Goal: Task Accomplishment & Management: Use online tool/utility

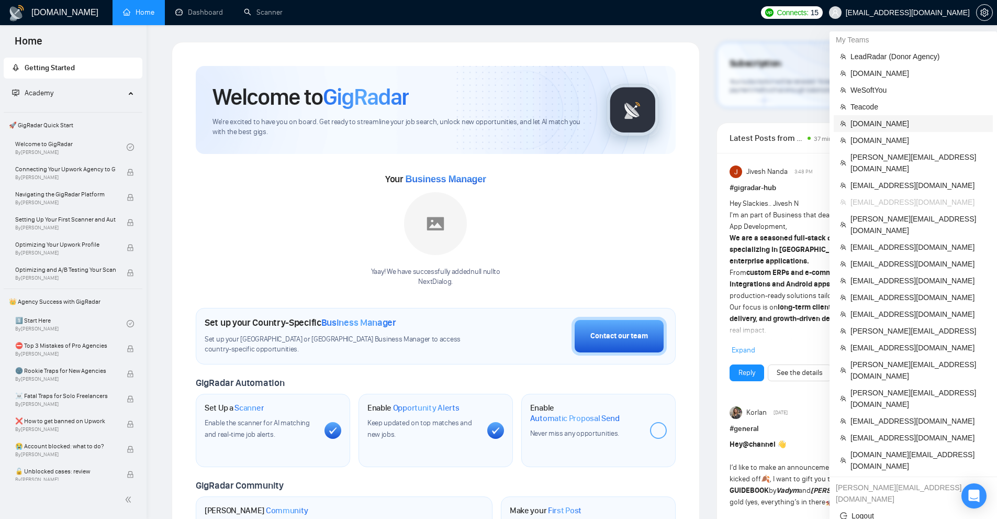
click at [895, 123] on span "[DOMAIN_NAME]" at bounding box center [918, 124] width 136 height 12
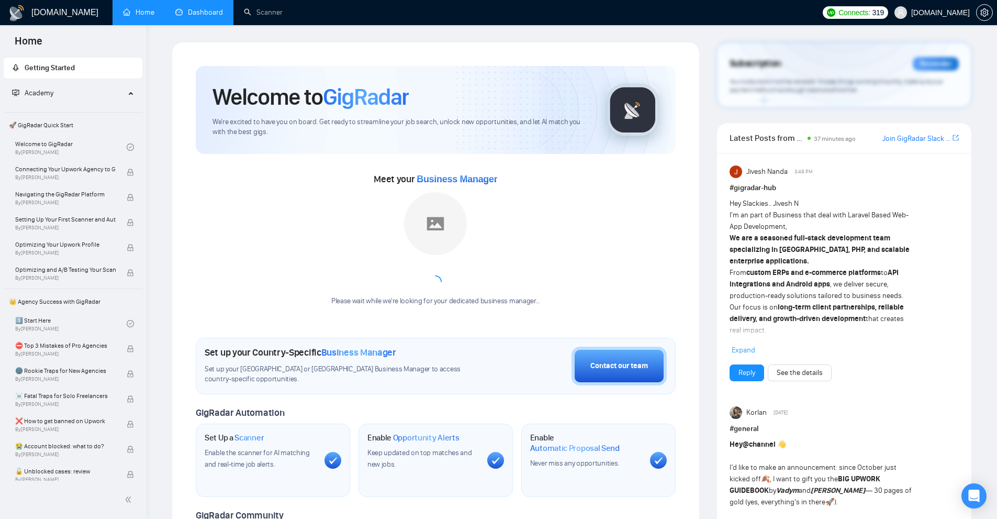
click at [213, 16] on link "Dashboard" at bounding box center [199, 12] width 48 height 9
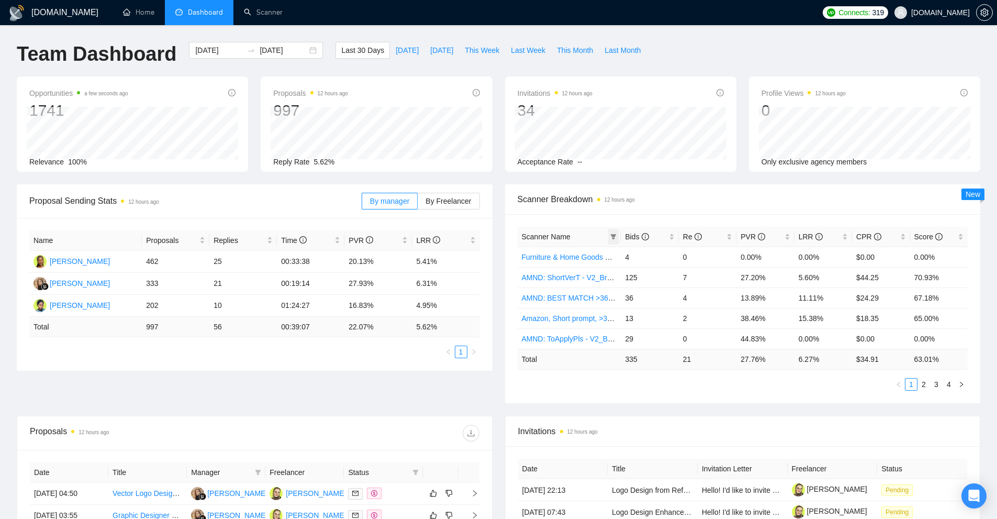
click at [611, 235] on icon "filter" at bounding box center [613, 236] width 6 height 6
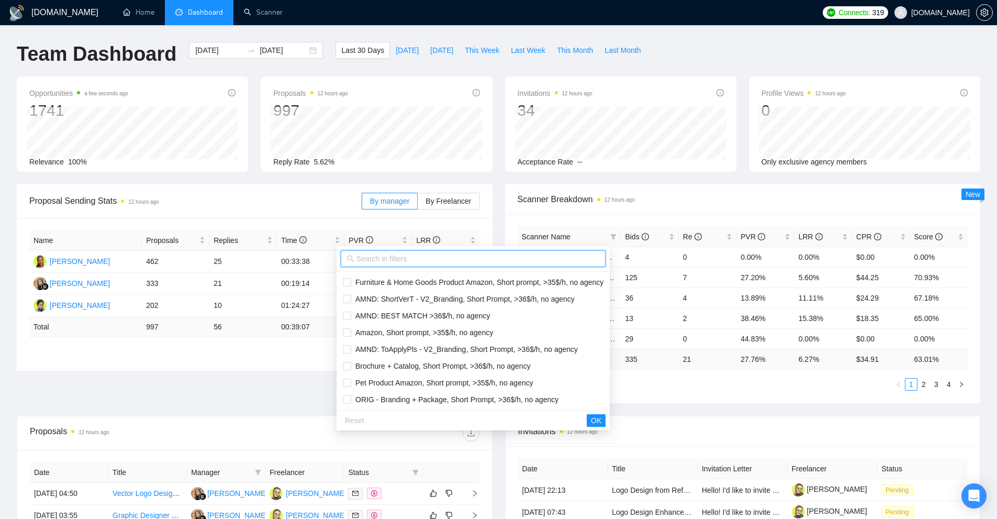
click at [509, 258] on input "text" at bounding box center [477, 259] width 243 height 12
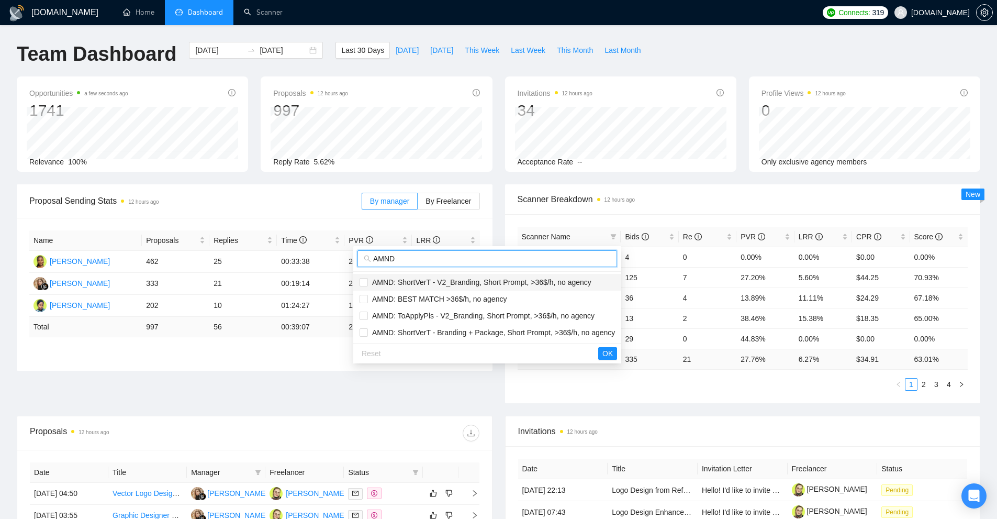
type input "AMND"
click at [499, 280] on span "AMND: ShortVerT - V2_Branding, Short Prompt, >36$/h, no agency" at bounding box center [479, 282] width 223 height 8
checkbox input "true"
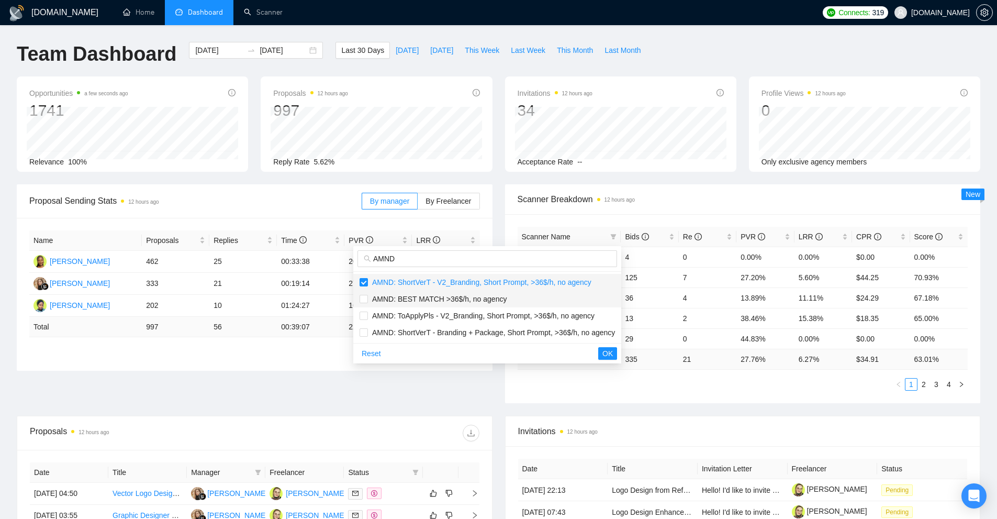
click at [492, 296] on span "AMND: BEST MATCH >36$/h, no agency" at bounding box center [437, 299] width 139 height 8
checkbox input "true"
click at [492, 314] on span "AMND: ToApplyPls - V2_Branding, Short Prompt, >36$/h, no agency" at bounding box center [481, 315] width 227 height 8
checkbox input "true"
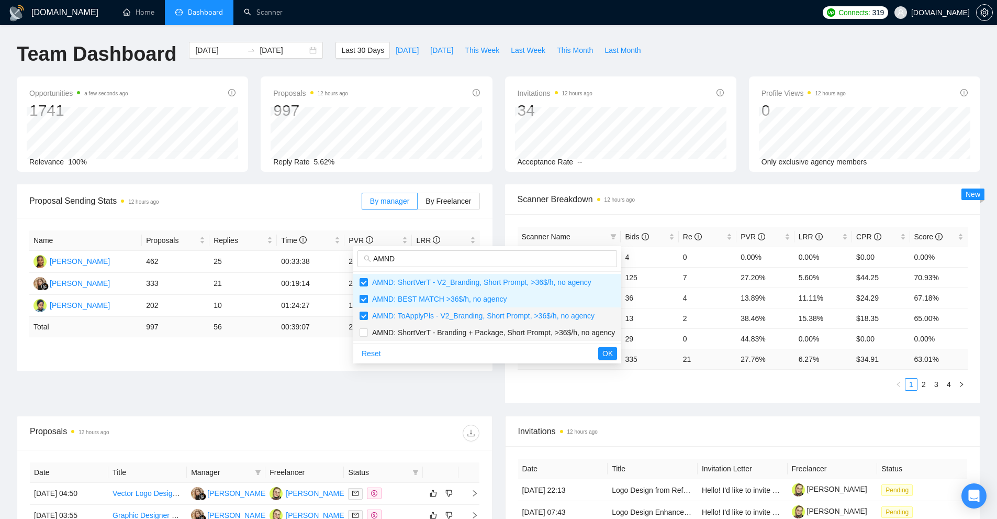
click at [494, 324] on li "AMND: ShortVerT - Branding + Package, Short Prompt, >36$/h, no agency" at bounding box center [487, 332] width 268 height 17
checkbox input "true"
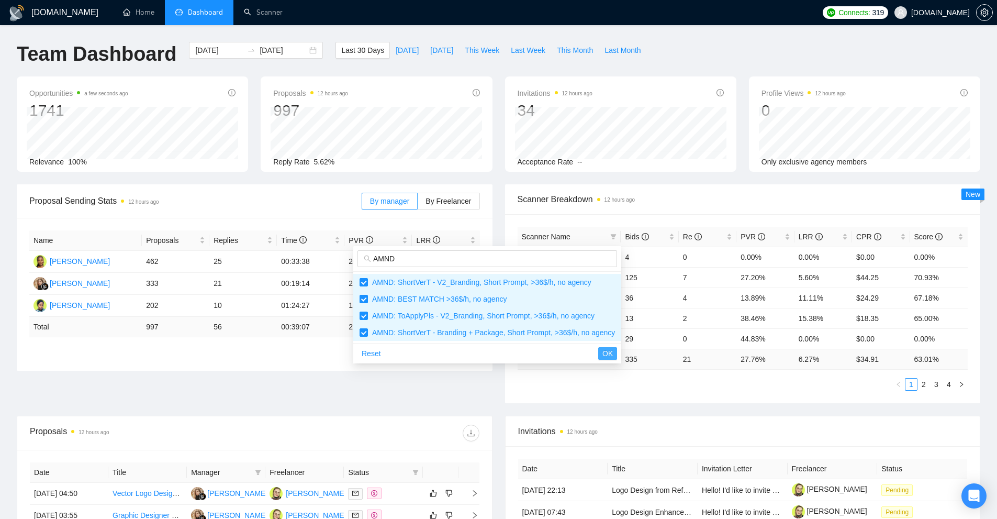
click at [602, 355] on span "OK" at bounding box center [607, 353] width 10 height 12
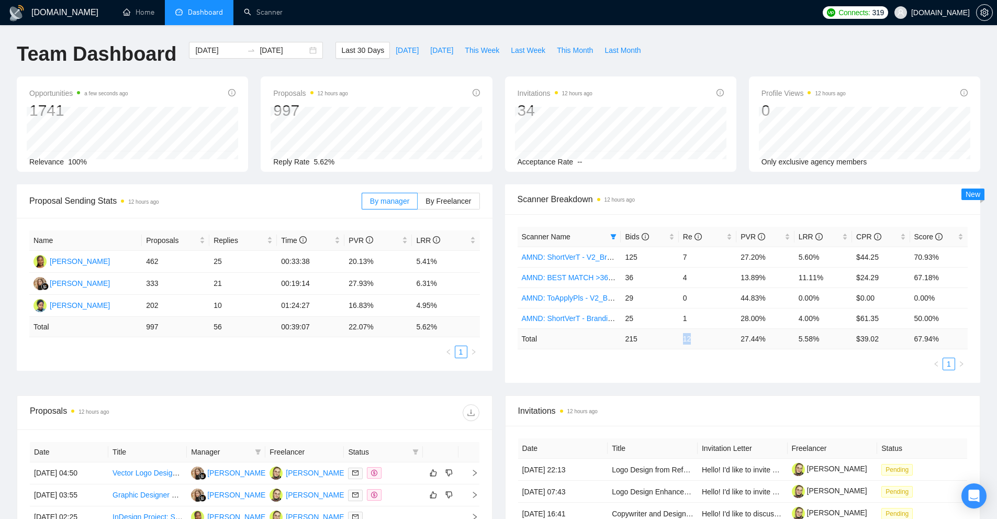
drag, startPoint x: 683, startPoint y: 335, endPoint x: 702, endPoint y: 342, distance: 20.5
click at [702, 342] on td "12" at bounding box center [708, 338] width 58 height 20
drag, startPoint x: 736, startPoint y: 368, endPoint x: 745, endPoint y: 368, distance: 8.9
click at [741, 368] on ul "1" at bounding box center [743, 363] width 451 height 13
drag, startPoint x: 649, startPoint y: 340, endPoint x: 668, endPoint y: 336, distance: 19.6
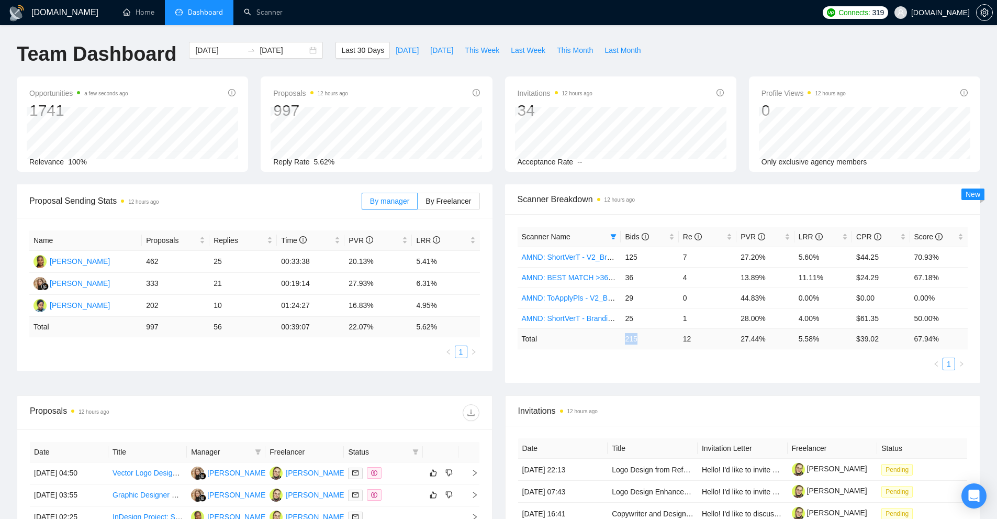
click at [659, 338] on td "215" at bounding box center [650, 338] width 58 height 20
drag, startPoint x: 819, startPoint y: 336, endPoint x: 757, endPoint y: 343, distance: 62.1
click at [759, 342] on tr "Total 215 12 27.44 % 5.58 % $ 39.02 67.94 %" at bounding box center [743, 338] width 451 height 20
click at [753, 348] on td "27.44 %" at bounding box center [765, 338] width 58 height 20
drag, startPoint x: 694, startPoint y: 251, endPoint x: 622, endPoint y: 252, distance: 71.7
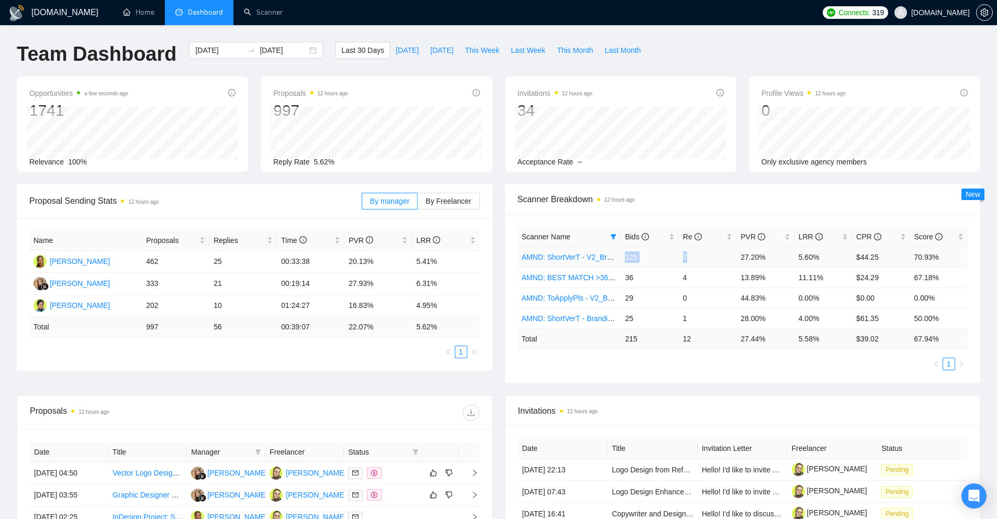
click at [622, 252] on tr "AMND: ShortVerT - V2_Branding, Short Prompt, >36$/h, no agency 125 7 27.20% 5.6…" at bounding box center [743, 256] width 451 height 20
drag, startPoint x: 824, startPoint y: 254, endPoint x: 724, endPoint y: 255, distance: 100.0
click at [727, 255] on tr "AMND: ShortVerT - V2_Branding, Short Prompt, >36$/h, no agency 125 7 27.20% 5.6…" at bounding box center [743, 256] width 451 height 20
drag, startPoint x: 826, startPoint y: 278, endPoint x: 656, endPoint y: 294, distance: 170.8
click at [623, 275] on tr "AMND: BEST MATCH >36$/h, no agency 36 4 13.89% 11.11% $24.29 67.18%" at bounding box center [743, 277] width 451 height 20
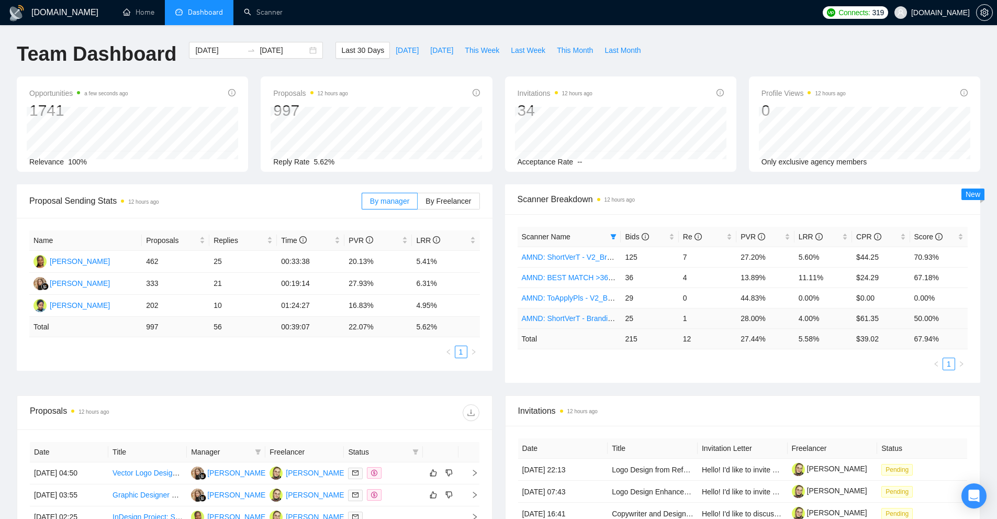
click at [726, 336] on td "12" at bounding box center [708, 338] width 58 height 20
click at [569, 276] on link "AMND: BEST MATCH >36$/h, no agency" at bounding box center [589, 277] width 134 height 8
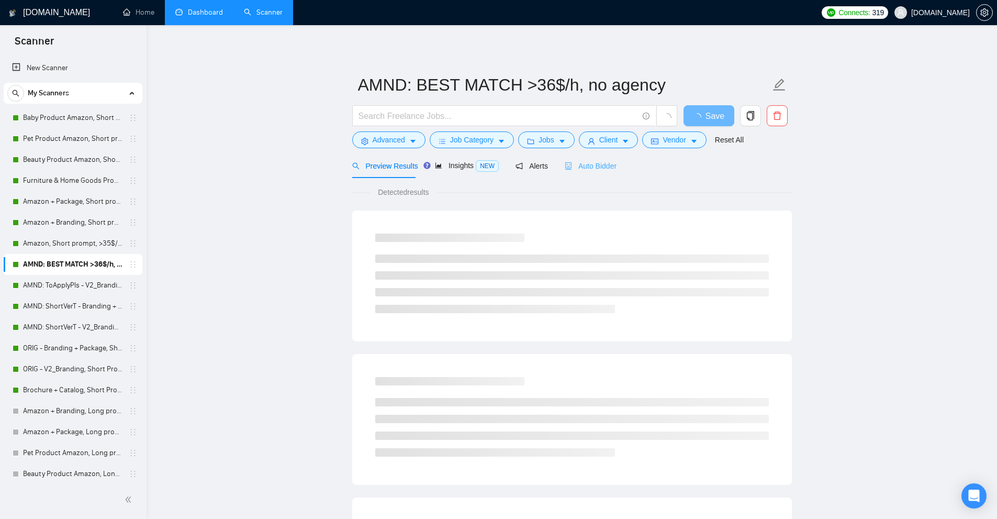
click at [594, 173] on div "Auto Bidder" at bounding box center [591, 165] width 52 height 25
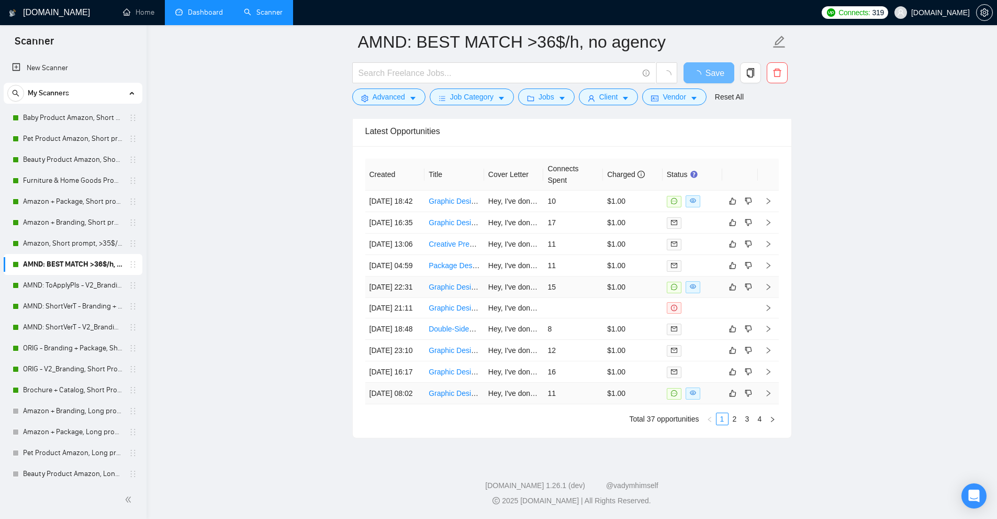
scroll to position [2471, 0]
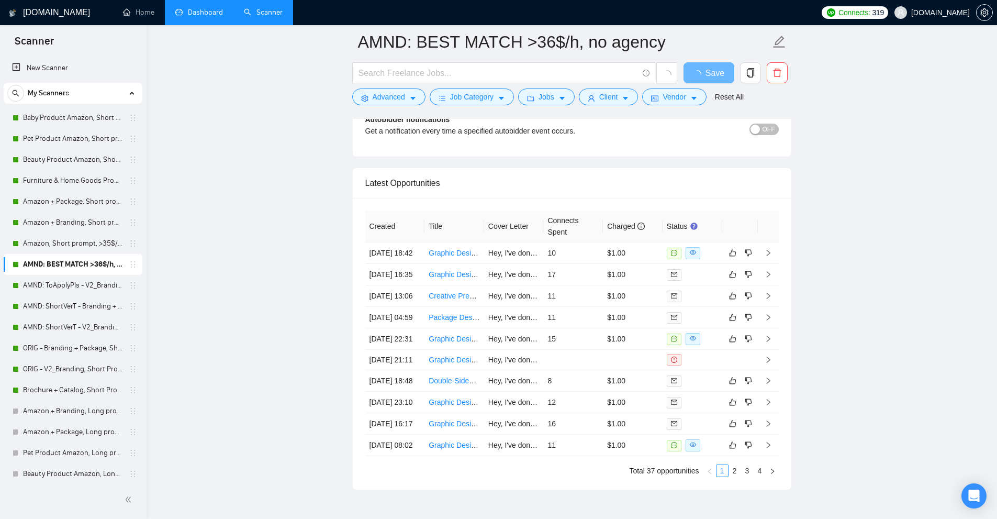
click at [215, 17] on link "Dashboard" at bounding box center [199, 12] width 48 height 9
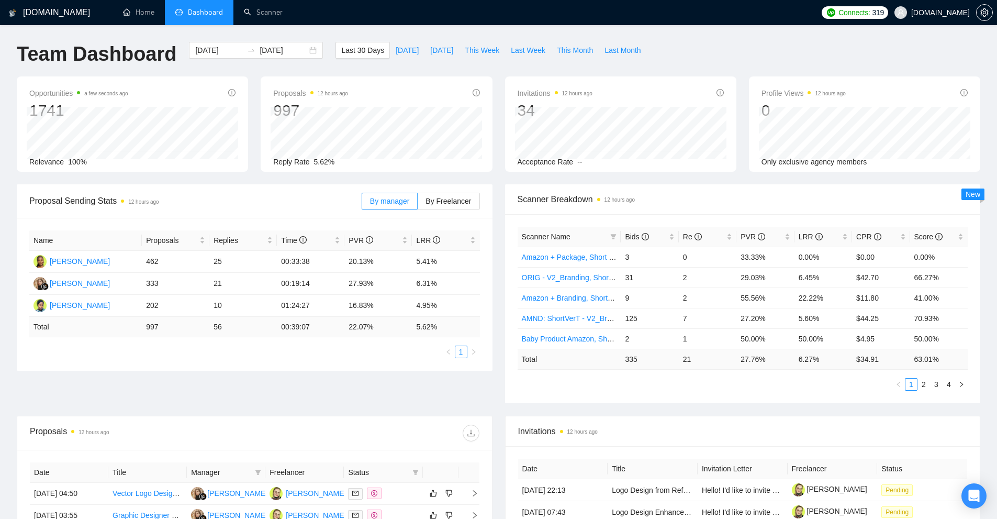
scroll to position [311, 0]
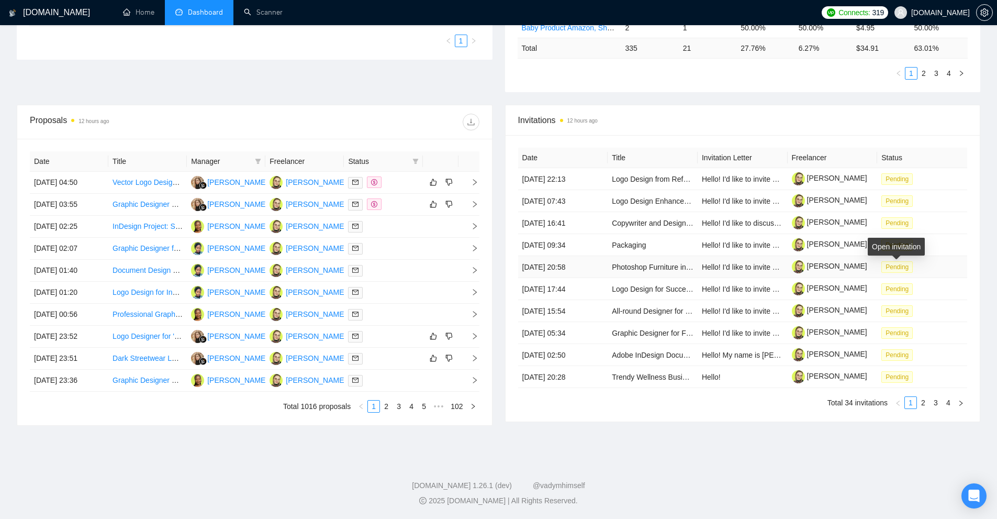
click at [897, 267] on span "Pending" at bounding box center [896, 267] width 31 height 12
click at [688, 278] on td "Logo Design for Success Quest Hub" at bounding box center [653, 289] width 90 height 22
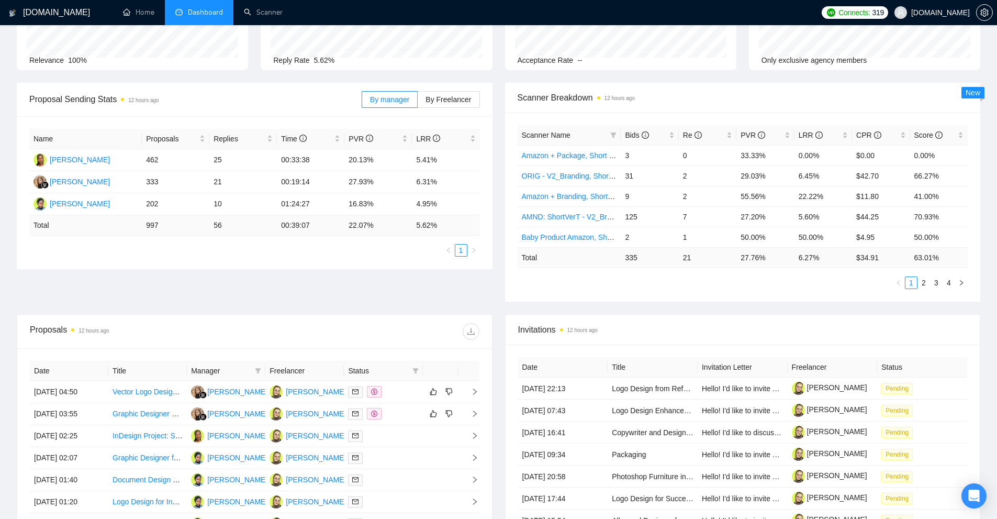
scroll to position [0, 0]
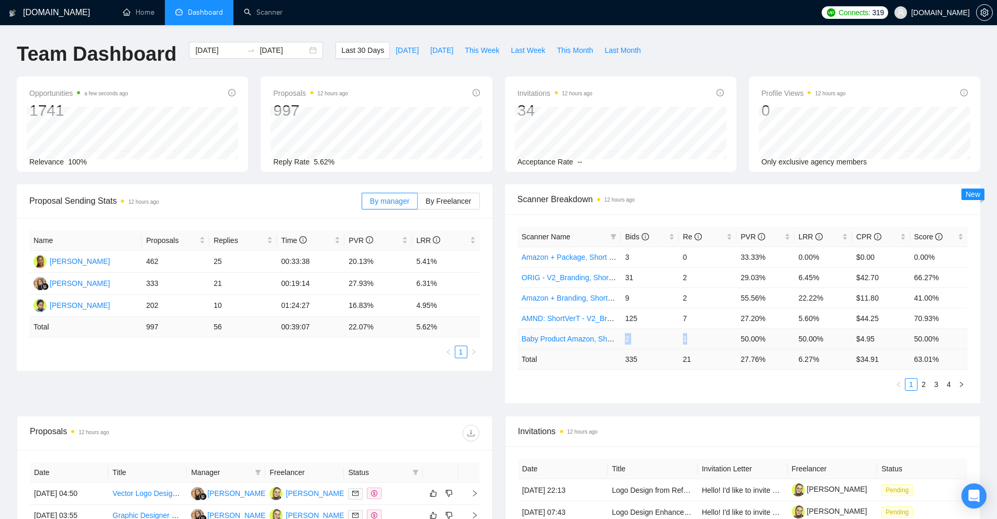
drag, startPoint x: 622, startPoint y: 339, endPoint x: 709, endPoint y: 367, distance: 92.0
click at [705, 341] on tr "Baby Product Amazon, Short prompt, >35$/h, no agency 2 1 50.00% 50.00% $4.95 50…" at bounding box center [743, 338] width 451 height 20
click at [708, 369] on td "21" at bounding box center [708, 358] width 58 height 20
click at [606, 237] on div "Scanner Name" at bounding box center [569, 237] width 95 height 12
click at [611, 240] on span at bounding box center [613, 237] width 10 height 16
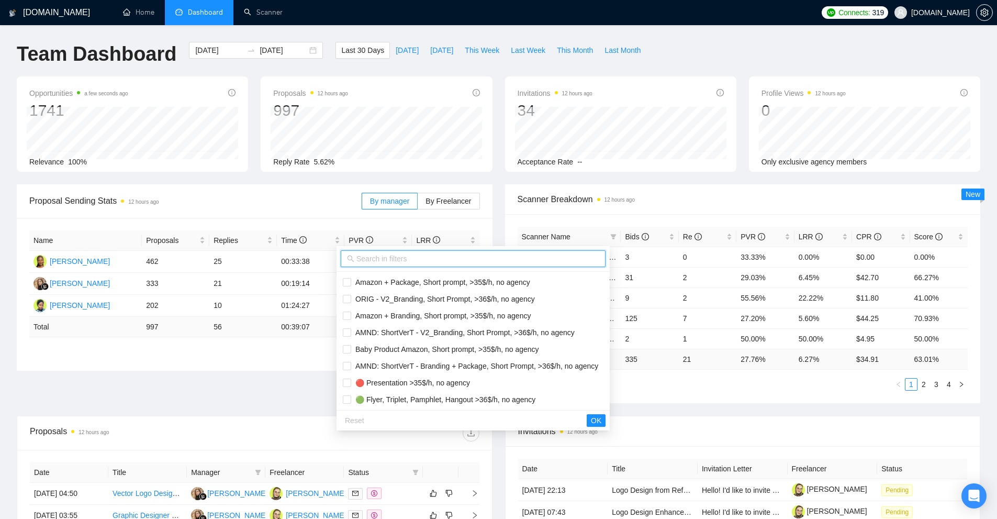
click at [406, 253] on input "text" at bounding box center [477, 259] width 243 height 12
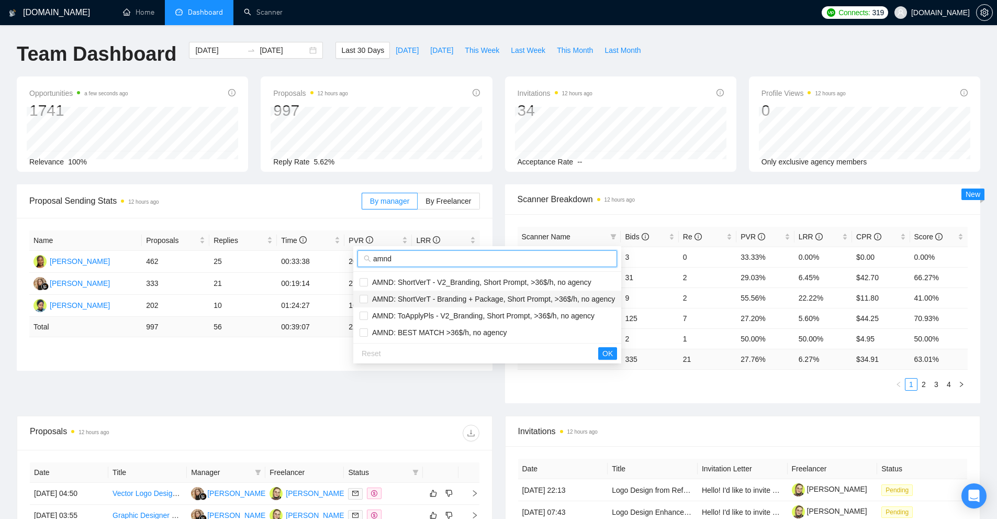
type input "amnd"
click at [469, 290] on li "AMND: ShortVerT - Branding + Package, Short Prompt, >36$/h, no agency" at bounding box center [487, 298] width 268 height 17
checkbox input "true"
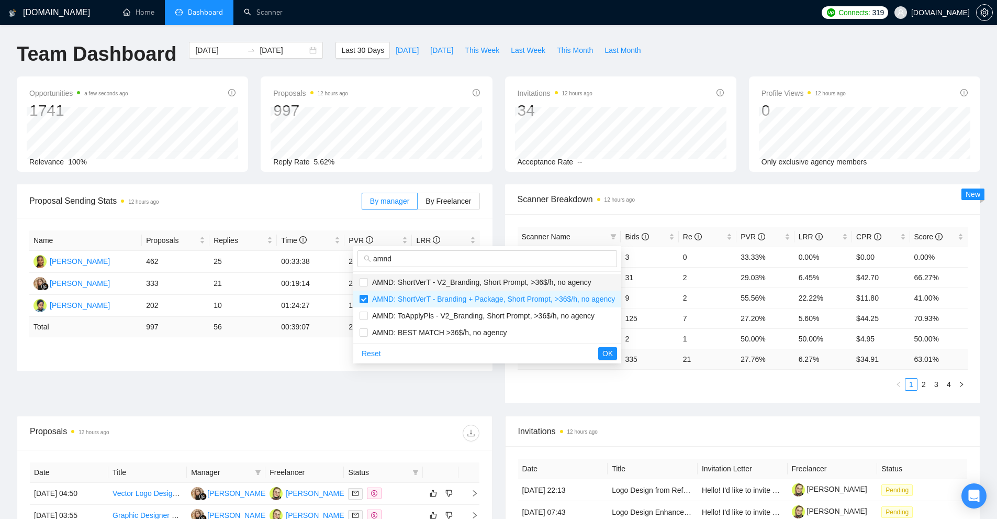
click at [483, 275] on li "AMND: ShortVerT - V2_Branding, Short Prompt, >36$/h, no agency" at bounding box center [487, 282] width 268 height 17
checkbox input "true"
click at [483, 312] on span "AMND: ToApplyPls - V2_Branding, Short Prompt, >36$/h, no agency" at bounding box center [481, 315] width 227 height 8
checkbox input "true"
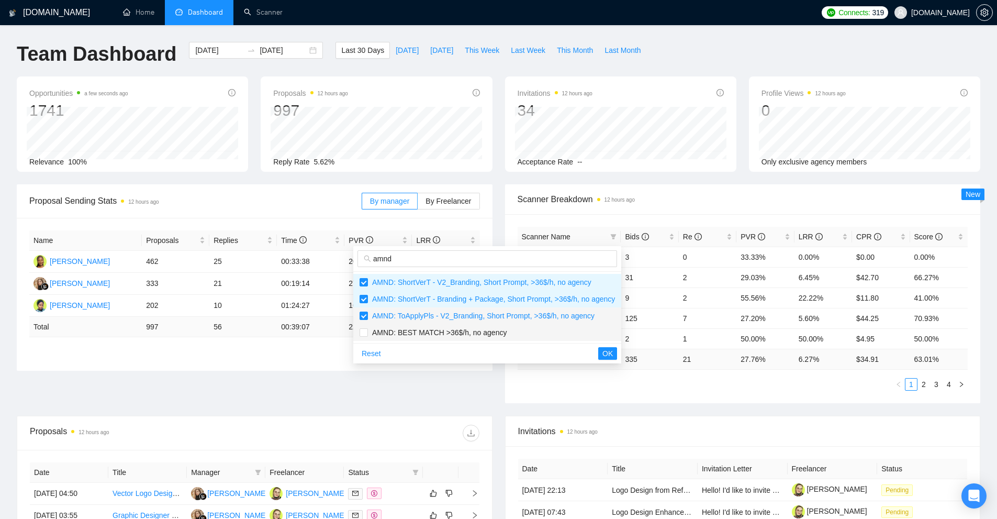
click at [471, 338] on span "AMND: BEST MATCH >36$/h, no agency" at bounding box center [486, 333] width 255 height 12
checkbox input "true"
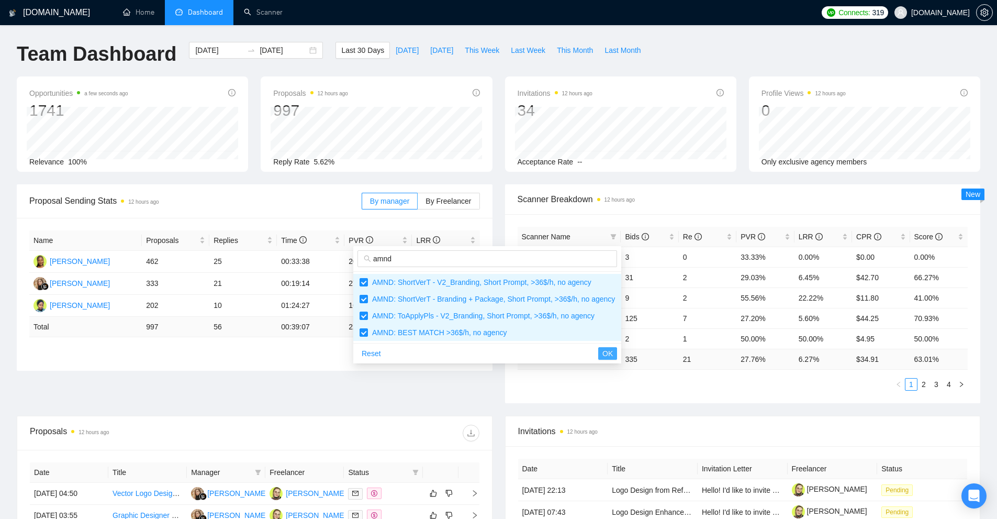
click at [602, 350] on span "OK" at bounding box center [607, 353] width 10 height 12
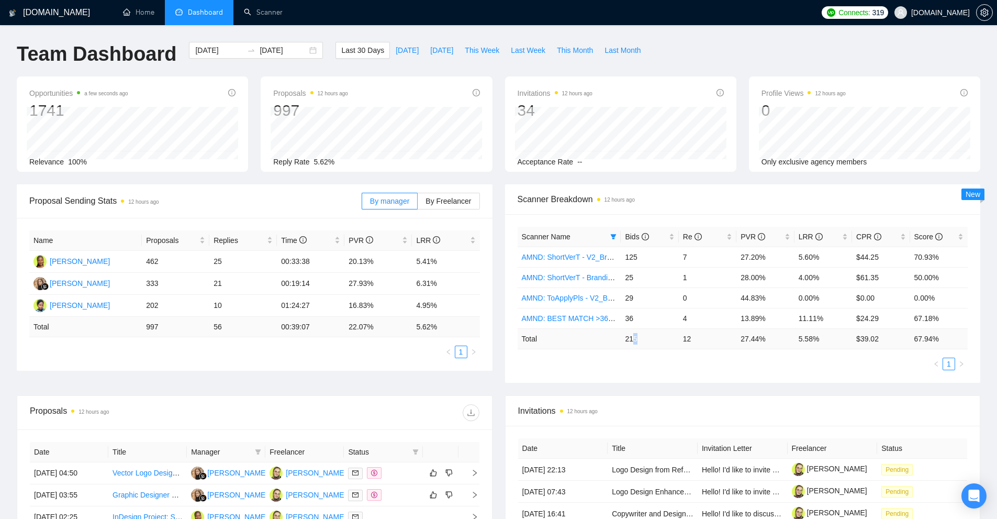
drag, startPoint x: 645, startPoint y: 339, endPoint x: 661, endPoint y: 339, distance: 15.7
click at [656, 339] on td "215" at bounding box center [650, 338] width 58 height 20
drag, startPoint x: 706, startPoint y: 318, endPoint x: 621, endPoint y: 316, distance: 84.8
click at [621, 316] on tr "AMND: BEST MATCH >36$/h, no agency 36 4 13.89% 11.11% $24.29 67.18%" at bounding box center [743, 318] width 451 height 20
drag, startPoint x: 682, startPoint y: 292, endPoint x: 626, endPoint y: 296, distance: 56.1
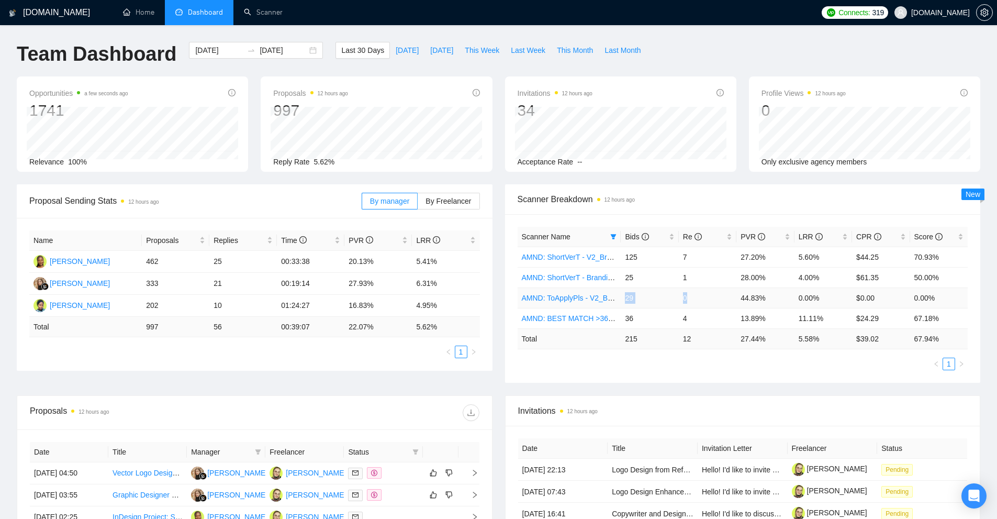
click at [626, 296] on tr "AMND: ToApplyPls - V2_Branding, Short Prompt, >36$/h, no agency 29 0 44.83% 0.0…" at bounding box center [743, 297] width 451 height 20
drag, startPoint x: 624, startPoint y: 276, endPoint x: 711, endPoint y: 270, distance: 87.1
click at [711, 270] on tr "AMND: ShortVerT - Branding + Package, Short Prompt, >36$/h, no agency 25 1 28.0…" at bounding box center [743, 277] width 451 height 20
click at [711, 270] on td "1" at bounding box center [708, 277] width 58 height 20
click at [594, 299] on link "AMND: ToApplyPls - V2_Branding, Short Prompt, >36$/h, no agency" at bounding box center [633, 298] width 222 height 8
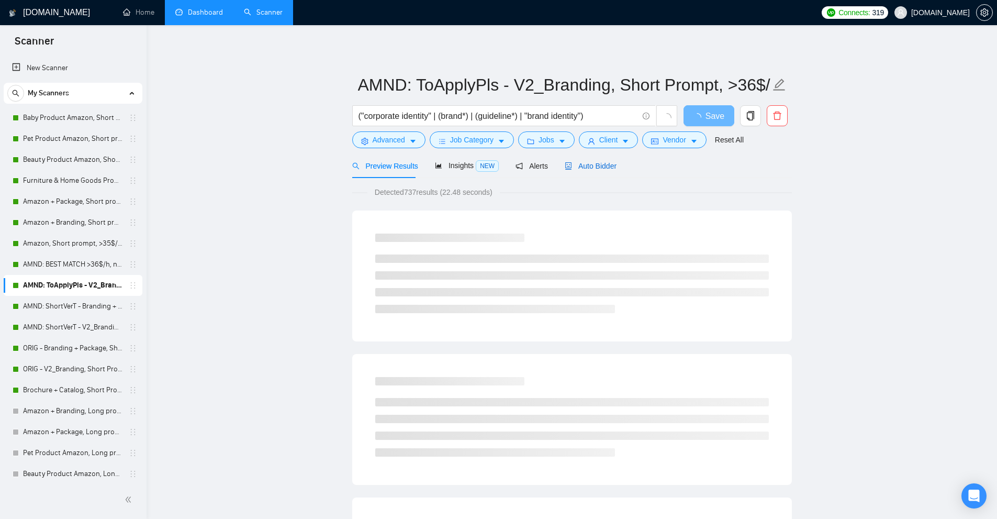
click at [594, 164] on span "Auto Bidder" at bounding box center [591, 166] width 52 height 8
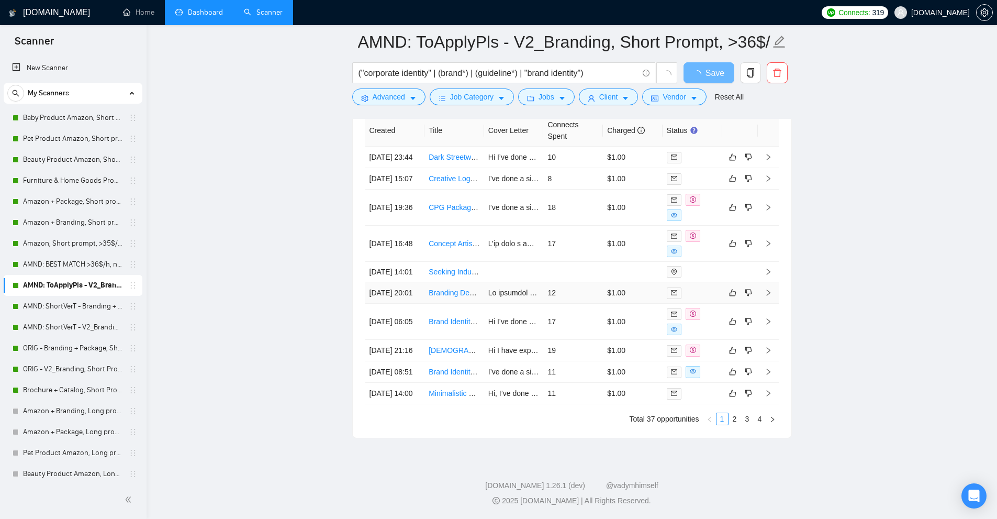
scroll to position [2573, 0]
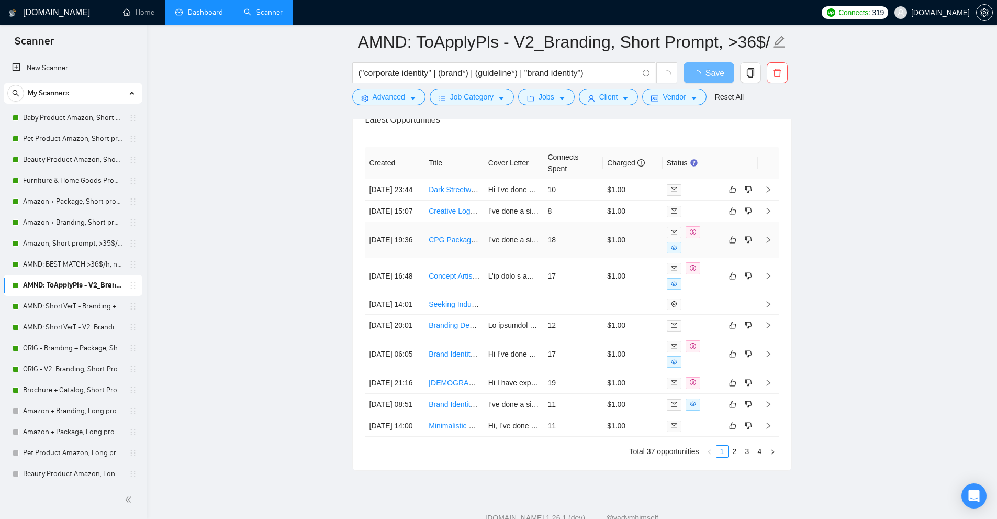
click at [618, 258] on td "$1.00" at bounding box center [633, 240] width 60 height 36
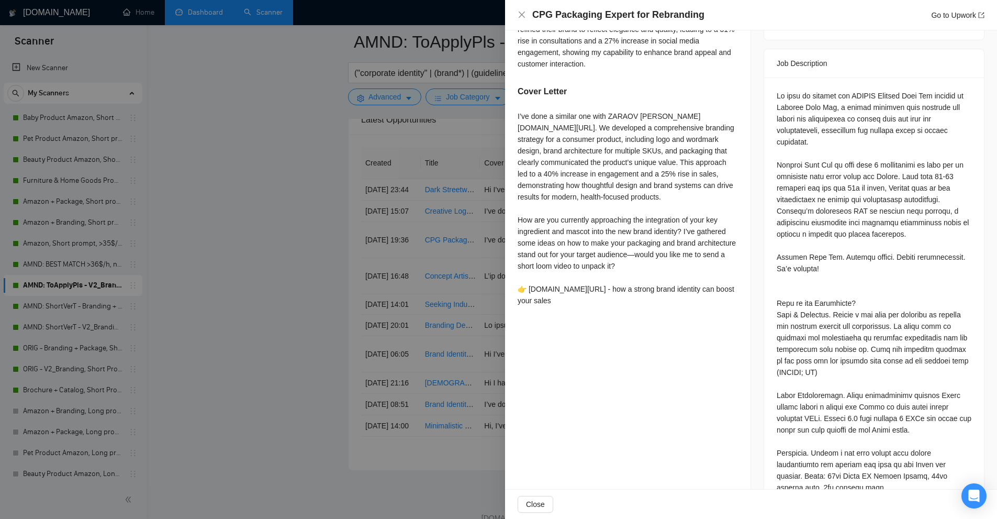
scroll to position [314, 0]
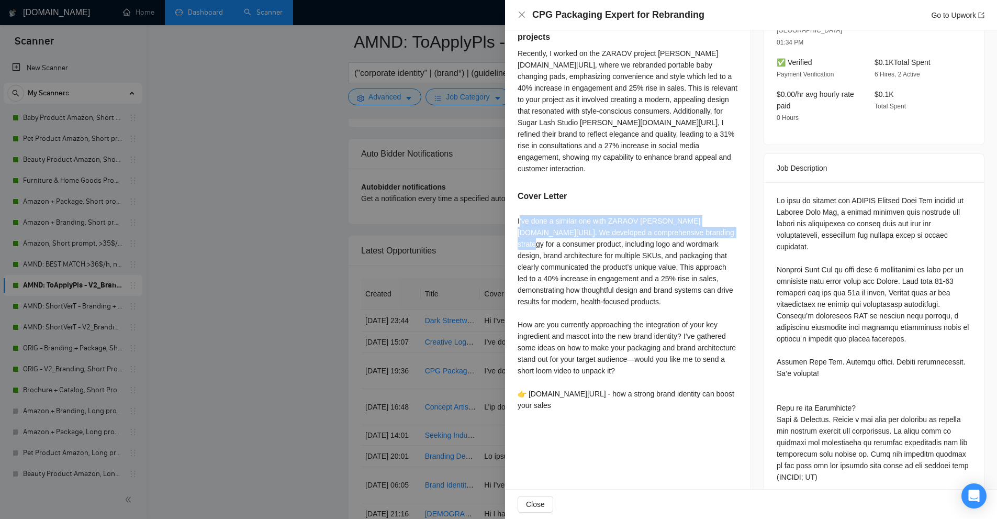
drag, startPoint x: 520, startPoint y: 207, endPoint x: 718, endPoint y: 227, distance: 199.3
click at [718, 227] on div "I’ve done a similar one with ZARAOV noto.li/QFBniw. We developed a comprehensiv…" at bounding box center [628, 313] width 220 height 196
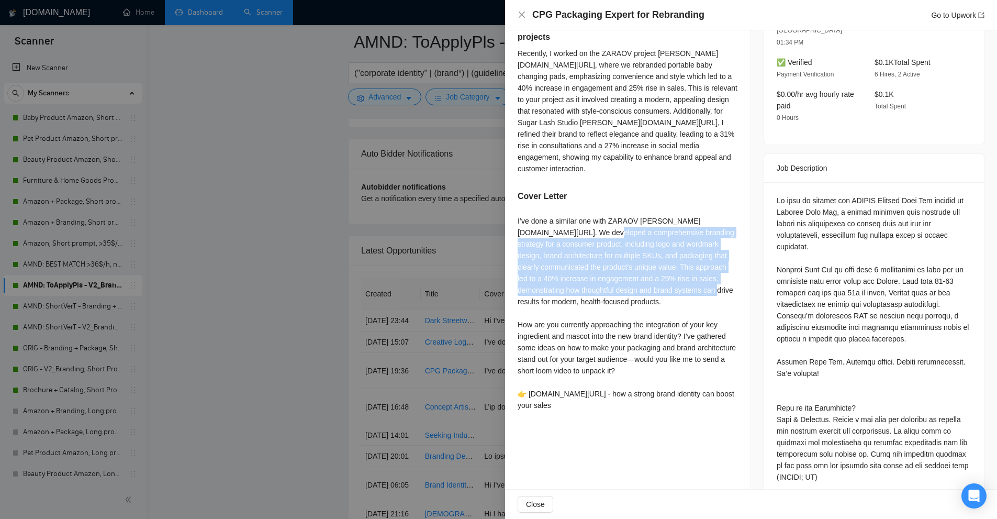
drag, startPoint x: 591, startPoint y: 220, endPoint x: 702, endPoint y: 282, distance: 127.2
click at [702, 282] on div "I’ve done a similar one with ZARAOV noto.li/QFBniw. We developed a comprehensiv…" at bounding box center [628, 313] width 220 height 196
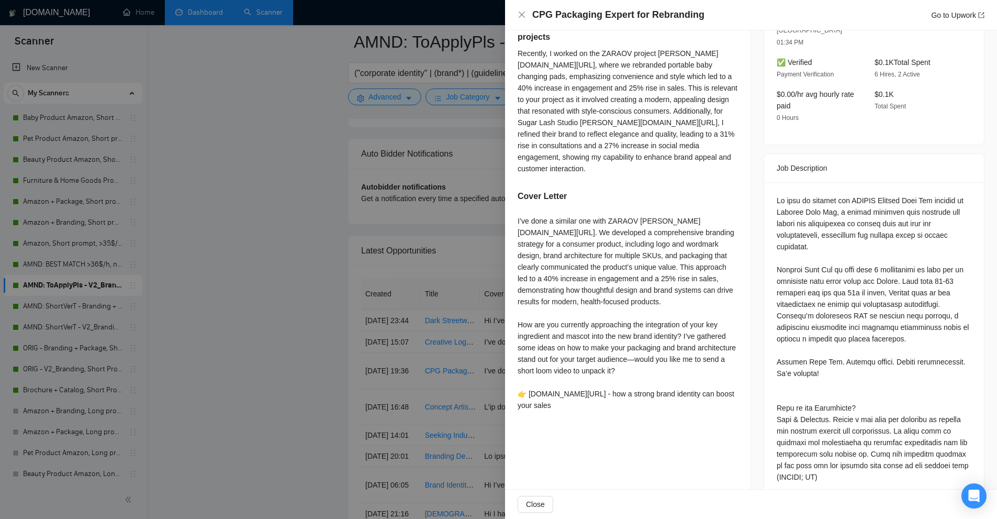
click at [523, 312] on div "I’ve done a similar one with ZARAOV noto.li/QFBniw. We developed a comprehensiv…" at bounding box center [628, 313] width 220 height 196
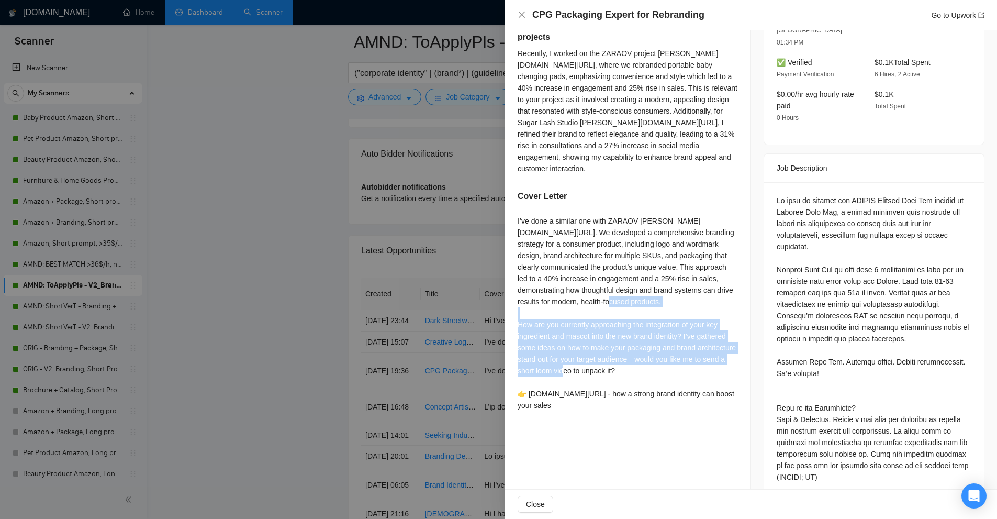
drag, startPoint x: 523, startPoint y: 312, endPoint x: 706, endPoint y: 359, distance: 189.1
click at [706, 359] on div "I’ve done a similar one with ZARAOV noto.li/QFBniw. We developed a comprehensiv…" at bounding box center [628, 313] width 220 height 196
drag, startPoint x: 668, startPoint y: 358, endPoint x: 514, endPoint y: 315, distance: 159.9
click at [514, 315] on div "Describe your recent experience with similar projects Recently, I worked on the…" at bounding box center [627, 217] width 245 height 422
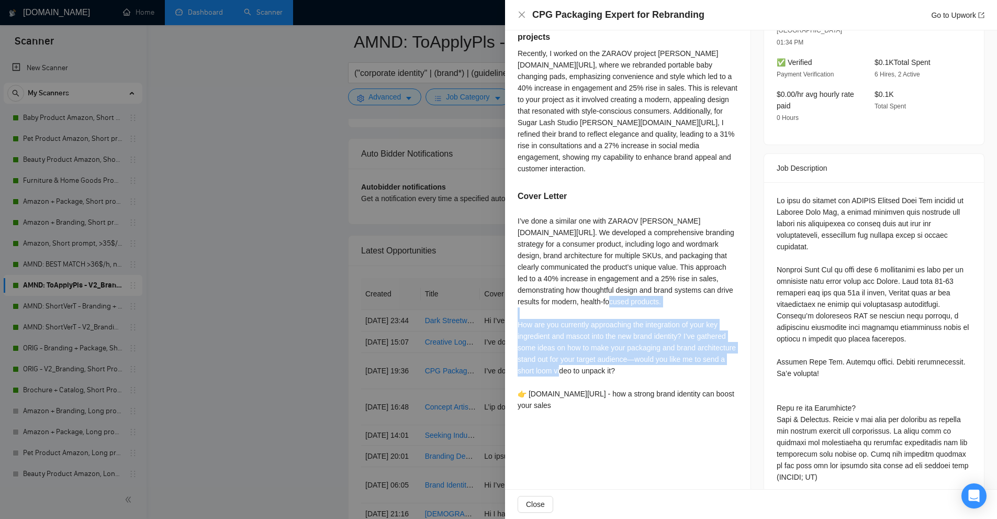
click at [524, 316] on div "I’ve done a similar one with ZARAOV noto.li/QFBniw. We developed a comprehensiv…" at bounding box center [628, 313] width 220 height 196
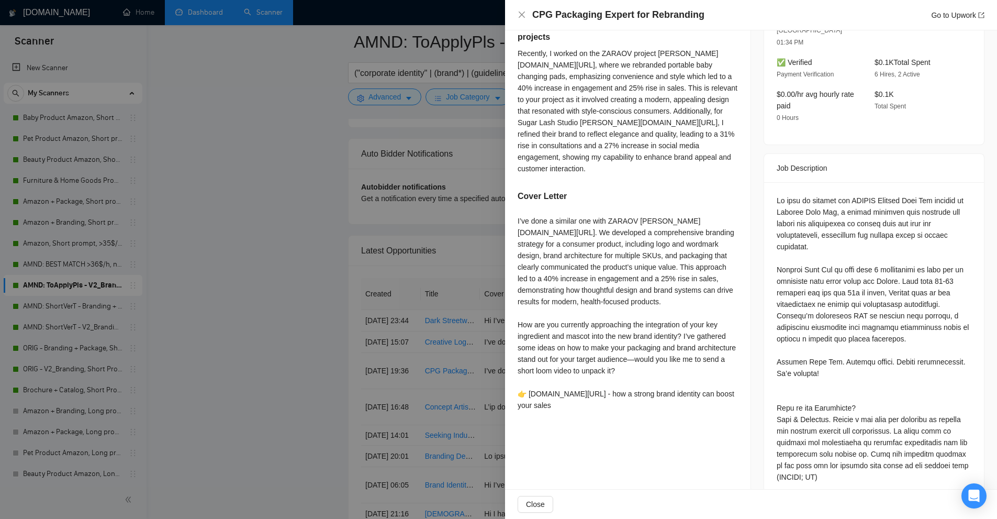
scroll to position [471, 0]
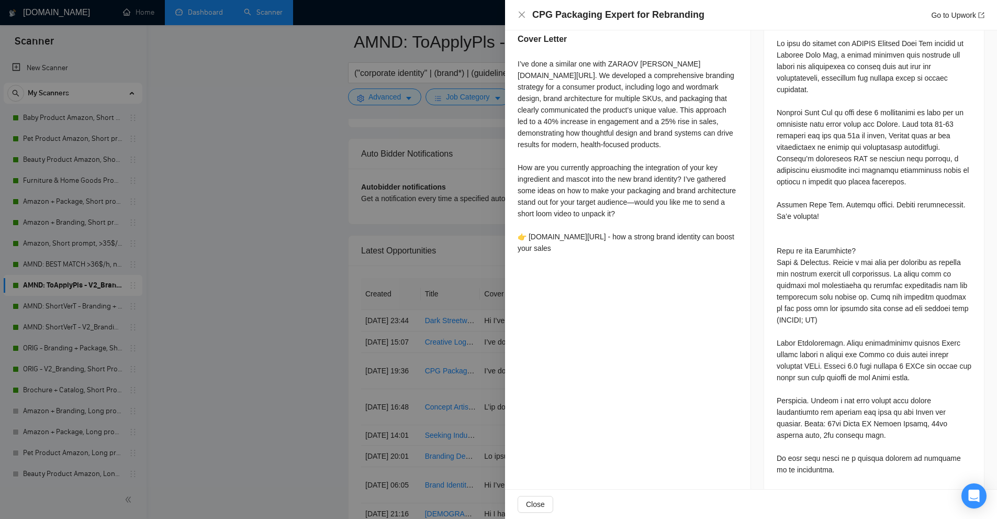
drag, startPoint x: 527, startPoint y: 223, endPoint x: 651, endPoint y: 246, distance: 126.0
click at [650, 246] on div "Describe your recent experience with similar projects Recently, I worked on the…" at bounding box center [627, 60] width 245 height 422
click at [651, 246] on div "I’ve done a similar one with ZARAOV noto.li/QFBniw. We developed a comprehensiv…" at bounding box center [628, 158] width 220 height 200
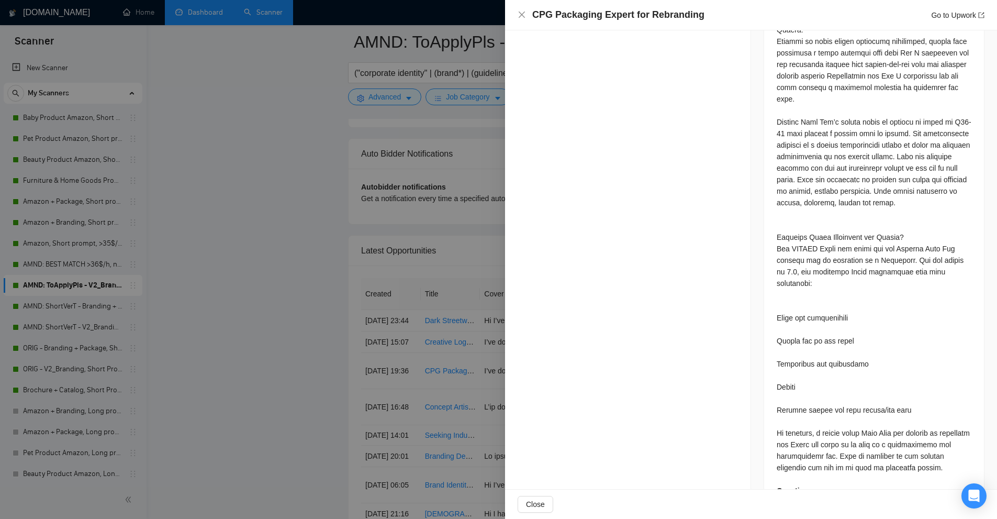
scroll to position [0, 0]
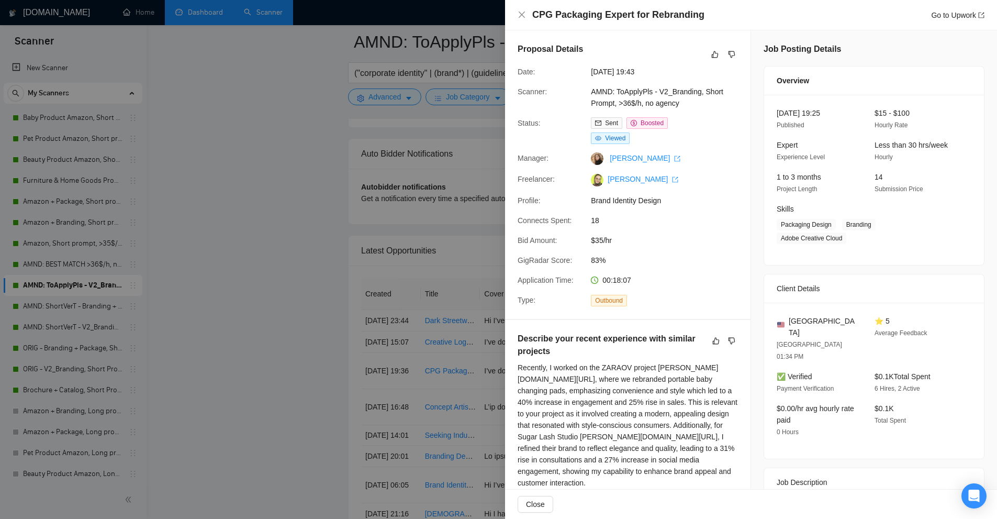
click at [493, 241] on div at bounding box center [498, 259] width 997 height 519
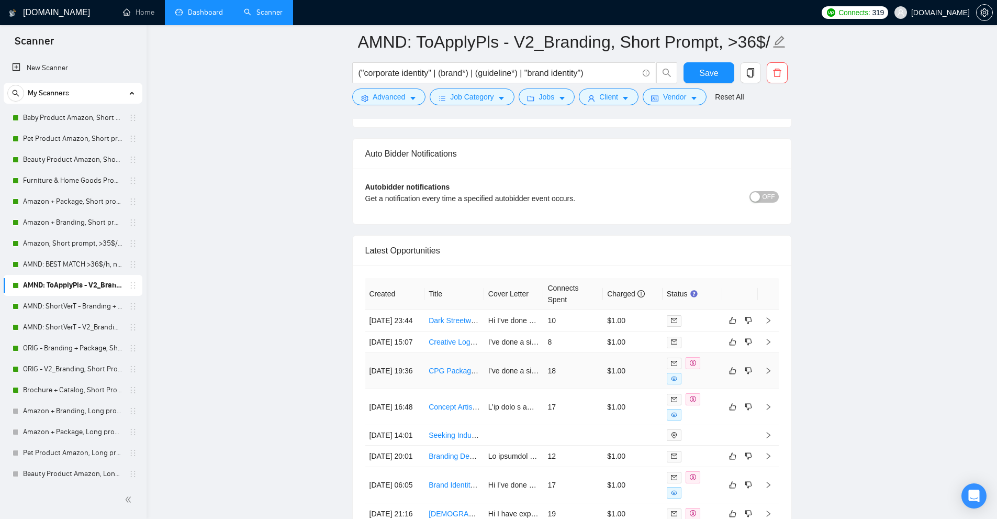
click at [573, 389] on td "18" at bounding box center [573, 371] width 60 height 36
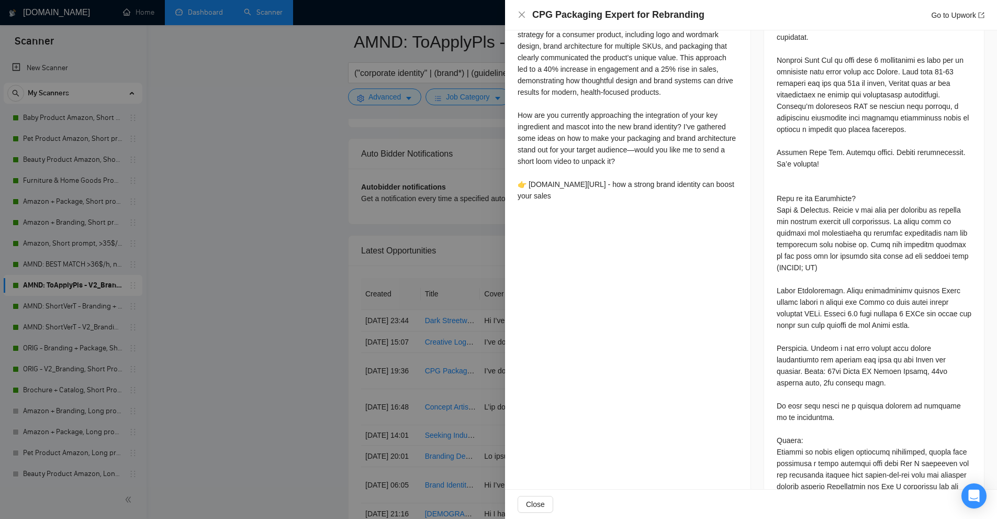
scroll to position [733, 0]
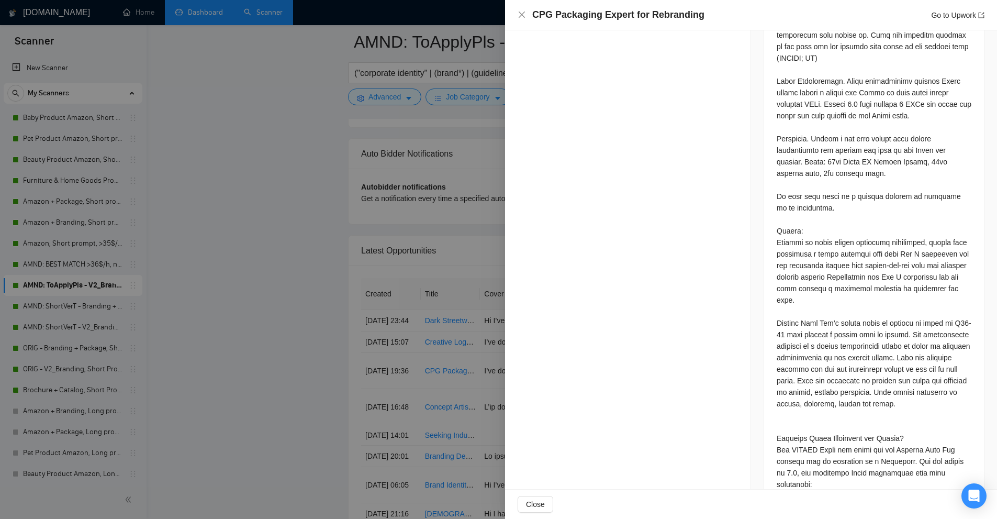
click at [375, 281] on div at bounding box center [498, 259] width 997 height 519
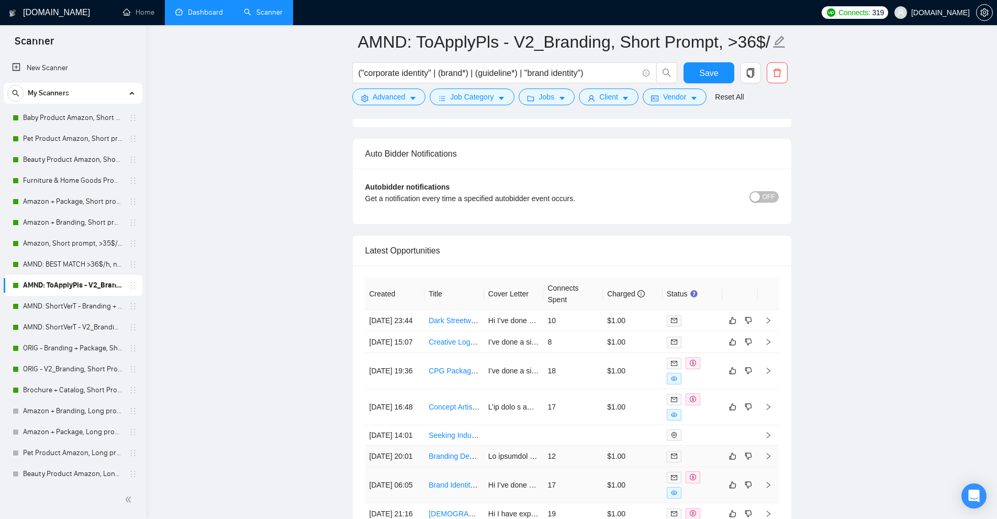
scroll to position [2730, 0]
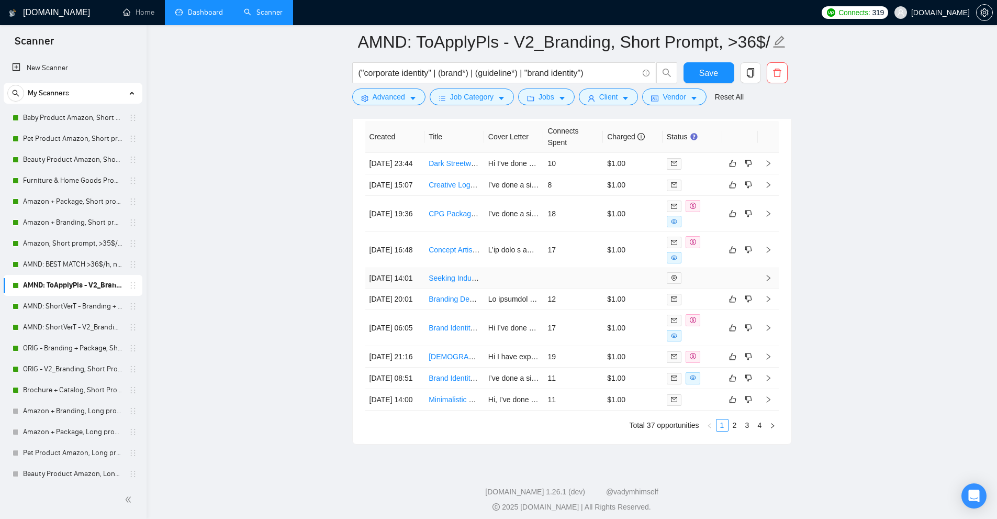
click at [549, 288] on td at bounding box center [573, 278] width 60 height 20
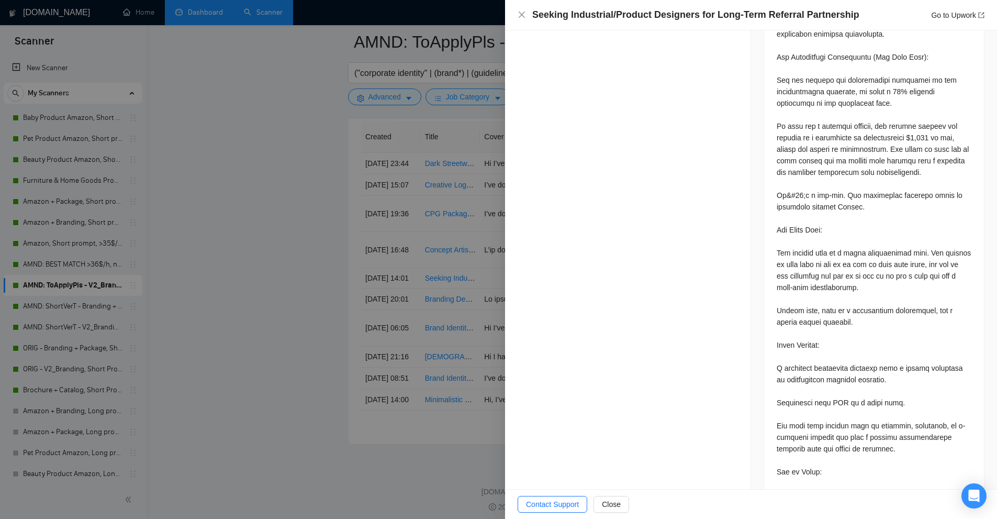
click at [426, 316] on div at bounding box center [498, 259] width 997 height 519
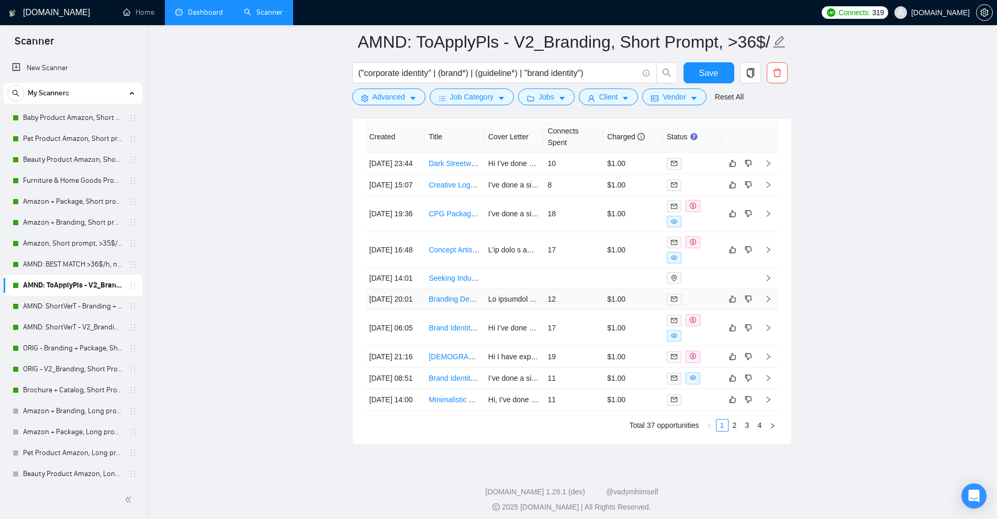
click at [579, 310] on td "12" at bounding box center [573, 298] width 60 height 21
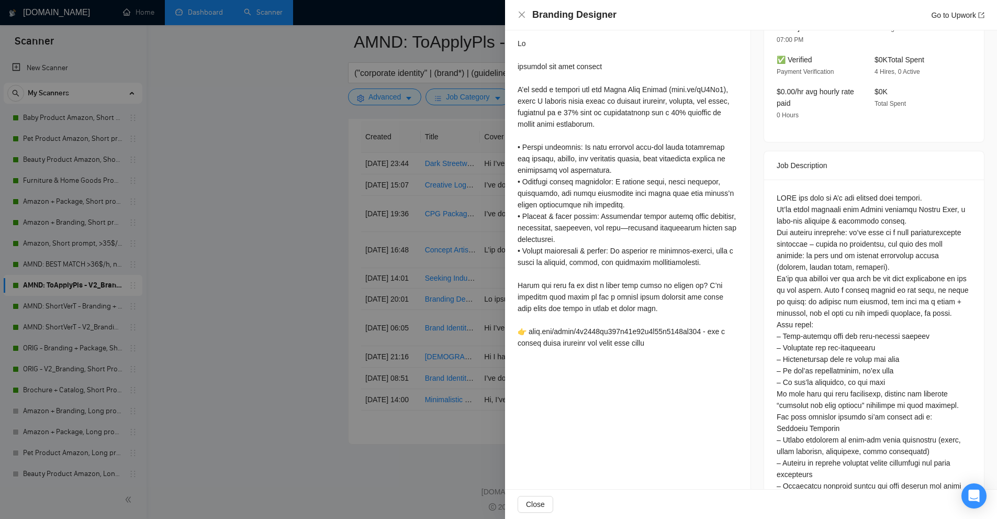
drag, startPoint x: 675, startPoint y: 242, endPoint x: 694, endPoint y: 228, distance: 23.7
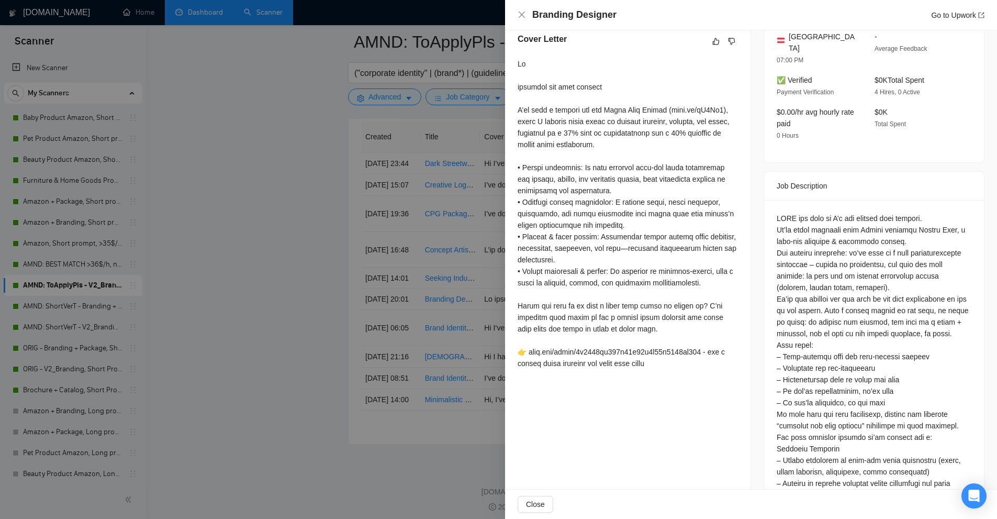
scroll to position [279, 0]
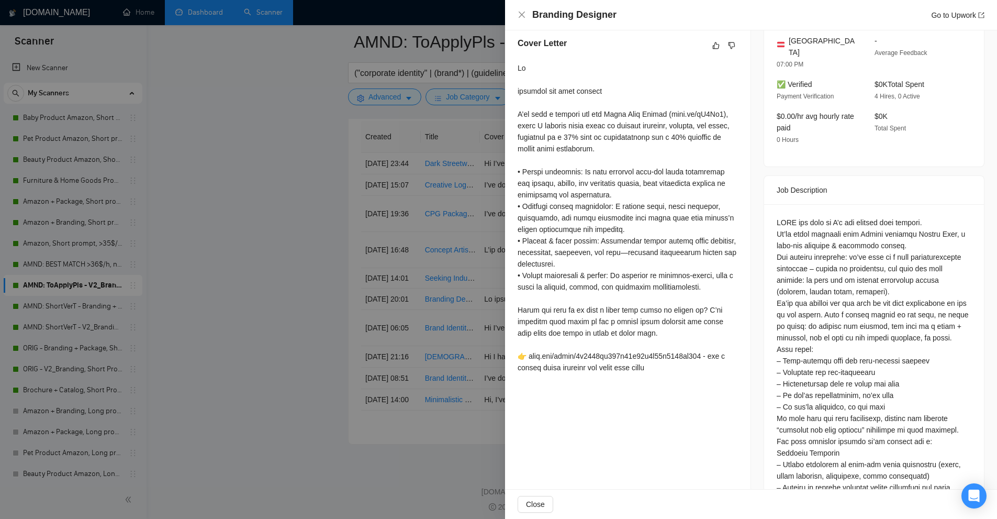
drag, startPoint x: 696, startPoint y: 228, endPoint x: 712, endPoint y: 215, distance: 20.8
click at [572, 182] on div at bounding box center [628, 218] width 220 height 311
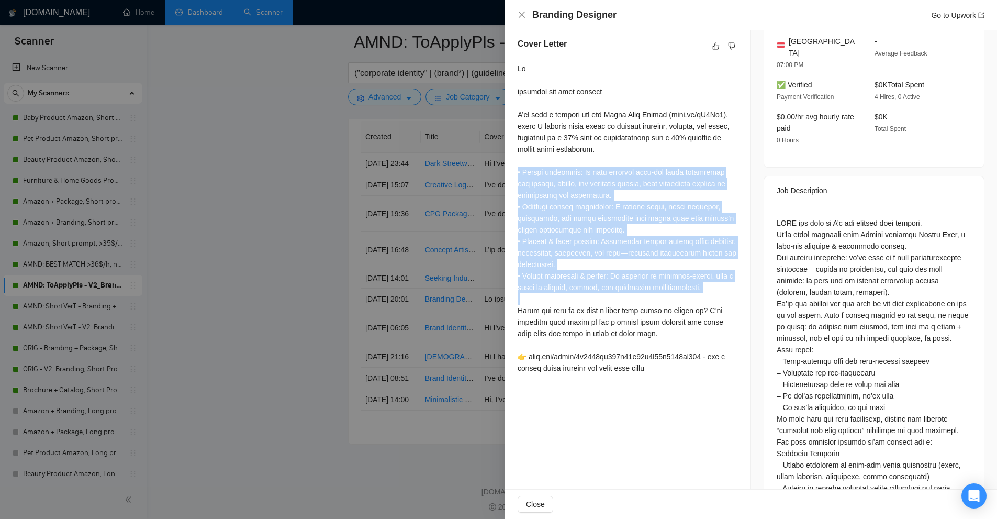
drag, startPoint x: 572, startPoint y: 182, endPoint x: 589, endPoint y: 297, distance: 116.8
click at [589, 297] on div at bounding box center [628, 218] width 220 height 311
click at [469, 246] on div at bounding box center [498, 259] width 997 height 519
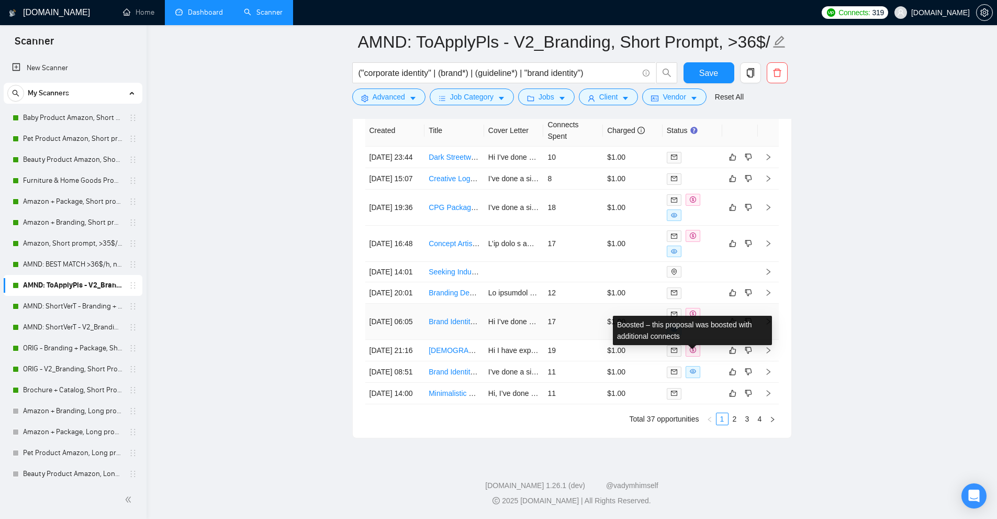
scroll to position [2704, 0]
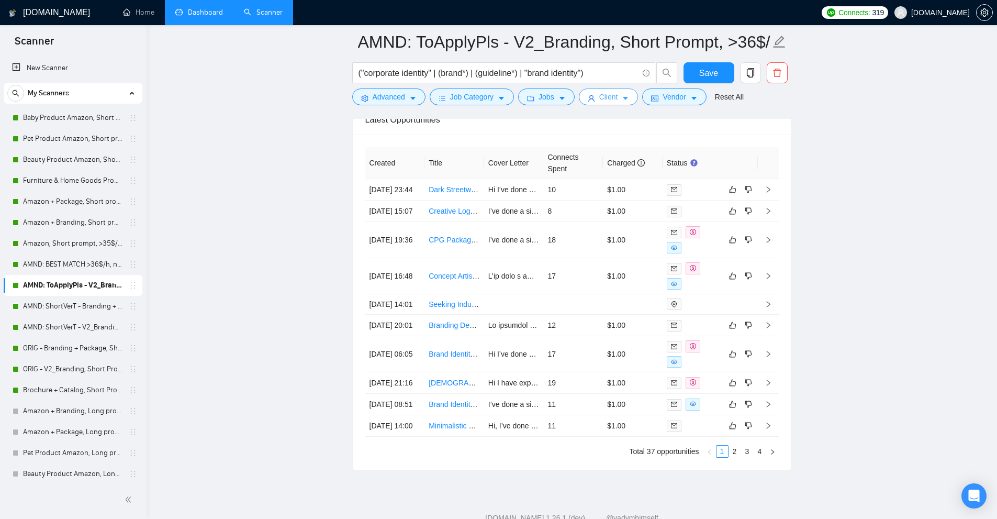
click at [613, 99] on span "Client" at bounding box center [608, 97] width 19 height 12
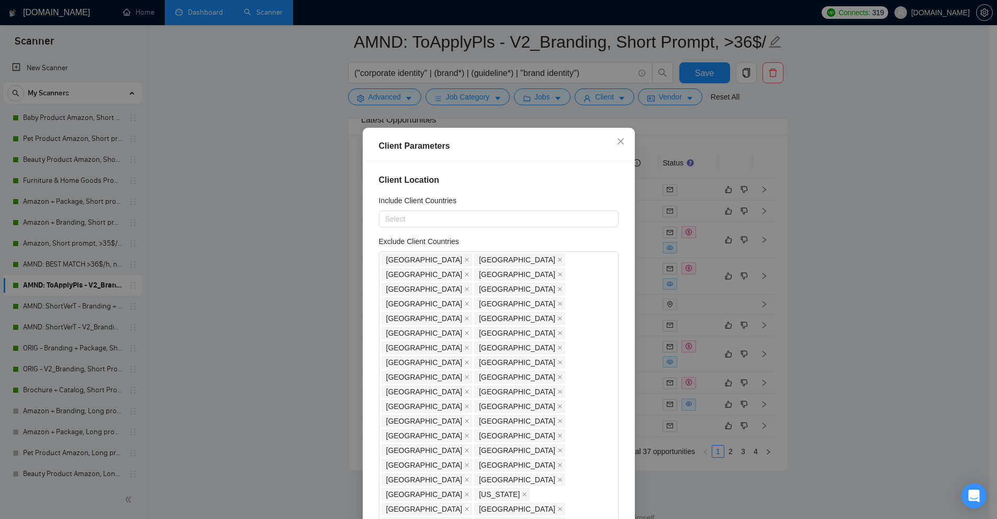
click at [683, 140] on div "Client Parameters Client Location Include Client Countries Select Exclude Clien…" at bounding box center [498, 259] width 997 height 519
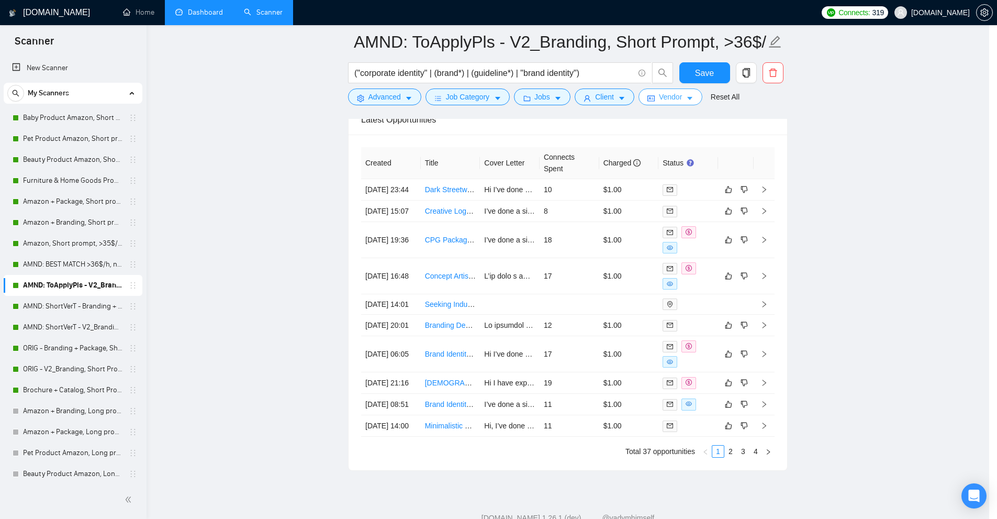
click at [659, 95] on button "Vendor" at bounding box center [670, 96] width 64 height 17
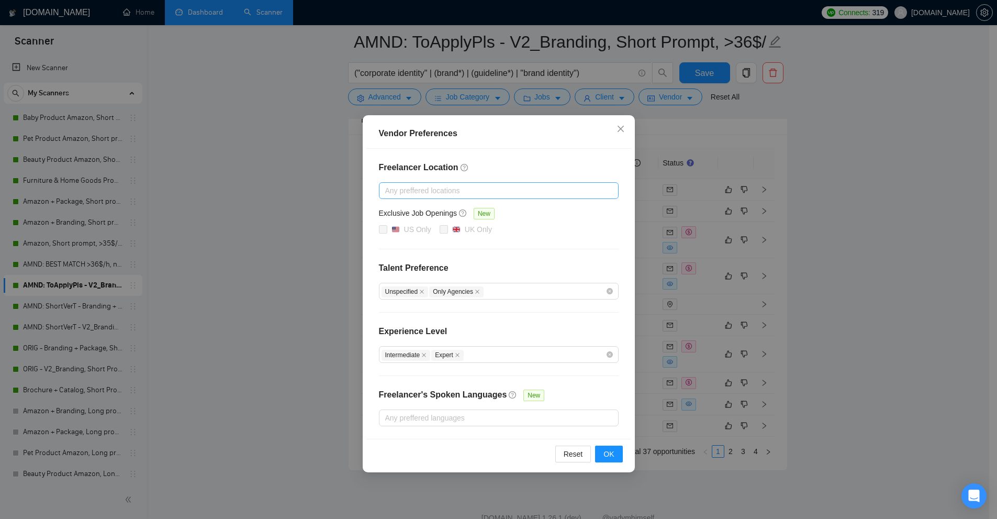
scroll to position [2809, 0]
click at [720, 194] on div "Vendor Preferences Freelancer Location Any preffered locations Exclusive Job Op…" at bounding box center [498, 259] width 997 height 519
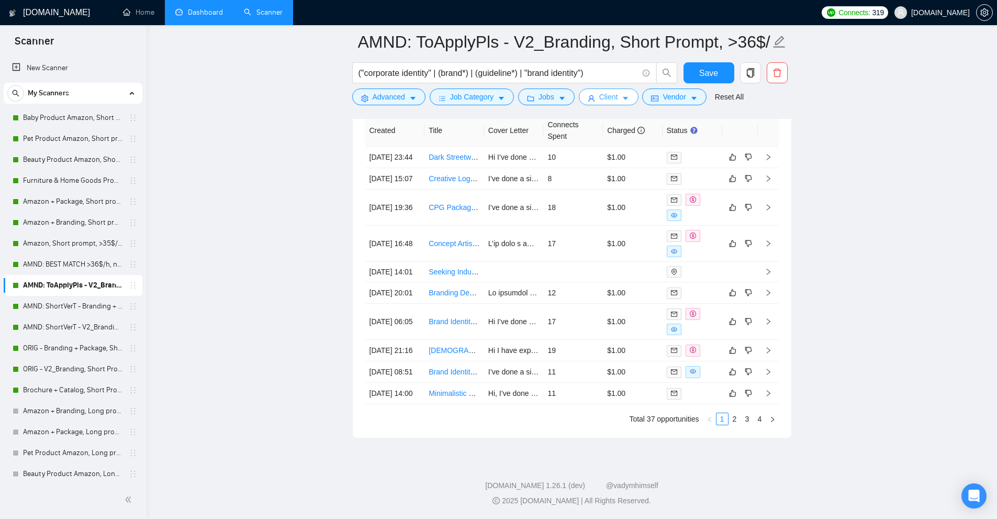
click at [623, 95] on icon "caret-down" at bounding box center [625, 98] width 7 height 7
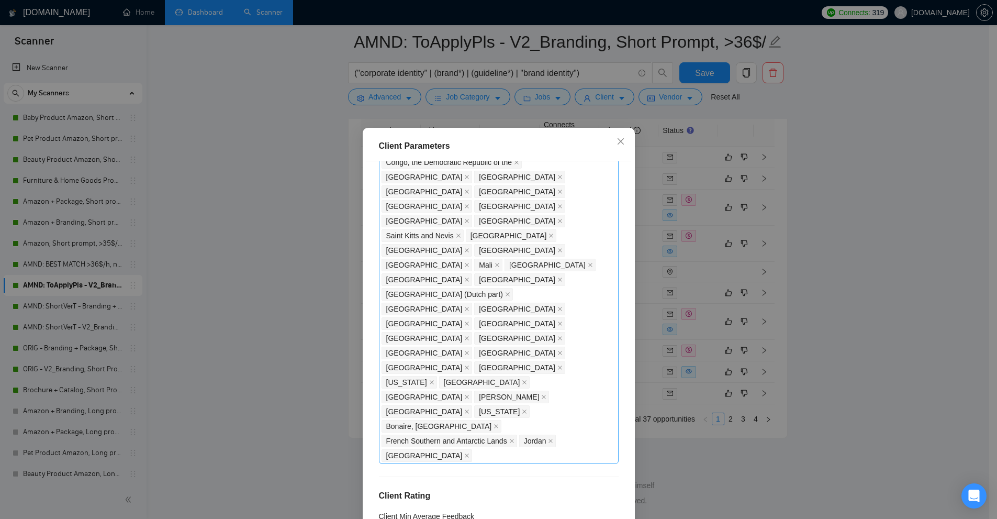
scroll to position [621, 0]
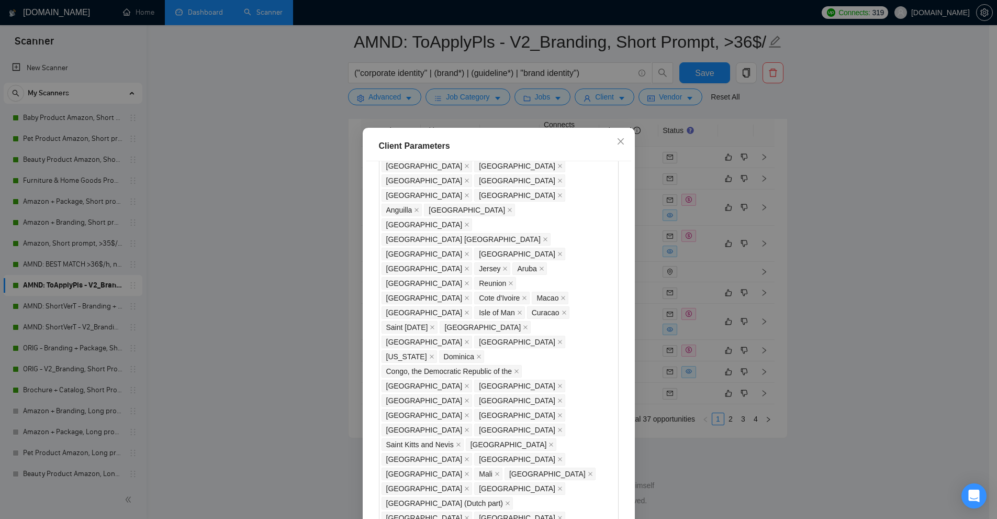
click at [250, 258] on div "Client Parameters Client Location Include Client Countries Select Exclude Clien…" at bounding box center [498, 259] width 997 height 519
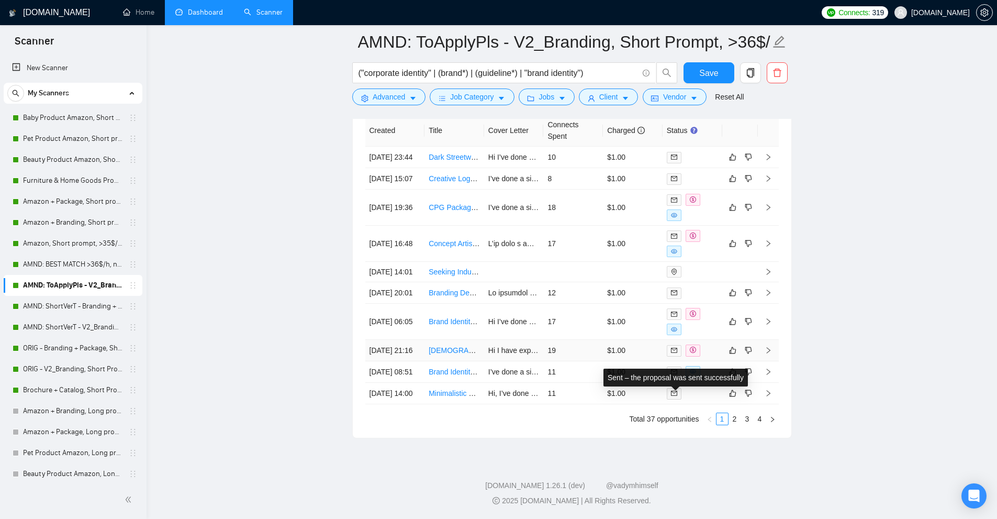
click at [628, 366] on div "Sent – the proposal was sent successfully" at bounding box center [675, 377] width 149 height 22
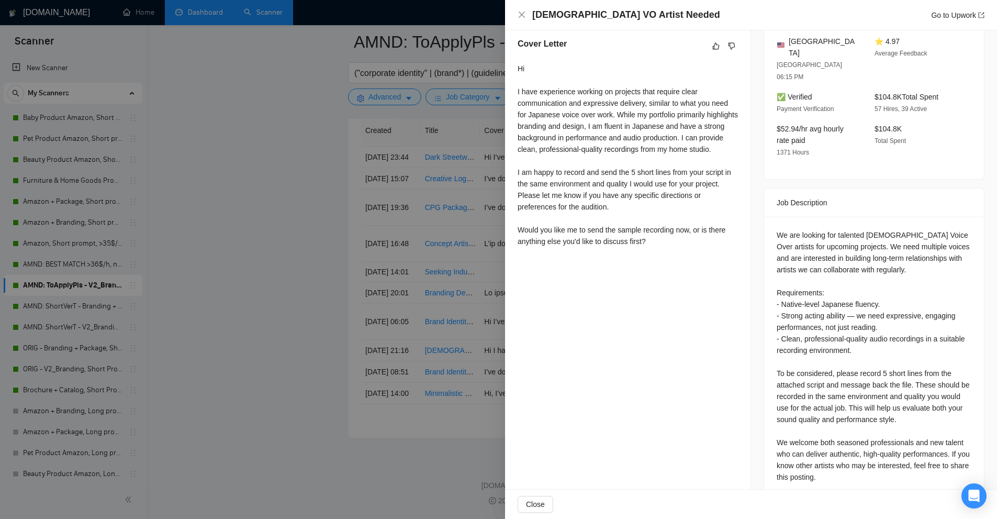
click at [540, 295] on div "Japanese VO Artist Needed Go to Upwork Proposal Details Date: 27 Sep, 2025 21:2…" at bounding box center [498, 259] width 997 height 519
click at [466, 295] on div at bounding box center [498, 259] width 997 height 519
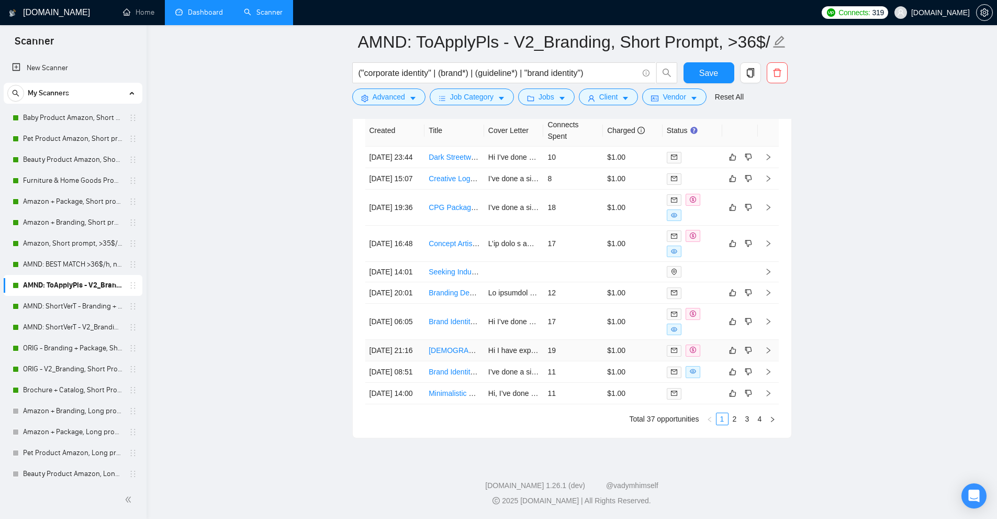
click at [445, 346] on link "Japanese VO Artist Needed" at bounding box center [499, 350] width 141 height 8
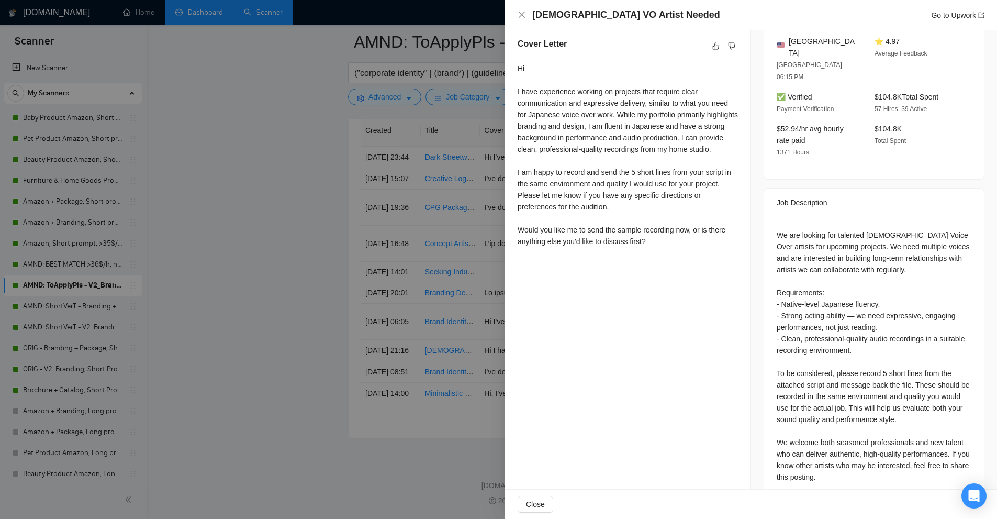
click at [371, 181] on div at bounding box center [498, 259] width 997 height 519
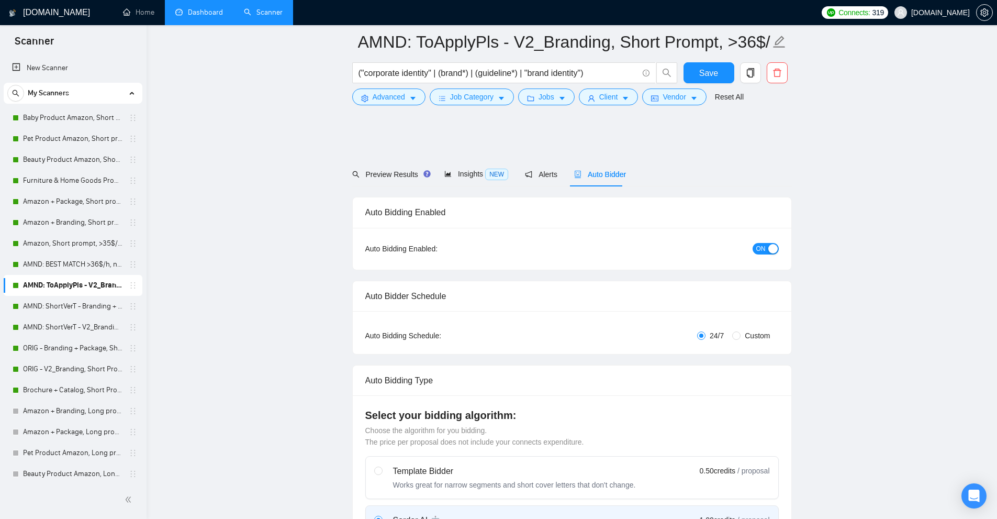
scroll to position [2809, 0]
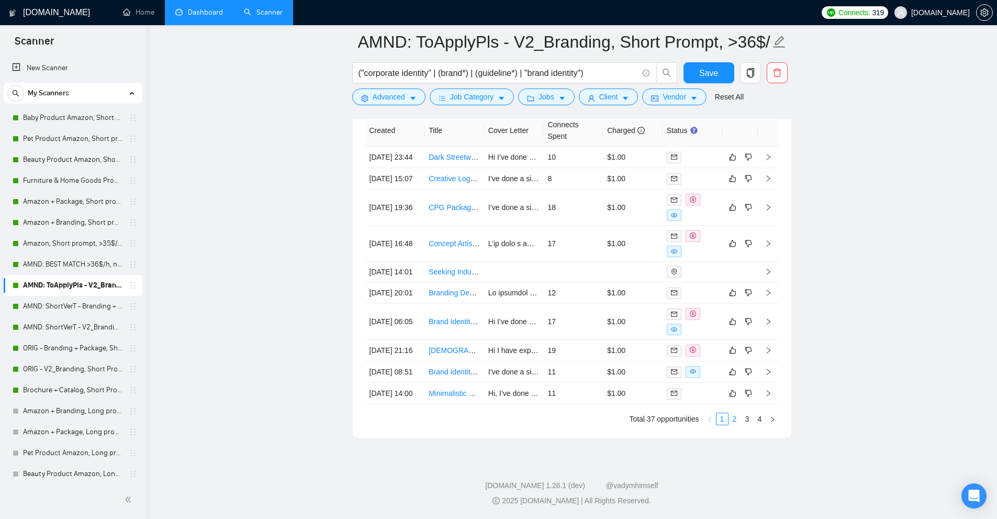
click at [734, 422] on link "2" at bounding box center [735, 419] width 12 height 12
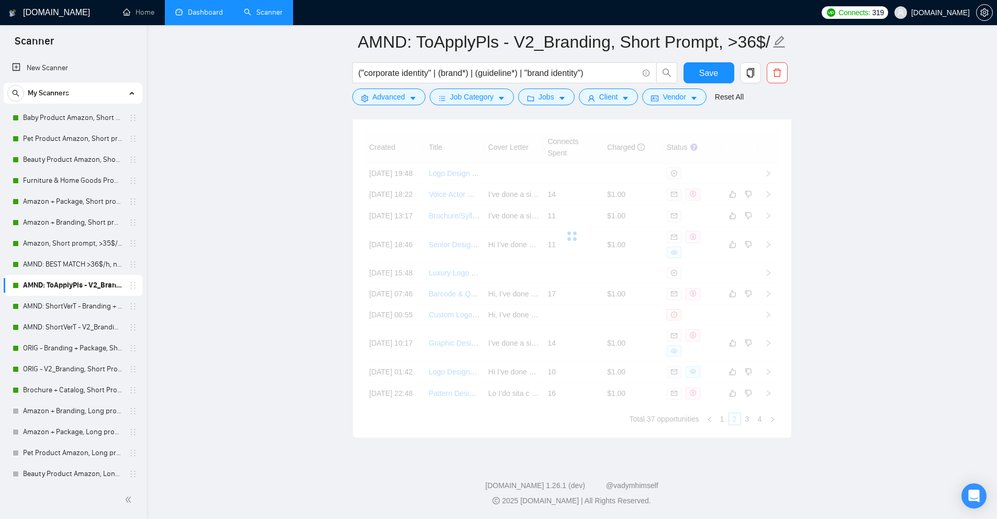
scroll to position [2805, 0]
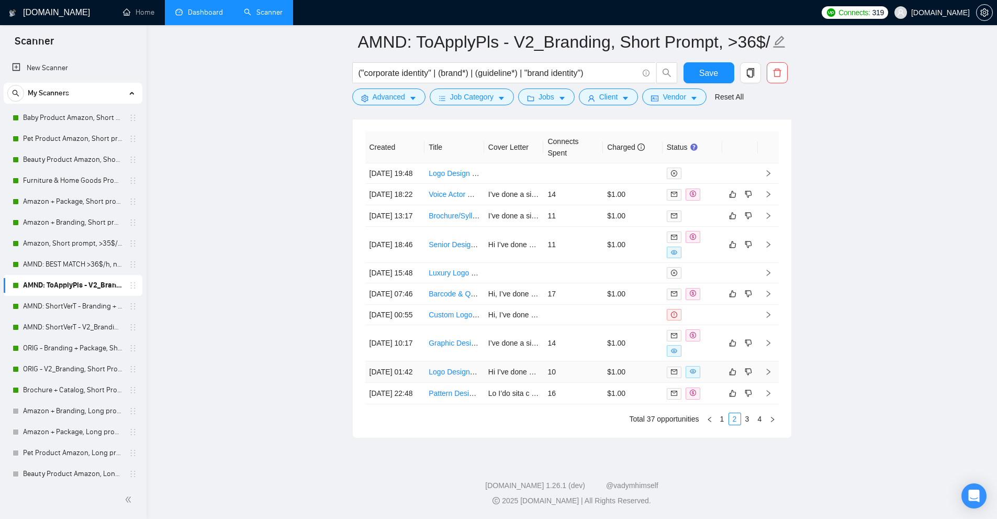
click at [600, 361] on td "10" at bounding box center [573, 371] width 60 height 21
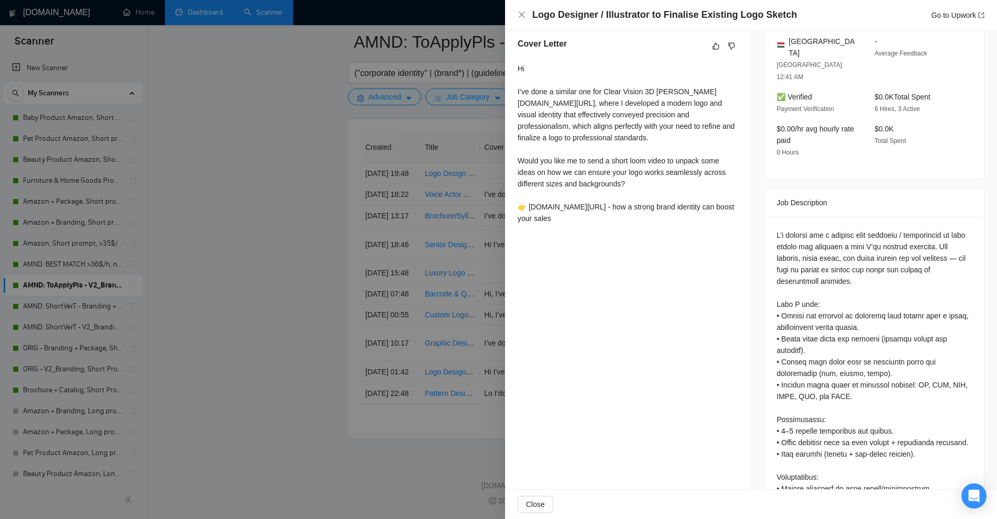
click at [645, 207] on div "Hi I’ve done a similar one for Clear Vision 3D noto.li/v1Jkd0, where I develope…" at bounding box center [628, 143] width 220 height 161
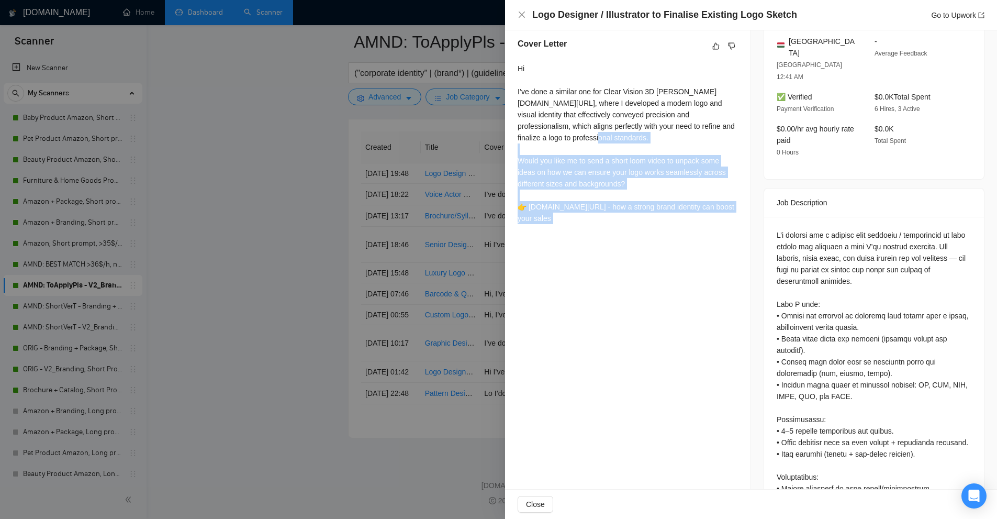
drag, startPoint x: 645, startPoint y: 207, endPoint x: 638, endPoint y: 176, distance: 31.6
click at [638, 176] on div "Hi I’ve done a similar one for Clear Vision 3D noto.li/v1Jkd0, where I develope…" at bounding box center [628, 143] width 220 height 161
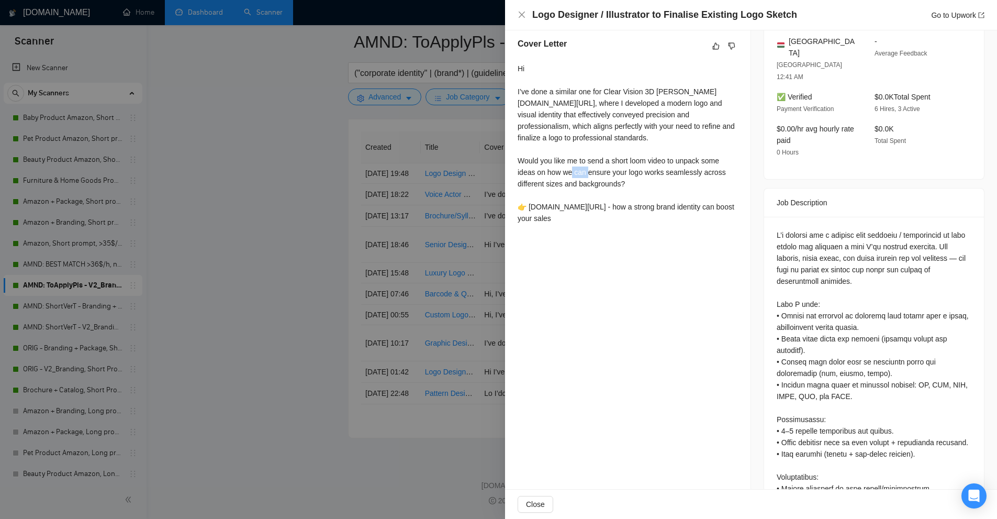
click at [638, 176] on div "Hi I’ve done a similar one for Clear Vision 3D noto.li/v1Jkd0, where I develope…" at bounding box center [628, 143] width 220 height 161
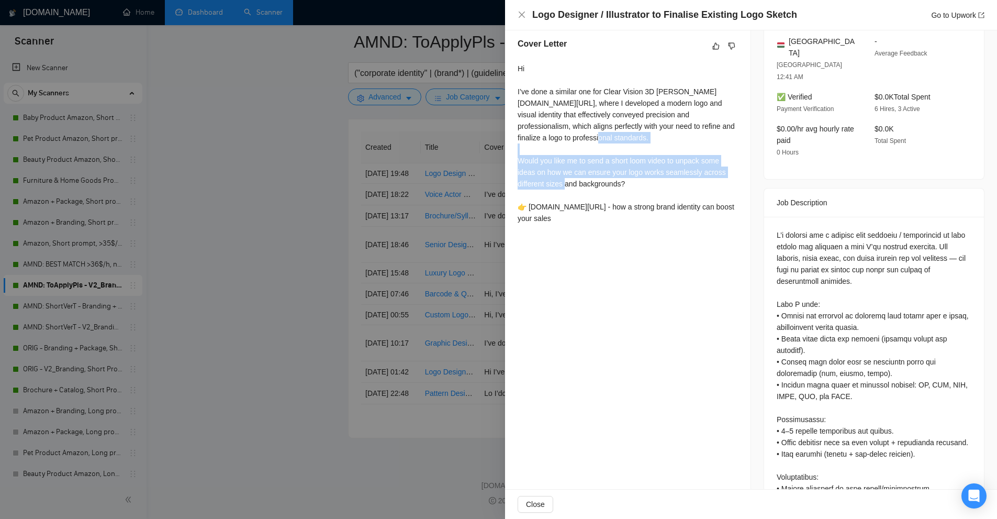
click at [638, 176] on div "Hi I’ve done a similar one for Clear Vision 3D noto.li/v1Jkd0, where I develope…" at bounding box center [628, 143] width 220 height 161
drag, startPoint x: 631, startPoint y: 190, endPoint x: 571, endPoint y: 150, distance: 71.3
click at [571, 150] on div "Hi I’ve done a similar one for Clear Vision 3D noto.li/v1Jkd0, where I develope…" at bounding box center [628, 143] width 220 height 161
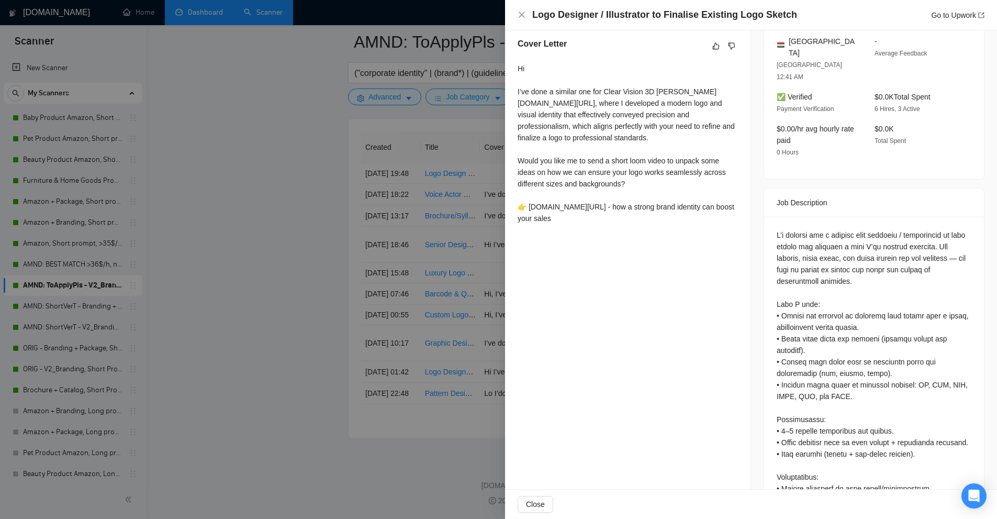
scroll to position [414, 0]
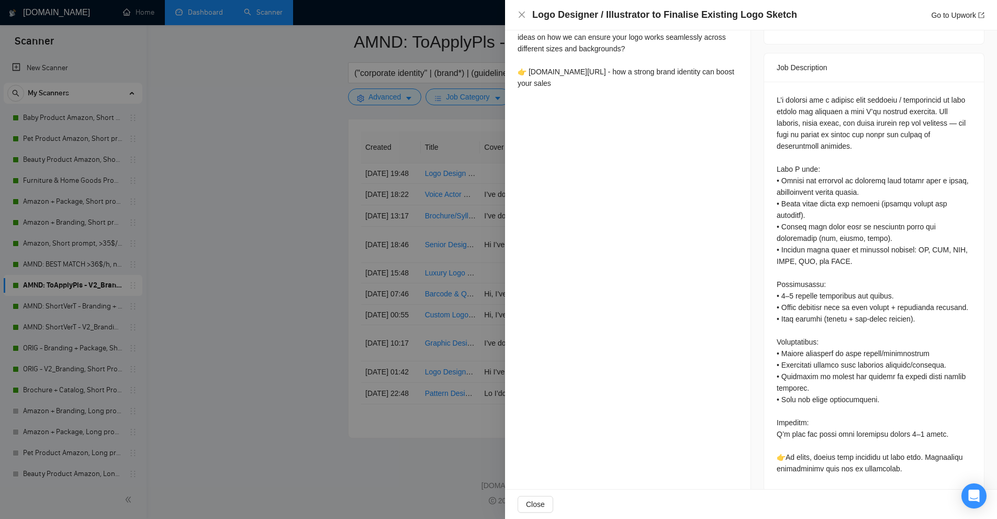
click at [811, 420] on div at bounding box center [874, 284] width 195 height 380
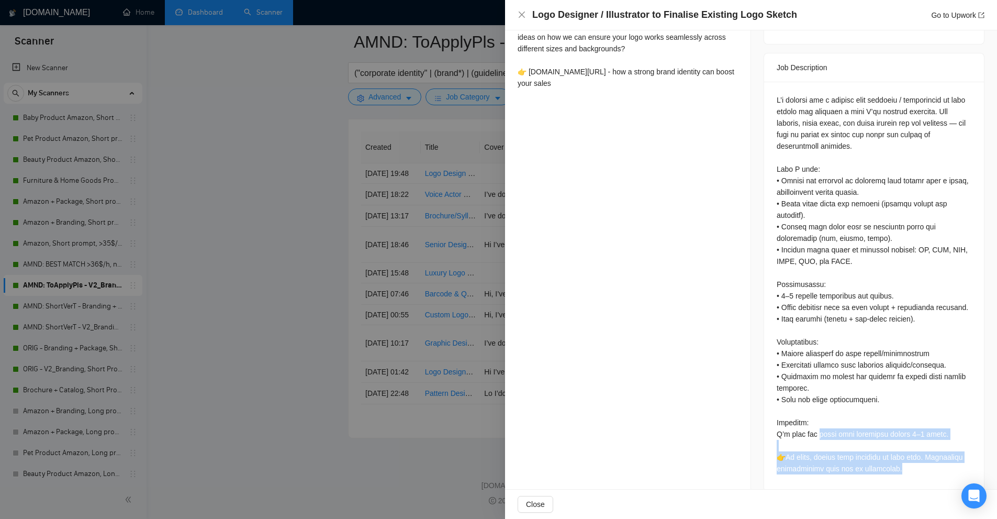
drag, startPoint x: 811, startPoint y: 420, endPoint x: 923, endPoint y: 454, distance: 116.5
click at [923, 454] on div at bounding box center [874, 284] width 195 height 380
click at [864, 437] on div at bounding box center [874, 284] width 195 height 380
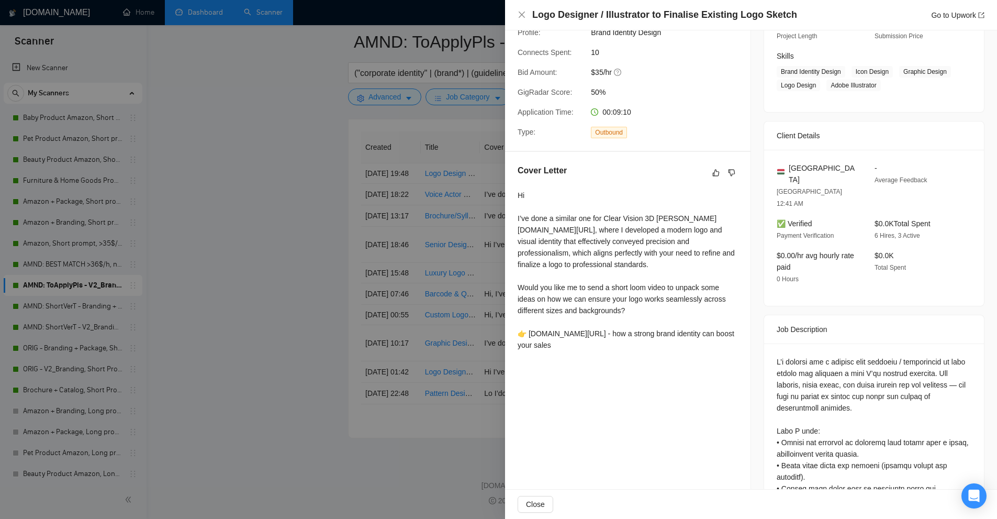
scroll to position [100, 0]
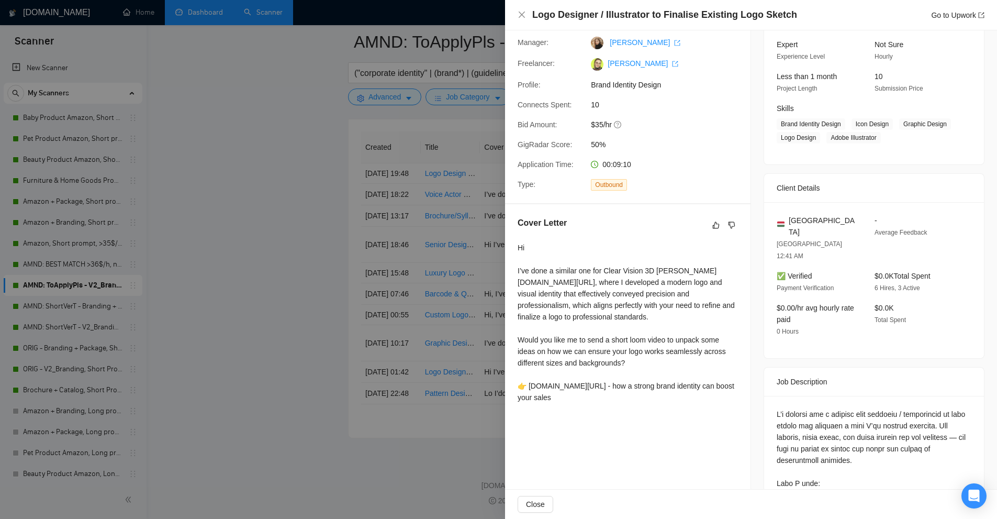
click at [654, 313] on div "Hi I’ve done a similar one for Clear Vision 3D noto.li/v1Jkd0, where I develope…" at bounding box center [628, 322] width 220 height 161
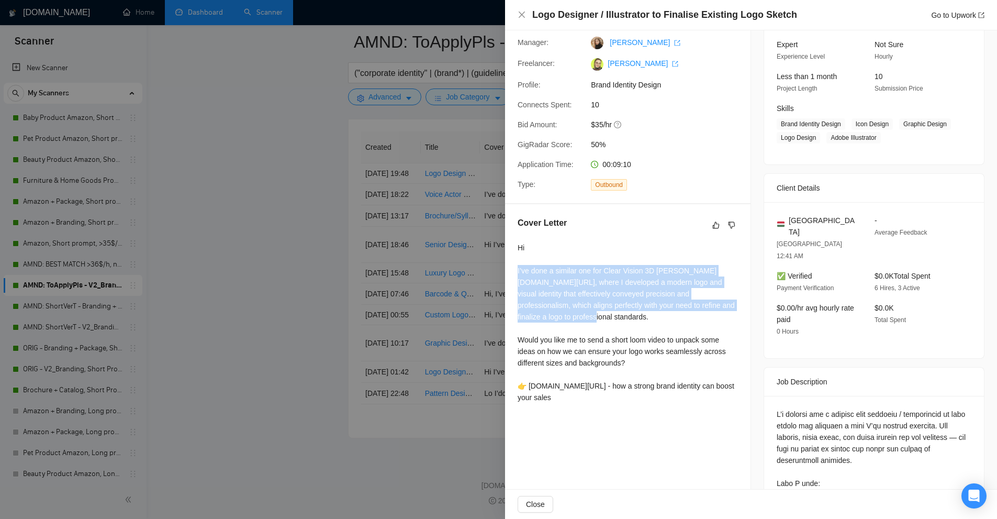
click at [654, 313] on div "Hi I’ve done a similar one for Clear Vision 3D noto.li/v1Jkd0, where I develope…" at bounding box center [628, 322] width 220 height 161
click at [658, 310] on div "Hi I’ve done a similar one for Clear Vision 3D noto.li/v1Jkd0, where I develope…" at bounding box center [628, 322] width 220 height 161
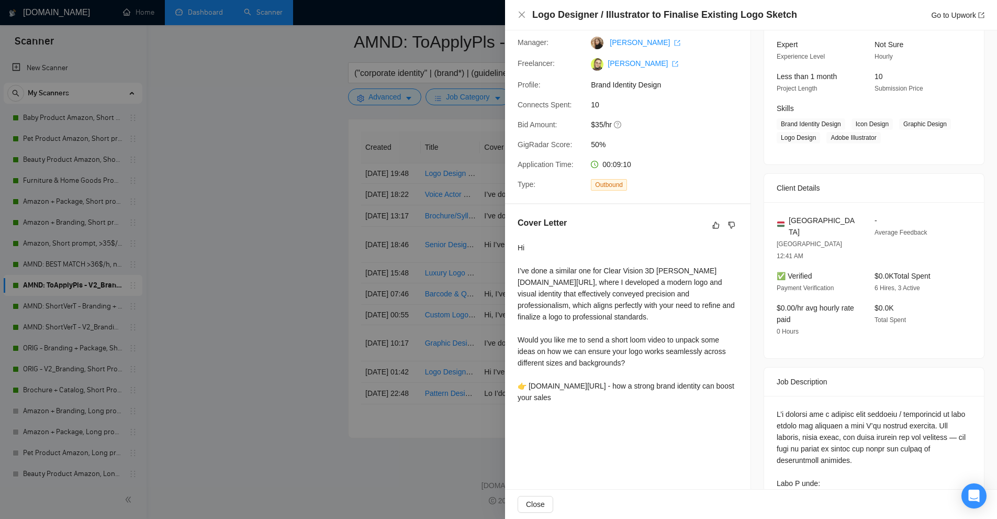
scroll to position [414, 0]
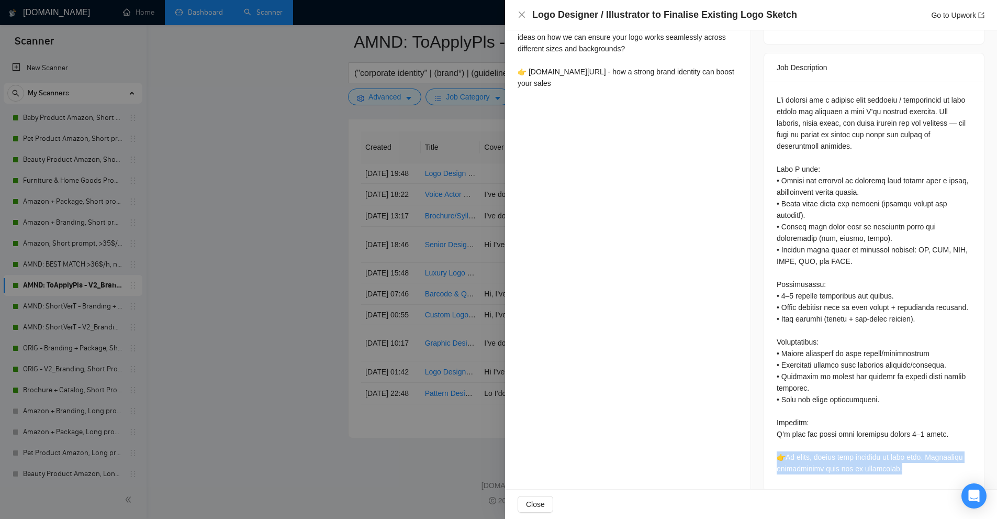
drag, startPoint x: 804, startPoint y: 439, endPoint x: 948, endPoint y: 453, distance: 144.6
click at [948, 453] on div at bounding box center [874, 284] width 195 height 380
click at [946, 453] on div at bounding box center [874, 284] width 195 height 380
drag, startPoint x: 946, startPoint y: 453, endPoint x: 952, endPoint y: 431, distance: 23.0
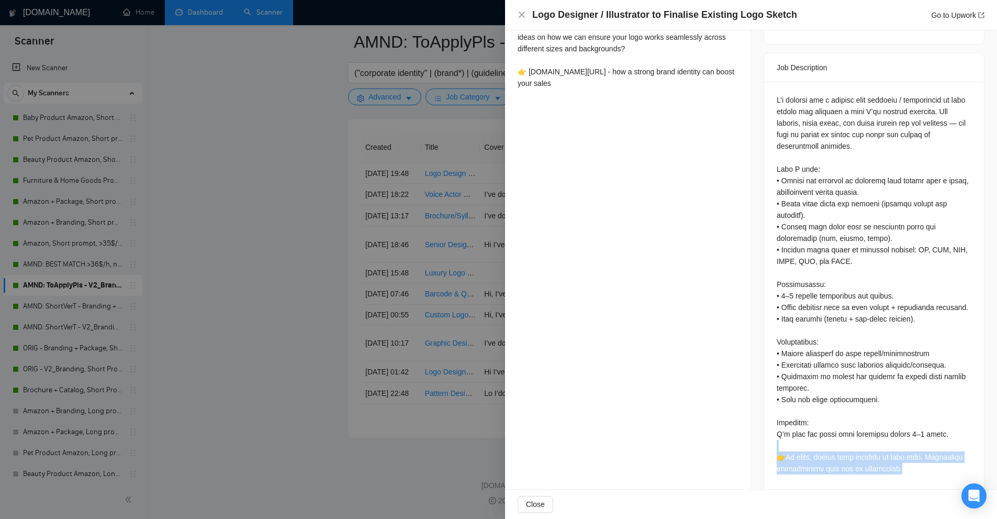
click at [952, 431] on div at bounding box center [874, 284] width 195 height 380
click at [951, 432] on div at bounding box center [874, 284] width 195 height 380
click at [878, 445] on div at bounding box center [874, 284] width 195 height 380
click at [894, 451] on div at bounding box center [874, 284] width 195 height 380
drag, startPoint x: 894, startPoint y: 451, endPoint x: 796, endPoint y: 458, distance: 97.6
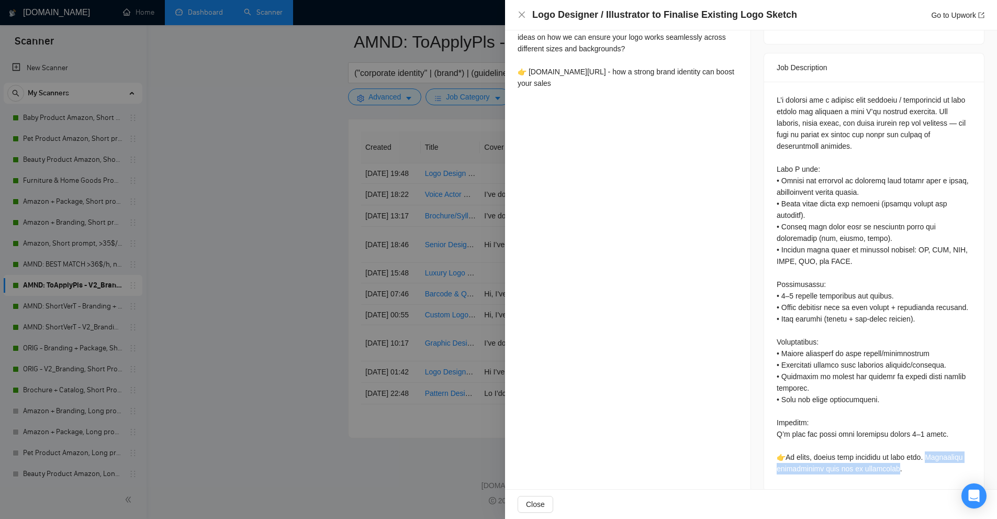
click at [796, 458] on div at bounding box center [874, 284] width 195 height 380
copy div "ncomplete applications will not be considered."
click at [365, 25] on div at bounding box center [498, 259] width 997 height 519
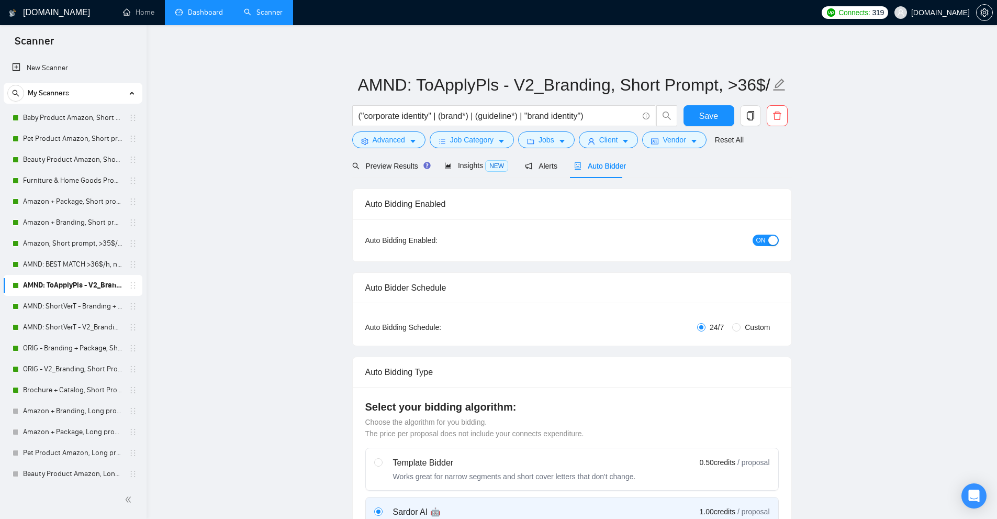
click at [211, 8] on link "Dashboard" at bounding box center [199, 12] width 48 height 9
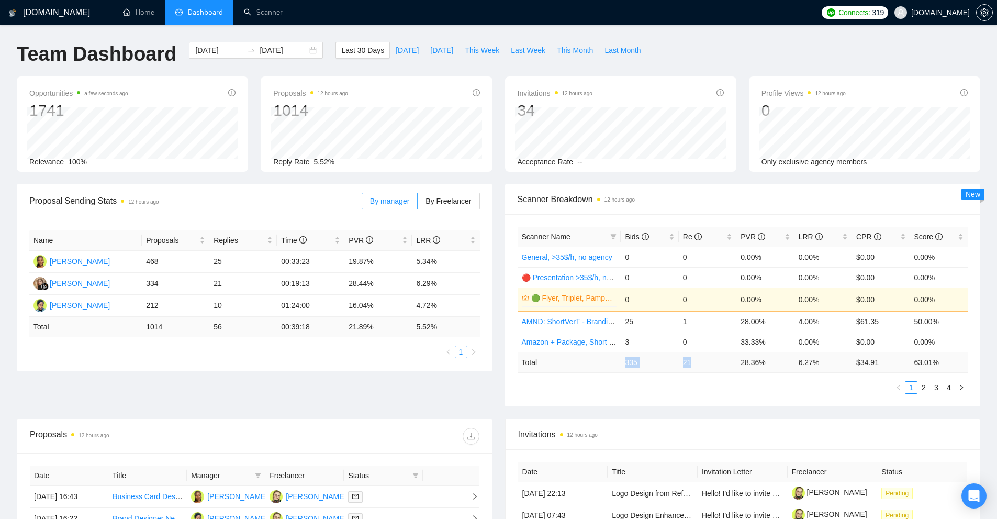
drag, startPoint x: 623, startPoint y: 361, endPoint x: 722, endPoint y: 363, distance: 98.9
click at [722, 363] on tr "Total 335 21 28.36 % 6.27 % $ 34.91 63.01 %" at bounding box center [743, 362] width 451 height 20
click at [723, 363] on td "21" at bounding box center [708, 362] width 58 height 20
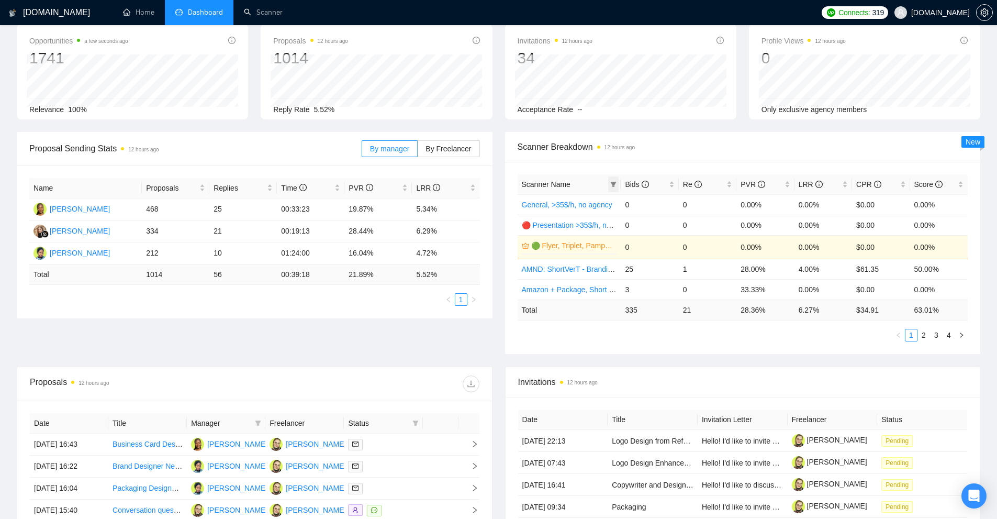
click at [616, 184] on icon "filter" at bounding box center [613, 184] width 6 height 6
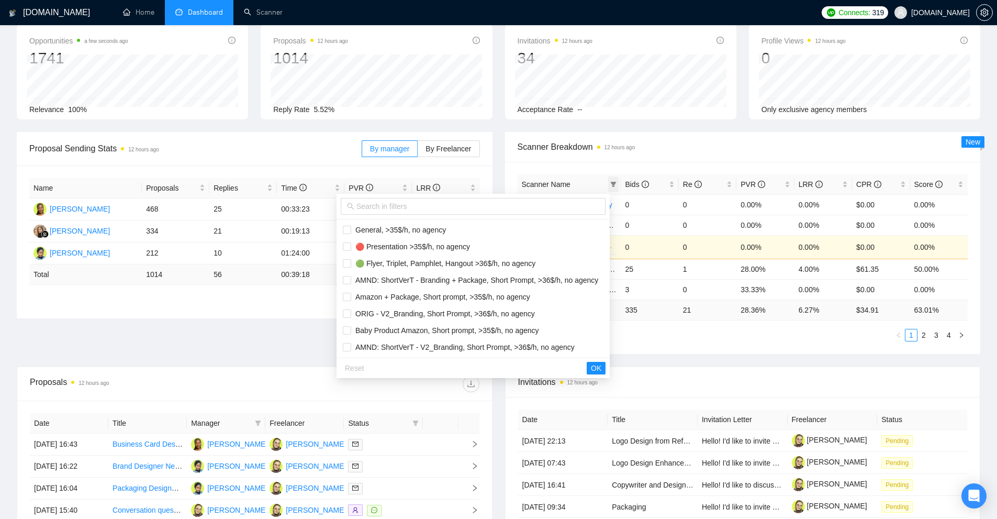
click at [616, 184] on icon "filter" at bounding box center [613, 184] width 6 height 6
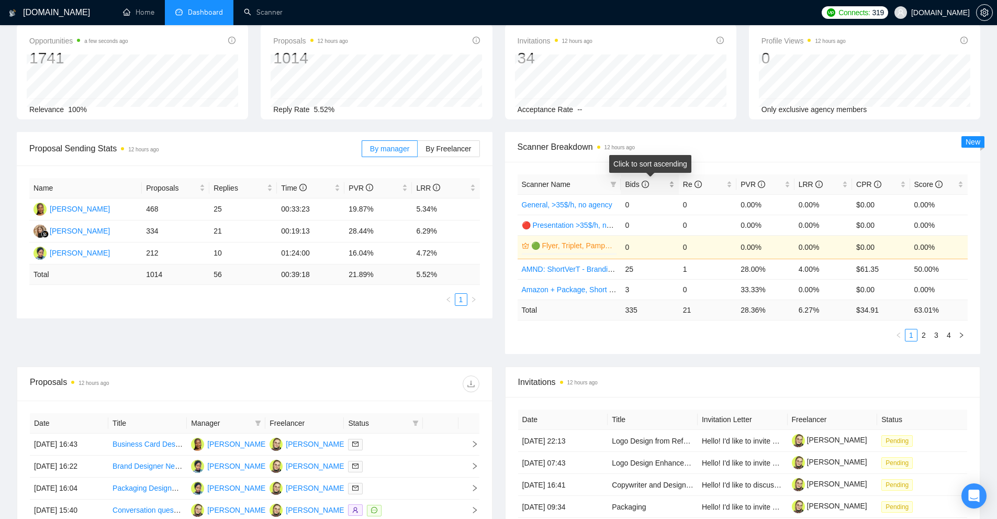
click at [671, 183] on div "Bids" at bounding box center [649, 184] width 49 height 12
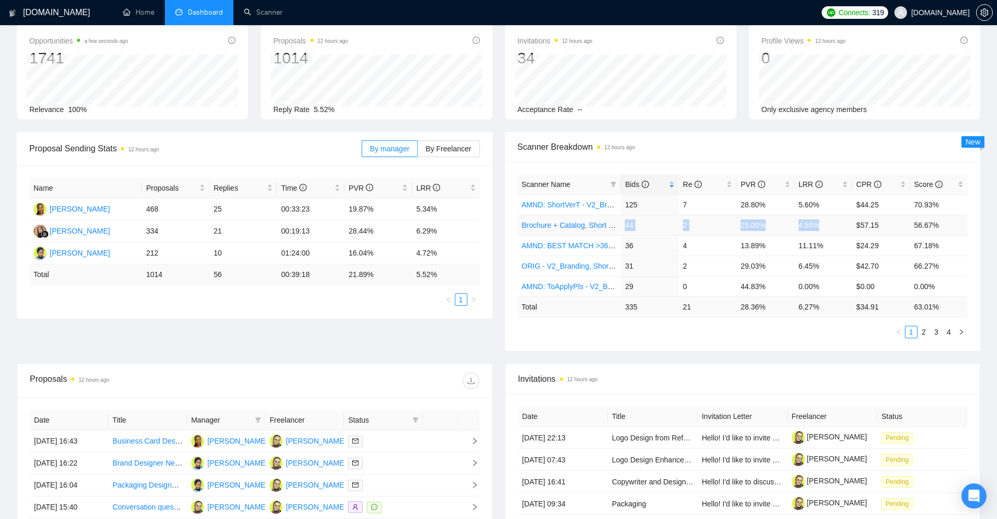
drag, startPoint x: 837, startPoint y: 224, endPoint x: 623, endPoint y: 224, distance: 214.0
click at [623, 224] on tr "Brochure + Catalog, Short Prompt, >36$/h, no agency 44 2 25.00% 4.55% $57.15 56…" at bounding box center [743, 225] width 451 height 20
click at [630, 224] on td "44" at bounding box center [650, 225] width 58 height 20
click at [688, 223] on td "2" at bounding box center [708, 225] width 58 height 20
drag, startPoint x: 685, startPoint y: 242, endPoint x: 695, endPoint y: 243, distance: 10.0
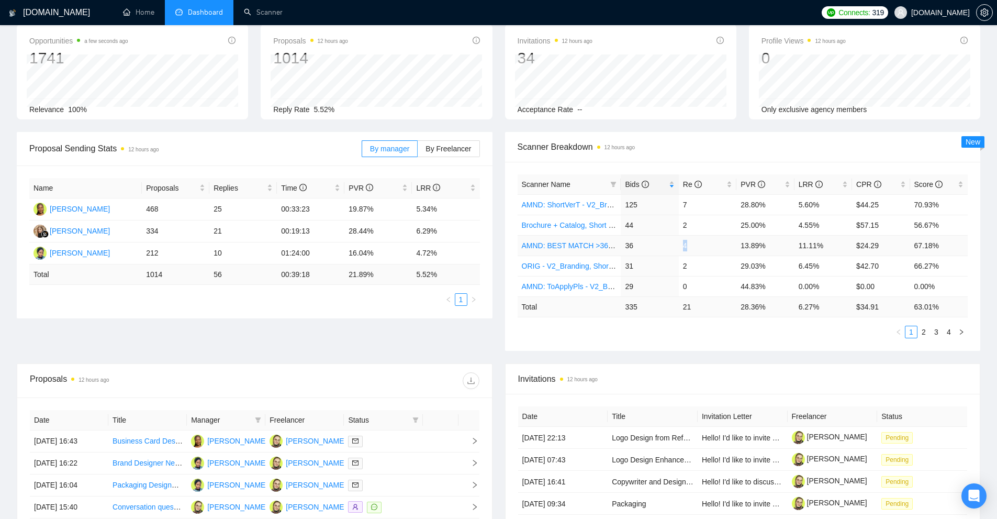
click at [695, 243] on td "4" at bounding box center [708, 245] width 58 height 20
drag, startPoint x: 822, startPoint y: 222, endPoint x: 722, endPoint y: 223, distance: 100.0
click at [722, 223] on tr "Brochure + Catalog, Short Prompt, >36$/h, no agency 44 2 25.00% 4.55% $57.15 56…" at bounding box center [743, 225] width 451 height 20
drag, startPoint x: 745, startPoint y: 202, endPoint x: 882, endPoint y: 201, distance: 136.6
click at [882, 201] on tr "AMND: ShortVerT - V2_Branding, Short Prompt, >36$/h, no agency 125 7 28.80% 5.6…" at bounding box center [743, 204] width 451 height 20
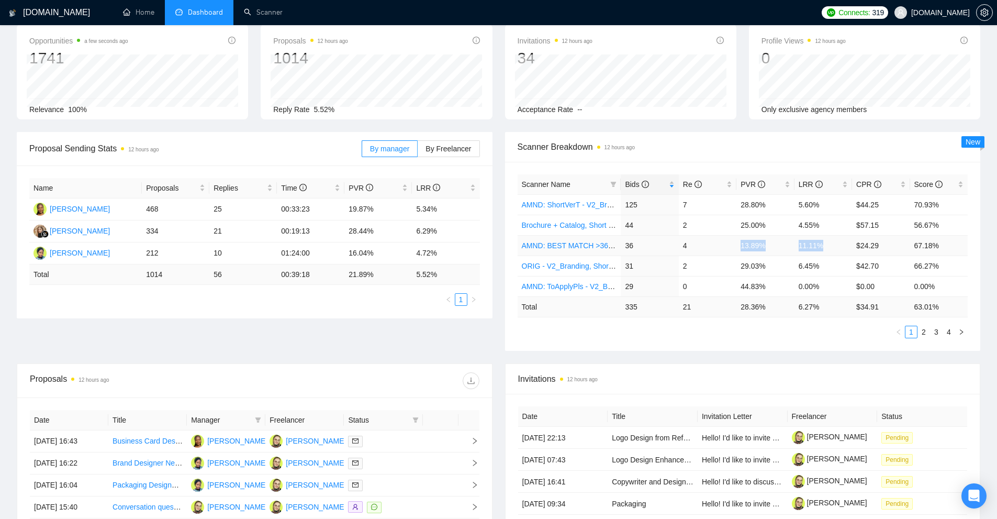
drag, startPoint x: 837, startPoint y: 242, endPoint x: 738, endPoint y: 241, distance: 99.4
click at [738, 241] on tr "AMND: BEST MATCH >36$/h, no agency 36 4 13.89% 11.11% $24.29 67.18%" at bounding box center [743, 245] width 451 height 20
drag, startPoint x: 732, startPoint y: 266, endPoint x: 835, endPoint y: 269, distance: 103.1
click at [833, 269] on tr "ORIG - V2_Branding, Short Prompt, >36$/h, no agency 31 2 29.03% 6.45% $42.70 66…" at bounding box center [743, 265] width 451 height 20
click at [826, 293] on td "0.00%" at bounding box center [823, 286] width 58 height 20
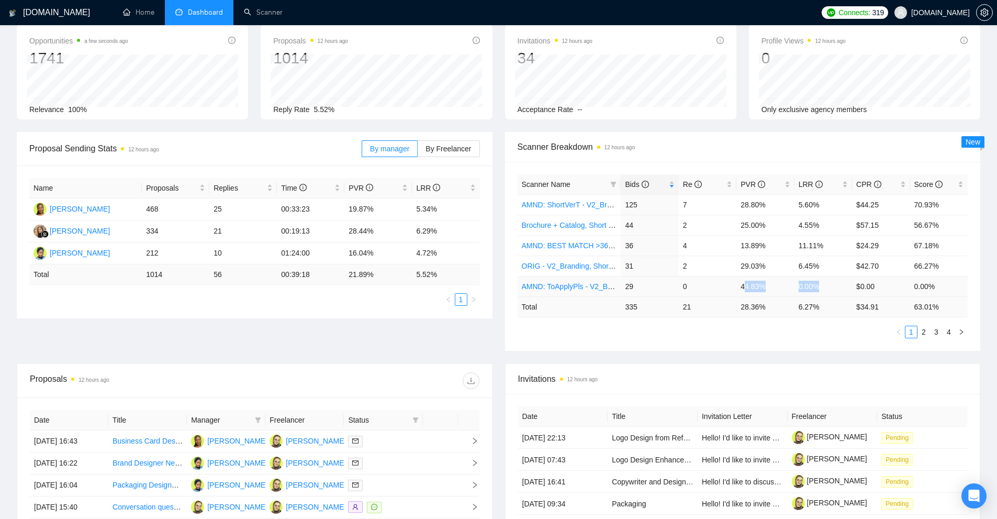
drag, startPoint x: 824, startPoint y: 287, endPoint x: 744, endPoint y: 286, distance: 80.6
click at [744, 286] on tr "AMND: ToApplyPls - V2_Branding, Short Prompt, >36$/h, no agency 29 0 44.83% 0.0…" at bounding box center [743, 286] width 451 height 20
drag, startPoint x: 764, startPoint y: 306, endPoint x: 834, endPoint y: 302, distance: 69.2
click at [834, 302] on tr "Total 335 21 28.36 % 6.27 % $ 34.91 63.01 %" at bounding box center [743, 306] width 451 height 20
click at [842, 304] on td "6.27 %" at bounding box center [823, 306] width 58 height 20
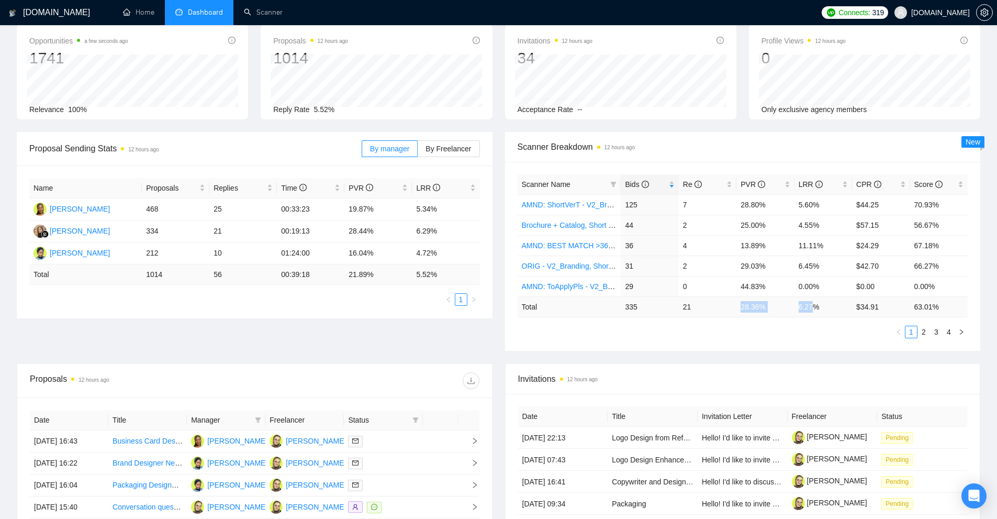
drag, startPoint x: 727, startPoint y: 309, endPoint x: 823, endPoint y: 309, distance: 95.2
click at [818, 309] on tr "Total 335 21 28.36 % 6.27 % $ 34.91 63.01 %" at bounding box center [743, 306] width 451 height 20
click at [831, 310] on td "6.27 %" at bounding box center [823, 306] width 58 height 20
drag, startPoint x: 408, startPoint y: 207, endPoint x: 454, endPoint y: 214, distance: 46.5
click at [457, 209] on tr "Deborah Olunaike 468 25 00:33:23 19.87% 5.34%" at bounding box center [254, 209] width 451 height 22
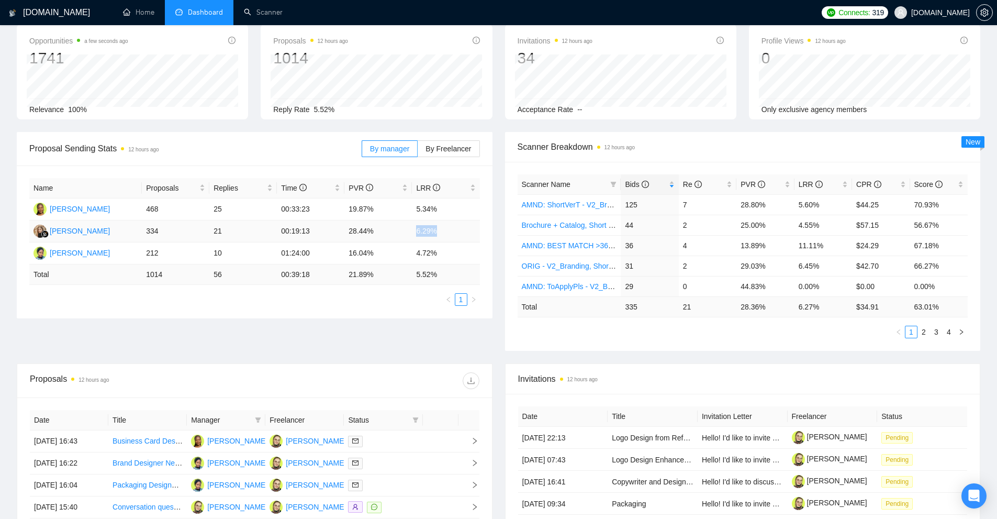
drag, startPoint x: 405, startPoint y: 233, endPoint x: 469, endPoint y: 237, distance: 64.4
click at [469, 237] on tr "Kateryna Yakubova 334 21 00:19:13 28.44% 6.29%" at bounding box center [254, 231] width 451 height 22
click at [469, 237] on td "6.29%" at bounding box center [446, 231] width 68 height 22
drag, startPoint x: 458, startPoint y: 233, endPoint x: 144, endPoint y: 229, distance: 314.0
click at [144, 229] on tr "Kateryna Yakubova 334 21 00:19:13 28.44% 6.29%" at bounding box center [254, 231] width 451 height 22
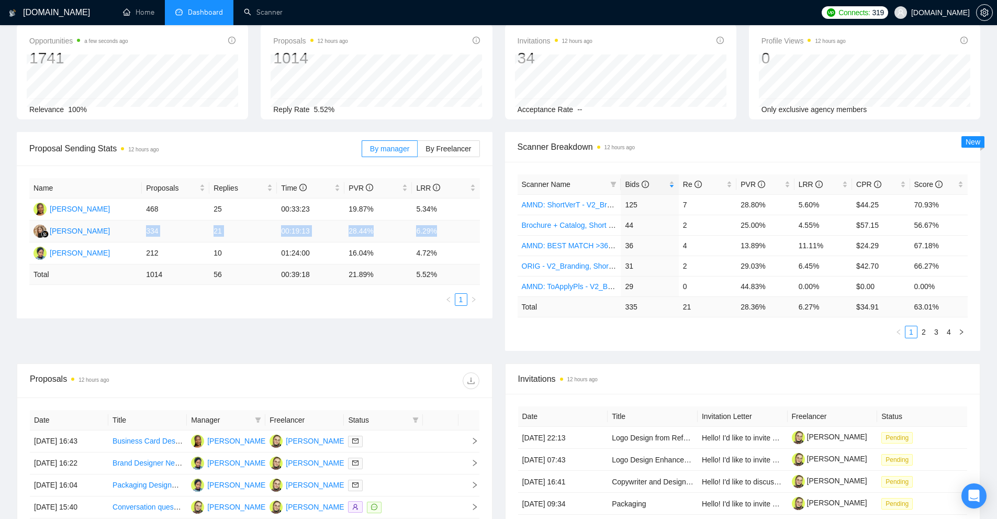
click at [144, 229] on td "334" at bounding box center [176, 231] width 68 height 22
drag, startPoint x: 144, startPoint y: 229, endPoint x: 466, endPoint y: 234, distance: 322.4
click at [466, 234] on tr "Kateryna Yakubova 334 21 00:19:13 28.44% 6.29%" at bounding box center [254, 231] width 451 height 22
click at [85, 210] on div "Deborah Olunaike" at bounding box center [80, 209] width 60 height 12
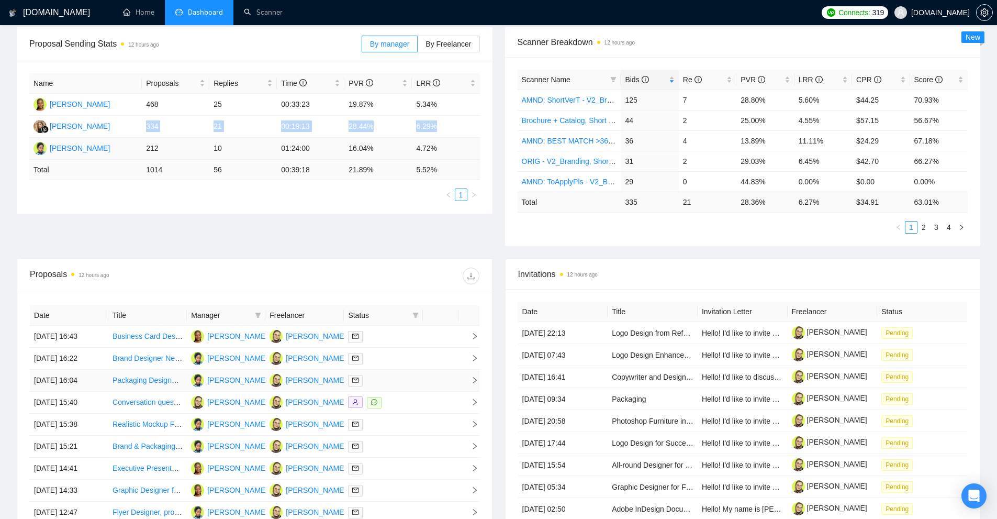
scroll to position [209, 0]
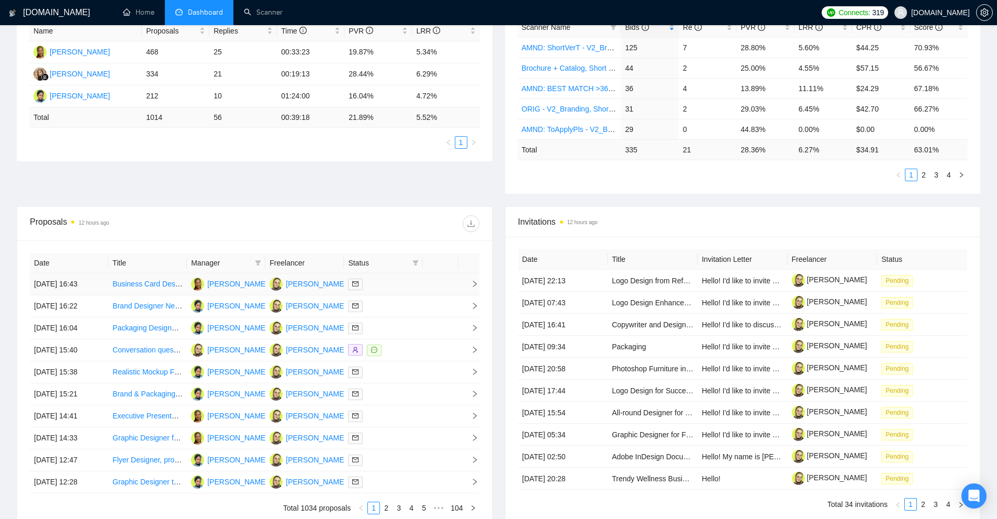
click at [406, 276] on td at bounding box center [383, 284] width 78 height 22
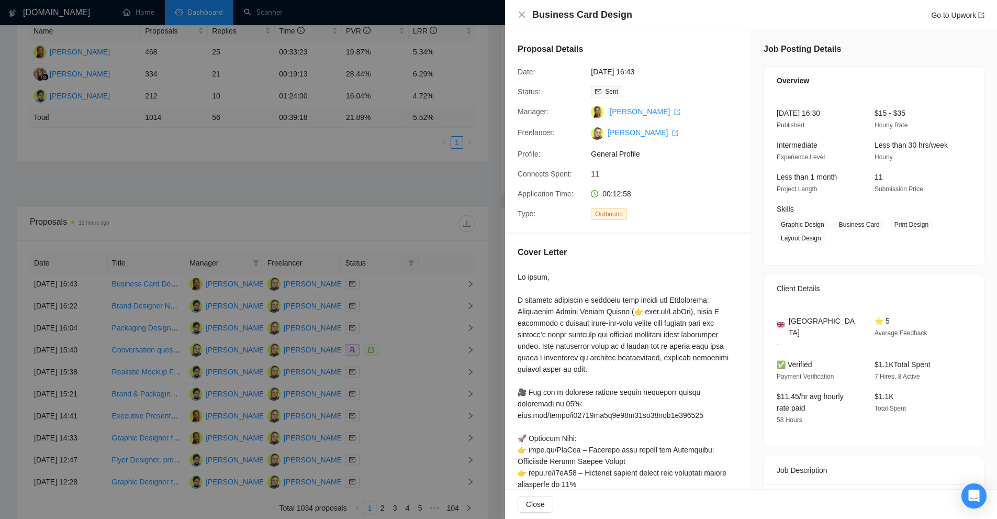
click at [430, 276] on div at bounding box center [498, 259] width 997 height 519
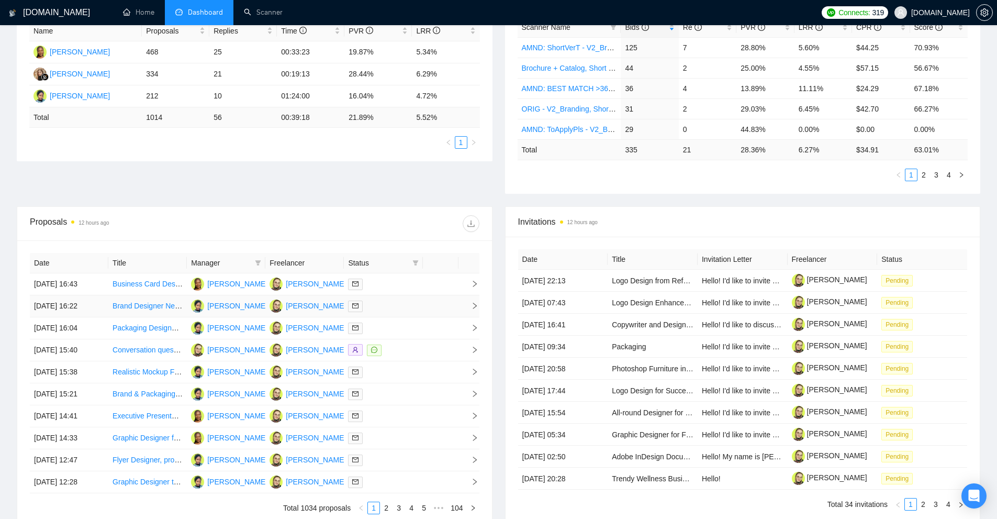
click at [403, 314] on td at bounding box center [383, 306] width 78 height 22
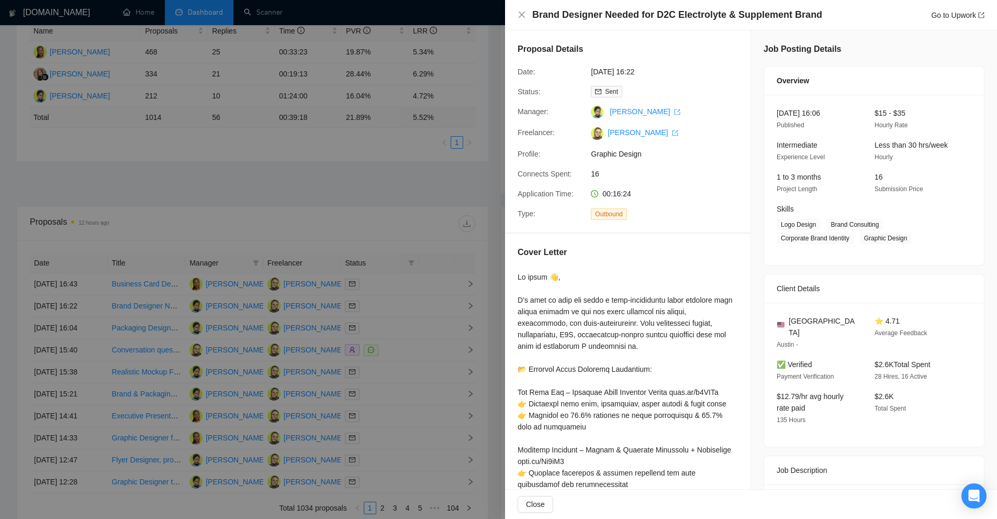
click at [406, 310] on div at bounding box center [498, 259] width 997 height 519
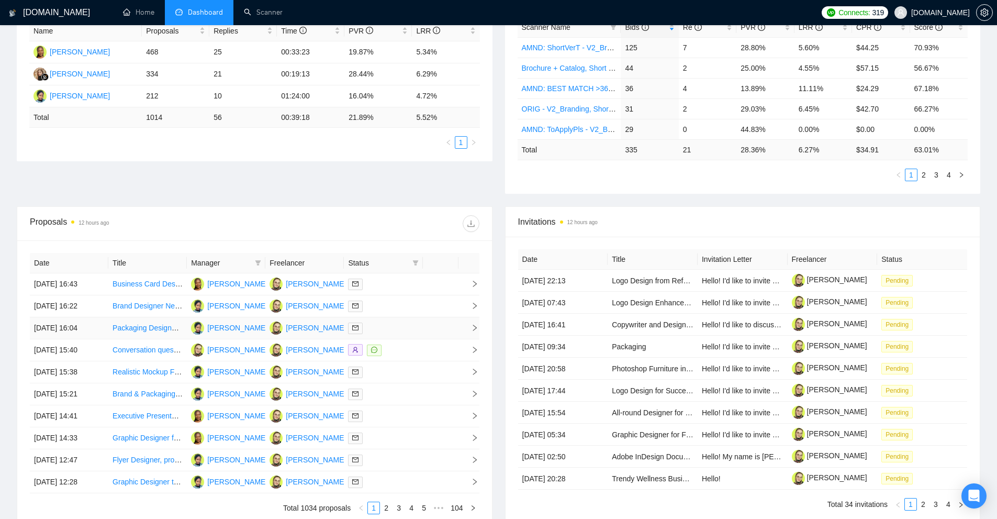
click at [389, 329] on div at bounding box center [383, 328] width 70 height 12
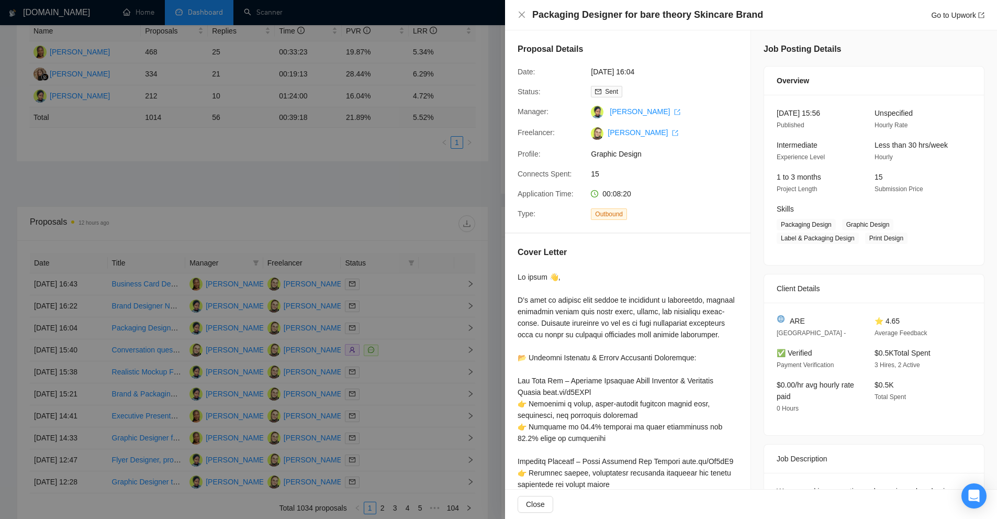
click at [396, 317] on div at bounding box center [498, 259] width 997 height 519
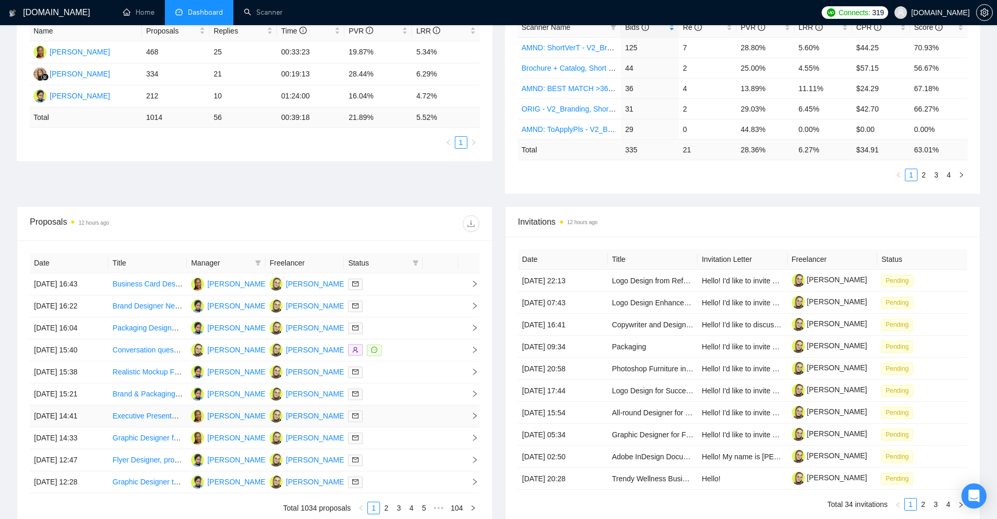
click at [396, 423] on td at bounding box center [383, 416] width 78 height 22
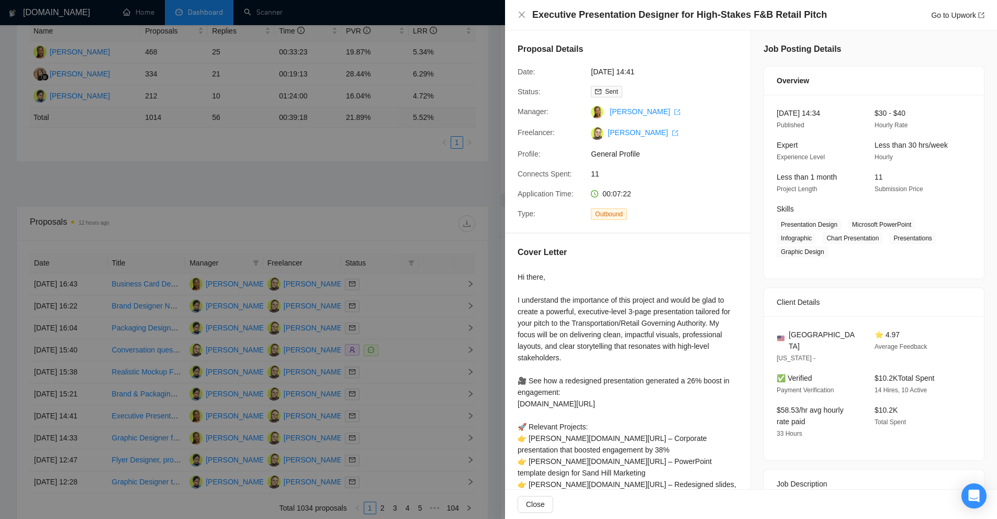
click at [357, 282] on div at bounding box center [498, 259] width 997 height 519
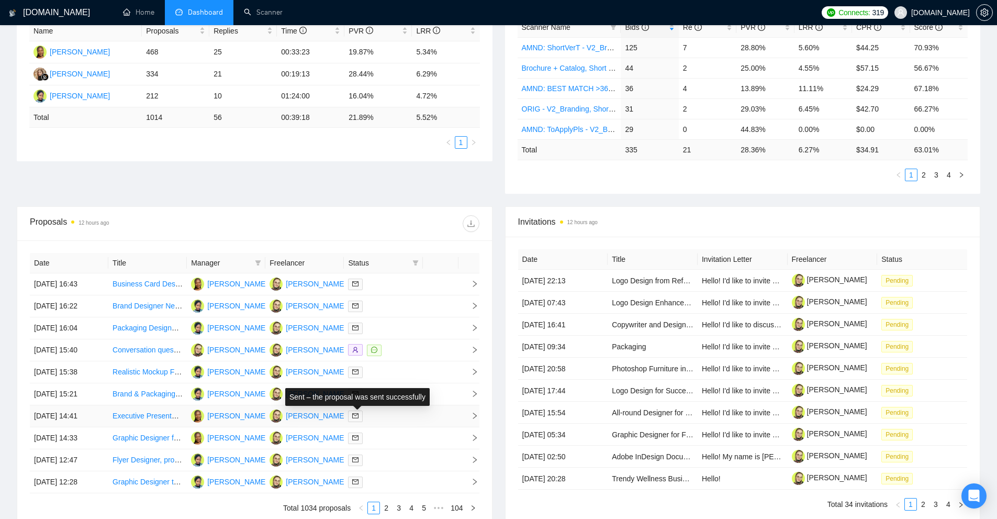
scroll to position [311, 0]
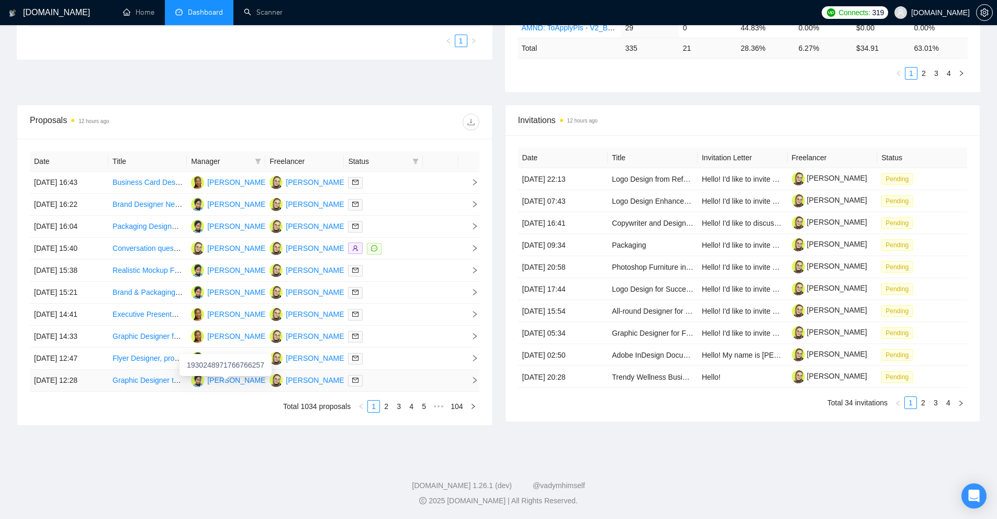
click at [220, 383] on div "Aishat Olayinka" at bounding box center [237, 380] width 60 height 12
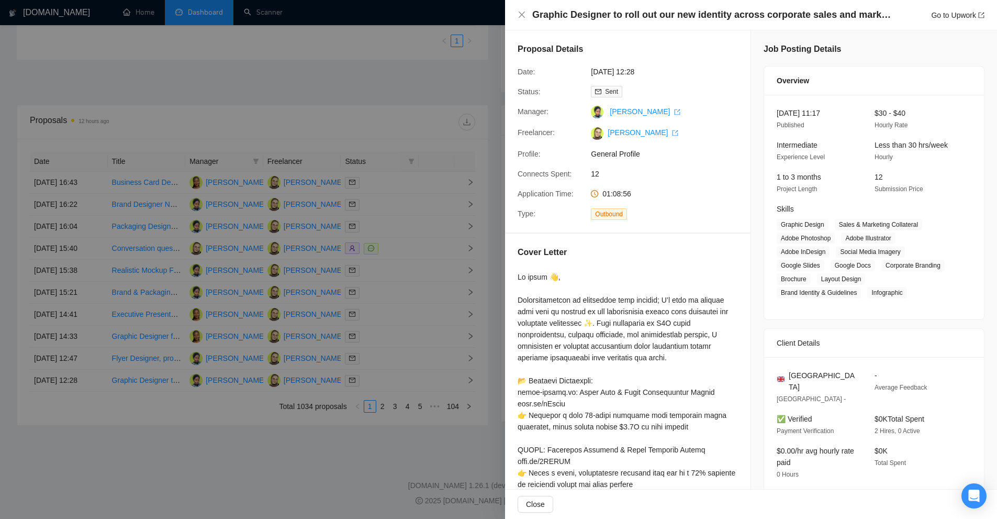
click at [329, 96] on div at bounding box center [498, 259] width 997 height 519
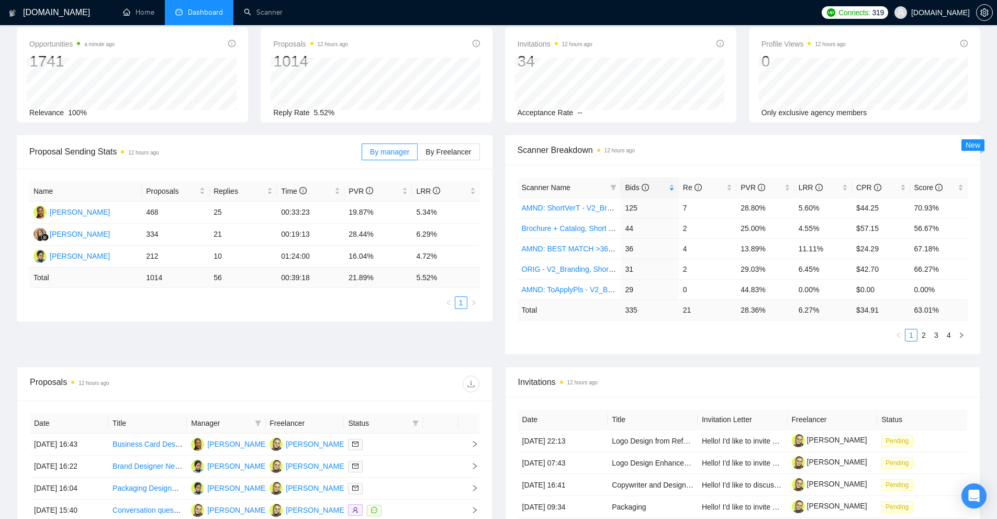
scroll to position [0, 0]
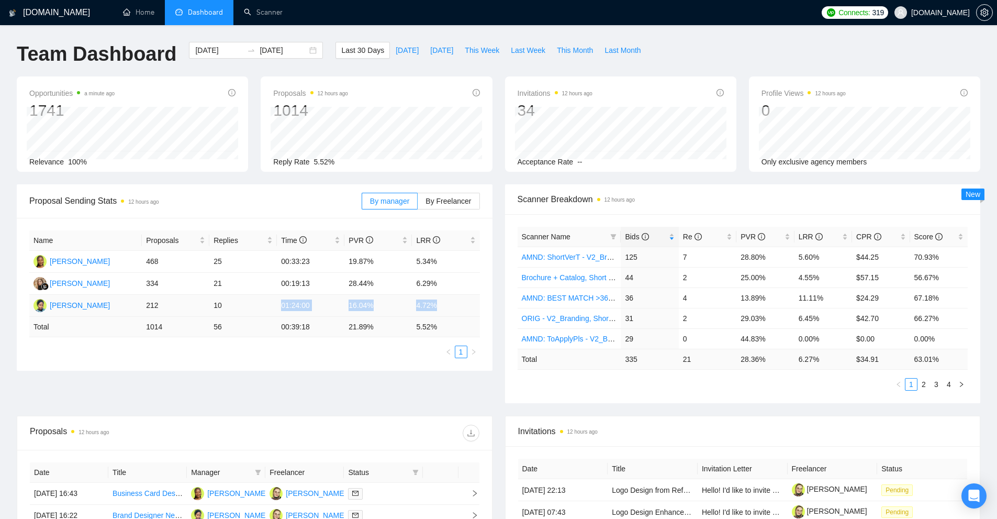
drag, startPoint x: 440, startPoint y: 307, endPoint x: 274, endPoint y: 306, distance: 165.9
click at [274, 306] on tr "Aishat Olayinka 212 10 01:24:00 16.04% 4.72%" at bounding box center [254, 306] width 451 height 22
click at [282, 305] on td "01:24:00" at bounding box center [311, 306] width 68 height 22
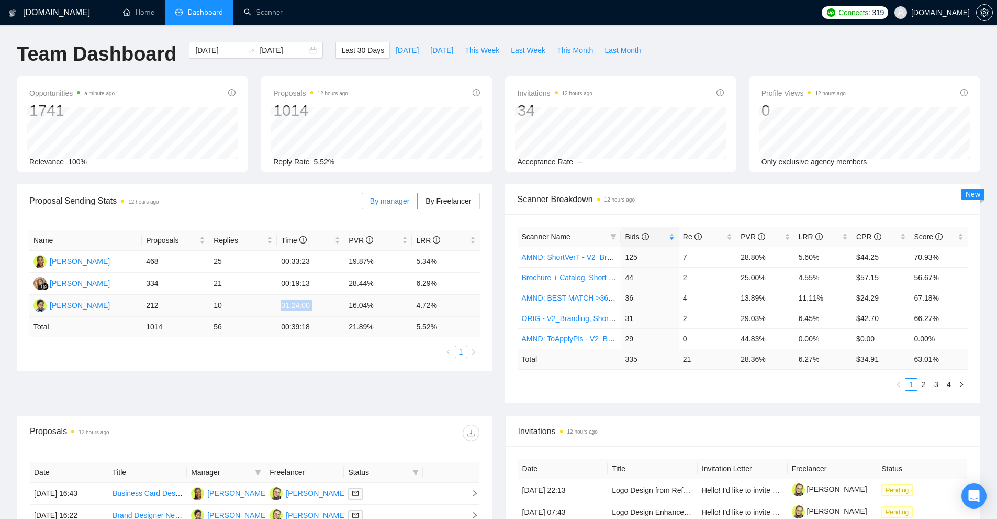
click at [296, 305] on td "01:24:00" at bounding box center [311, 306] width 68 height 22
click at [145, 307] on td "212" at bounding box center [176, 306] width 68 height 22
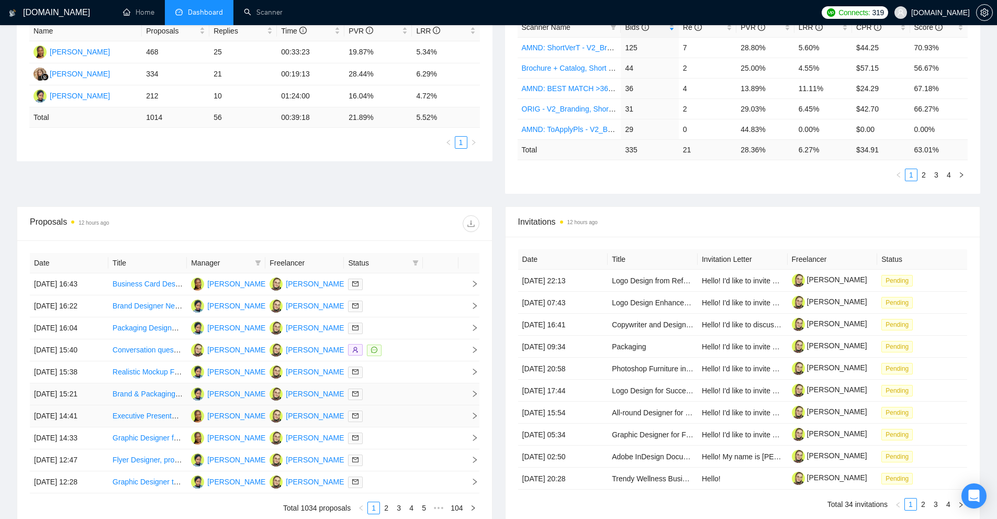
click at [417, 400] on td at bounding box center [383, 394] width 78 height 22
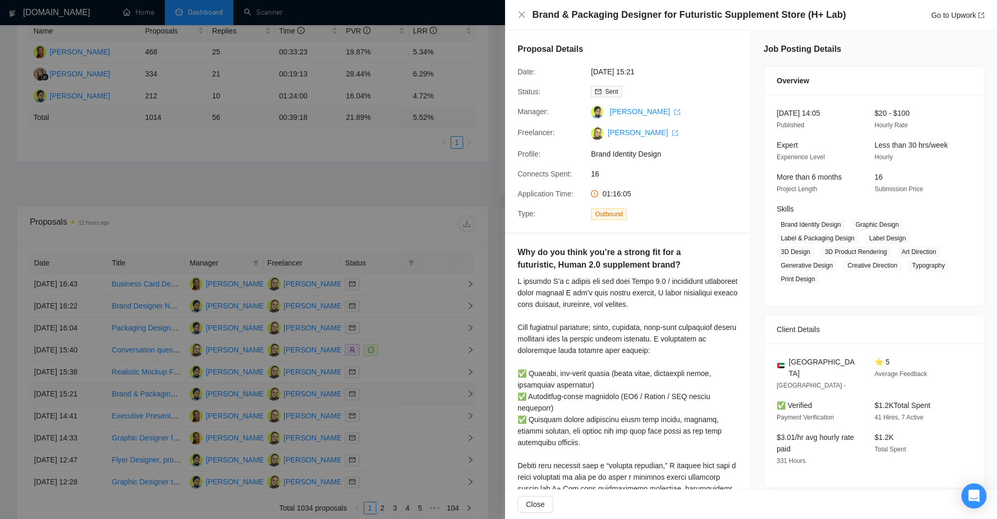
click at [417, 400] on div at bounding box center [498, 259] width 997 height 519
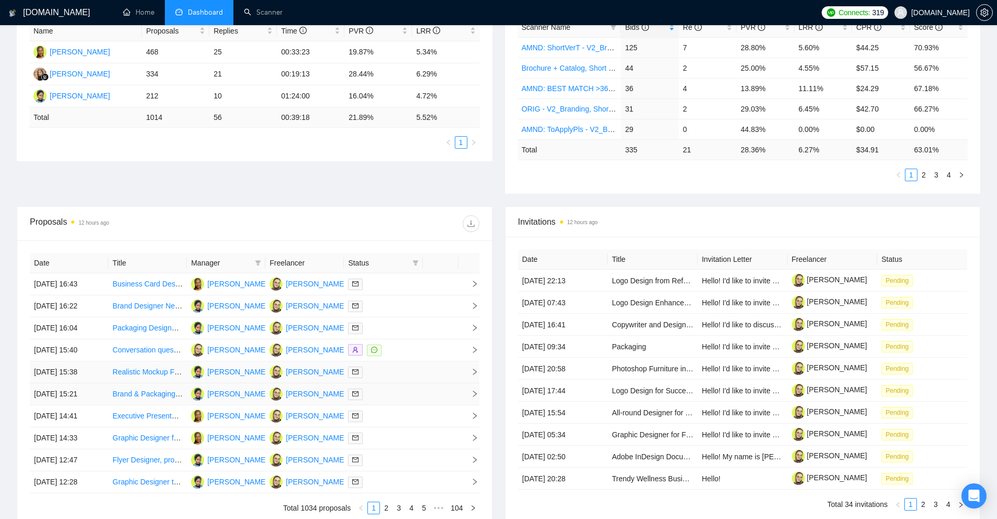
click at [414, 370] on div at bounding box center [383, 372] width 70 height 12
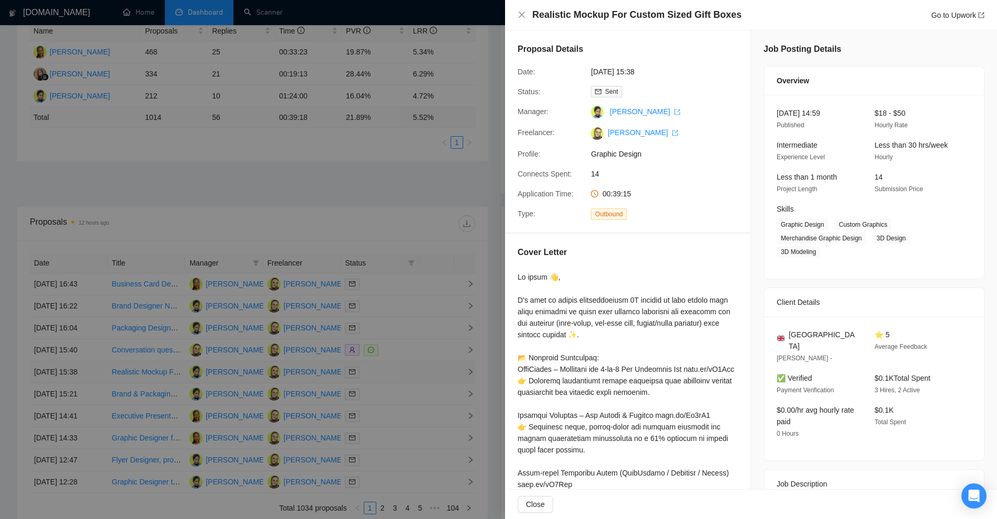
click at [414, 370] on div at bounding box center [498, 259] width 997 height 519
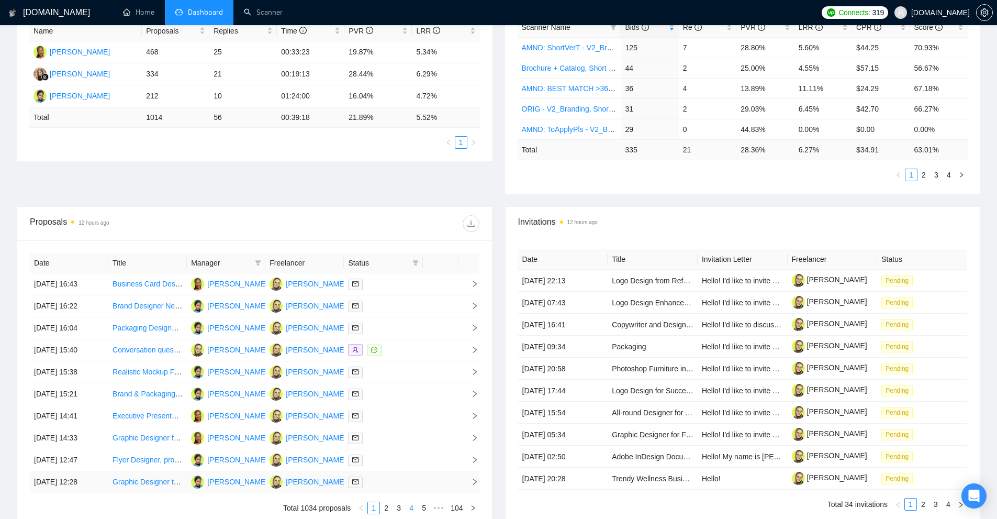
scroll to position [262, 0]
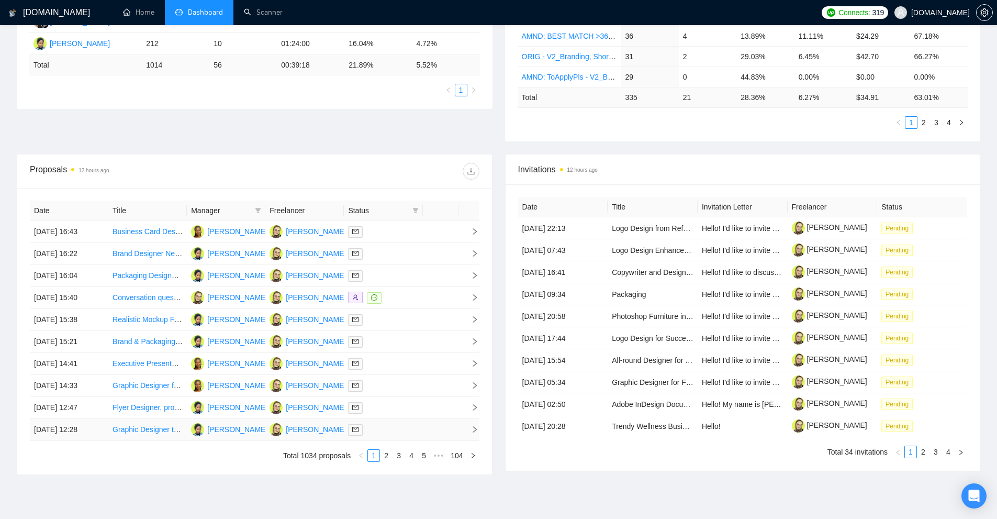
click at [406, 434] on div at bounding box center [383, 429] width 70 height 12
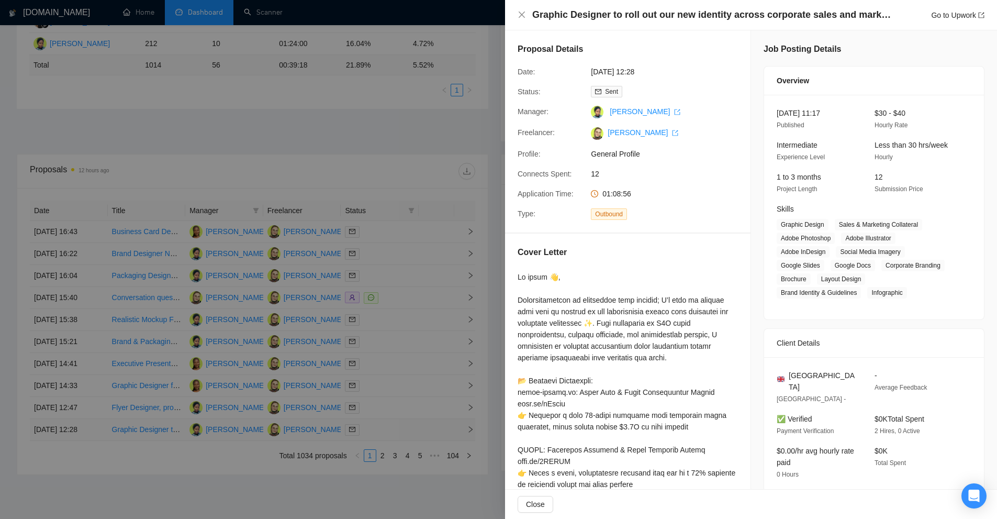
click at [406, 434] on div at bounding box center [498, 259] width 997 height 519
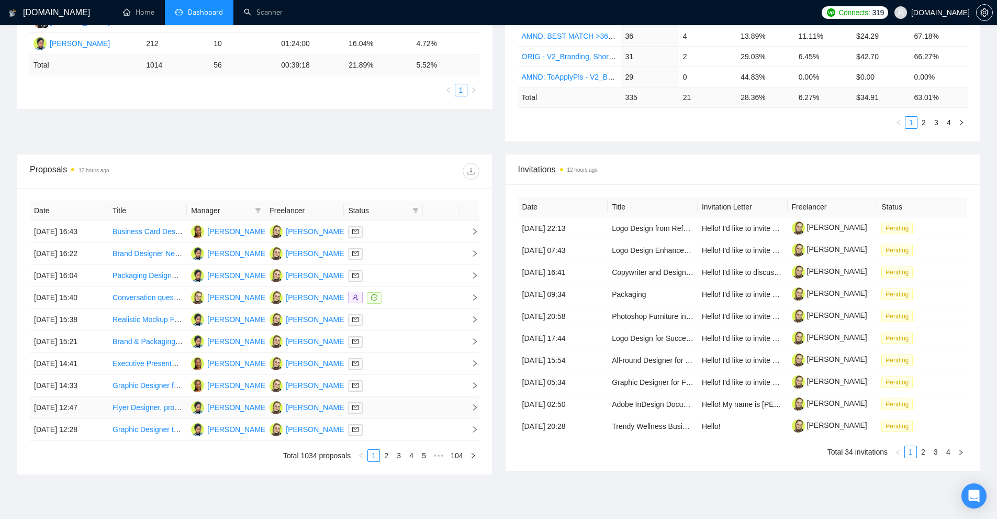
click at [409, 406] on div at bounding box center [383, 407] width 70 height 12
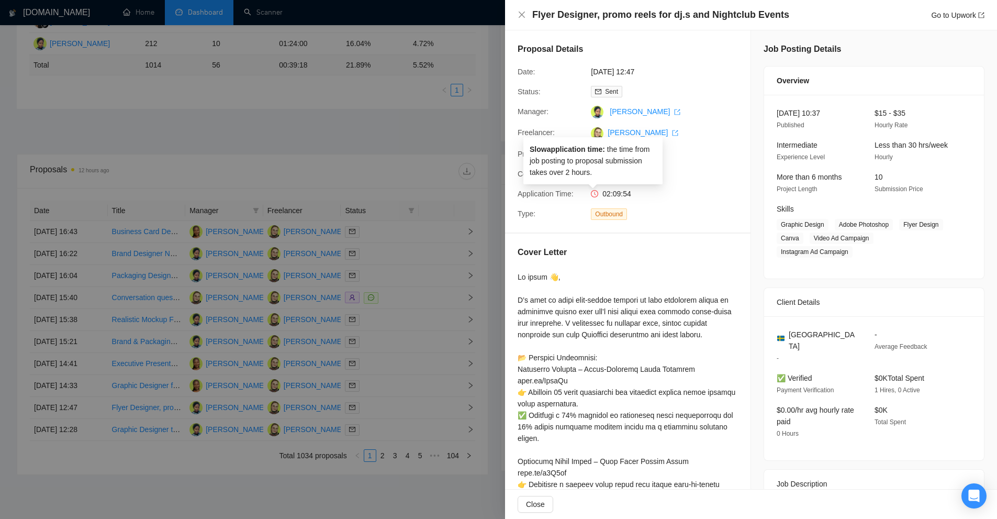
click at [594, 192] on icon "clock-circle" at bounding box center [594, 193] width 7 height 7
click at [302, 268] on div at bounding box center [498, 259] width 997 height 519
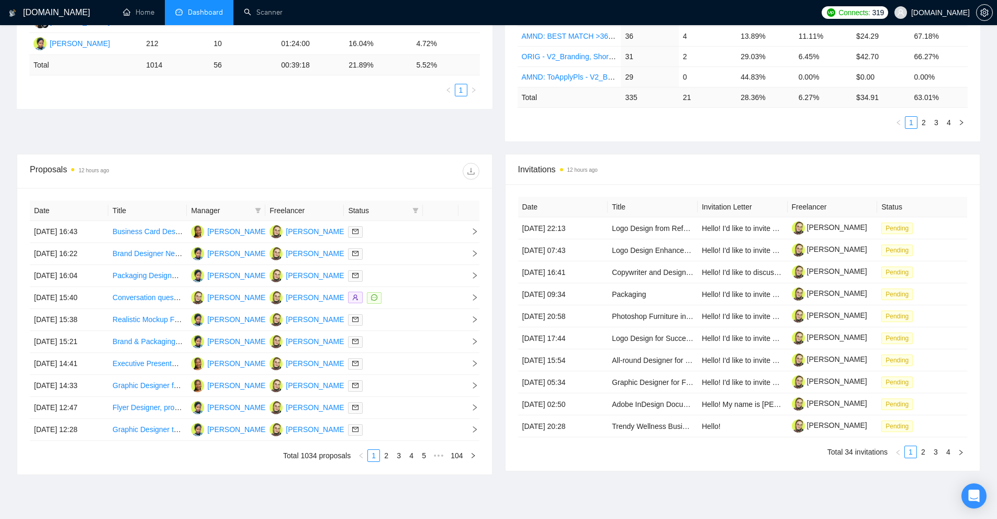
scroll to position [0, 0]
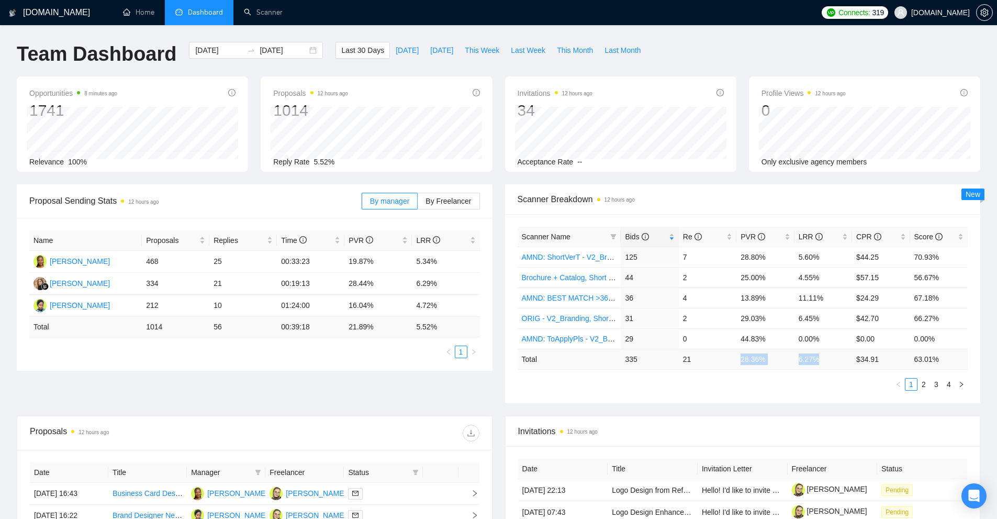
drag, startPoint x: 833, startPoint y: 357, endPoint x: 737, endPoint y: 360, distance: 95.8
click at [737, 360] on tr "Total 335 21 28.36 % 6.27 % $ 34.91 63.01 %" at bounding box center [743, 358] width 451 height 20
click at [738, 360] on td "28.36 %" at bounding box center [765, 358] width 58 height 20
drag, startPoint x: 738, startPoint y: 360, endPoint x: 831, endPoint y: 363, distance: 93.7
click at [831, 363] on tr "Total 335 21 28.36 % 6.27 % $ 34.91 63.01 %" at bounding box center [743, 358] width 451 height 20
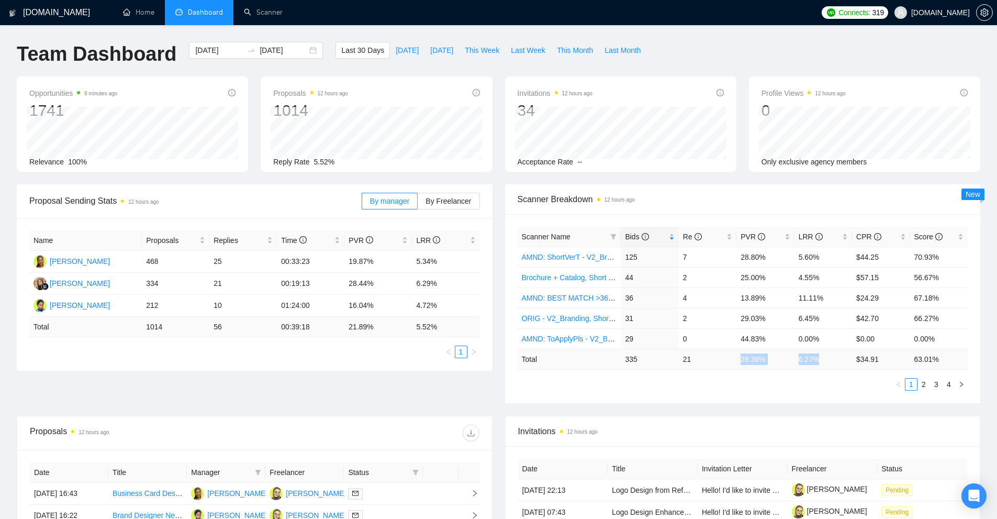
click at [831, 363] on td "6.27 %" at bounding box center [823, 358] width 58 height 20
drag, startPoint x: 831, startPoint y: 363, endPoint x: 794, endPoint y: 366, distance: 37.8
click at [794, 366] on td "6.27 %" at bounding box center [823, 358] width 58 height 20
drag, startPoint x: 681, startPoint y: 364, endPoint x: 695, endPoint y: 361, distance: 14.4
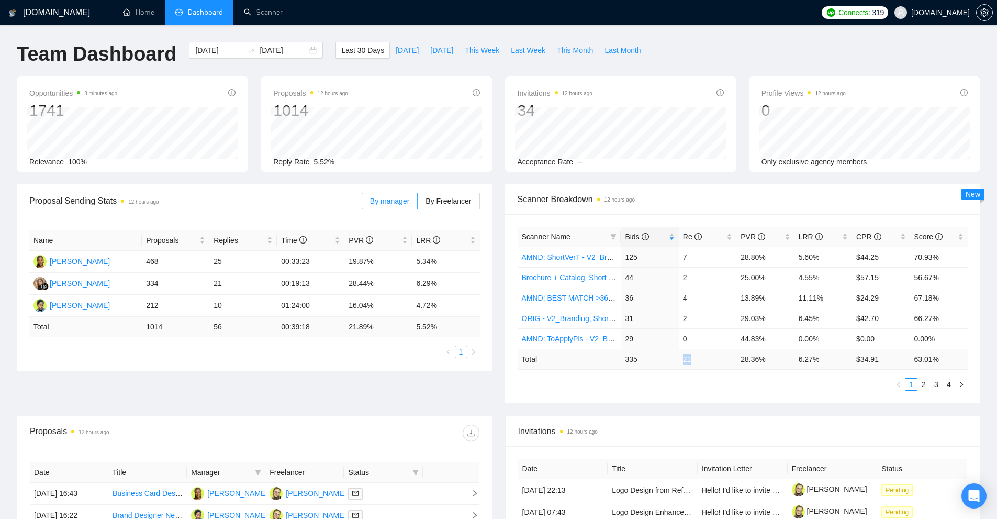
click at [695, 361] on tr "Total 335 21 28.36 % 6.27 % $ 34.91 63.01 %" at bounding box center [743, 358] width 451 height 20
click at [704, 371] on div "Scanner Name Bids Re PVR LRR CPR Score AMND: ShortVerT - V2_Branding, Short Pro…" at bounding box center [743, 309] width 451 height 164
drag, startPoint x: 661, startPoint y: 357, endPoint x: 711, endPoint y: 357, distance: 49.7
click at [711, 357] on tr "Total 335 21 28.36 % 6.27 % $ 34.91 63.01 %" at bounding box center [743, 358] width 451 height 20
click at [711, 357] on td "21" at bounding box center [708, 358] width 58 height 20
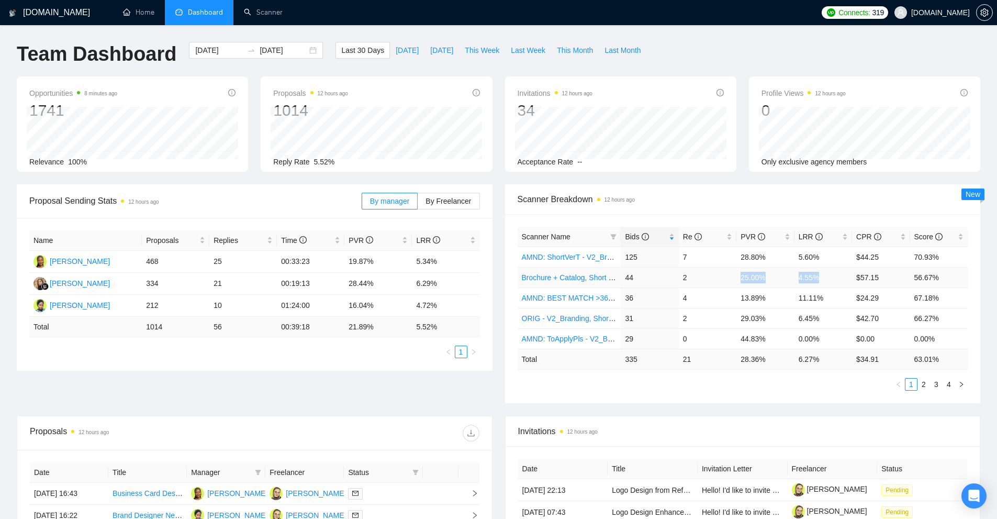
drag, startPoint x: 819, startPoint y: 278, endPoint x: 735, endPoint y: 277, distance: 84.3
click at [735, 277] on tr "Brochure + Catalog, Short Prompt, >36$/h, no agency 44 2 25.00% 4.55% $57.15 56…" at bounding box center [743, 277] width 451 height 20
click at [735, 277] on td "2" at bounding box center [708, 277] width 58 height 20
drag, startPoint x: 735, startPoint y: 277, endPoint x: 820, endPoint y: 277, distance: 85.3
click at [820, 277] on tr "Brochure + Catalog, Short Prompt, >36$/h, no agency 44 2 25.00% 4.55% $57.15 56…" at bounding box center [743, 277] width 451 height 20
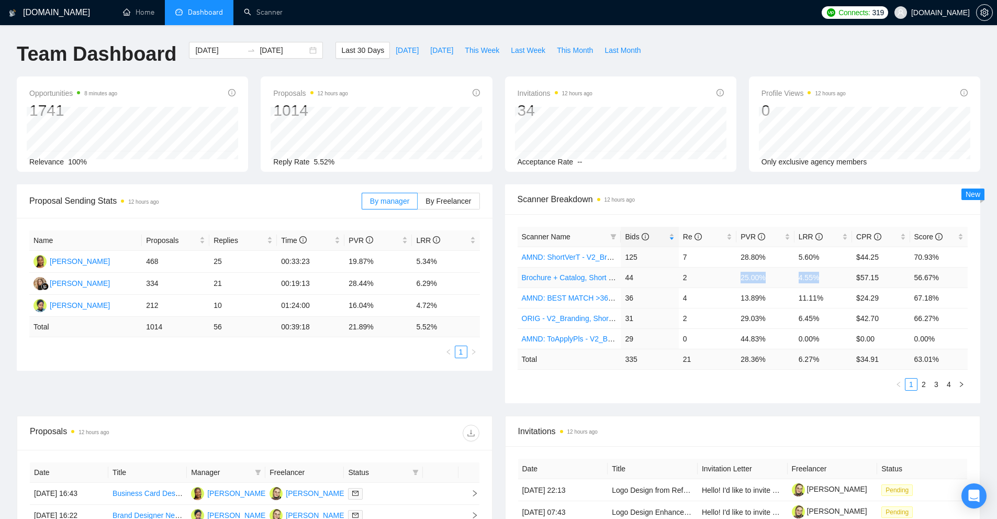
click at [820, 277] on td "4.55%" at bounding box center [823, 277] width 58 height 20
click at [819, 300] on td "11.11%" at bounding box center [823, 297] width 58 height 20
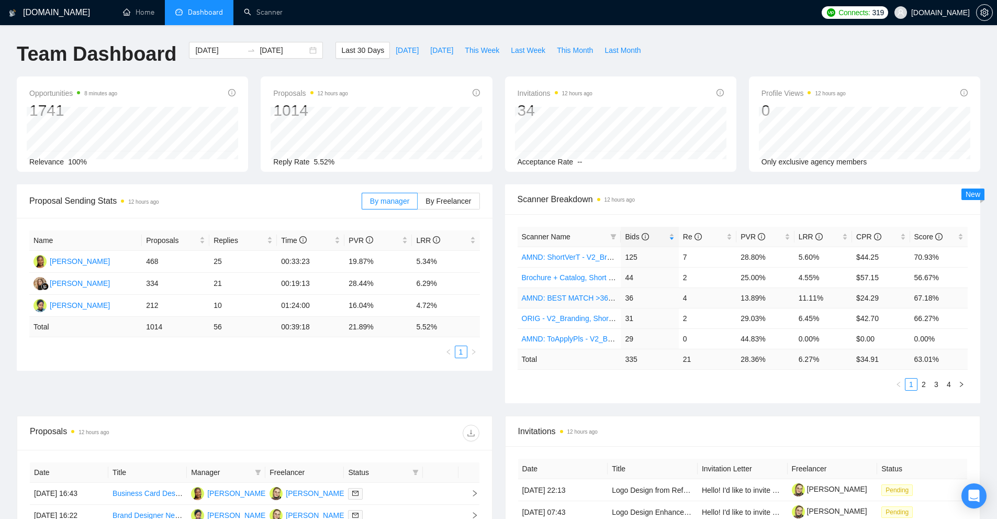
click at [819, 300] on td "11.11%" at bounding box center [823, 297] width 58 height 20
drag, startPoint x: 819, startPoint y: 300, endPoint x: 764, endPoint y: 303, distance: 55.0
click at [764, 303] on tr "AMND: BEST MATCH >36$/h, no agency 36 4 13.89% 11.11% $24.29 67.18%" at bounding box center [743, 297] width 451 height 20
click at [751, 269] on td "25.00%" at bounding box center [765, 277] width 58 height 20
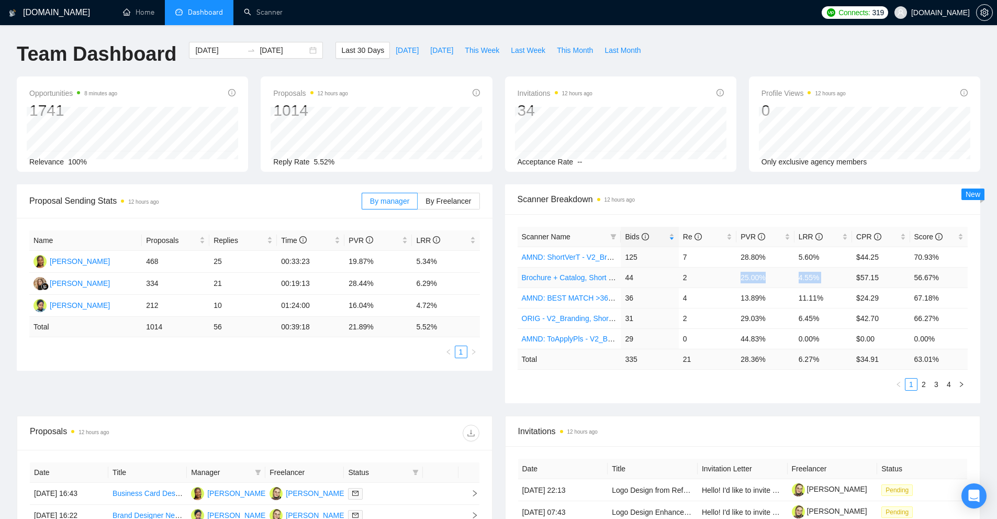
drag, startPoint x: 751, startPoint y: 269, endPoint x: 846, endPoint y: 272, distance: 95.3
click at [846, 272] on tr "Brochure + Catalog, Short Prompt, >36$/h, no agency 44 2 25.00% 4.55% $57.15 56…" at bounding box center [743, 277] width 451 height 20
click at [806, 298] on td "11.11%" at bounding box center [823, 297] width 58 height 20
drag, startPoint x: 830, startPoint y: 297, endPoint x: 721, endPoint y: 306, distance: 109.2
click at [721, 306] on tr "AMND: BEST MATCH >36$/h, no agency 36 4 13.89% 11.11% $24.29 67.18%" at bounding box center [743, 297] width 451 height 20
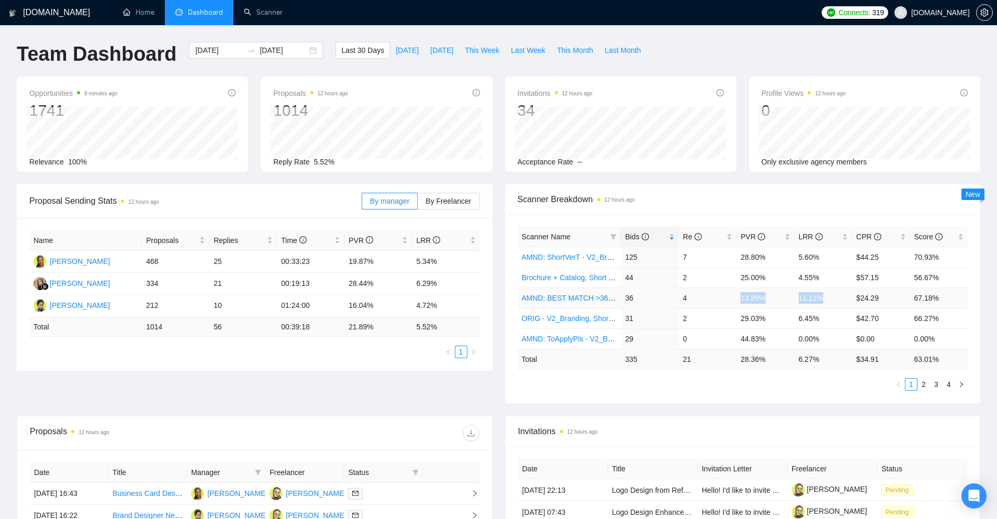
click at [721, 306] on td "4" at bounding box center [708, 297] width 58 height 20
click at [728, 349] on td "21" at bounding box center [708, 358] width 58 height 20
click at [713, 402] on div "Scanner Name Bids Re PVR LRR CPR Score AMND: ShortVerT - V2_Branding, Short Pro…" at bounding box center [743, 308] width 476 height 189
click at [465, 51] on span "This Week" at bounding box center [482, 50] width 35 height 12
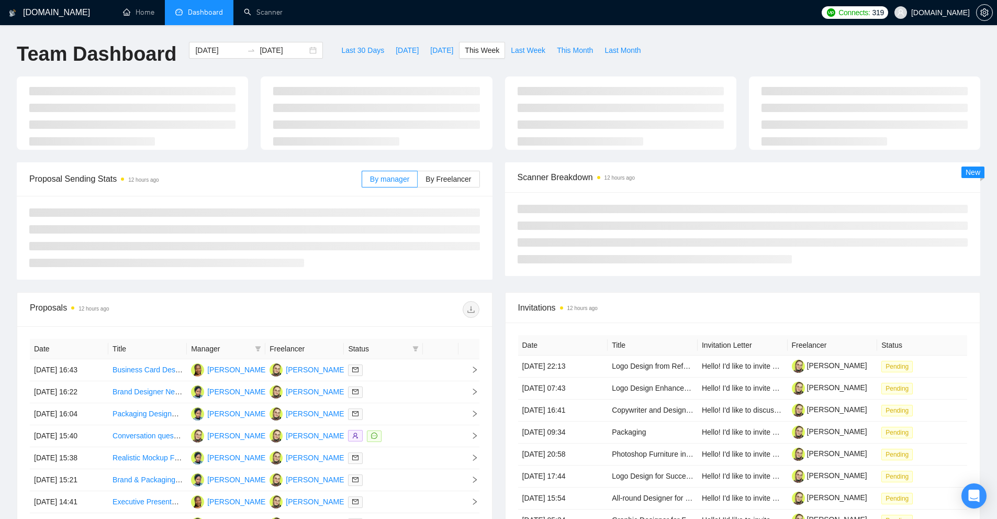
type input "2025-09-29"
type input "2025-10-05"
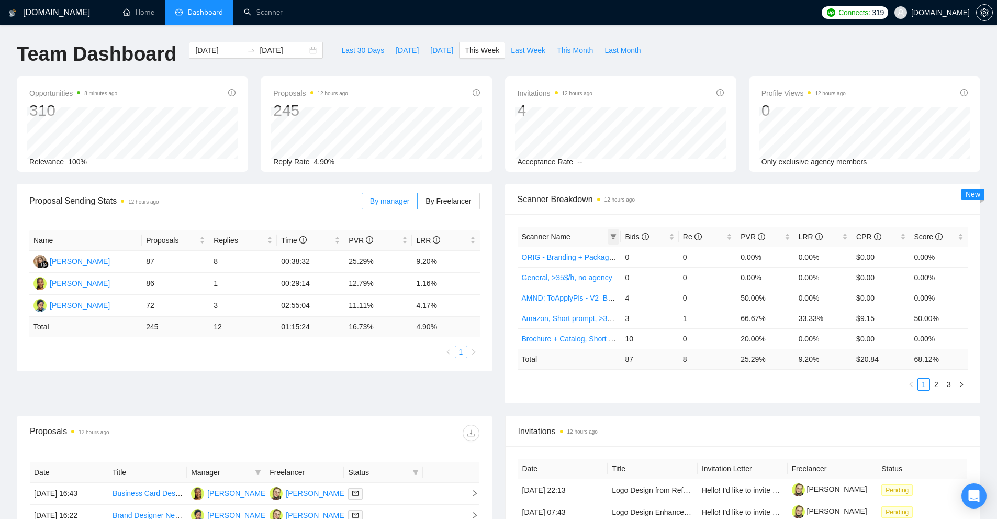
click at [611, 236] on icon "filter" at bounding box center [613, 236] width 6 height 6
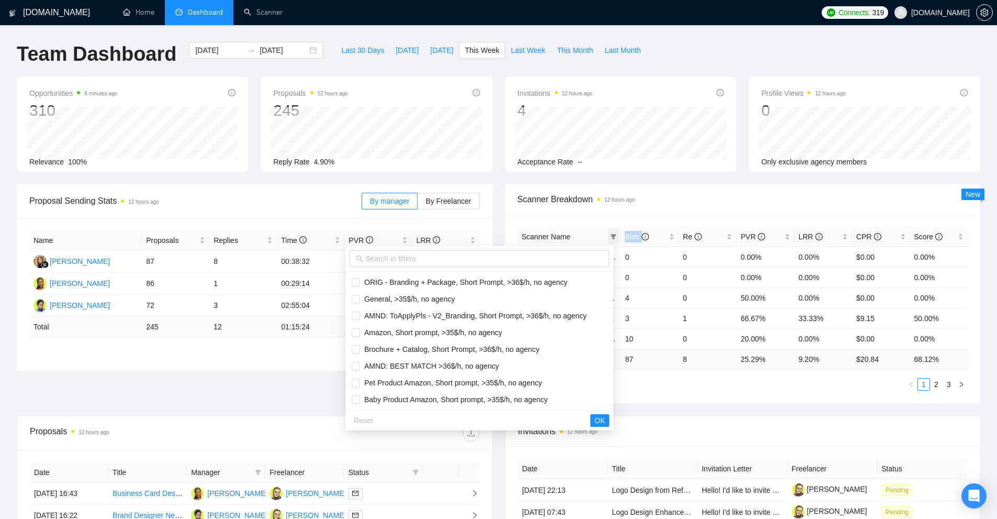
click at [611, 236] on icon "filter" at bounding box center [613, 236] width 6 height 6
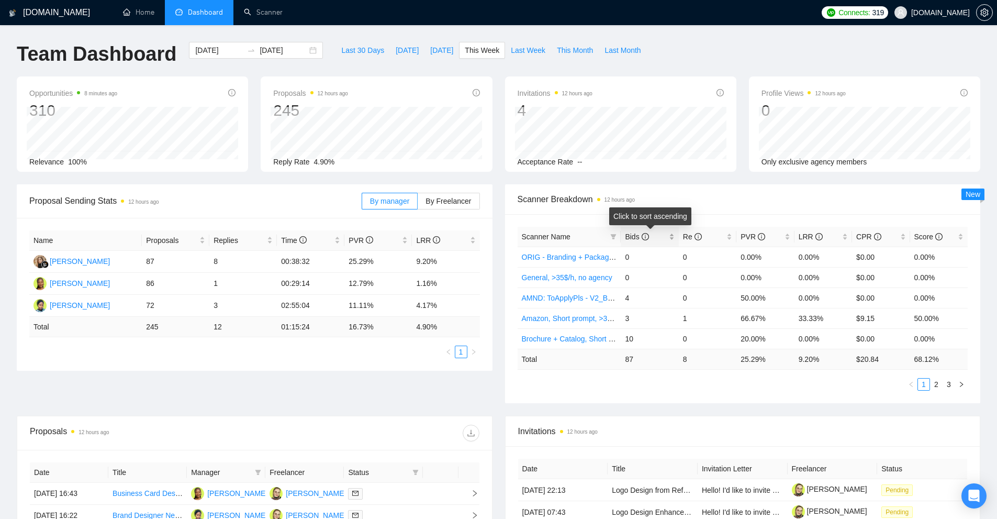
click at [674, 235] on div "Bids" at bounding box center [649, 237] width 49 height 12
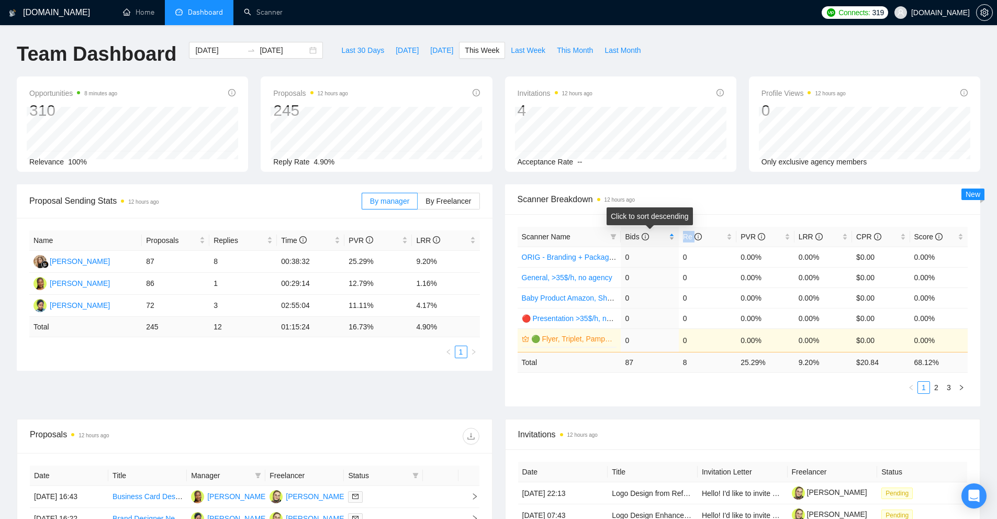
click at [674, 235] on div "Bids" at bounding box center [649, 237] width 49 height 12
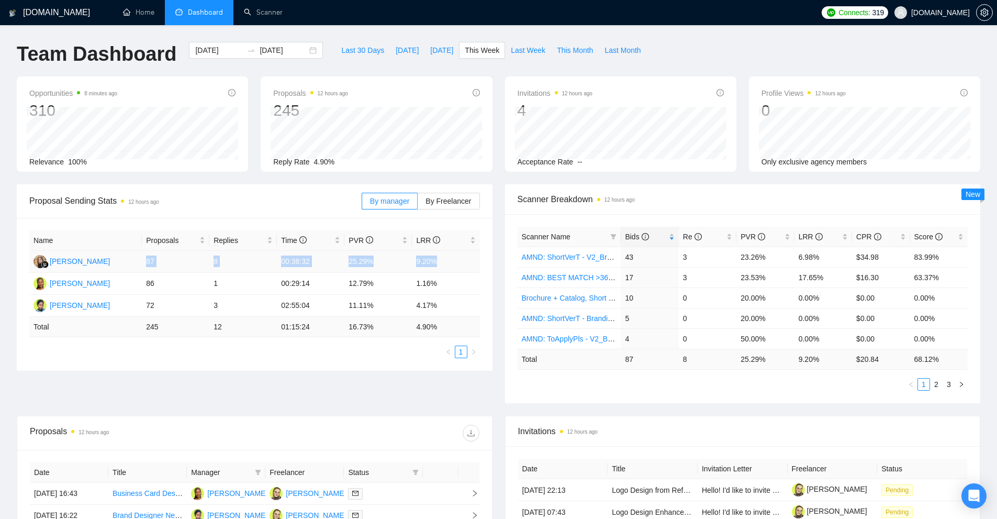
drag, startPoint x: 145, startPoint y: 263, endPoint x: 441, endPoint y: 261, distance: 295.1
click at [441, 261] on tr "Kateryna Yakubova 87 8 00:38:32 25.29% 9.20%" at bounding box center [254, 262] width 451 height 22
click at [441, 261] on td "9.20%" at bounding box center [446, 262] width 68 height 22
drag, startPoint x: 441, startPoint y: 261, endPoint x: 369, endPoint y: 264, distance: 71.8
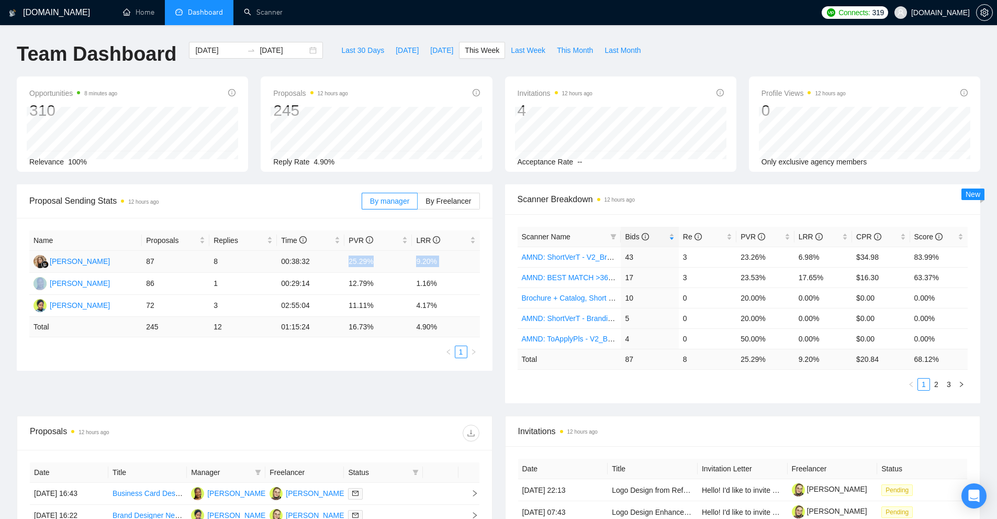
click at [369, 264] on tr "Kateryna Yakubova 87 8 00:38:32 25.29% 9.20%" at bounding box center [254, 262] width 451 height 22
click at [369, 264] on td "25.29%" at bounding box center [378, 262] width 68 height 22
drag, startPoint x: 369, startPoint y: 264, endPoint x: 466, endPoint y: 265, distance: 96.8
click at [466, 265] on tr "Kateryna Yakubova 87 8 00:38:32 25.29% 9.20%" at bounding box center [254, 262] width 451 height 22
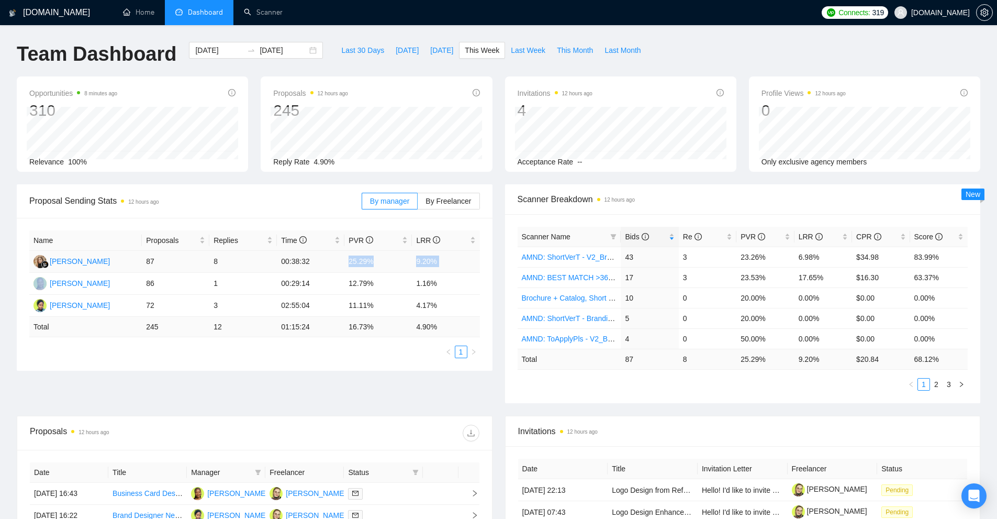
click at [466, 265] on td "9.20%" at bounding box center [446, 262] width 68 height 22
click at [356, 51] on span "Last 30 Days" at bounding box center [362, 50] width 43 height 12
type input "2025-09-03"
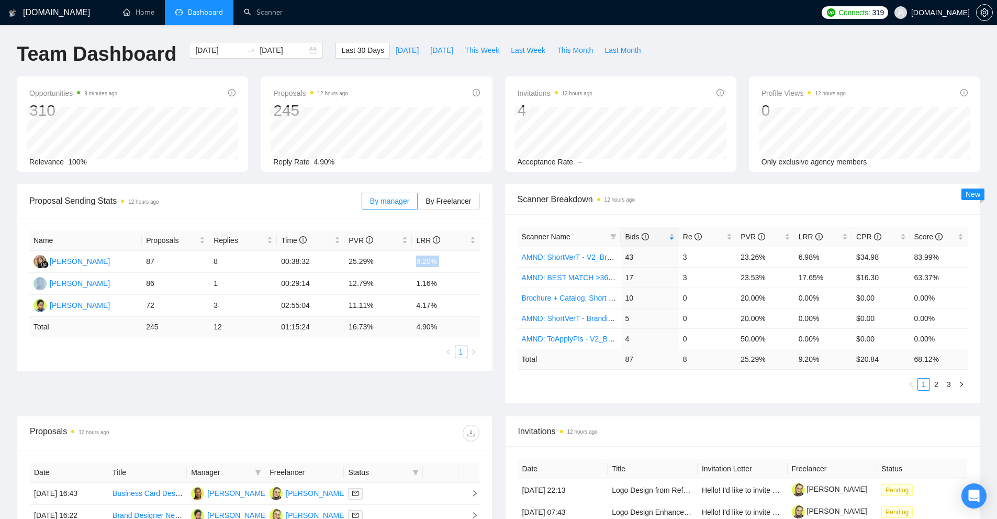
type input "2025-10-03"
click at [617, 240] on span at bounding box center [613, 237] width 10 height 16
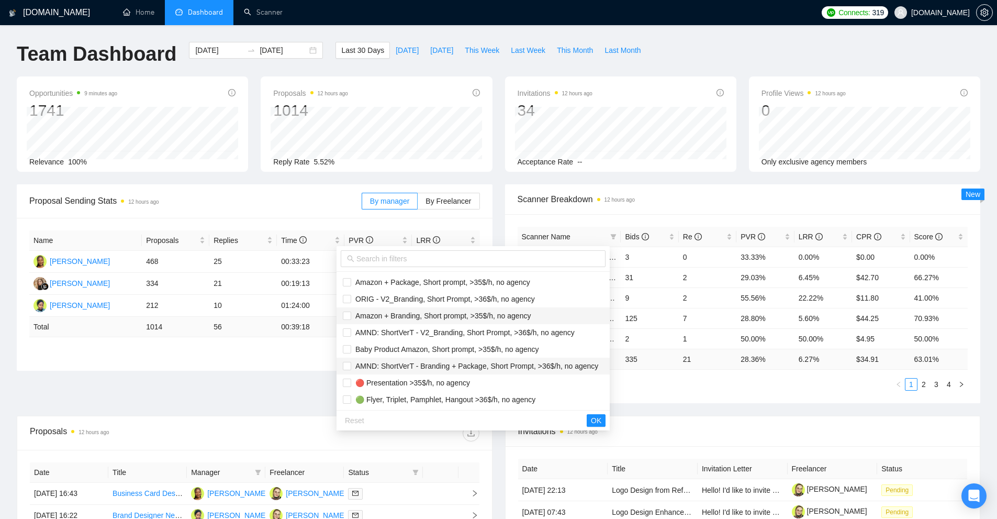
scroll to position [52, 0]
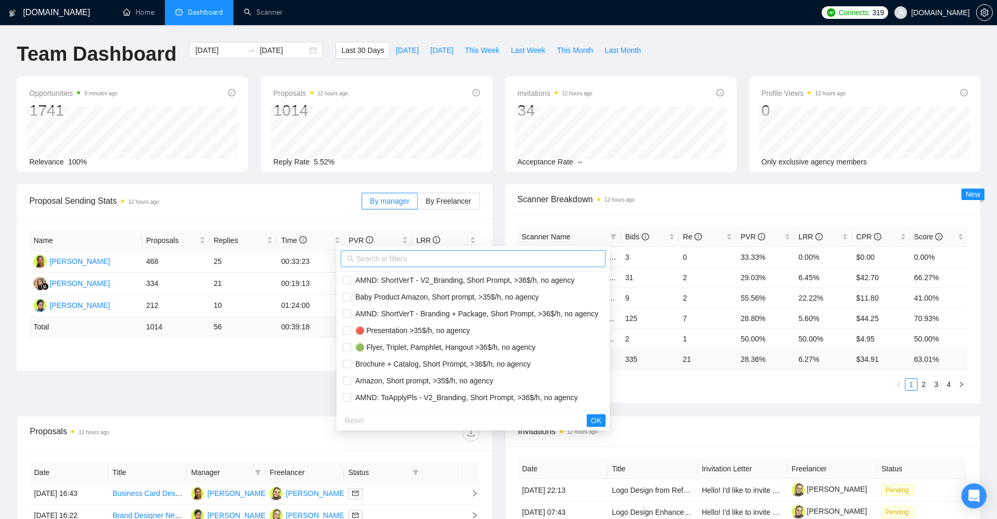
click at [450, 262] on input "text" at bounding box center [477, 259] width 243 height 12
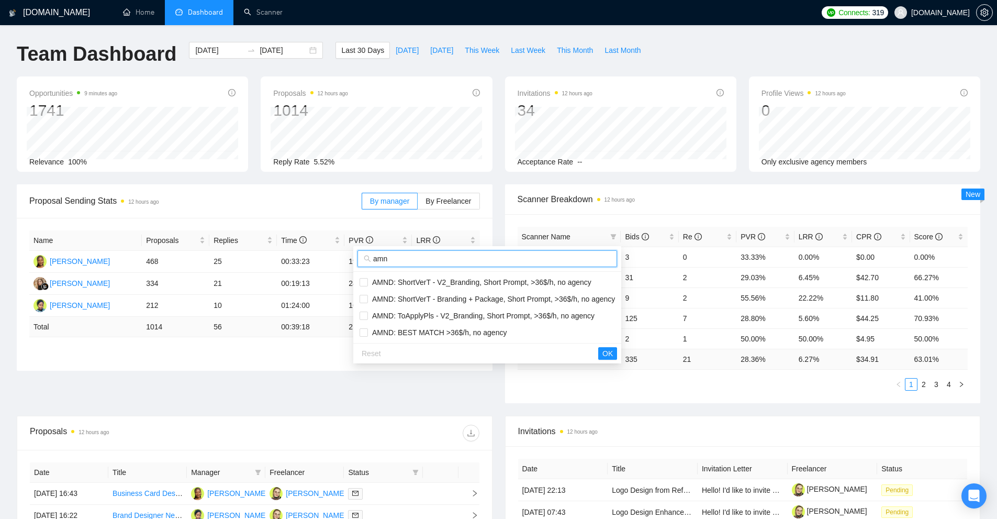
scroll to position [0, 0]
type input "amn"
click at [431, 283] on span "AMND: ShortVerT - V2_Branding, Short Prompt, >36$/h, no agency" at bounding box center [479, 282] width 223 height 8
checkbox input "true"
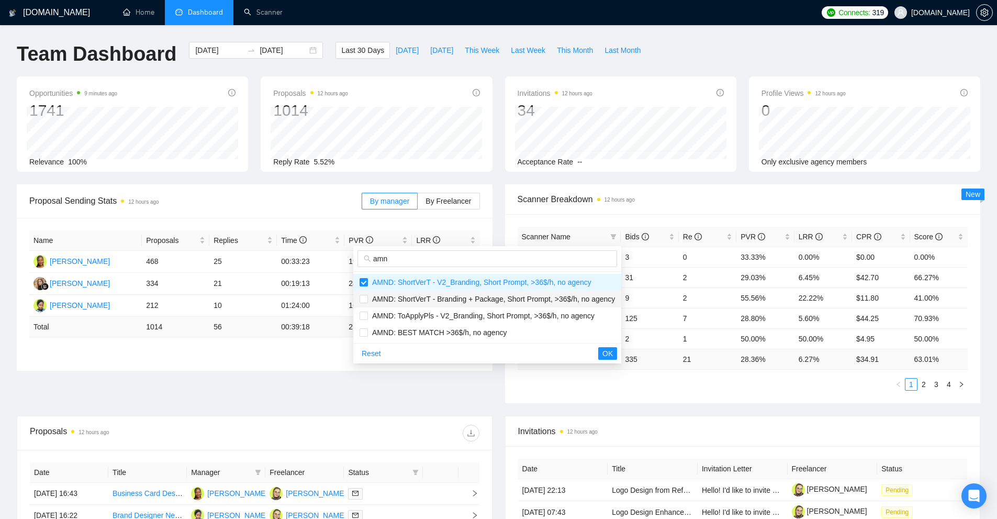
click at [417, 297] on span "AMND: ShortVerT - Branding + Package, Short Prompt, >36$/h, no agency" at bounding box center [491, 299] width 247 height 8
checkbox input "true"
click at [406, 324] on li "AMND: BEST MATCH >36$/h, no agency" at bounding box center [487, 332] width 268 height 17
click at [405, 332] on span "AMND: BEST MATCH >36$/h, no agency" at bounding box center [437, 332] width 139 height 8
checkbox input "false"
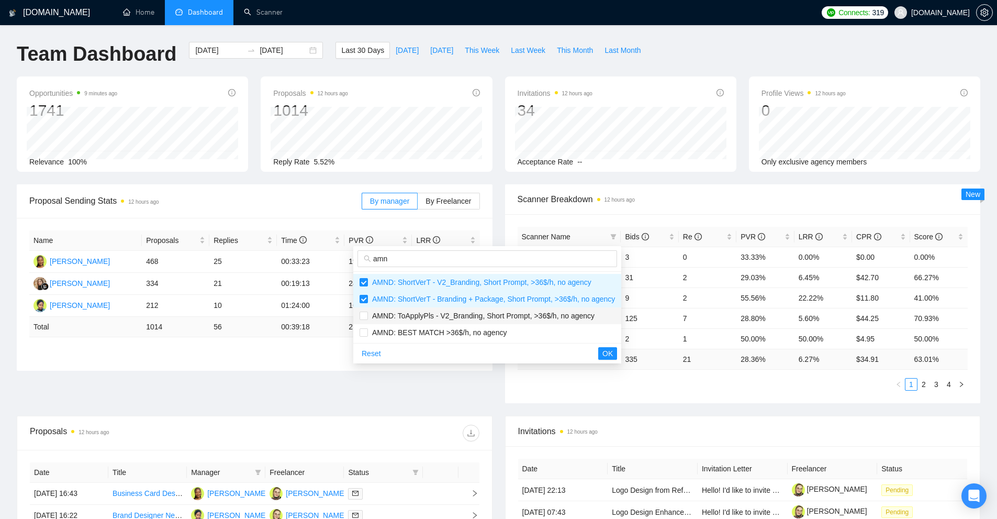
click at [422, 318] on span "AMND: ToApplyPls - V2_Branding, Short Prompt, >36$/h, no agency" at bounding box center [481, 315] width 227 height 8
checkbox input "true"
click at [414, 328] on span "AMND: BEST MATCH >36$/h, no agency" at bounding box center [437, 332] width 139 height 8
checkbox input "true"
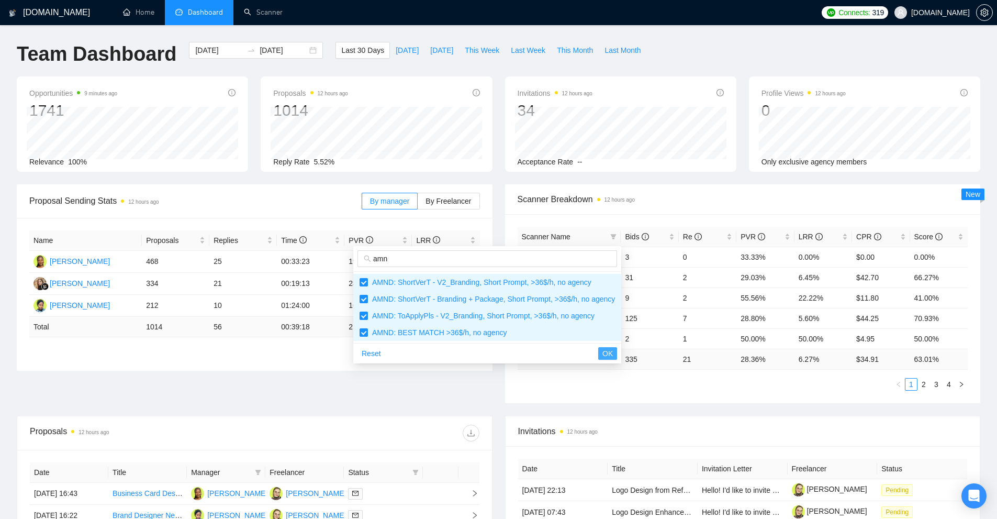
click at [606, 353] on span "OK" at bounding box center [607, 353] width 10 height 12
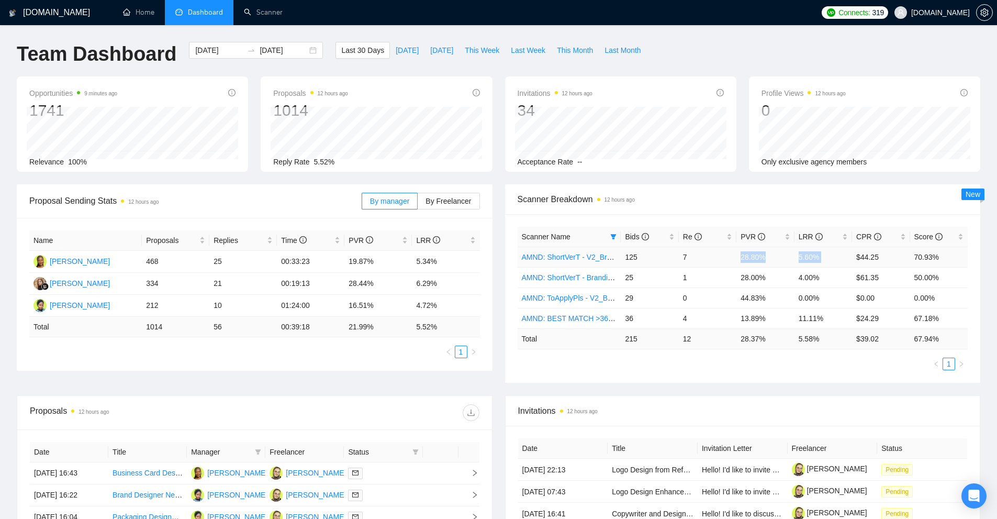
drag, startPoint x: 736, startPoint y: 255, endPoint x: 853, endPoint y: 256, distance: 117.2
click at [853, 256] on tr "AMND: ShortVerT - V2_Branding, Short Prompt, >36$/h, no agency 125 7 28.80% 5.6…" at bounding box center [743, 256] width 451 height 20
click at [823, 275] on td "4.00%" at bounding box center [823, 277] width 58 height 20
drag, startPoint x: 808, startPoint y: 278, endPoint x: 739, endPoint y: 278, distance: 69.6
click at [739, 278] on tr "AMND: ShortVerT - Branding + Package, Short Prompt, >36$/h, no agency 25 1 28.0…" at bounding box center [743, 277] width 451 height 20
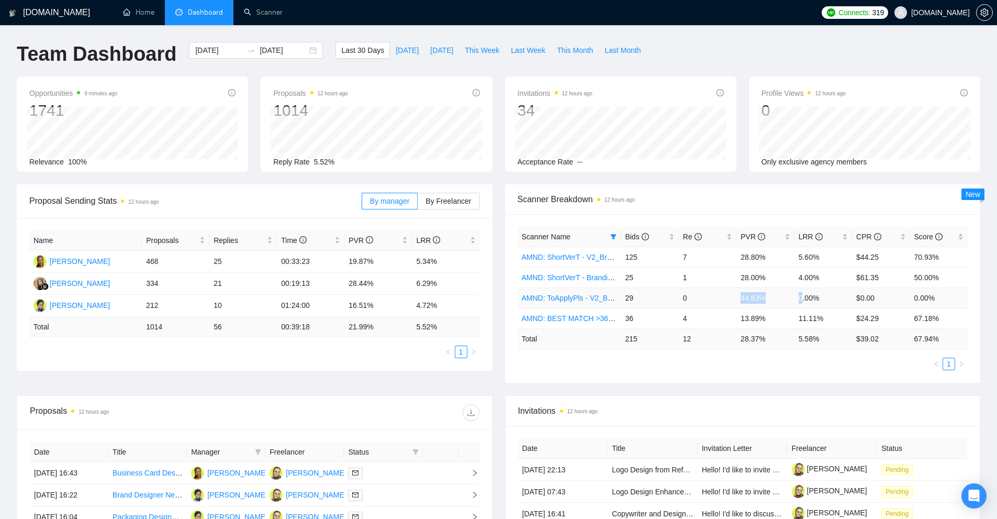
drag, startPoint x: 738, startPoint y: 288, endPoint x: 831, endPoint y: 294, distance: 92.8
click at [831, 294] on tr "AMND: ToApplyPls - V2_Branding, Short Prompt, >36$/h, no agency 29 0 44.83% 0.0…" at bounding box center [743, 297] width 451 height 20
click at [815, 310] on td "11.11%" at bounding box center [823, 318] width 58 height 20
drag, startPoint x: 825, startPoint y: 338, endPoint x: 751, endPoint y: 350, distance: 74.2
click at [729, 340] on tr "Total 215 12 28.37 % 5.58 % $ 39.02 67.94 %" at bounding box center [743, 338] width 451 height 20
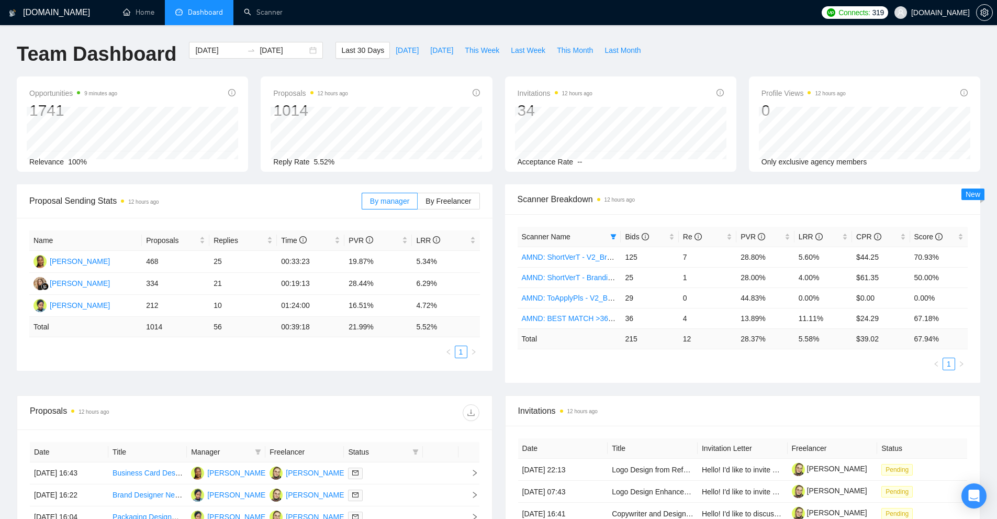
click at [774, 354] on div "Scanner Name Bids Re PVR LRR CPR Score AMND: ShortVerT - V2_Branding, Short Pro…" at bounding box center [743, 298] width 451 height 143
drag, startPoint x: 684, startPoint y: 258, endPoint x: 697, endPoint y: 257, distance: 12.6
click at [696, 257] on td "7" at bounding box center [708, 256] width 58 height 20
drag, startPoint x: 954, startPoint y: 256, endPoint x: 625, endPoint y: 256, distance: 329.1
click at [625, 256] on tr "AMND: ShortVerT - V2_Branding, Short Prompt, >36$/h, no agency 125 7 28.80% 5.6…" at bounding box center [743, 256] width 451 height 20
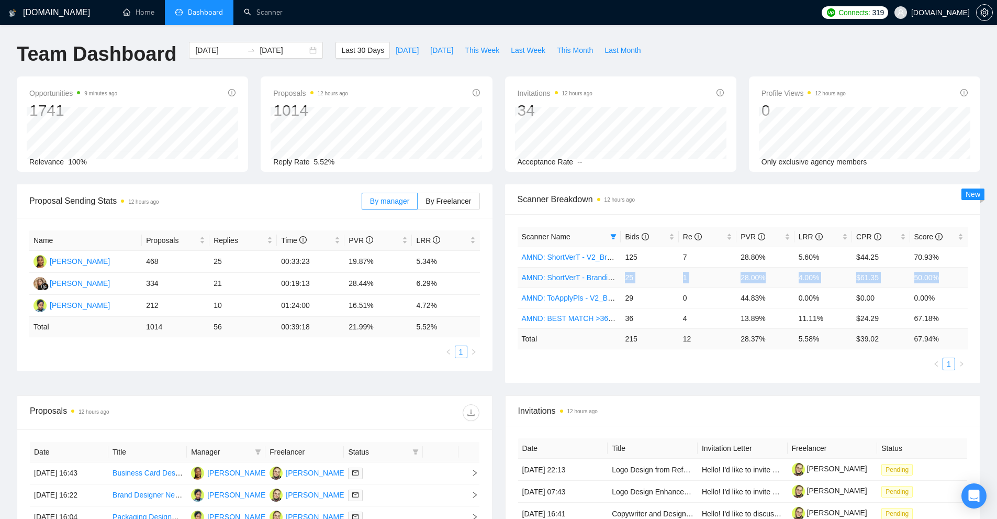
drag, startPoint x: 944, startPoint y: 277, endPoint x: 621, endPoint y: 278, distance: 323.9
click at [621, 278] on tr "AMND: ShortVerT - Branding + Package, Short Prompt, >36$/h, no agency 25 1 28.0…" at bounding box center [743, 277] width 451 height 20
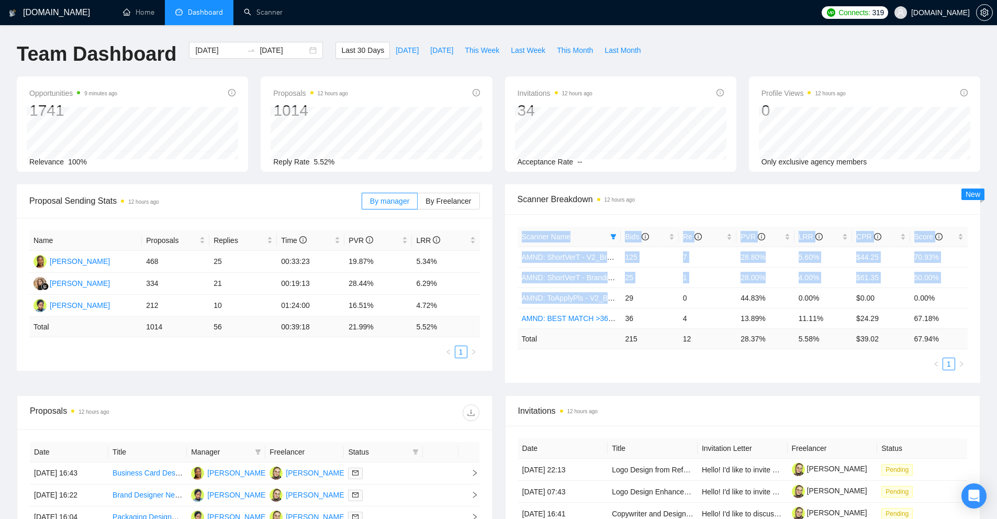
drag, startPoint x: 625, startPoint y: 295, endPoint x: 972, endPoint y: 295, distance: 347.4
click at [972, 295] on div "Scanner Name Bids Re PVR LRR CPR Score AMND: ShortVerT - V2_Branding, Short Pro…" at bounding box center [743, 298] width 476 height 168
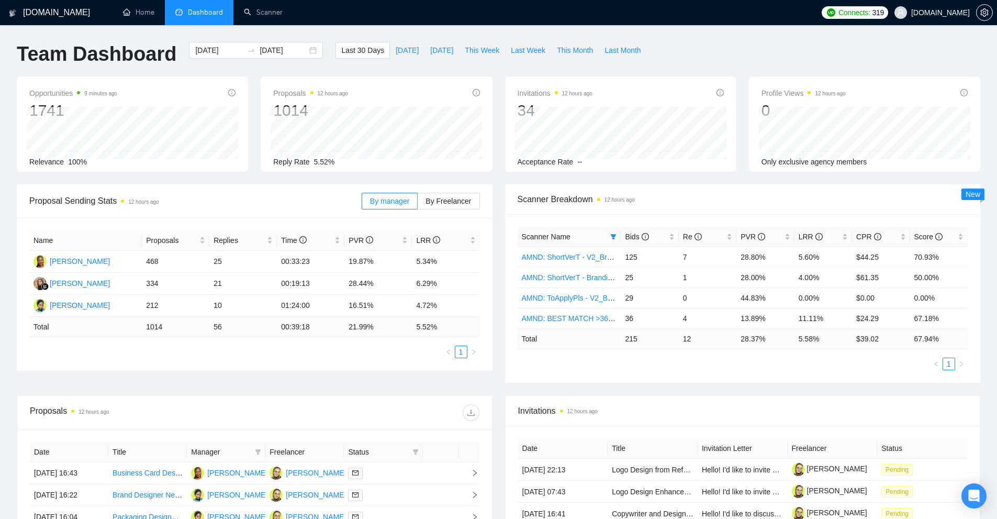
click at [970, 295] on div "Scanner Name Bids Re PVR LRR CPR Score AMND: ShortVerT - V2_Branding, Short Pro…" at bounding box center [743, 298] width 476 height 168
click at [673, 238] on div "Bids" at bounding box center [649, 237] width 49 height 12
click at [790, 238] on div "PVR" at bounding box center [764, 237] width 49 height 12
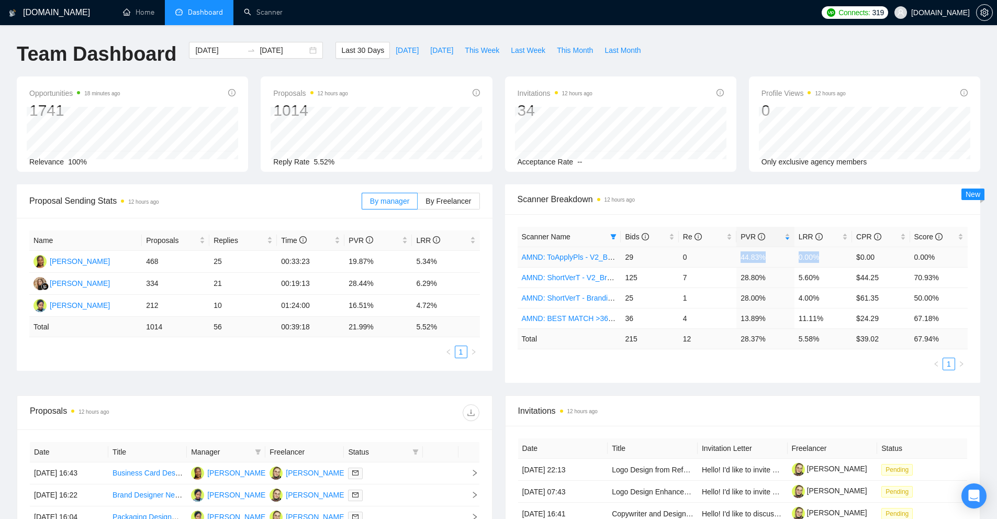
drag, startPoint x: 733, startPoint y: 259, endPoint x: 839, endPoint y: 255, distance: 105.8
click at [839, 255] on tr "AMND: ToApplyPls - V2_Branding, Short Prompt, >36$/h, no agency 29 0 44.83% 0.0…" at bounding box center [743, 256] width 451 height 20
drag, startPoint x: 820, startPoint y: 273, endPoint x: 626, endPoint y: 280, distance: 194.3
click at [626, 280] on tr "AMND: ShortVerT - V2_Branding, Short Prompt, >36$/h, no agency 125 7 28.80% 5.6…" at bounding box center [743, 277] width 451 height 20
drag, startPoint x: 588, startPoint y: 319, endPoint x: 496, endPoint y: 25, distance: 308.0
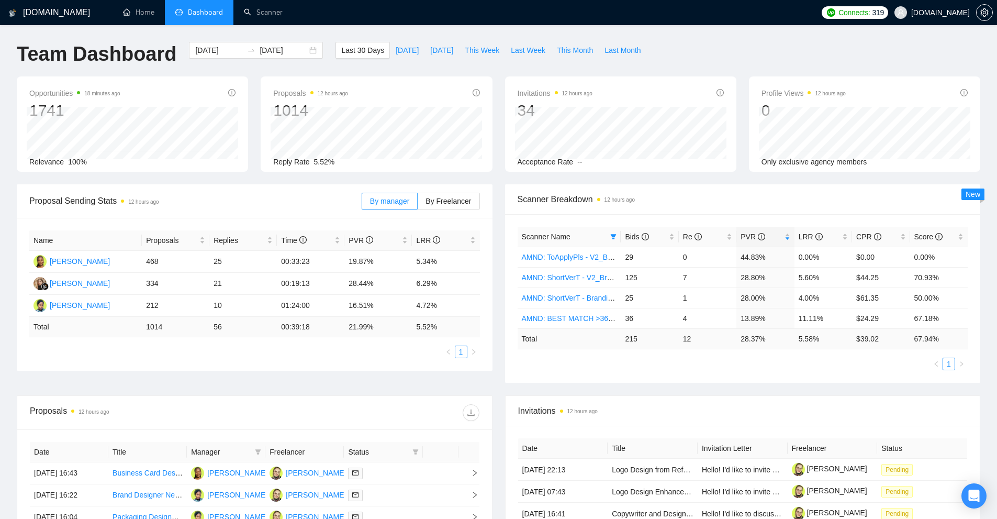
click at [592, 385] on div "Proposal Sending Stats 12 hours ago By manager By Freelancer Name Proposals Rep…" at bounding box center [498, 289] width 976 height 211
drag, startPoint x: 575, startPoint y: 318, endPoint x: 174, endPoint y: 17, distance: 500.8
click at [266, 12] on link "Scanner" at bounding box center [263, 12] width 39 height 9
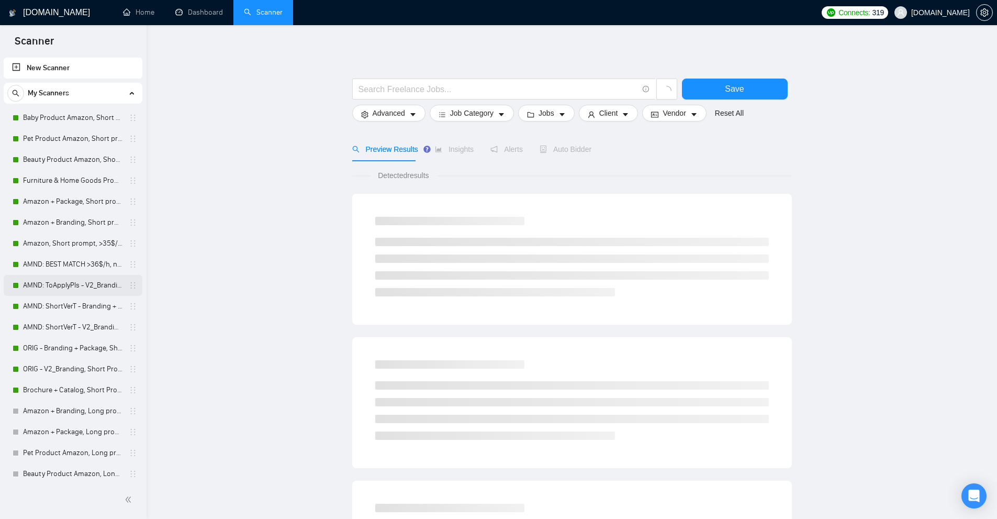
click at [75, 284] on link "AMND: ToApplyPls - V2_Branding, Short Prompt, >36$/h, no agency" at bounding box center [72, 285] width 99 height 21
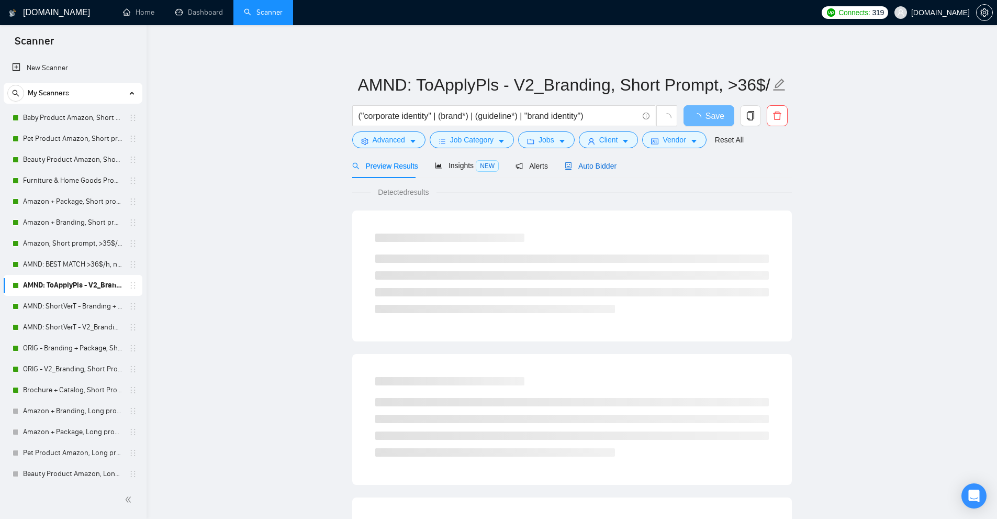
click at [578, 166] on span "Auto Bidder" at bounding box center [591, 166] width 52 height 8
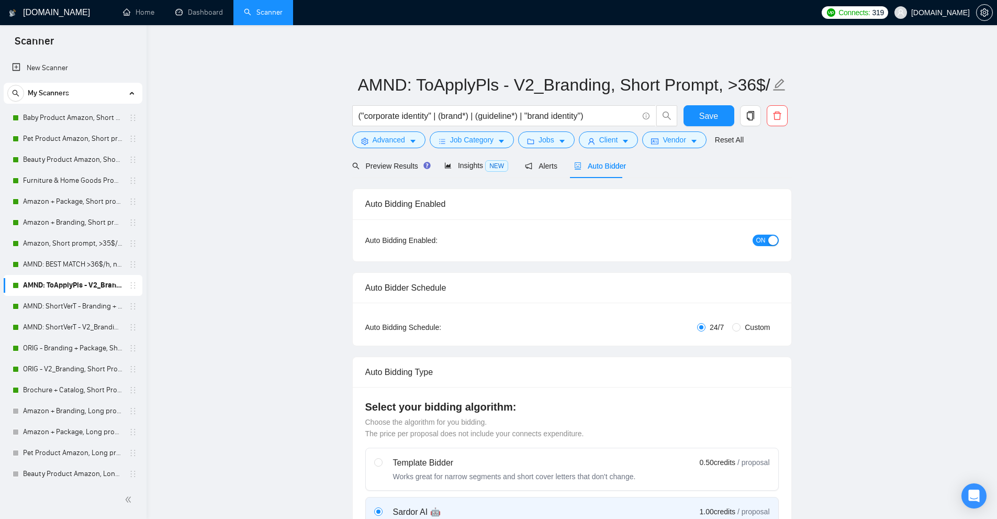
click at [68, 299] on link "AMND: ShortVerT - Branding + Package, Short Prompt, >36$/h, no agency" at bounding box center [72, 306] width 99 height 21
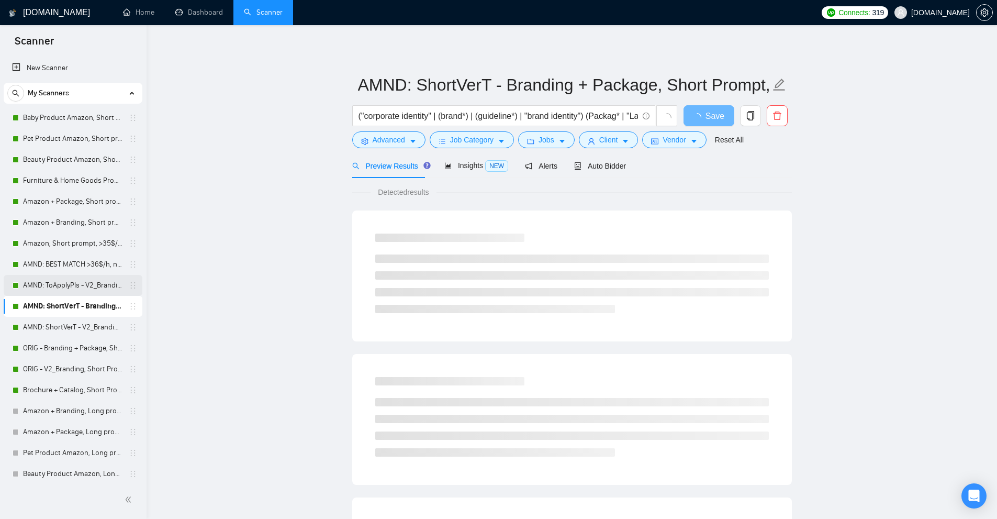
click at [74, 282] on link "AMND: ToApplyPls - V2_Branding, Short Prompt, >36$/h, no agency" at bounding box center [72, 285] width 99 height 21
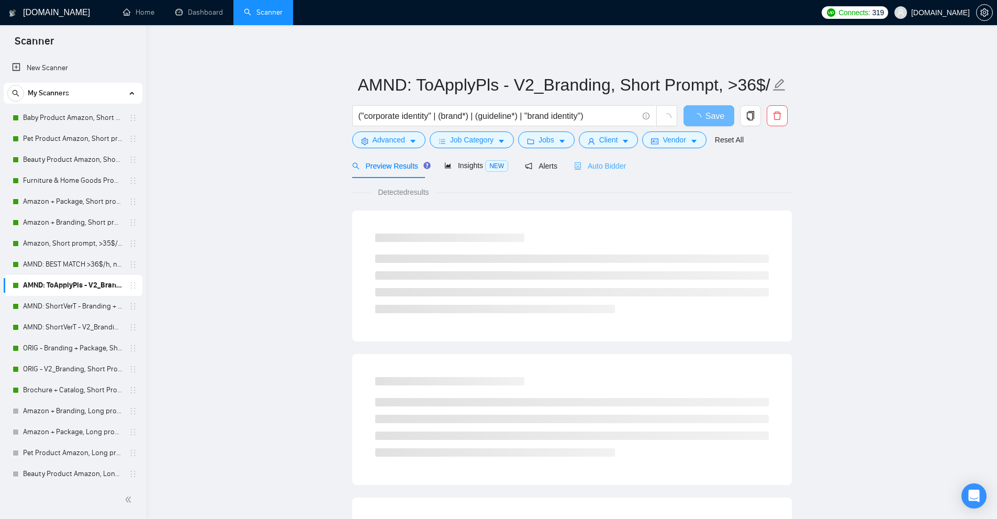
click at [617, 158] on div "Auto Bidder" at bounding box center [600, 165] width 52 height 25
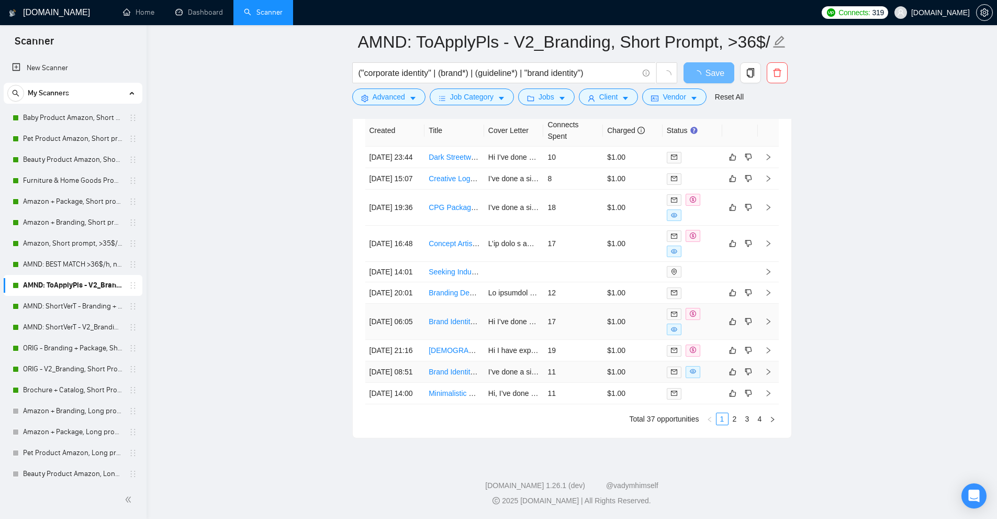
scroll to position [2678, 0]
click at [600, 361] on td "11" at bounding box center [573, 371] width 60 height 21
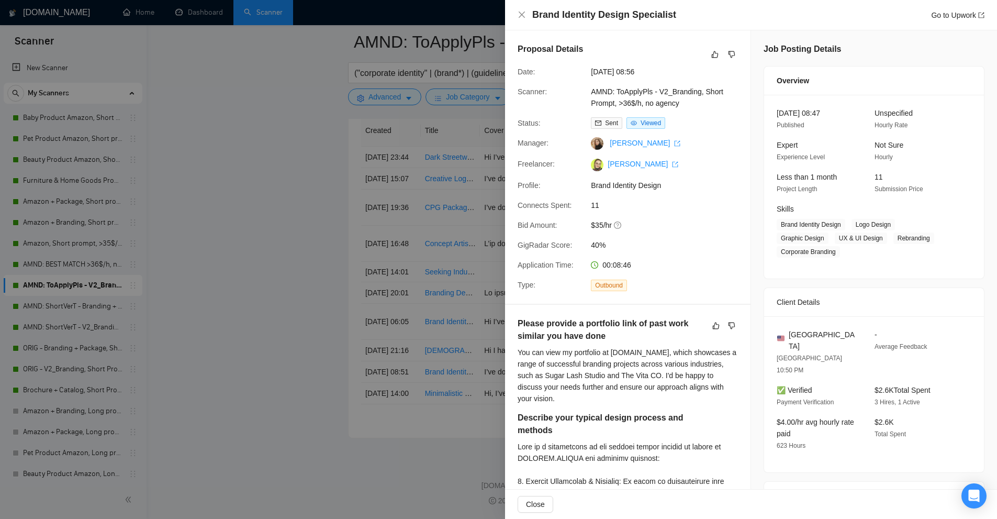
scroll to position [314, 0]
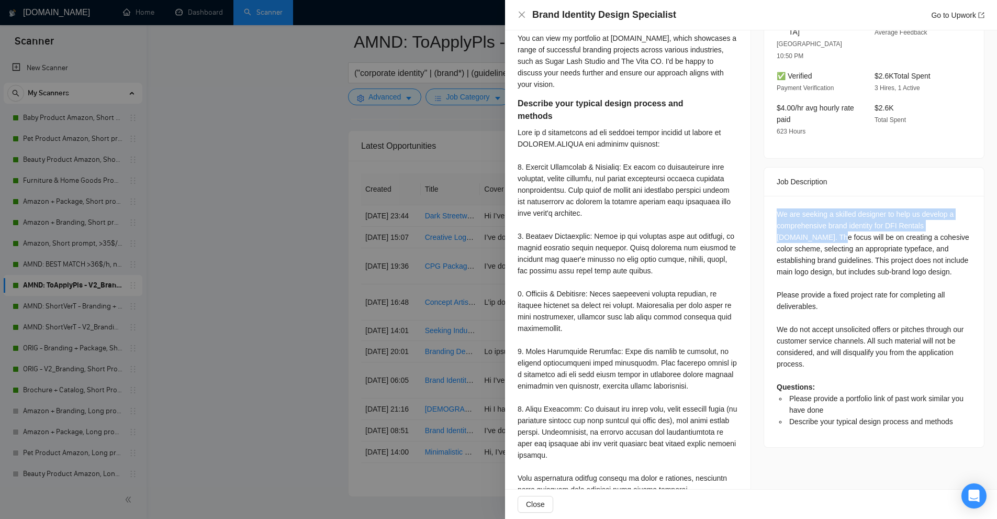
drag, startPoint x: 766, startPoint y: 170, endPoint x: 826, endPoint y: 194, distance: 64.5
click at [826, 196] on div "We are seeking a skilled designer to help us develop a comprehensive brand iden…" at bounding box center [874, 321] width 220 height 251
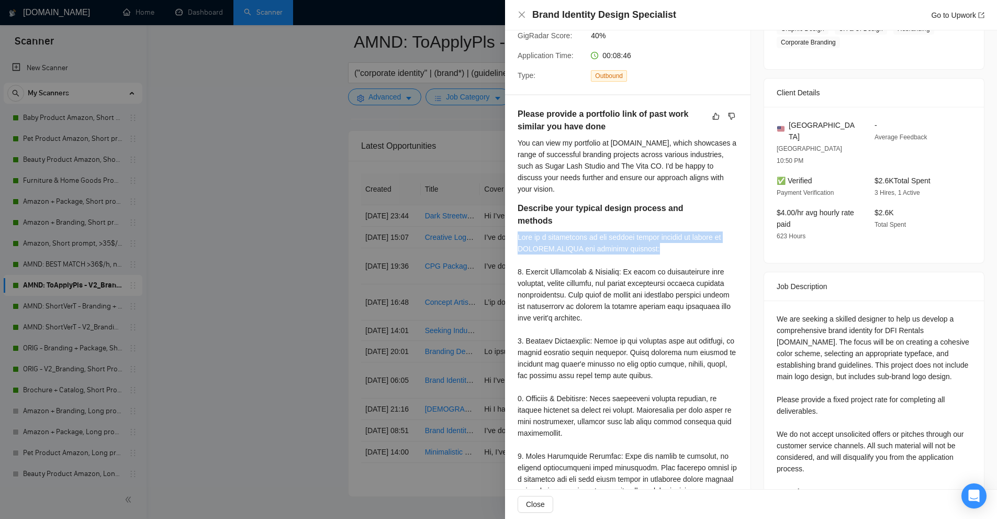
drag, startPoint x: 516, startPoint y: 237, endPoint x: 676, endPoint y: 250, distance: 160.7
click at [676, 250] on div "Please provide a portfolio link of past work similar you have done You can view…" at bounding box center [627, 479] width 245 height 769
click at [676, 250] on div at bounding box center [628, 415] width 220 height 368
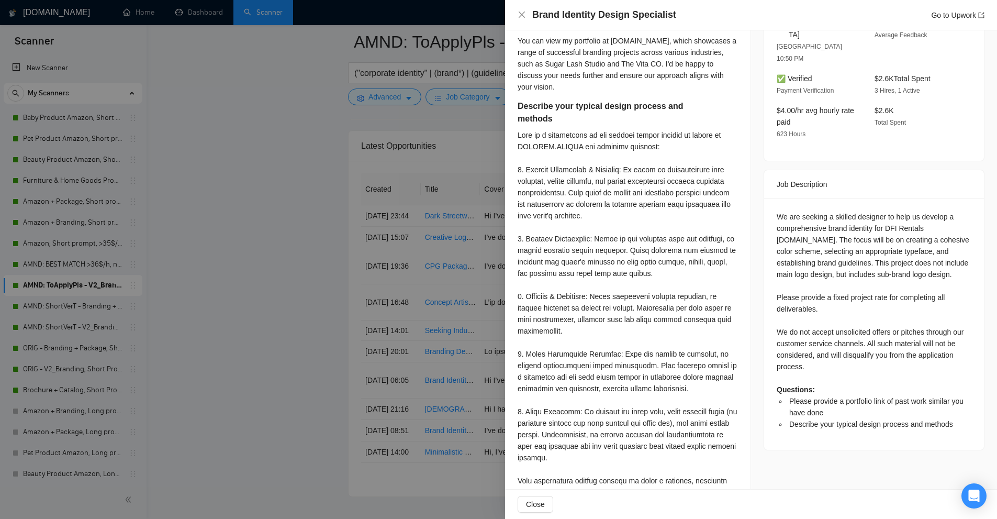
scroll to position [50, 0]
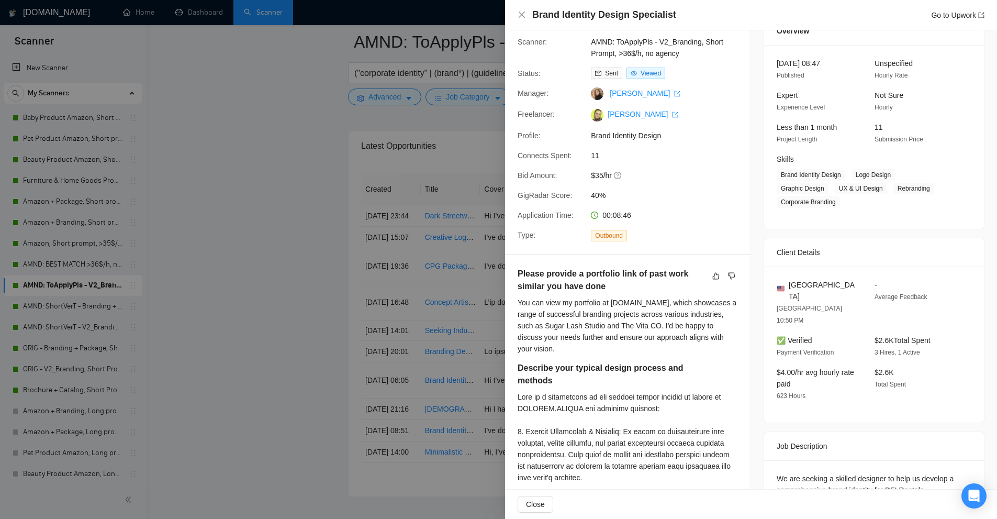
click at [495, 312] on div at bounding box center [498, 259] width 997 height 519
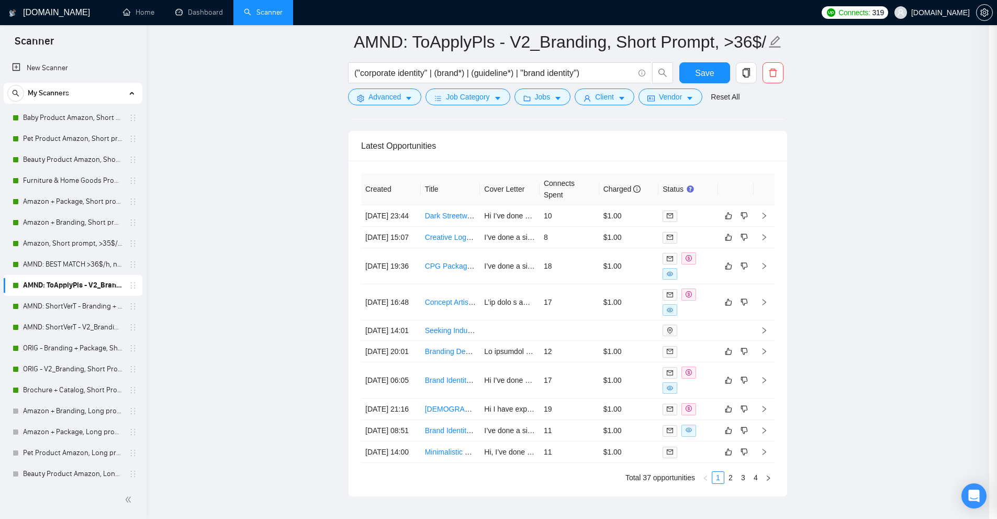
scroll to position [2809, 0]
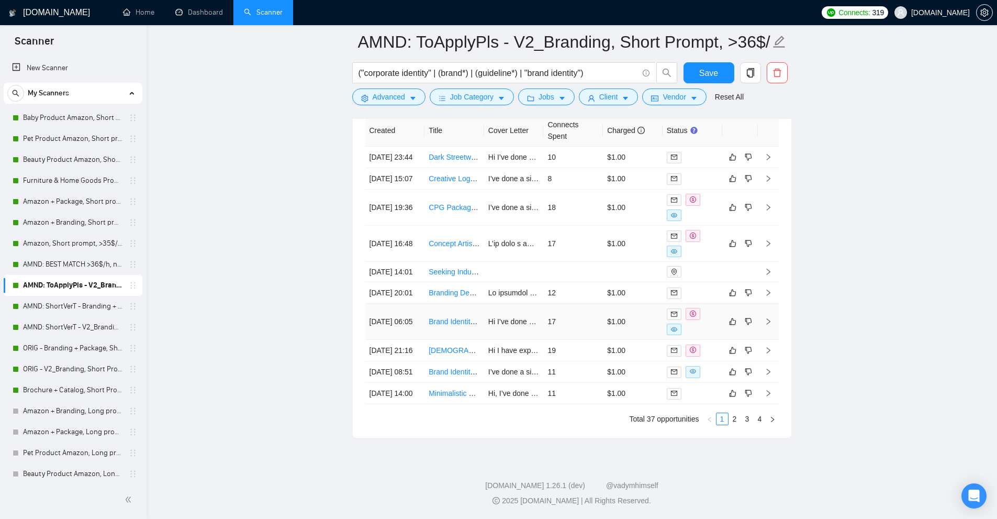
click at [582, 303] on td "17" at bounding box center [573, 321] width 60 height 36
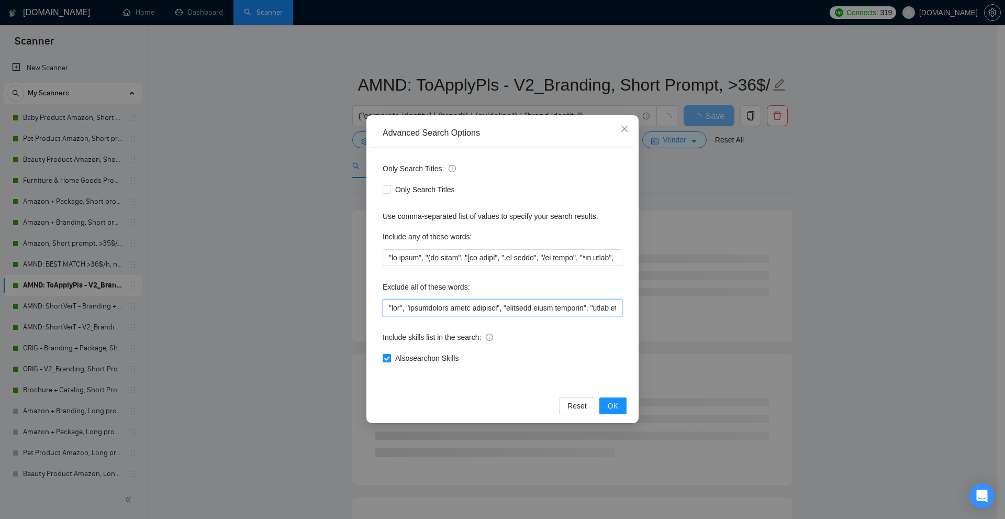
click at [448, 306] on input "text" at bounding box center [503, 307] width 240 height 17
click at [458, 268] on div "Only Search Titles: Only Search Titles Use comma-separated list of values to sp…" at bounding box center [502, 270] width 265 height 244
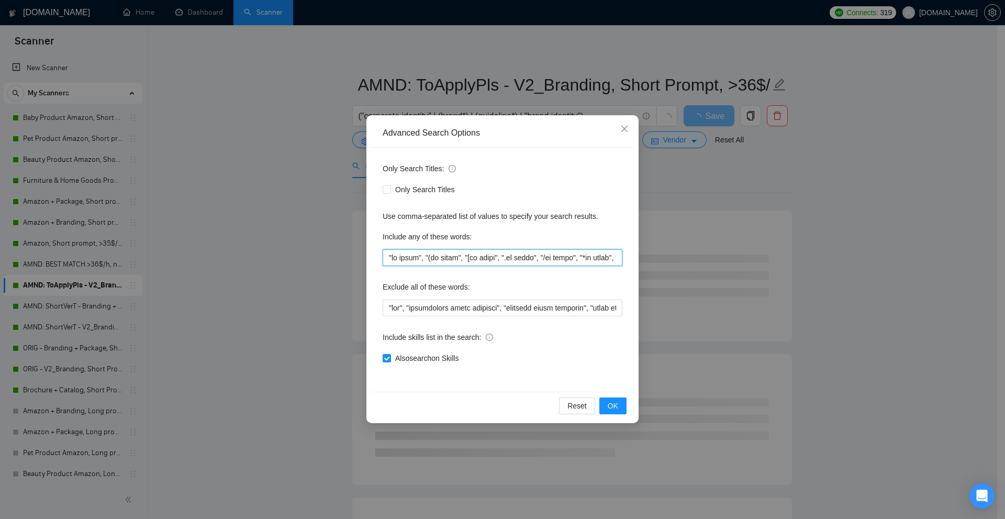
click at [471, 256] on input "text" at bounding box center [503, 257] width 240 height 17
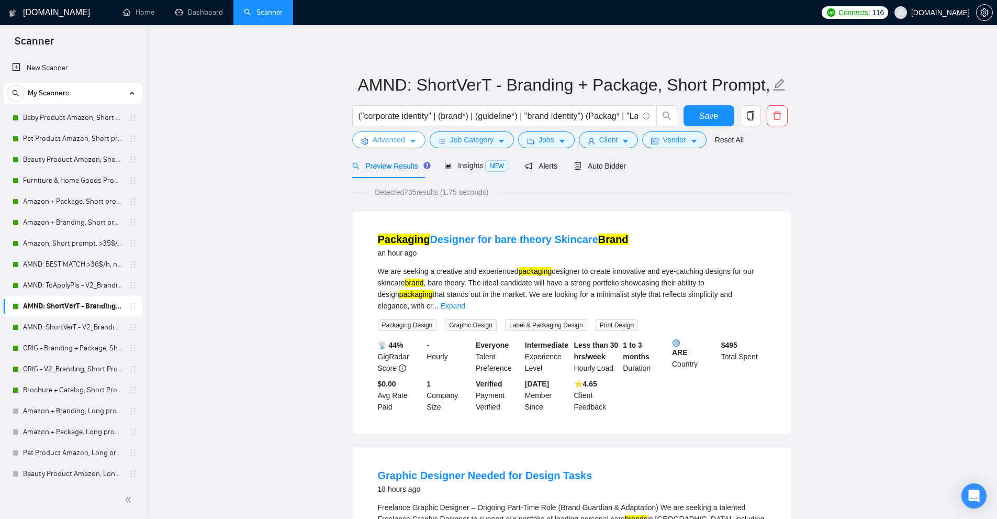
click at [410, 140] on icon "caret-down" at bounding box center [412, 141] width 7 height 7
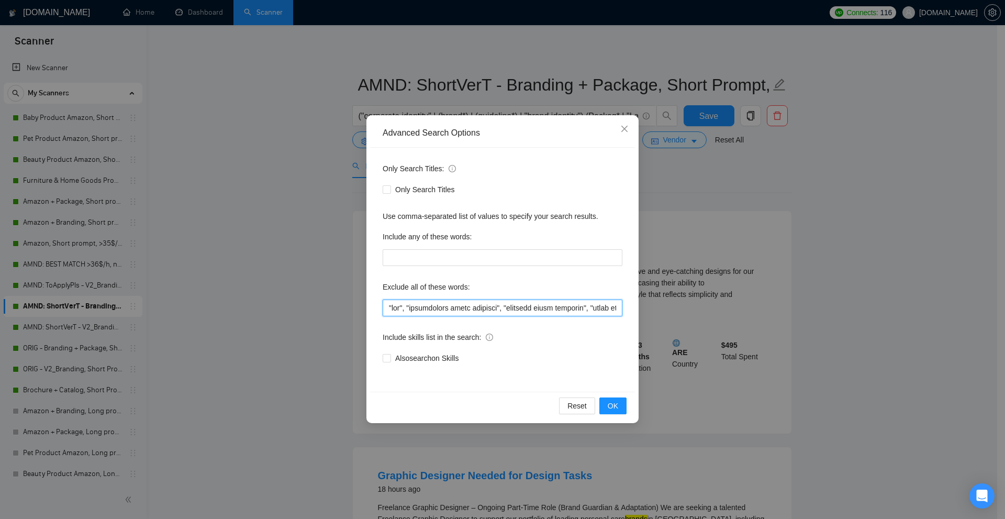
drag, startPoint x: 551, startPoint y: 309, endPoint x: 557, endPoint y: 309, distance: 5.8
click at [551, 309] on input "text" at bounding box center [503, 307] width 240 height 17
paste input ""to apply", "(to apply", "[to apply", ".to apply", "/to apply", "*to apply", "*…"
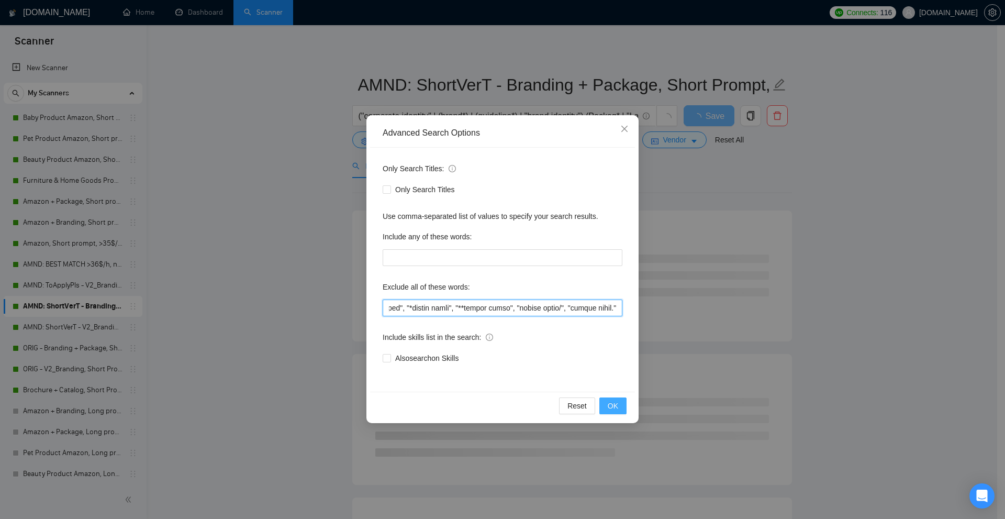
type input ""ads", "maintaining brand identity", "maintain brand identity", "based in", "UX…"
click at [615, 408] on span "OK" at bounding box center [613, 406] width 10 height 12
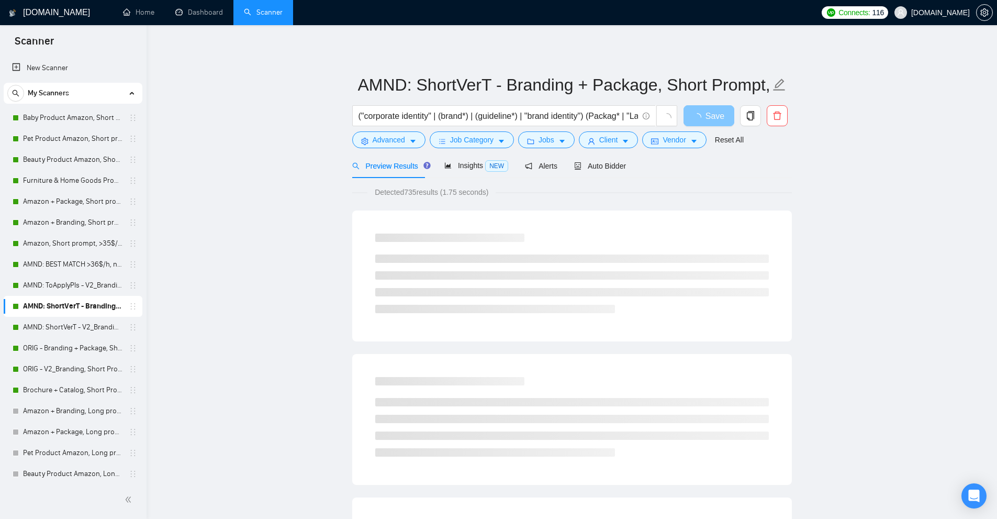
click at [705, 113] on span "button" at bounding box center [699, 115] width 13 height 13
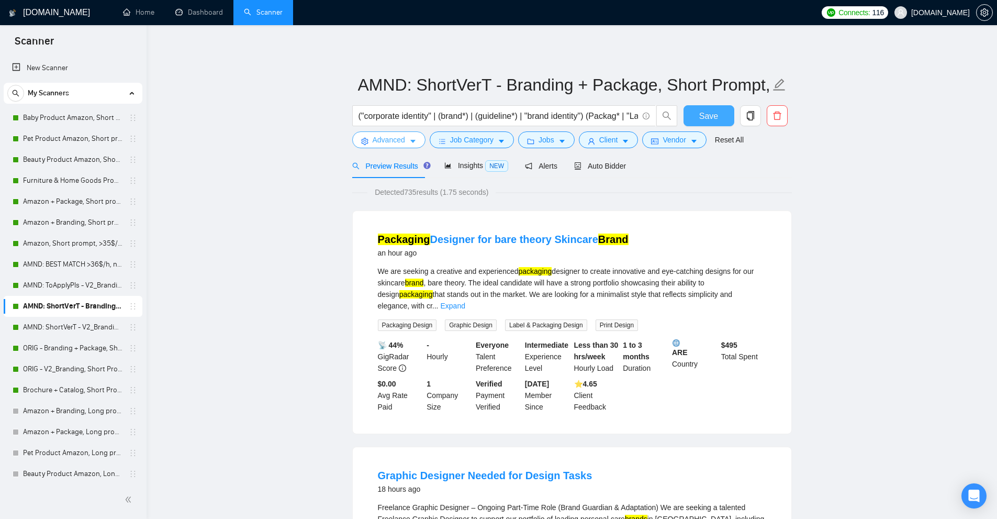
click at [387, 144] on span "Advanced" at bounding box center [389, 140] width 32 height 12
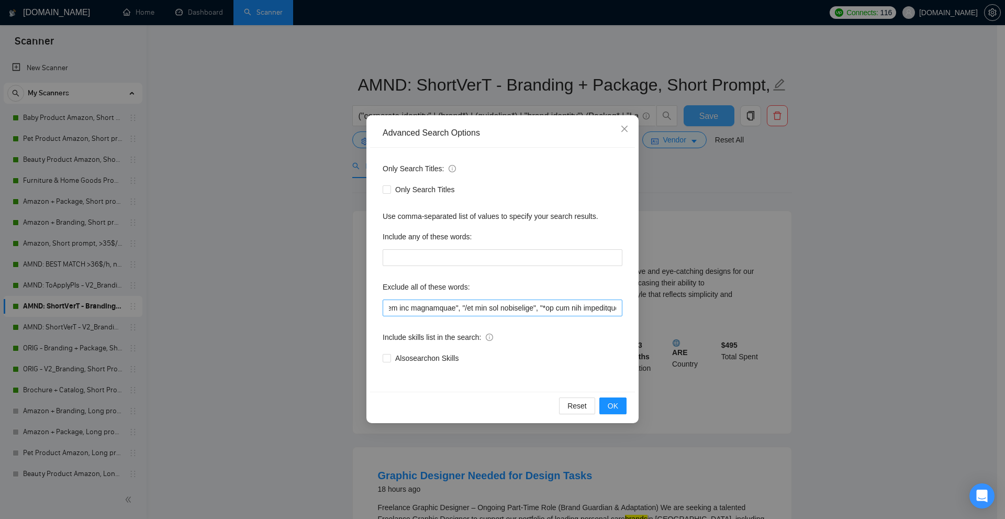
scroll to position [0, 9471]
click at [801, 223] on div "Advanced Search Options Only Search Titles: Only Search Titles Use comma-separa…" at bounding box center [502, 259] width 1005 height 519
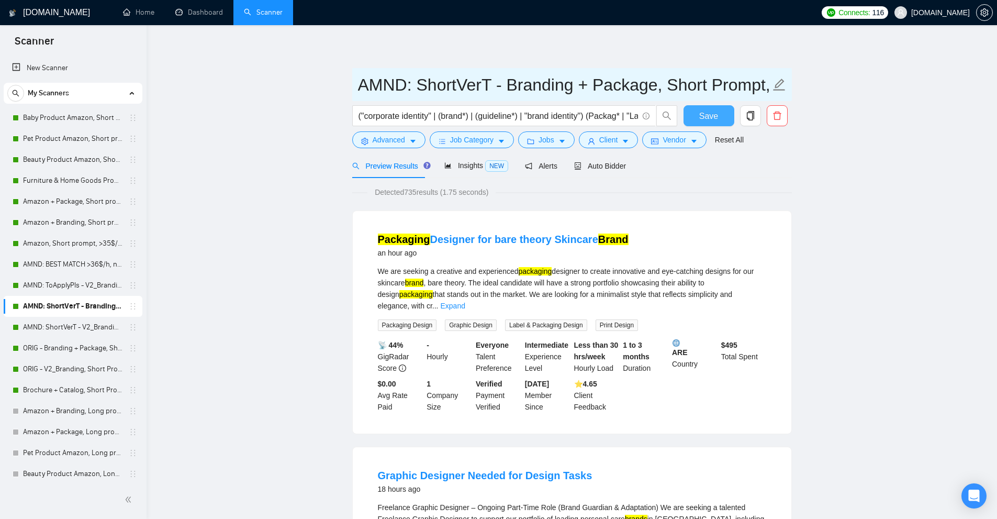
click at [705, 117] on span "Save" at bounding box center [708, 115] width 19 height 13
click at [50, 263] on link "AMND: BEST MATCH >36$/h, no agency" at bounding box center [72, 264] width 99 height 21
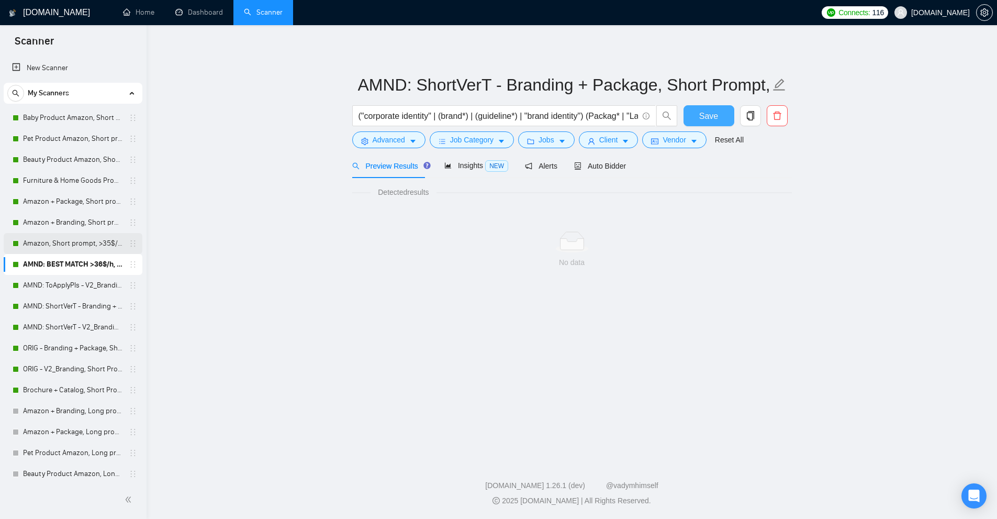
click at [69, 245] on link "Amazon, Short prompt, >35$/h, no agency" at bounding box center [72, 243] width 99 height 21
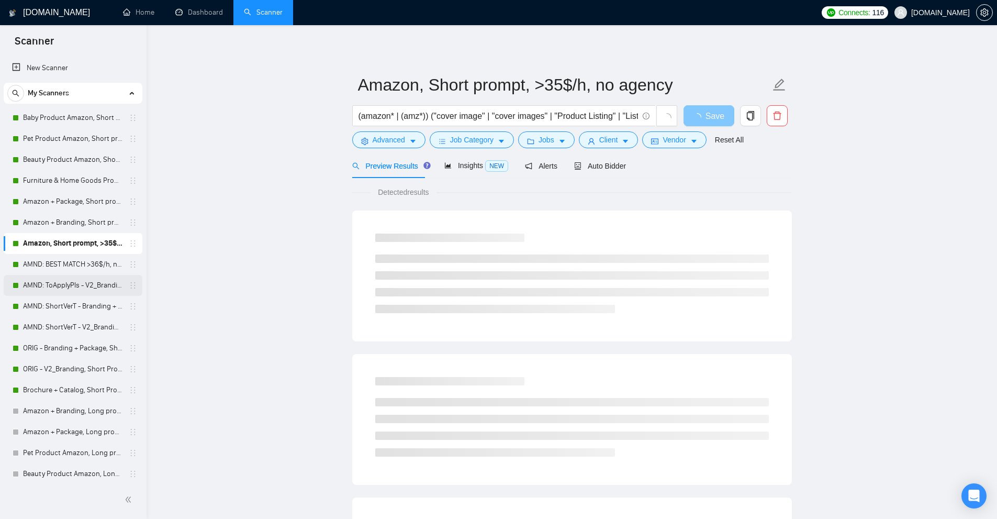
click at [79, 286] on link "AMND: ToApplyPls - V2_Branding, Short Prompt, >36$/h, no agency" at bounding box center [72, 285] width 99 height 21
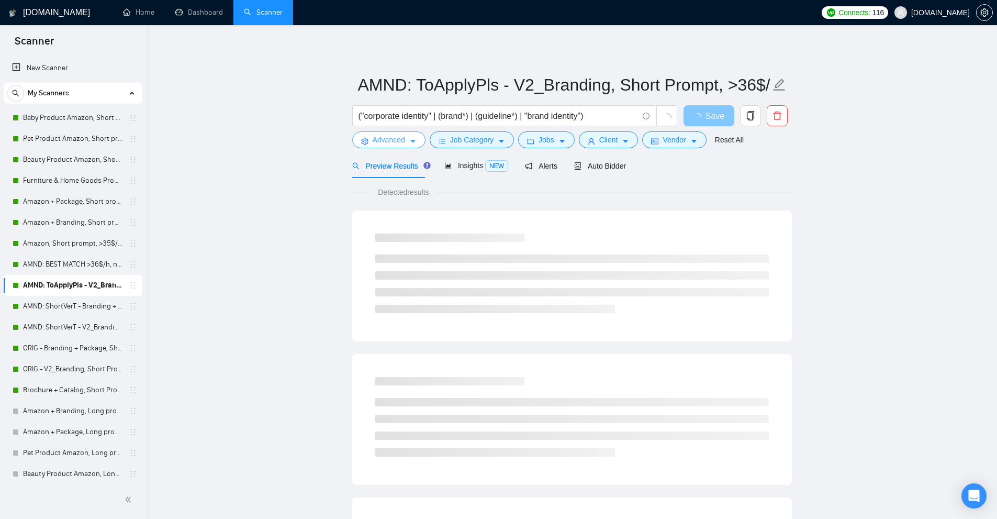
click at [393, 141] on span "Advanced" at bounding box center [389, 140] width 32 height 12
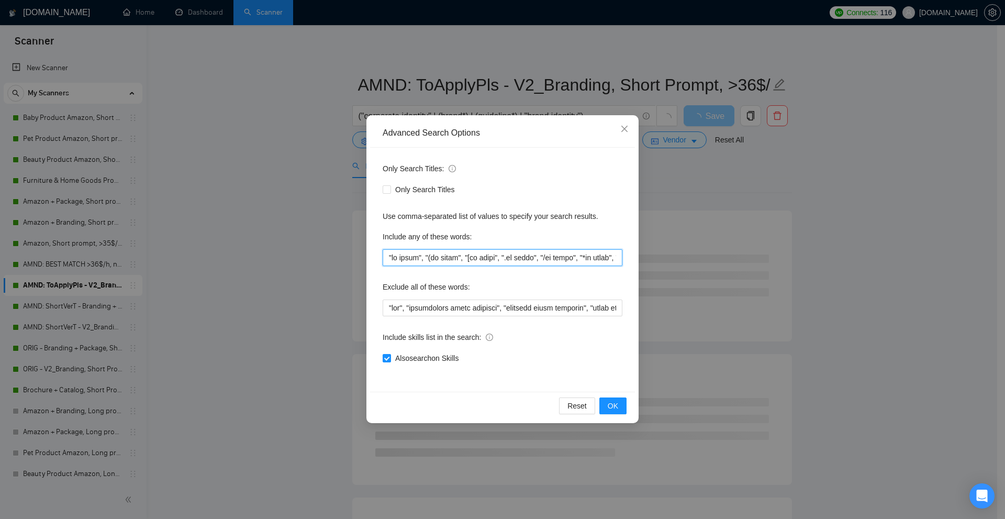
click at [431, 254] on input "text" at bounding box center [503, 257] width 240 height 17
click at [176, 316] on div "Advanced Search Options Only Search Titles: Only Search Titles Use comma-separa…" at bounding box center [502, 259] width 1005 height 519
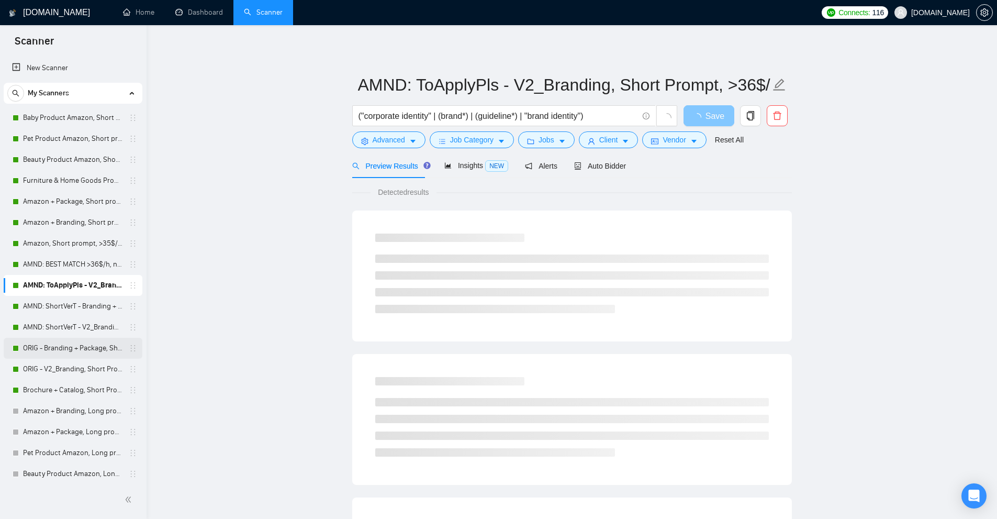
click at [65, 343] on link "ORIG - Branding + Package, Short Prompt, >36$/h, no agency" at bounding box center [72, 348] width 99 height 21
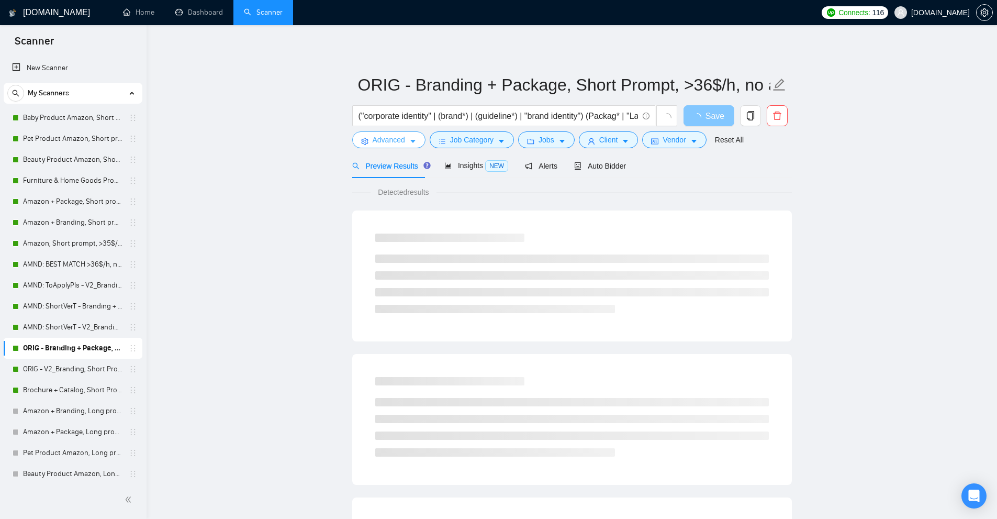
click at [406, 135] on button "Advanced" at bounding box center [388, 139] width 73 height 17
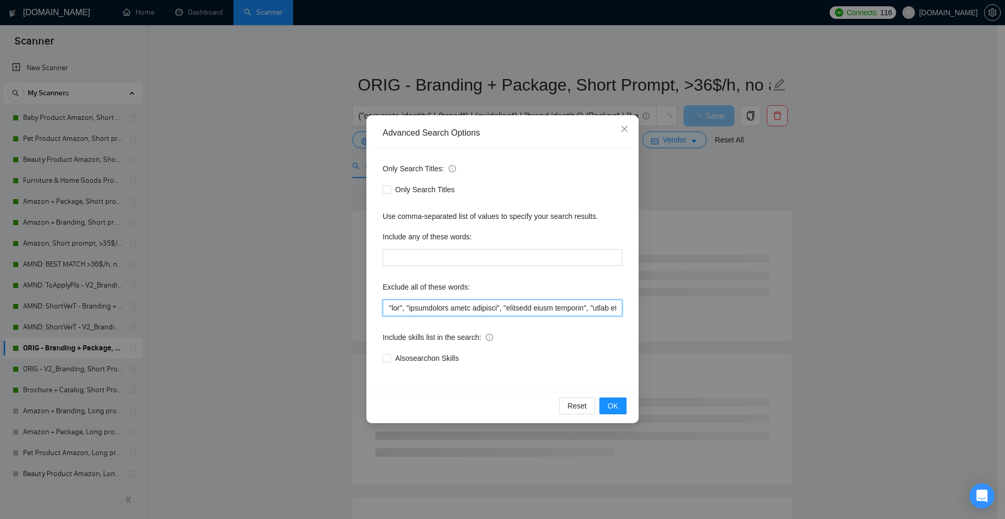
click at [539, 304] on input "text" at bounding box center [503, 307] width 240 height 17
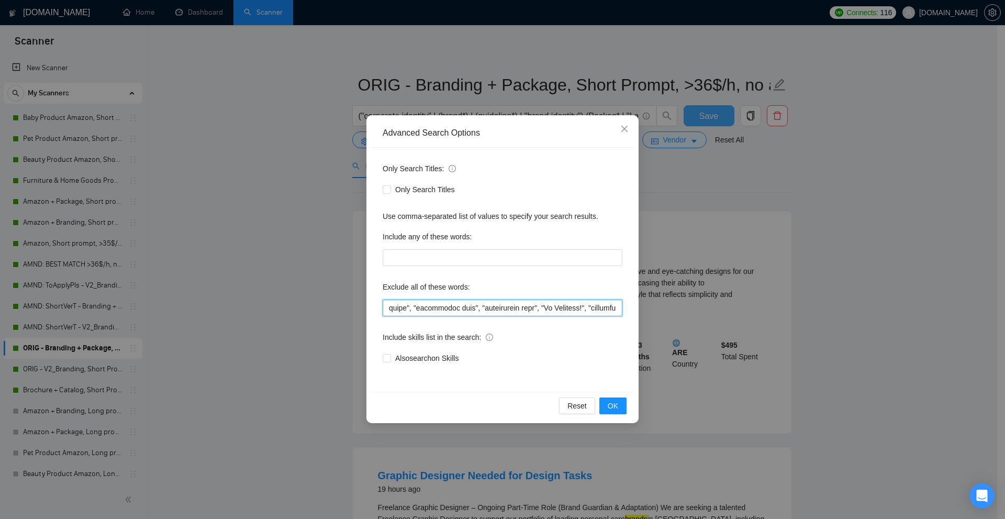
paste input ""to apply", "(to apply", "[to apply", ".to apply", "/to apply", "*to apply", "*…"
type input ""ads", "maintaining brand identity", "maintain brand identity", "based in", "UX…"
click at [622, 408] on button "OK" at bounding box center [612, 405] width 27 height 17
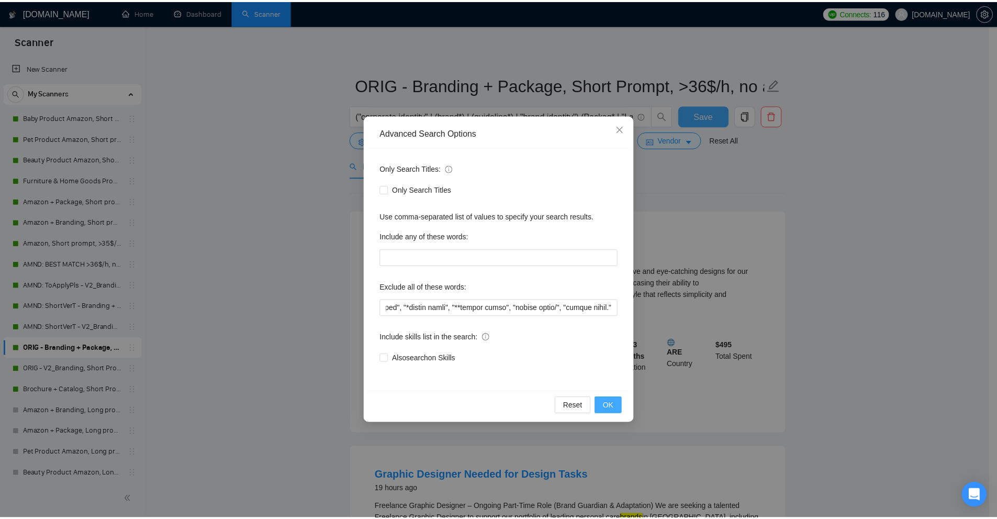
scroll to position [0, 0]
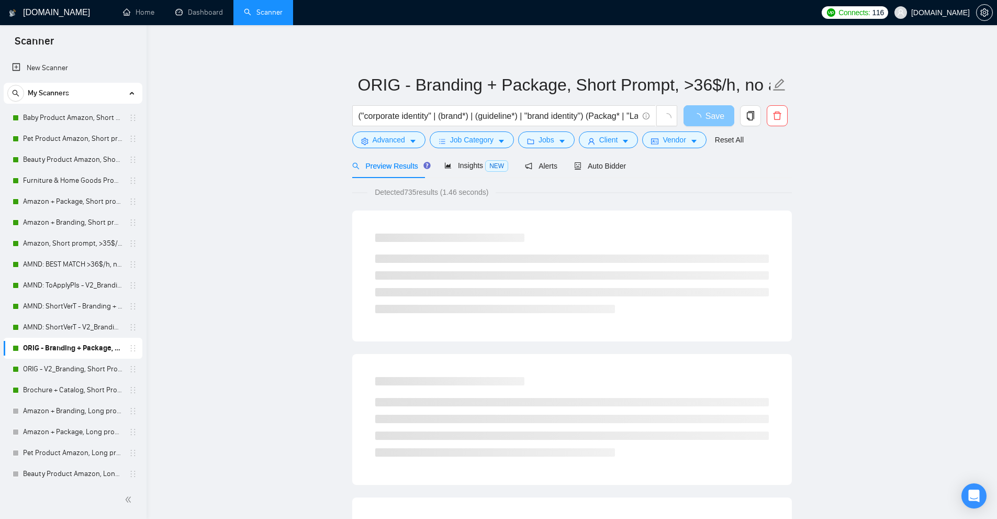
click at [707, 124] on button "Save" at bounding box center [708, 115] width 51 height 21
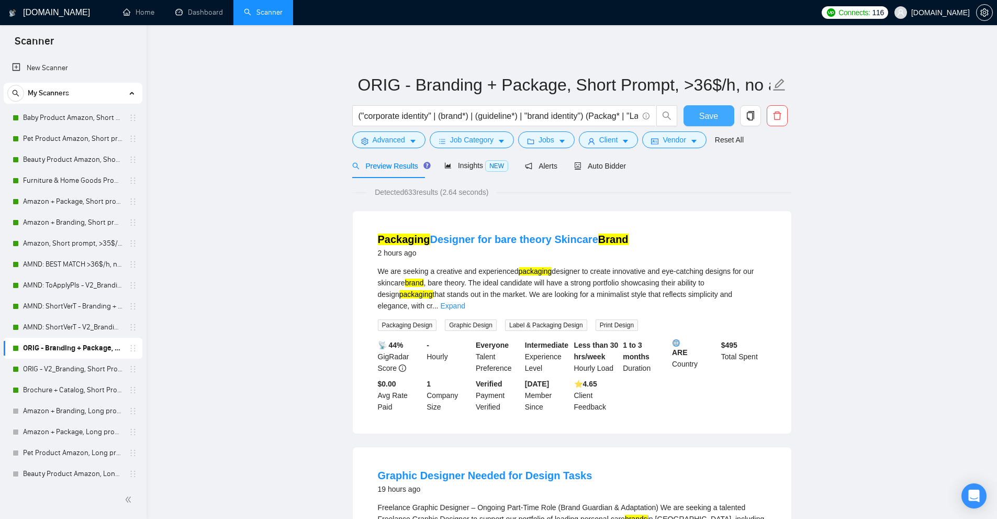
click at [708, 116] on span "Save" at bounding box center [708, 115] width 19 height 13
click at [615, 169] on span "Auto Bidder" at bounding box center [600, 166] width 52 height 8
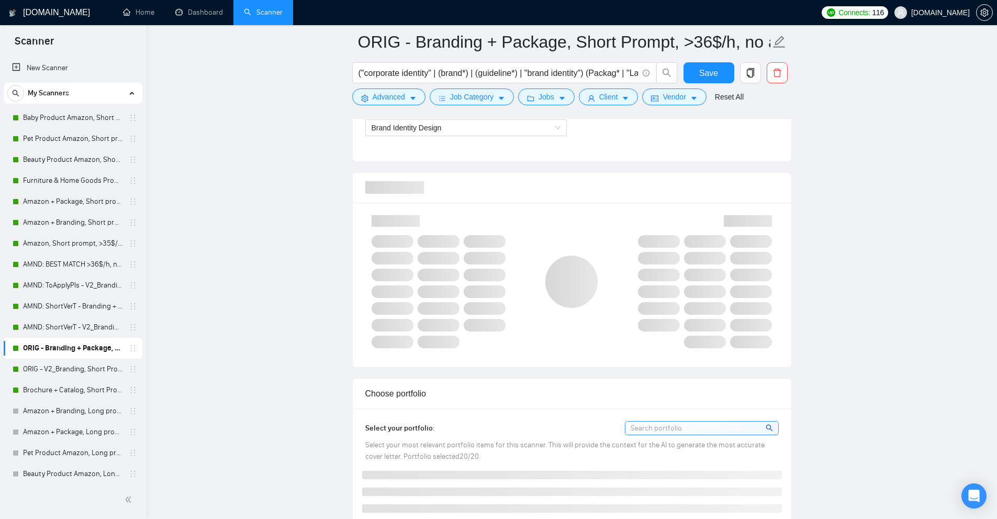
scroll to position [576, 0]
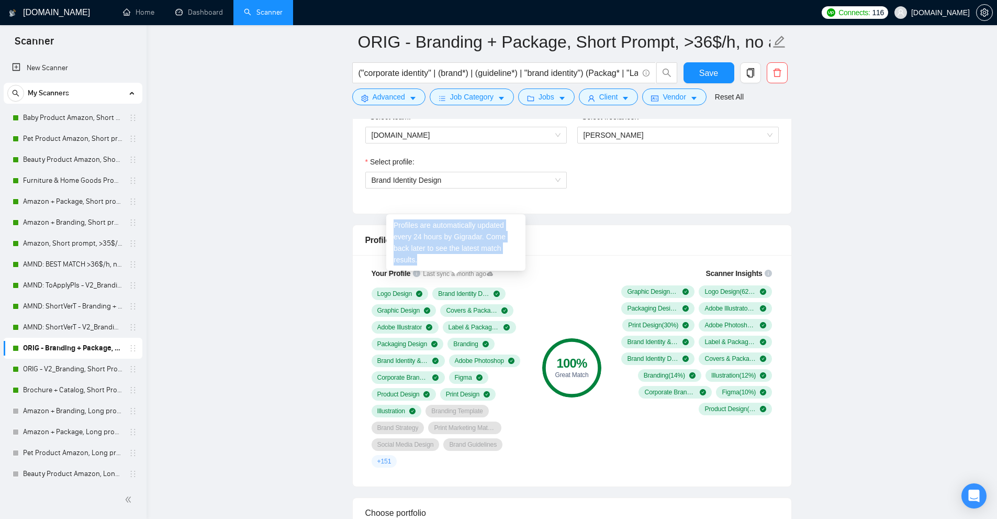
drag, startPoint x: 393, startPoint y: 224, endPoint x: 480, endPoint y: 260, distance: 93.2
click at [480, 260] on div "Profiles are automatically updated every 24 hours by Gigradar. Come back later …" at bounding box center [455, 242] width 139 height 57
click at [455, 252] on div "Profiles are automatically updated every 24 hours by Gigradar. Come back later …" at bounding box center [455, 242] width 139 height 57
click at [431, 235] on div "Profiles are automatically updated every 24 hours by Gigradar. Come back later …" at bounding box center [455, 242] width 139 height 57
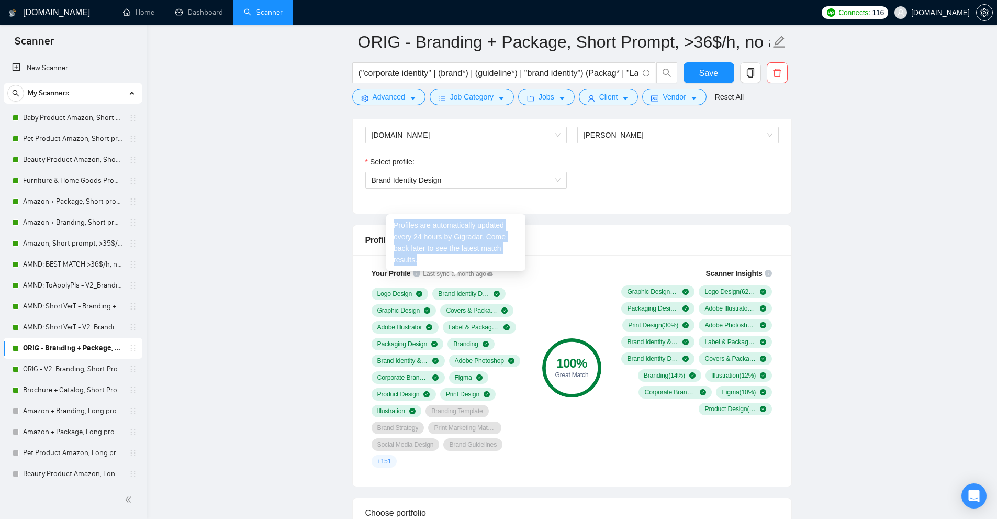
click at [431, 235] on div "Profiles are automatically updated every 24 hours by Gigradar. Come back later …" at bounding box center [455, 242] width 139 height 57
click at [648, 231] on div "Profile Match" at bounding box center [571, 240] width 413 height 30
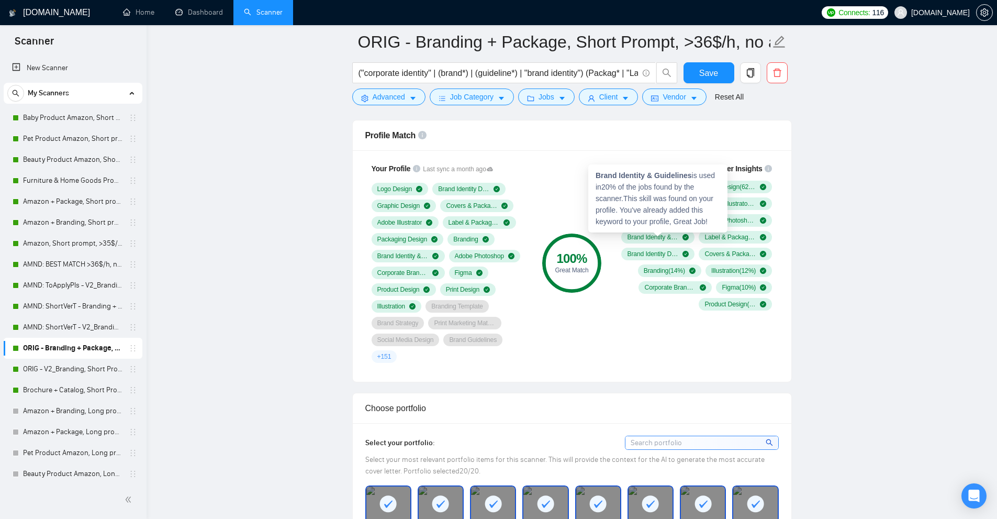
scroll to position [523, 0]
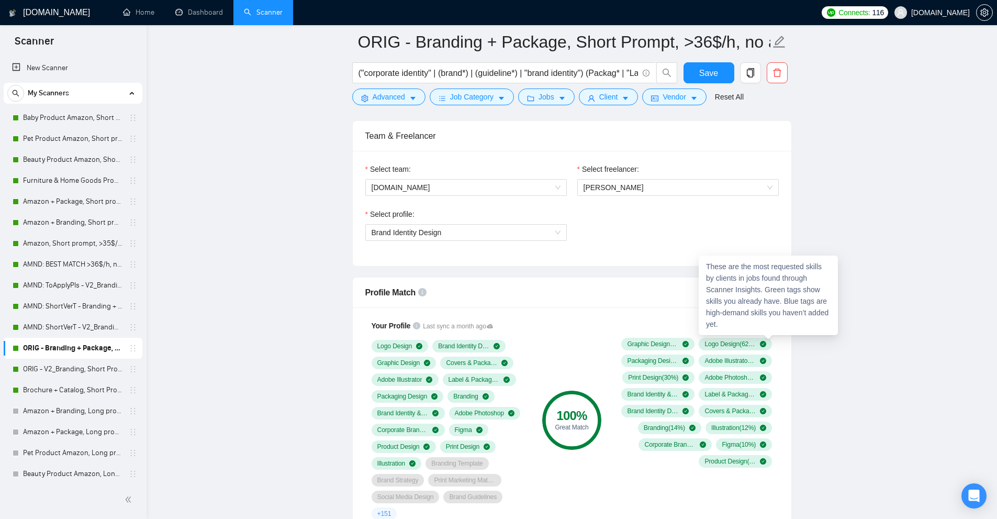
click at [771, 270] on div "These are the most requested skills by clients in jobs found through Scanner In…" at bounding box center [768, 295] width 139 height 80
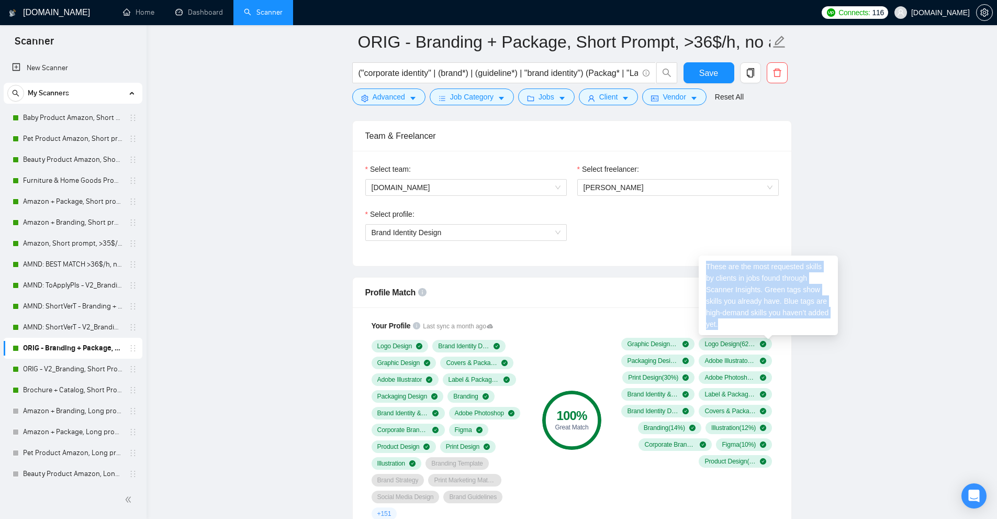
click at [771, 270] on div "These are the most requested skills by clients in jobs found through Scanner In…" at bounding box center [768, 295] width 139 height 80
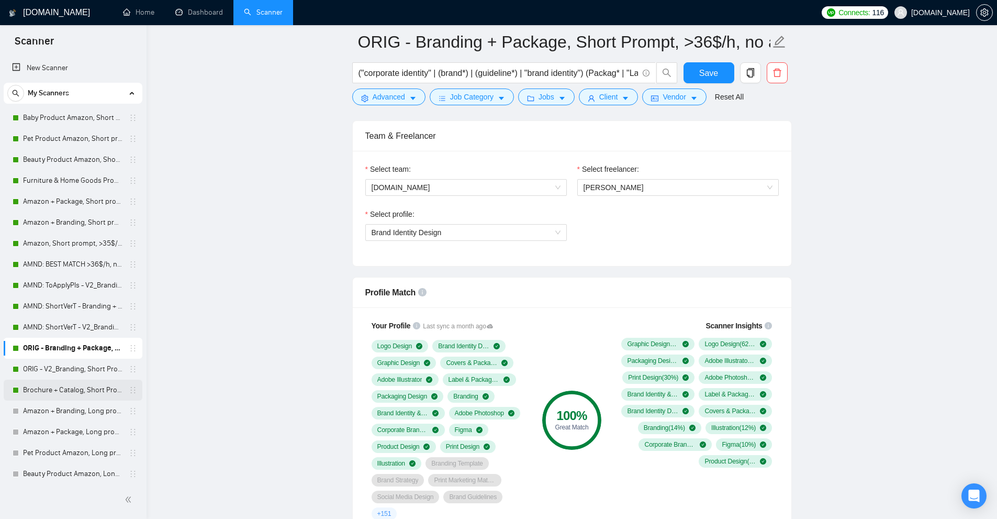
click at [76, 380] on link "Brochure + Catalog, Short Prompt, >36$/h, no agency" at bounding box center [72, 389] width 99 height 21
click at [86, 362] on link "ORIG - V2_Branding, Short Prompt, >36$/h, no agency" at bounding box center [72, 368] width 99 height 21
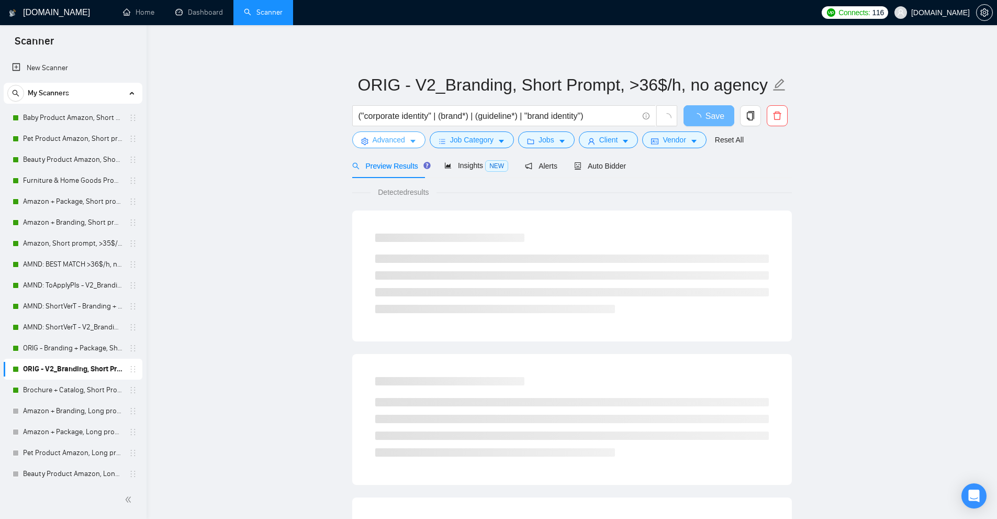
click at [381, 145] on span "Advanced" at bounding box center [389, 140] width 32 height 12
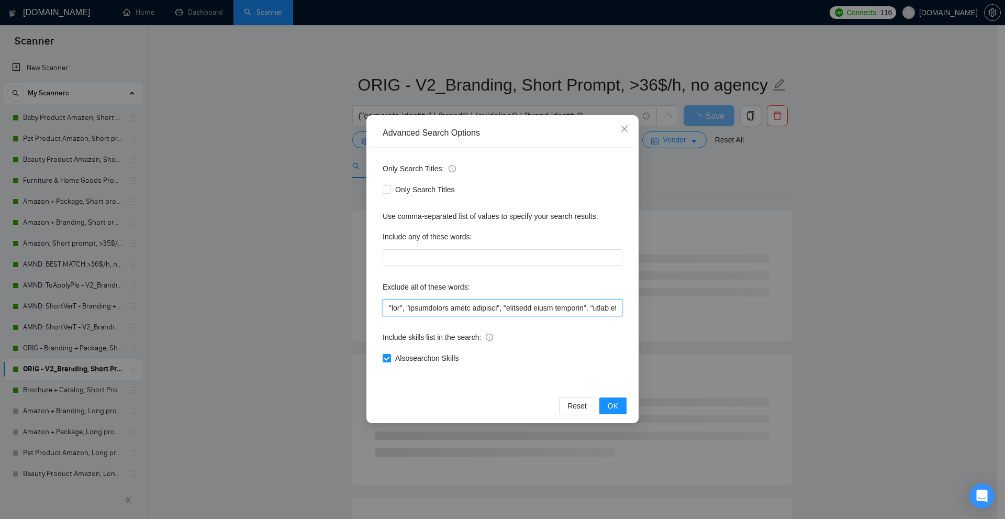
click at [473, 300] on input "text" at bounding box center [503, 307] width 240 height 17
paste input ""to apply", "(to apply", "[to apply", ".to apply", "/to apply", "*to apply", "*…"
type input ""ads", "maintaining brand identity", "maintain brand identity", "based in", "UX…"
click at [732, 240] on div "Advanced Search Options Only Search Titles: Only Search Titles Use comma-separa…" at bounding box center [502, 259] width 1005 height 519
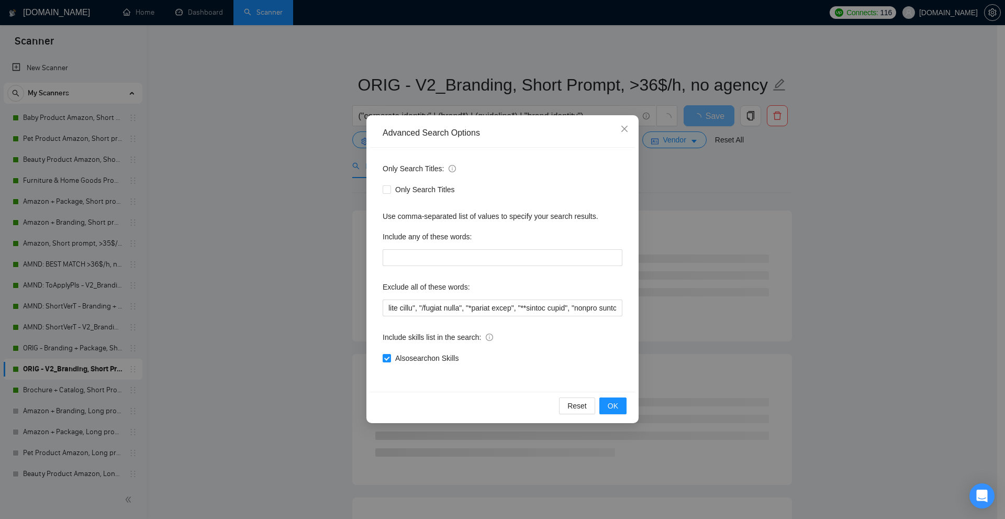
scroll to position [0, 0]
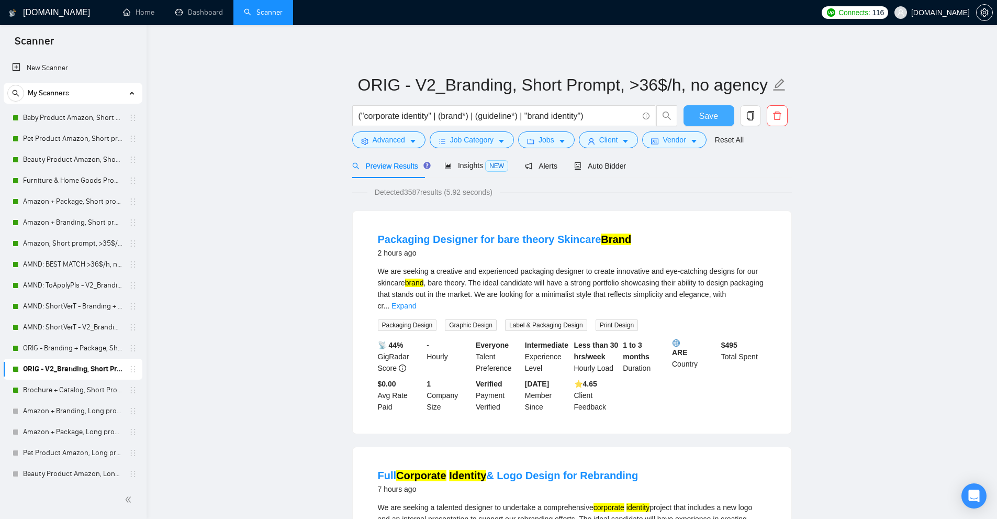
click at [716, 110] on span "Save" at bounding box center [708, 115] width 19 height 13
click at [417, 138] on button "Advanced" at bounding box center [388, 139] width 73 height 17
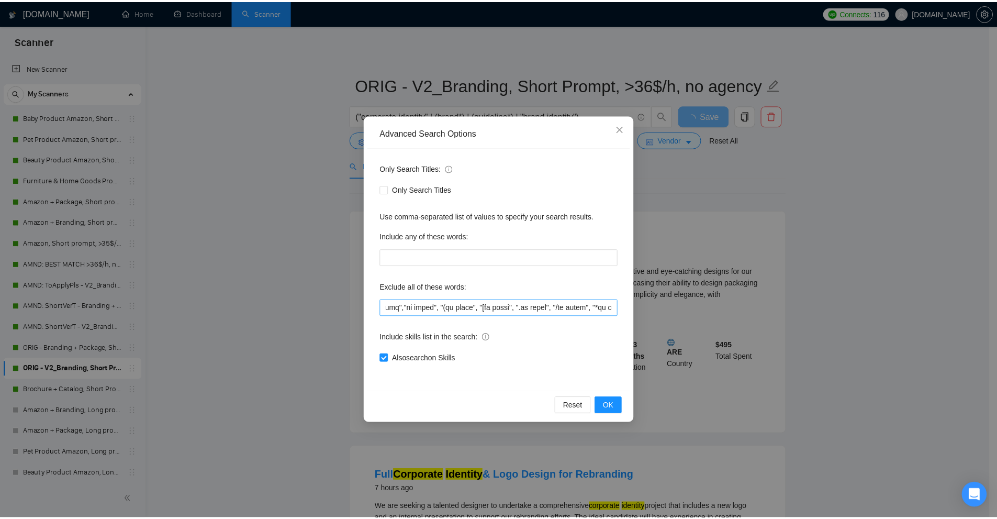
scroll to position [0, 9680]
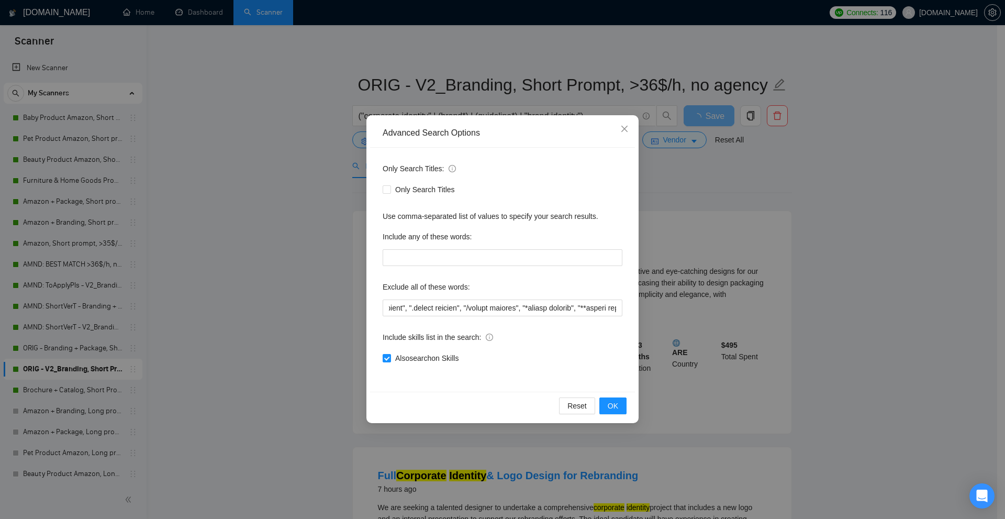
click at [886, 311] on div "Advanced Search Options Only Search Titles: Only Search Titles Use comma-separa…" at bounding box center [502, 259] width 1005 height 519
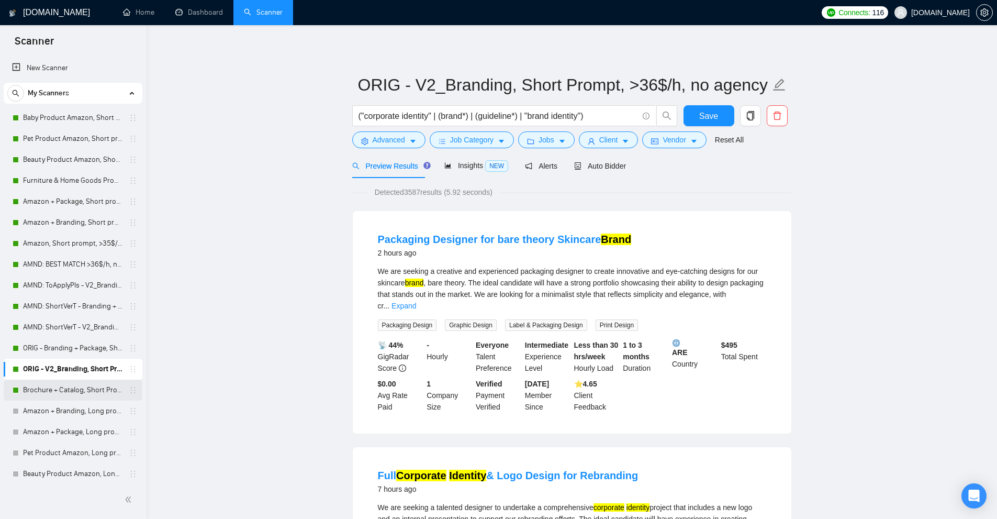
click at [50, 385] on link "Brochure + Catalog, Short Prompt, >36$/h, no agency" at bounding box center [72, 389] width 99 height 21
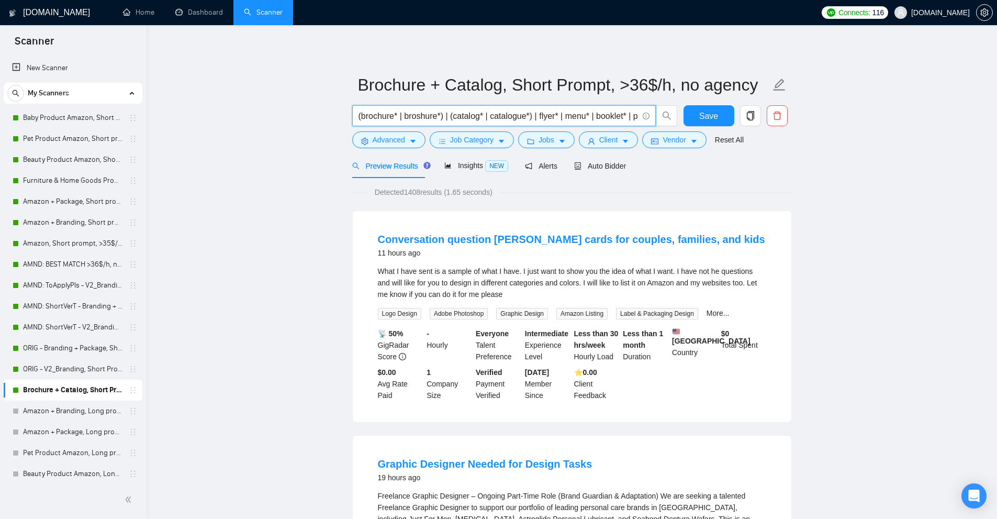
drag, startPoint x: 419, startPoint y: 109, endPoint x: 0, endPoint y: 143, distance: 420.5
click at [379, 139] on span "Advanced" at bounding box center [389, 140] width 32 height 12
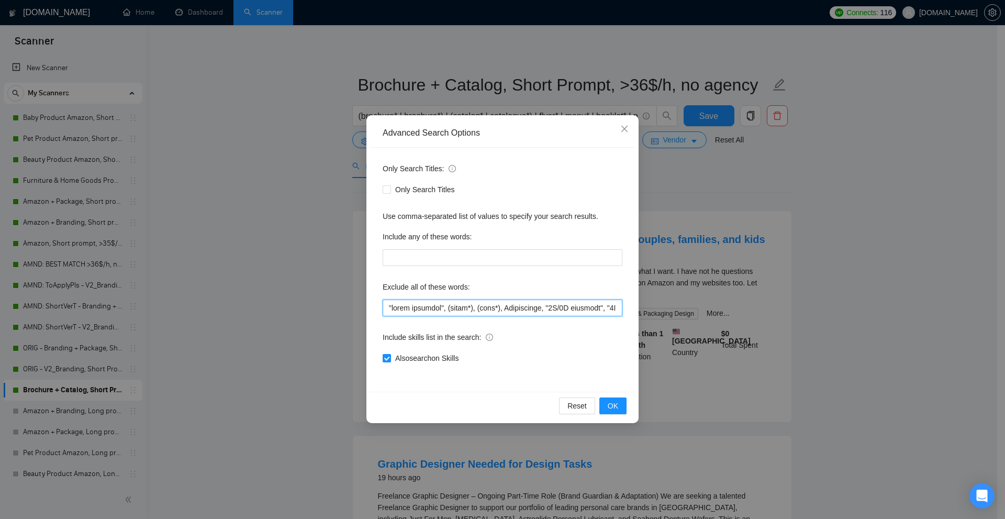
click at [468, 309] on input "text" at bounding box center [503, 307] width 240 height 17
click at [232, 171] on div "Advanced Search Options Only Search Titles: Only Search Titles Use comma-separa…" at bounding box center [502, 259] width 1005 height 519
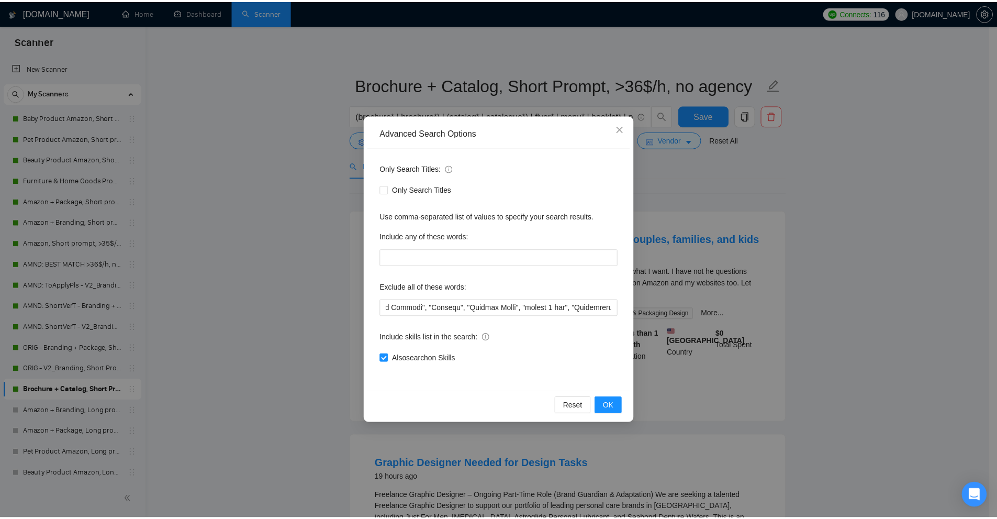
scroll to position [0, 0]
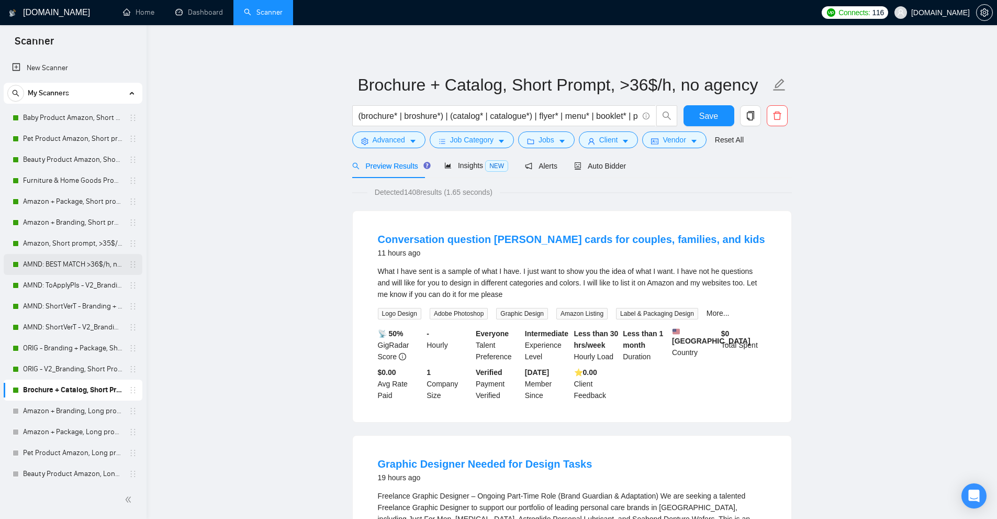
click at [76, 265] on link "AMND: BEST MATCH >36$/h, no agency" at bounding box center [72, 264] width 99 height 21
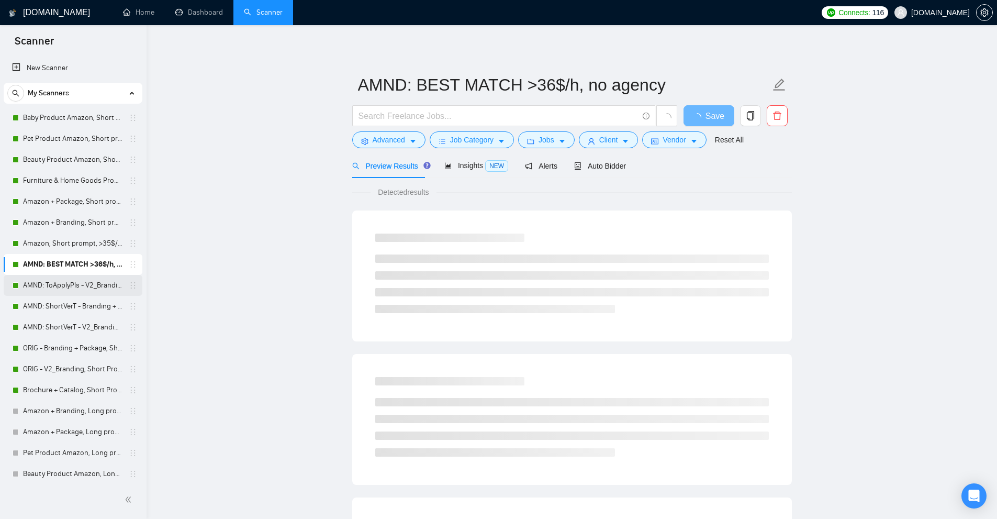
click at [82, 280] on link "AMND: ToApplyPls - V2_Branding, Short Prompt, >36$/h, no agency" at bounding box center [72, 285] width 99 height 21
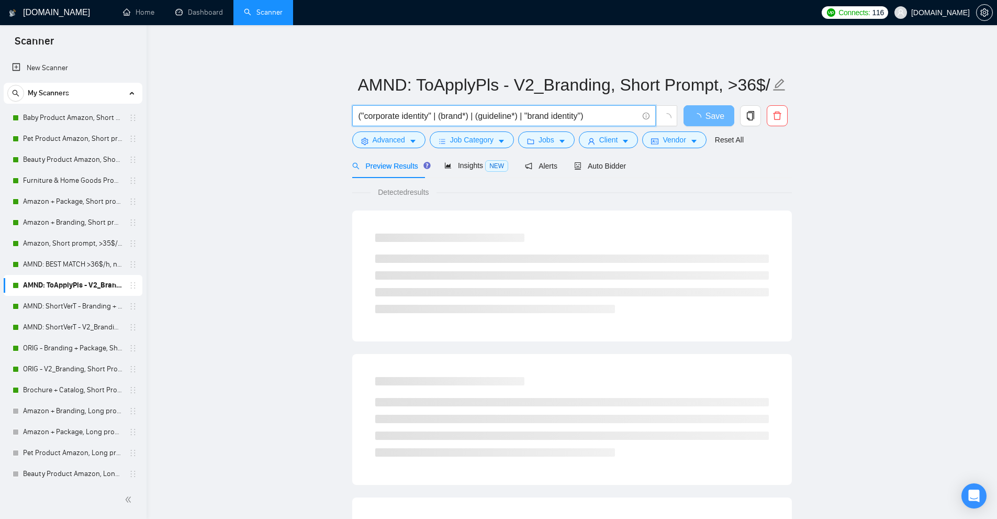
drag, startPoint x: 590, startPoint y: 109, endPoint x: 173, endPoint y: 86, distance: 418.2
click at [173, 86] on main "AMND: ToApplyPls - V2_Branding, Short Prompt, >36$/h, no agency ("corporate ide…" at bounding box center [571, 478] width 817 height 873
click at [239, 106] on main "AMND: ToApplyPls - V2_Branding, Short Prompt, >36$/h, no agency ("corporate ide…" at bounding box center [571, 478] width 817 height 873
click at [605, 162] on span "Auto Bidder" at bounding box center [600, 166] width 52 height 8
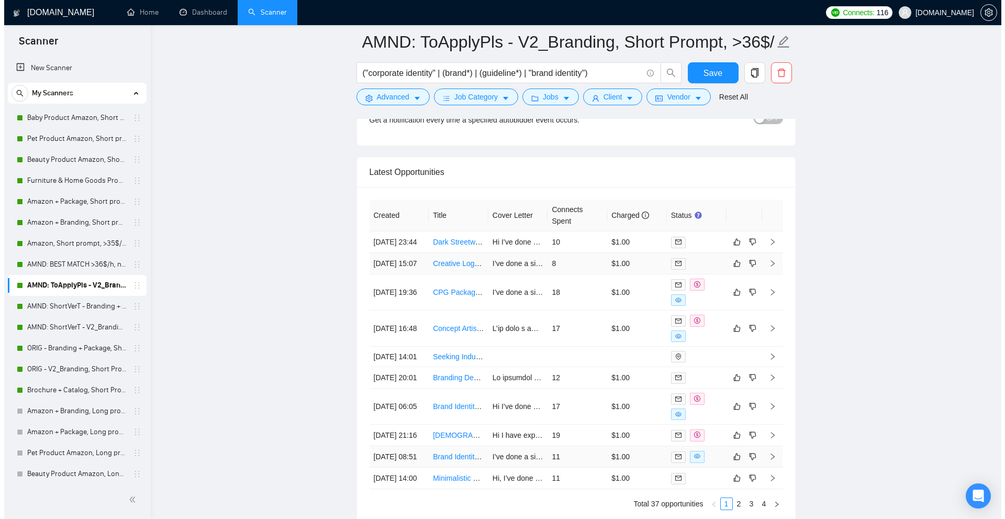
scroll to position [2600, 0]
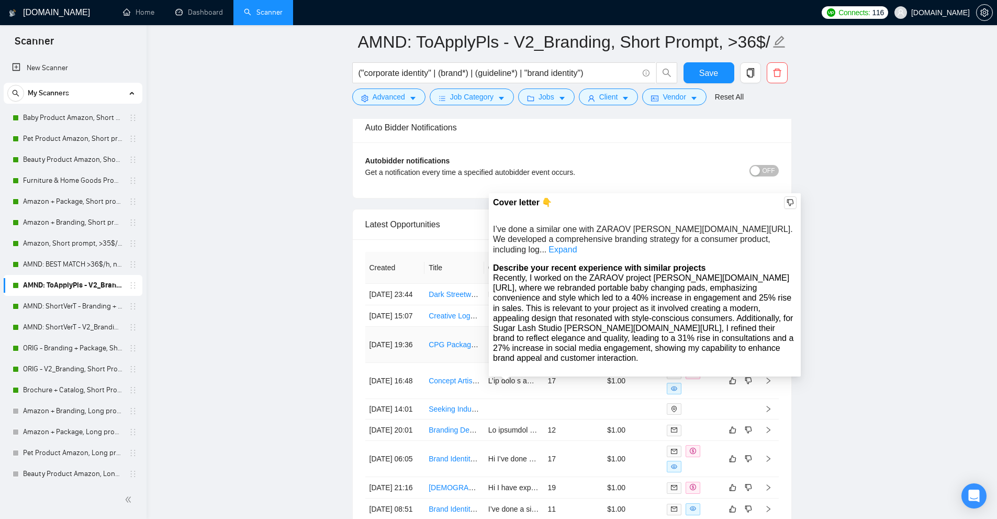
click at [568, 363] on td "18" at bounding box center [573, 345] width 60 height 36
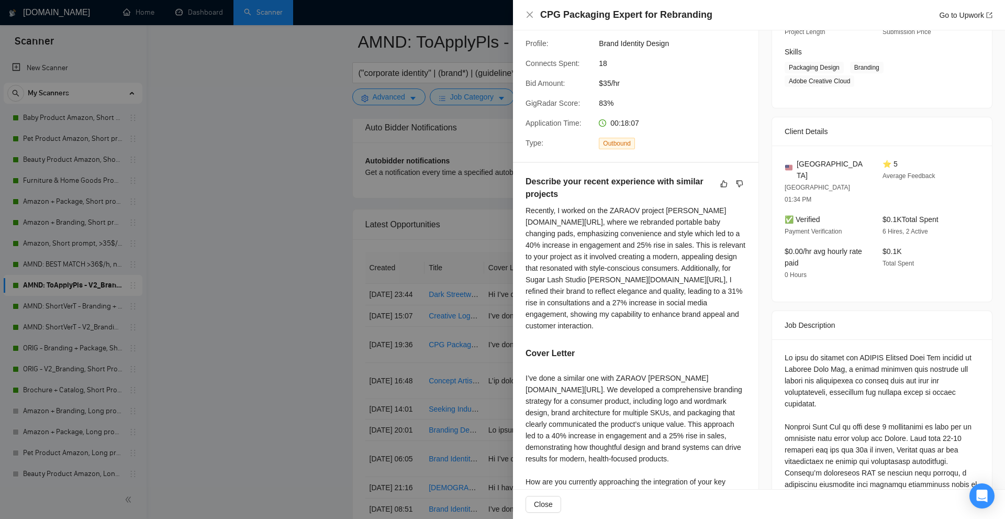
scroll to position [262, 0]
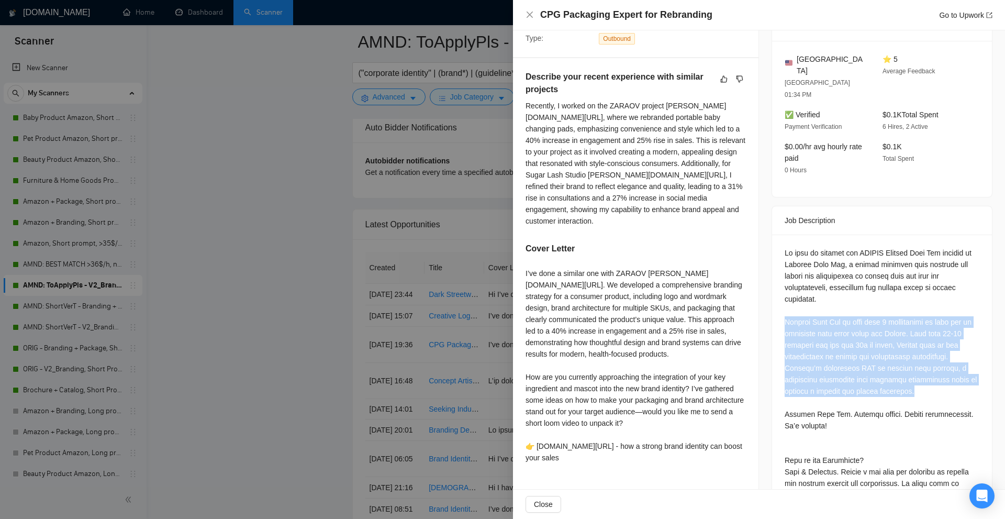
drag, startPoint x: 778, startPoint y: 284, endPoint x: 912, endPoint y: 347, distance: 147.9
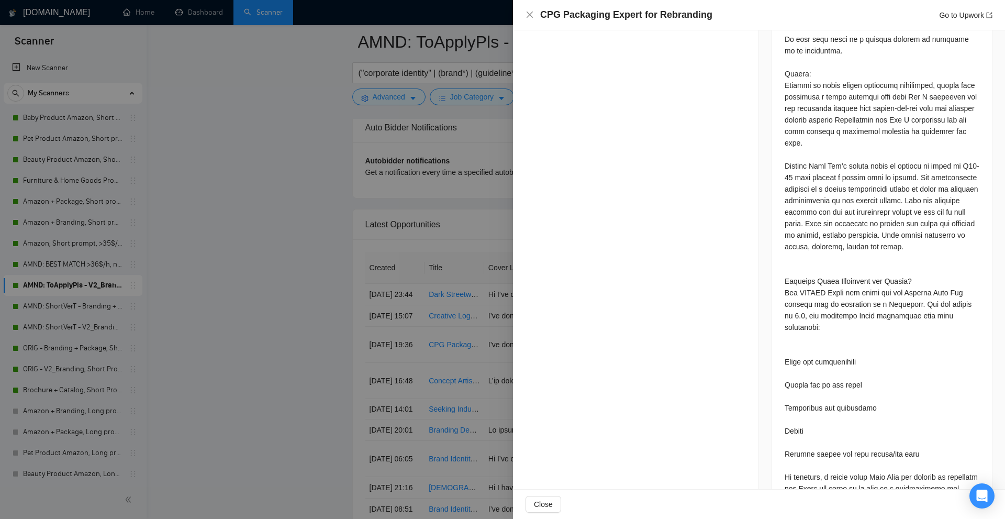
scroll to position [934, 0]
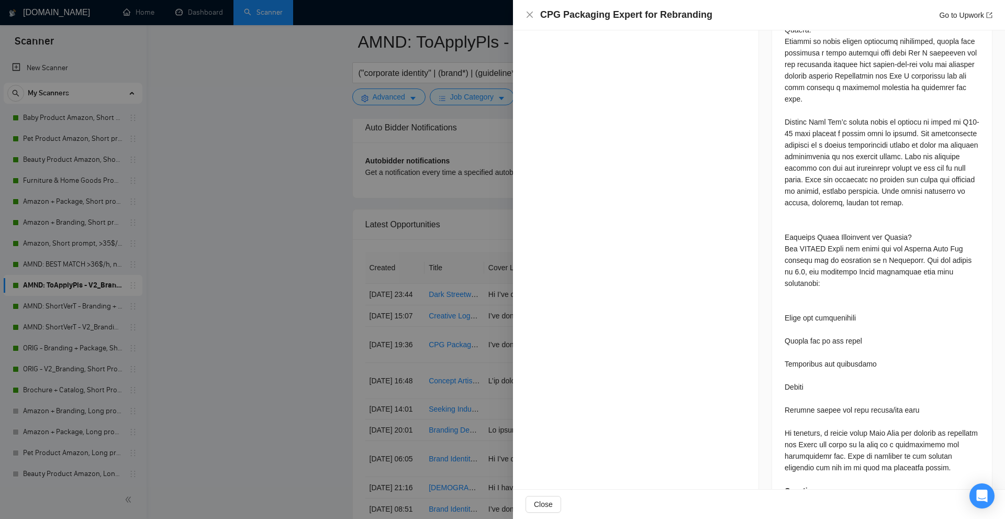
click at [483, 262] on div at bounding box center [502, 259] width 1005 height 519
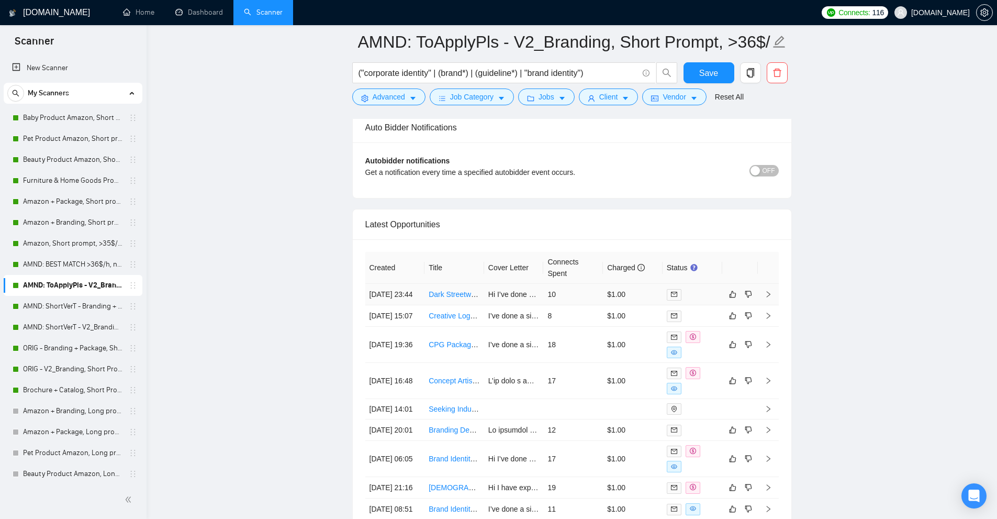
click at [578, 296] on td "10" at bounding box center [573, 294] width 60 height 21
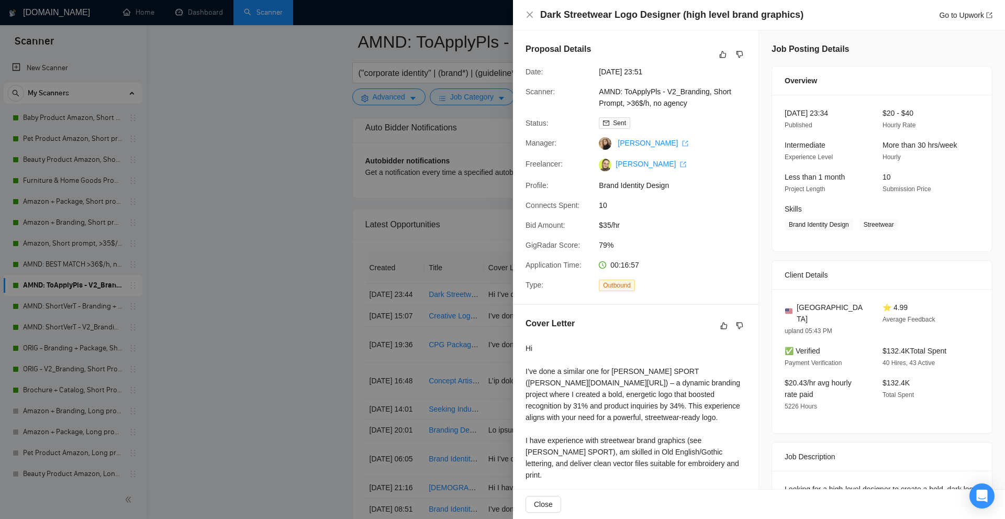
scroll to position [194, 0]
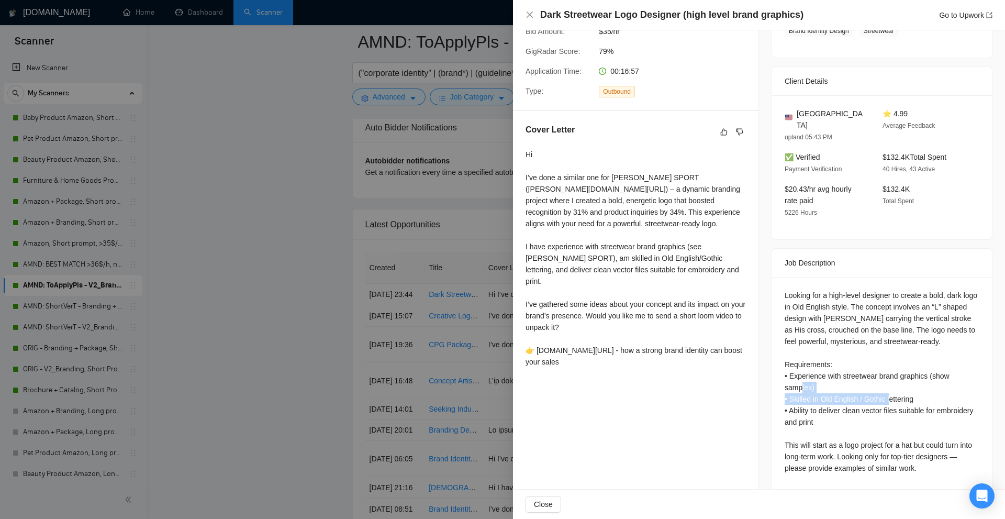
drag, startPoint x: 914, startPoint y: 382, endPoint x: 786, endPoint y: 382, distance: 127.7
click at [786, 382] on div "Looking for a high-level designer to create a bold, dark logo in Old English st…" at bounding box center [881, 381] width 195 height 184
click at [445, 314] on div at bounding box center [502, 259] width 1005 height 519
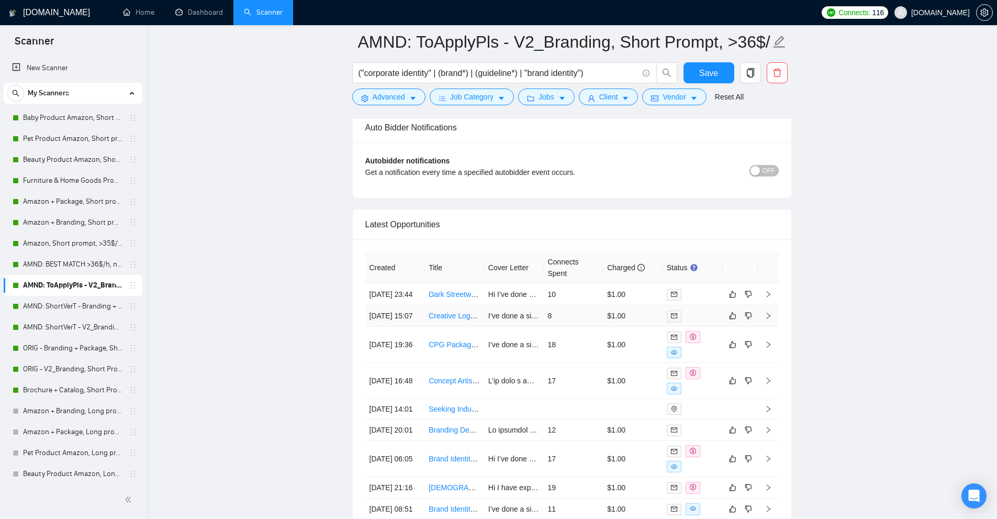
click at [573, 327] on td "8" at bounding box center [573, 315] width 60 height 21
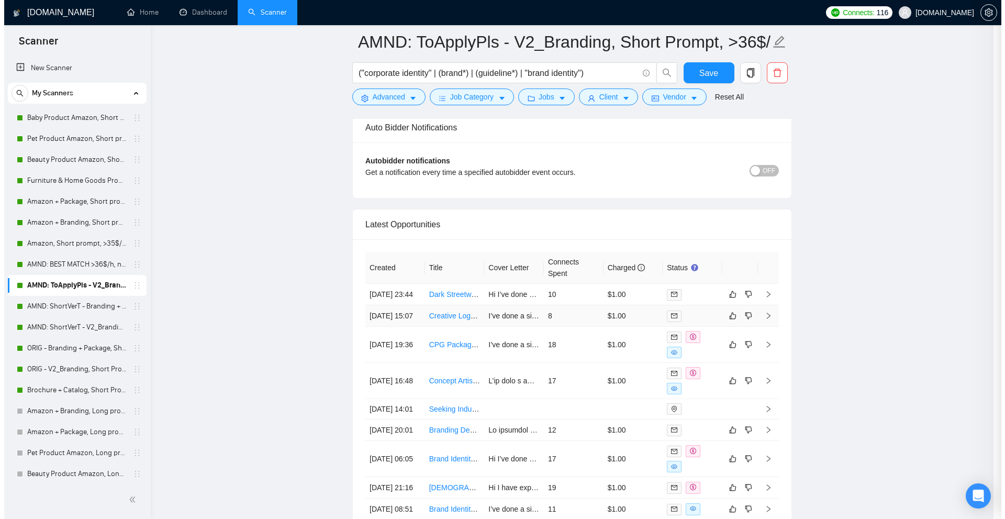
scroll to position [138, 0]
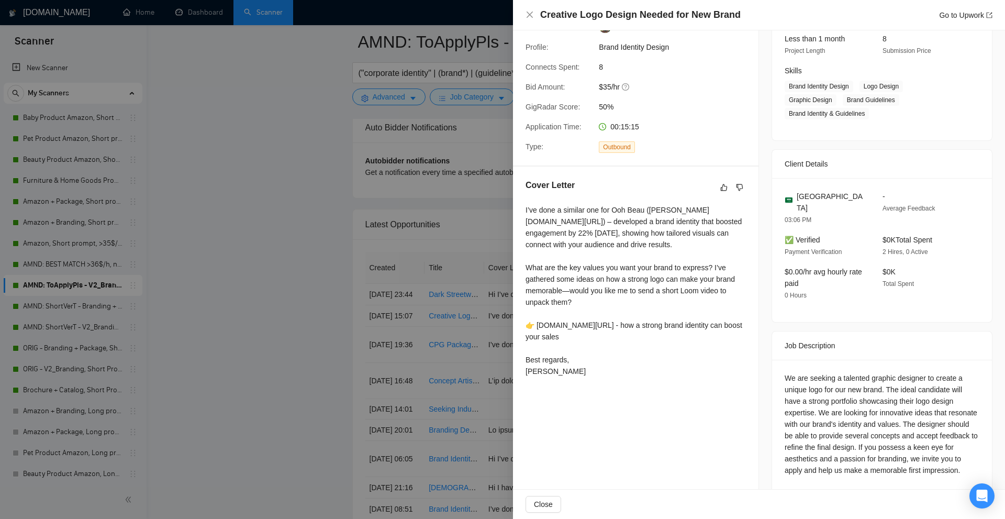
click at [387, 283] on div at bounding box center [502, 259] width 1005 height 519
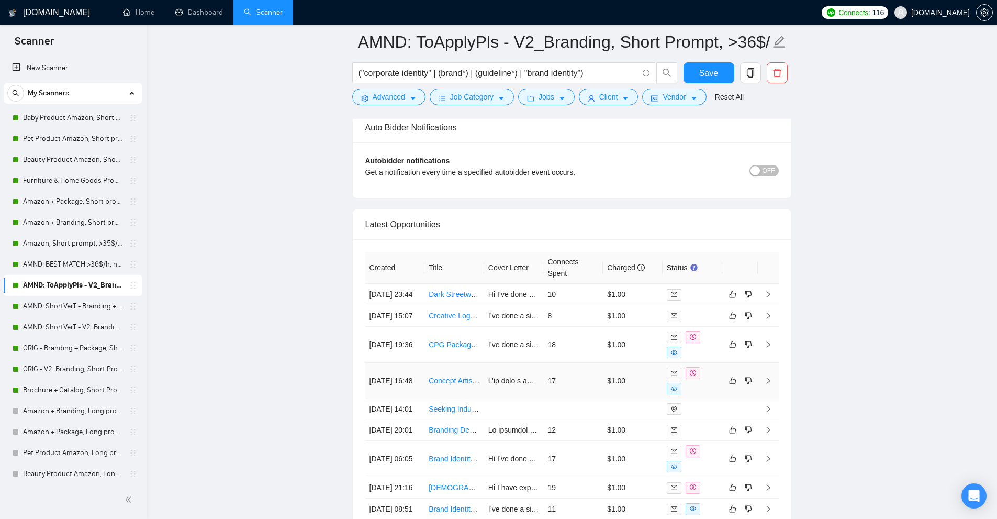
click at [569, 399] on td "17" at bounding box center [573, 381] width 60 height 36
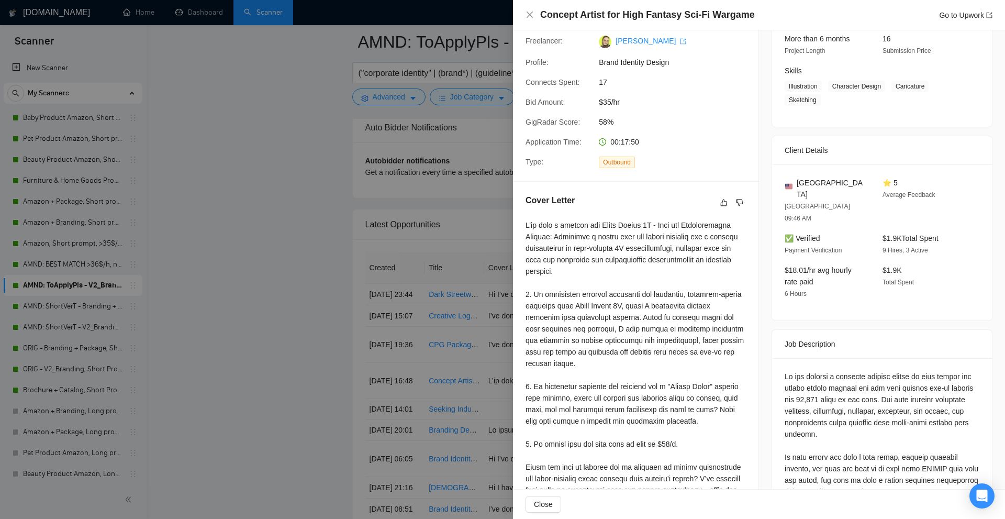
scroll to position [299, 0]
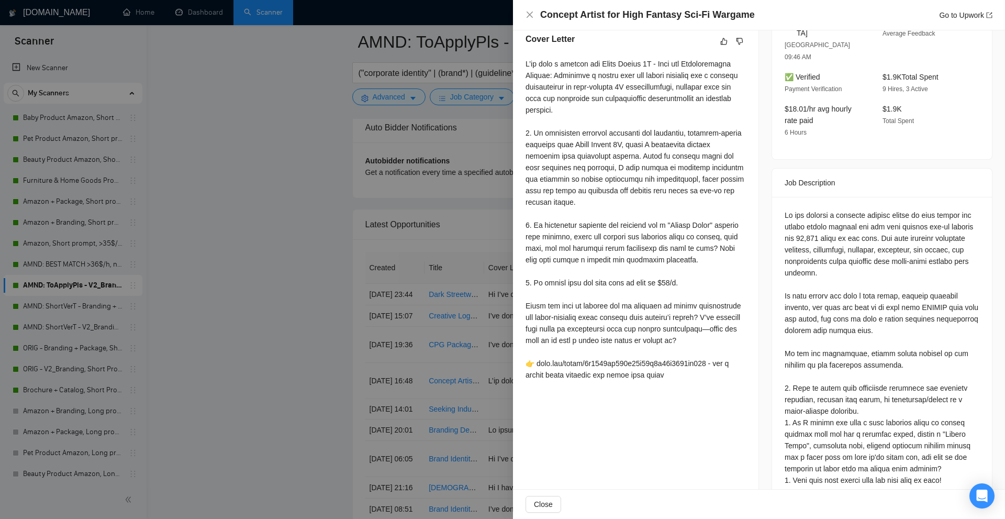
click at [793, 356] on div at bounding box center [881, 347] width 195 height 276
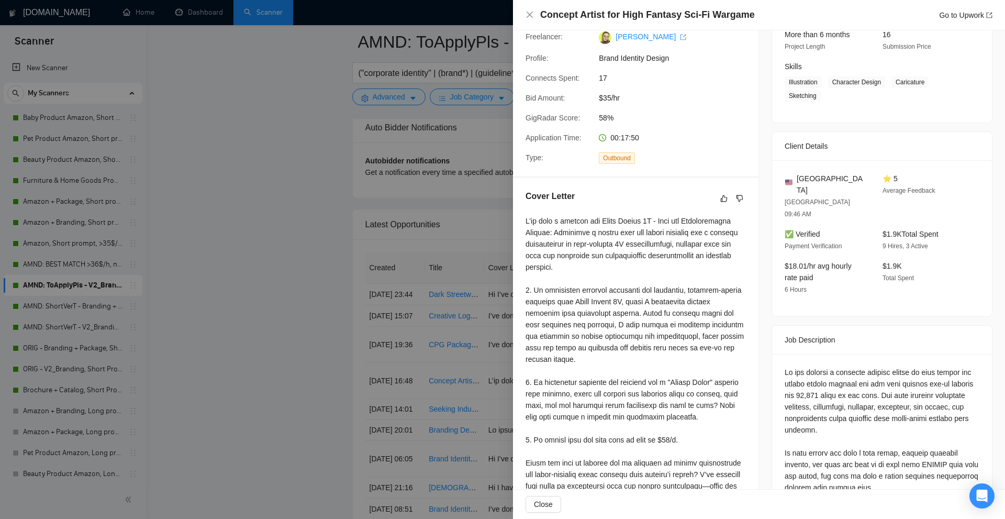
scroll to position [90, 0]
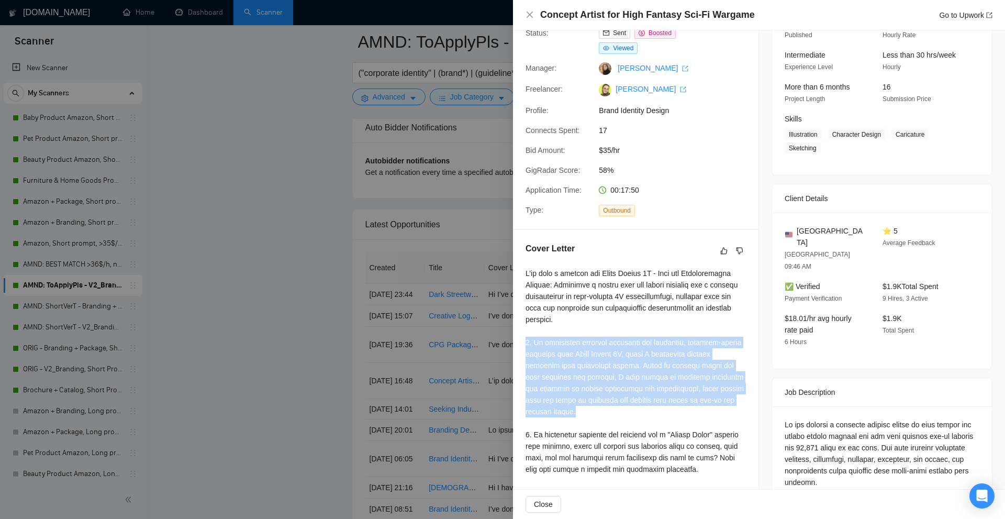
drag, startPoint x: 524, startPoint y: 339, endPoint x: 742, endPoint y: 397, distance: 225.8
click at [742, 402] on div "Cover Letter" at bounding box center [635, 418] width 245 height 377
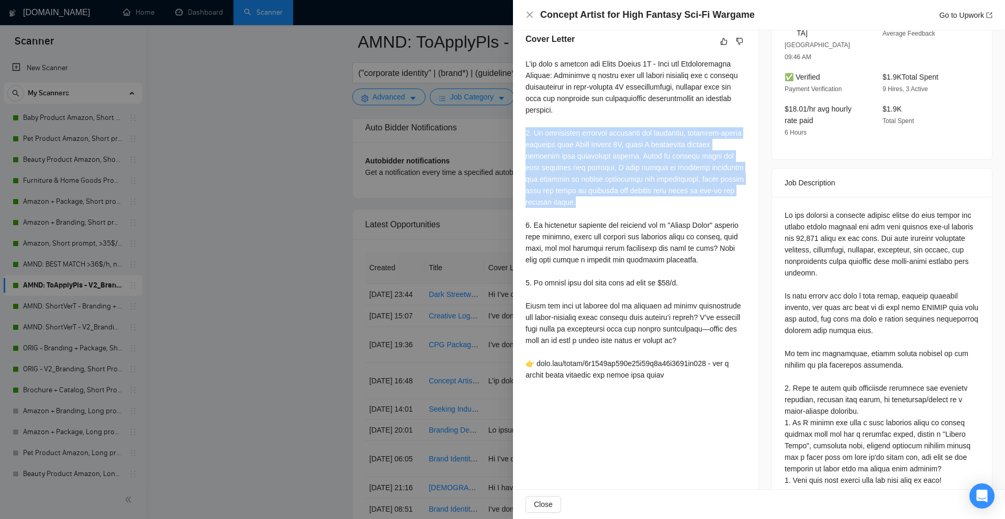
scroll to position [142, 0]
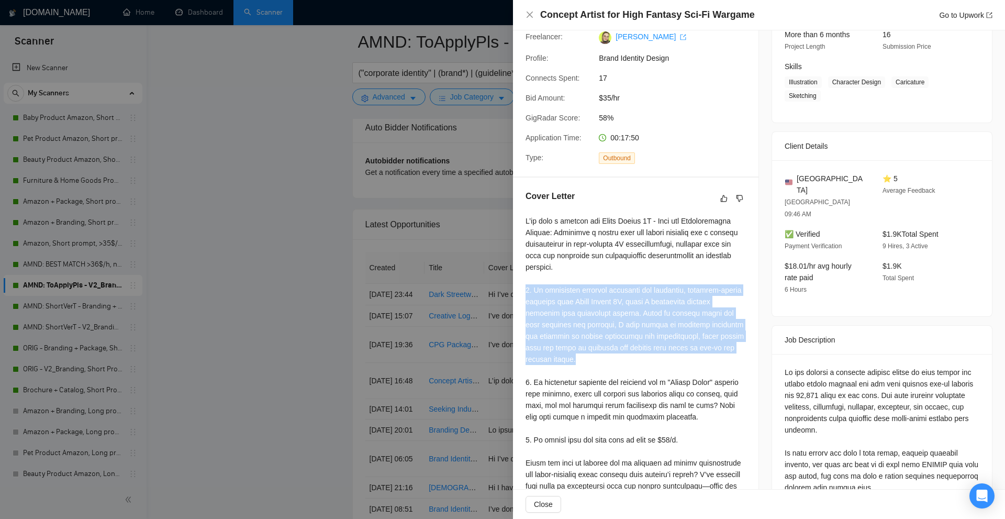
click at [646, 324] on div at bounding box center [635, 376] width 220 height 322
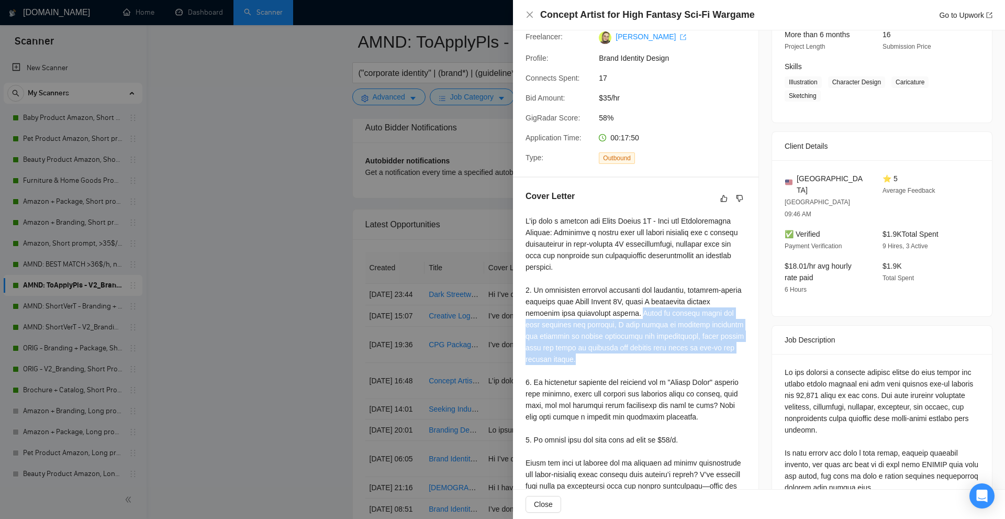
drag, startPoint x: 631, startPoint y: 314, endPoint x: 740, endPoint y: 345, distance: 113.1
click at [740, 345] on div at bounding box center [635, 376] width 220 height 322
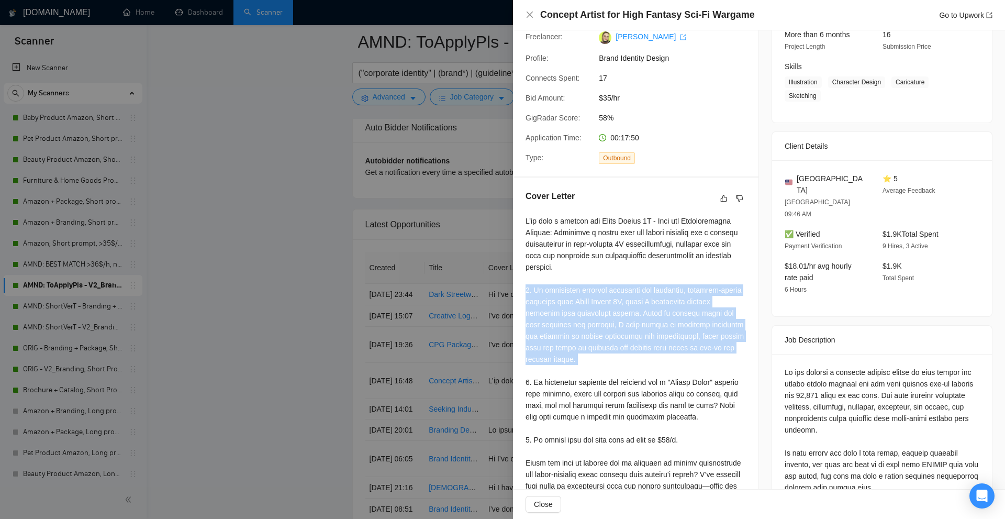
drag, startPoint x: 740, startPoint y: 345, endPoint x: 522, endPoint y: 290, distance: 224.4
click at [522, 290] on div "Cover Letter" at bounding box center [635, 365] width 245 height 377
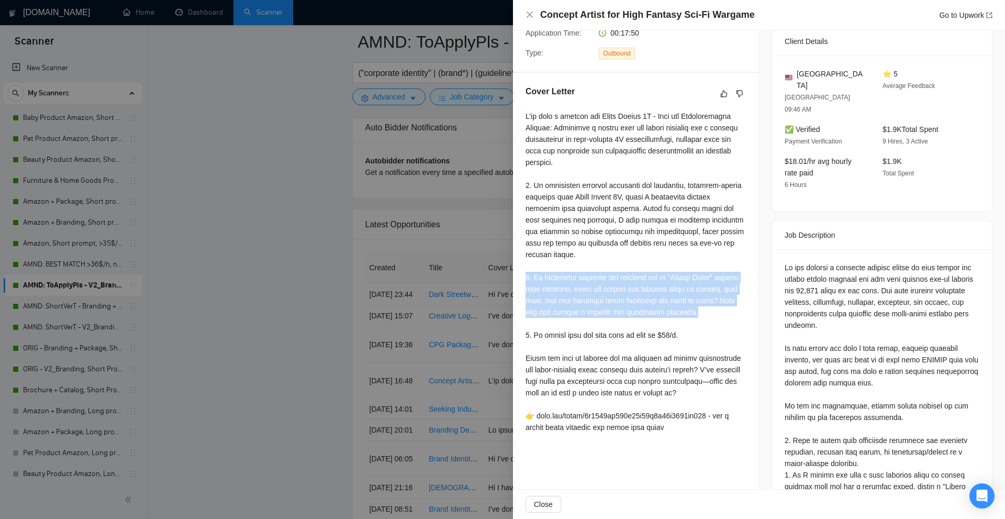
drag, startPoint x: 526, startPoint y: 266, endPoint x: 711, endPoint y: 299, distance: 187.7
click at [711, 299] on div at bounding box center [635, 271] width 220 height 322
drag, startPoint x: 711, startPoint y: 299, endPoint x: 522, endPoint y: 266, distance: 191.8
click at [522, 266] on div "Cover Letter" at bounding box center [635, 261] width 245 height 377
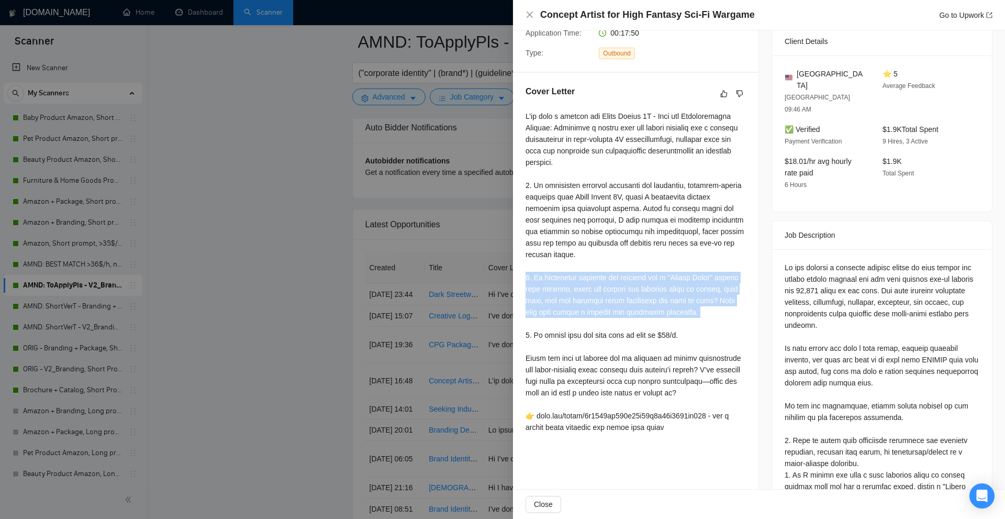
click at [556, 265] on div at bounding box center [635, 271] width 220 height 322
drag, startPoint x: 669, startPoint y: 278, endPoint x: 725, endPoint y: 299, distance: 59.8
click at [725, 299] on div at bounding box center [635, 271] width 220 height 322
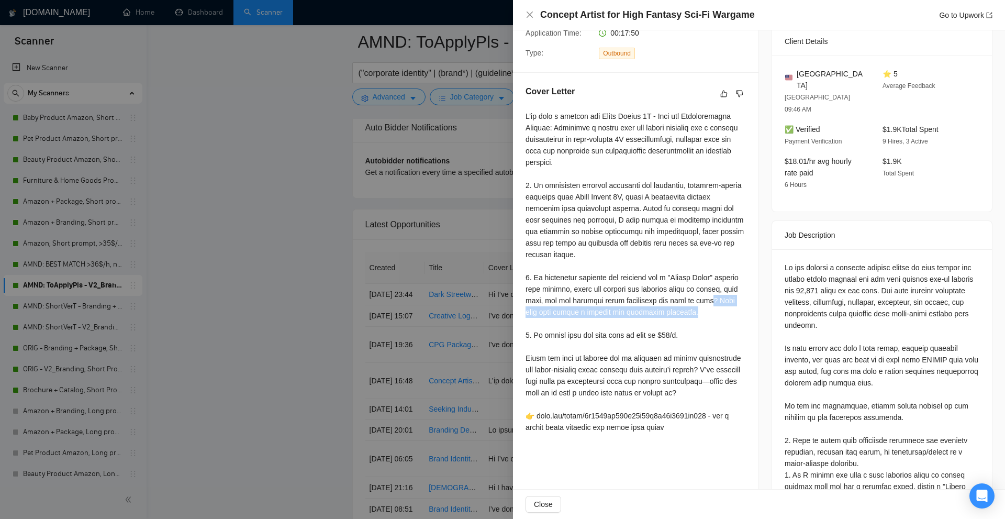
drag, startPoint x: 735, startPoint y: 298, endPoint x: 702, endPoint y: 289, distance: 34.8
click at [702, 289] on div at bounding box center [635, 271] width 220 height 322
click at [661, 307] on div at bounding box center [635, 271] width 220 height 322
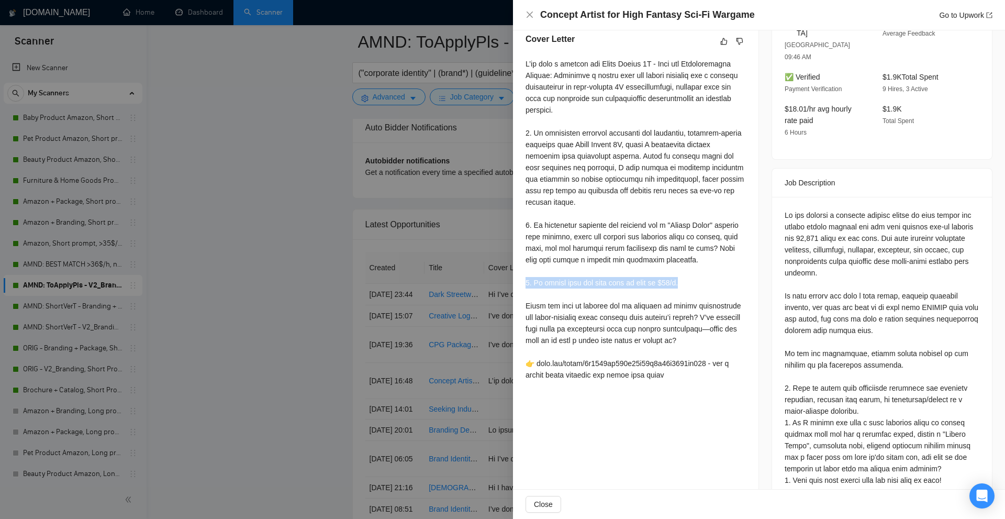
drag, startPoint x: 525, startPoint y: 271, endPoint x: 724, endPoint y: 272, distance: 198.8
click at [724, 272] on div at bounding box center [635, 219] width 220 height 322
click at [311, 201] on div at bounding box center [502, 259] width 1005 height 519
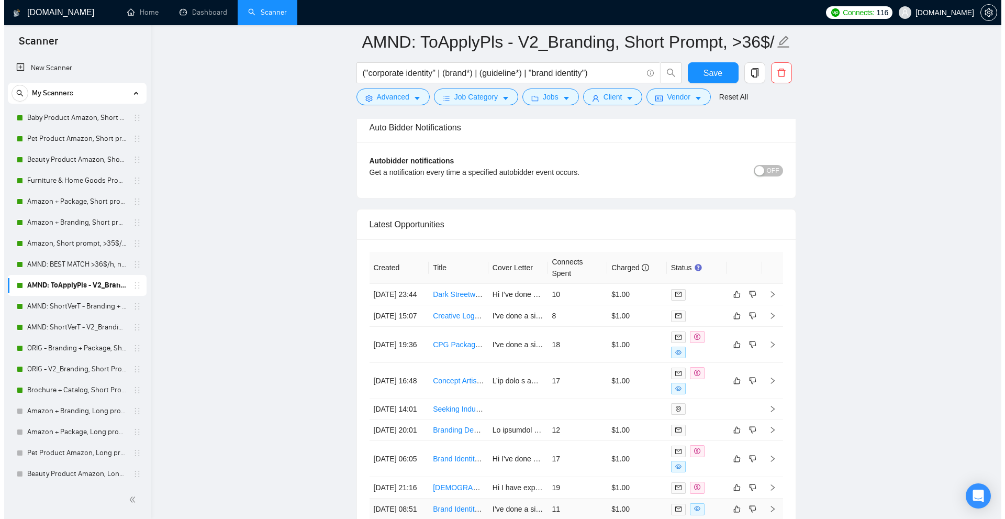
scroll to position [2809, 0]
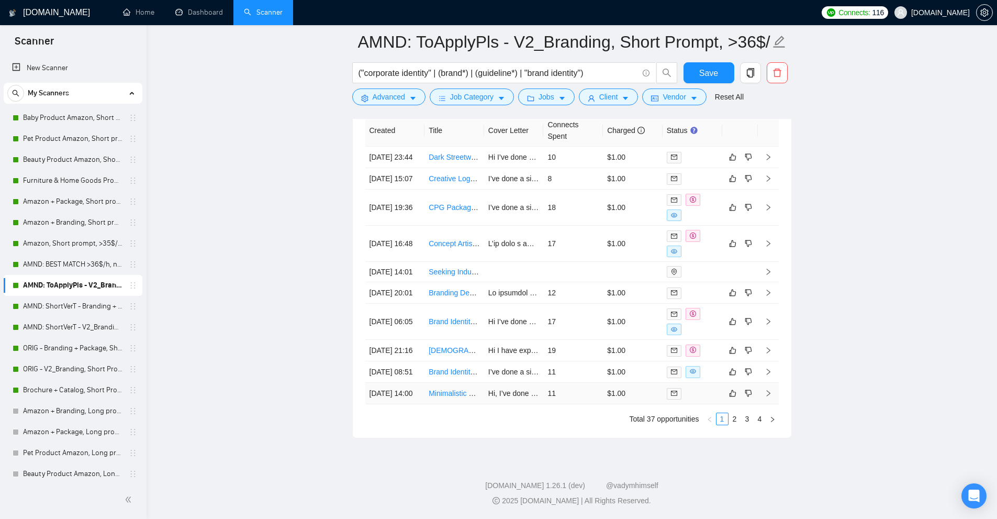
click at [578, 386] on td "11" at bounding box center [573, 393] width 60 height 21
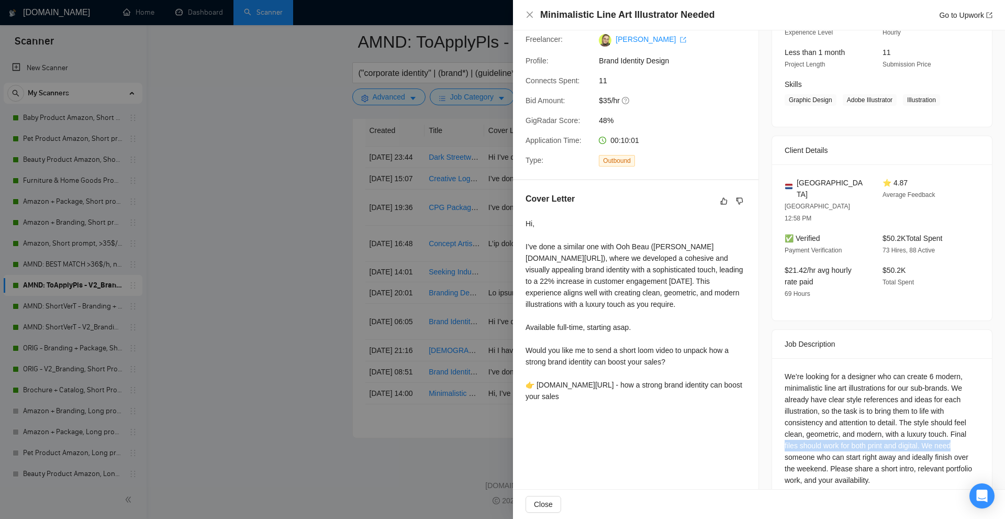
drag, startPoint x: 770, startPoint y: 417, endPoint x: 950, endPoint y: 423, distance: 180.6
click at [950, 423] on div "We’re looking for a designer who can create 6 modern, minimalistic line art ill…" at bounding box center [882, 430] width 220 height 144
click at [960, 389] on div "We’re looking for a designer who can create 6 modern, minimalistic line art ill…" at bounding box center [881, 427] width 195 height 115
click at [530, 327] on div "Hi, I’ve done a similar one with Ooh Beau (noto.li/Hk1Hjn), where we developed …" at bounding box center [635, 310] width 220 height 184
drag, startPoint x: 530, startPoint y: 327, endPoint x: 648, endPoint y: 334, distance: 118.5
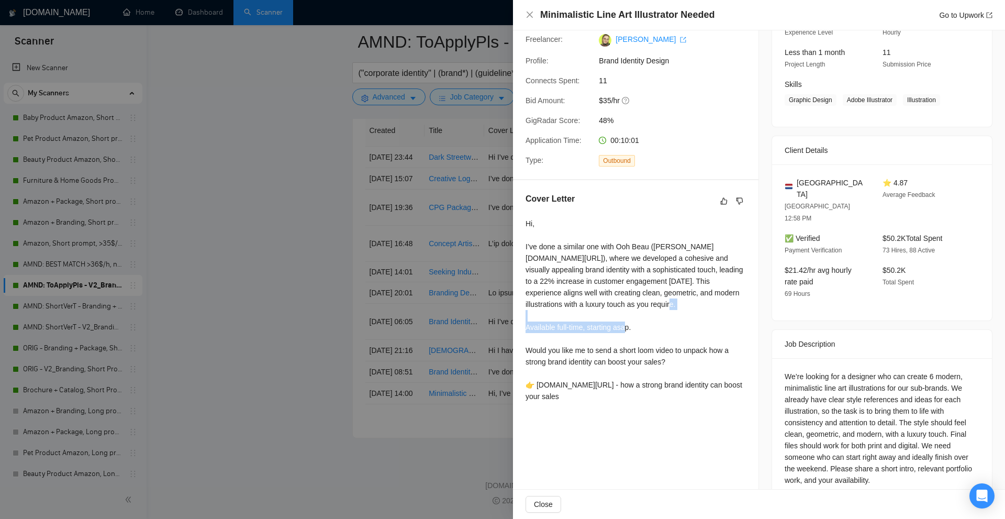
click at [648, 334] on div "Hi, I’ve done a similar one with Ooh Beau (noto.li/Hk1Hjn), where we developed …" at bounding box center [635, 310] width 220 height 184
click at [693, 330] on div "Hi, I’ve done a similar one with Ooh Beau (noto.li/Hk1Hjn), where we developed …" at bounding box center [635, 310] width 220 height 184
drag, startPoint x: 629, startPoint y: 326, endPoint x: 521, endPoint y: 325, distance: 108.3
click at [521, 325] on div "Cover Letter Hi, I’ve done a similar one with Ooh Beau (noto.li/Hk1Hjn), where …" at bounding box center [635, 299] width 245 height 239
click at [584, 325] on div "Hi, I’ve done a similar one with Ooh Beau (noto.li/Hk1Hjn), where we developed …" at bounding box center [635, 310] width 220 height 184
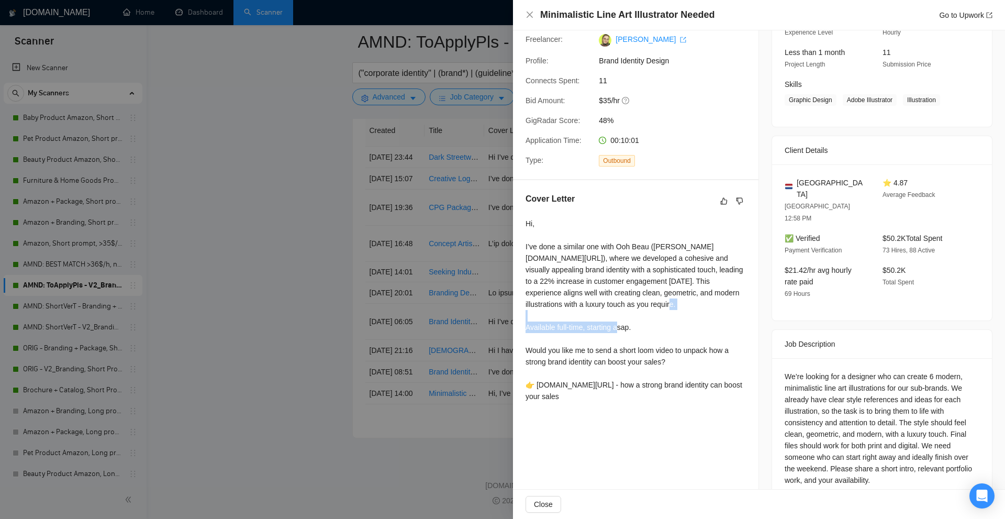
click at [584, 325] on div "Hi, I’ve done a similar one with Ooh Beau (noto.li/Hk1Hjn), where we developed …" at bounding box center [635, 310] width 220 height 184
click at [650, 330] on div "Hi, I’ve done a similar one with Ooh Beau (noto.li/Hk1Hjn), where we developed …" at bounding box center [635, 310] width 220 height 184
drag, startPoint x: 684, startPoint y: 329, endPoint x: 519, endPoint y: 327, distance: 165.4
click at [519, 327] on div "Cover Letter Hi, I’ve done a similar one with Ooh Beau (noto.li/Hk1Hjn), where …" at bounding box center [635, 299] width 245 height 239
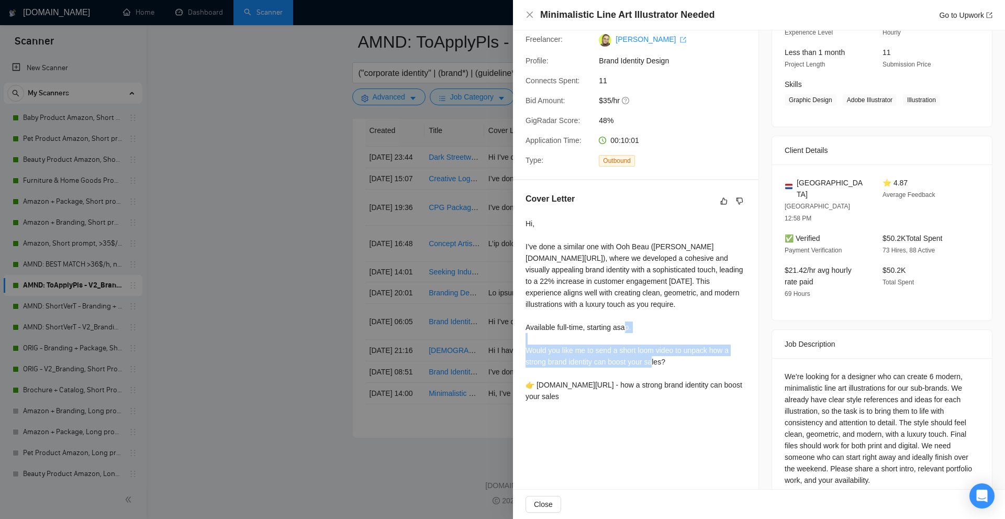
drag, startPoint x: 525, startPoint y: 346, endPoint x: 707, endPoint y: 363, distance: 182.9
click at [707, 363] on div "Cover Letter Hi, I’ve done a similar one with Ooh Beau (noto.li/Hk1Hjn), where …" at bounding box center [635, 299] width 245 height 239
click at [707, 363] on div "Hi, I’ve done a similar one with Ooh Beau (noto.li/Hk1Hjn), where we developed …" at bounding box center [635, 310] width 220 height 184
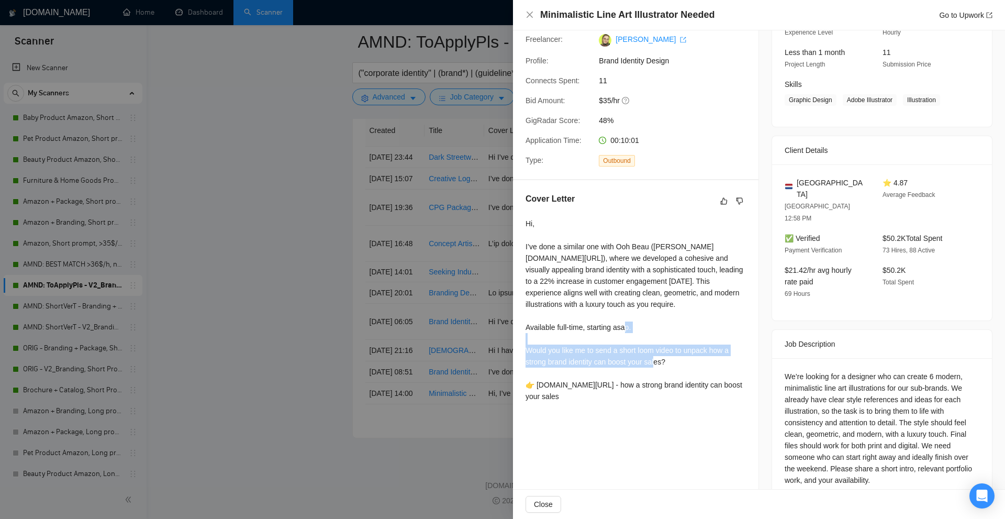
click at [707, 363] on div "Hi, I’ve done a similar one with Ooh Beau (noto.li/Hk1Hjn), where we developed …" at bounding box center [635, 310] width 220 height 184
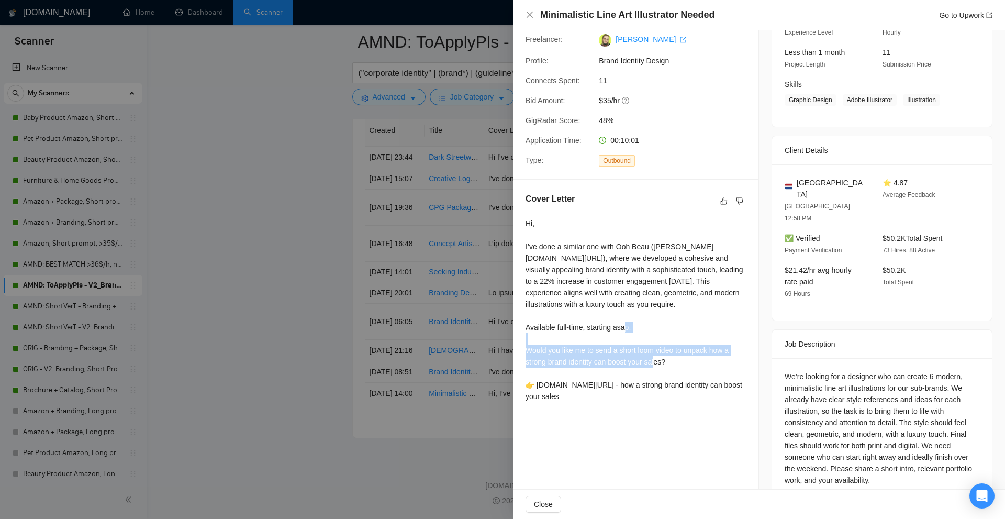
click at [707, 363] on div "Hi, I’ve done a similar one with Ooh Beau (noto.li/Hk1Hjn), where we developed …" at bounding box center [635, 310] width 220 height 184
click at [702, 291] on div "Hi, I’ve done a similar one with Ooh Beau (noto.li/Hk1Hjn), where we developed …" at bounding box center [635, 310] width 220 height 184
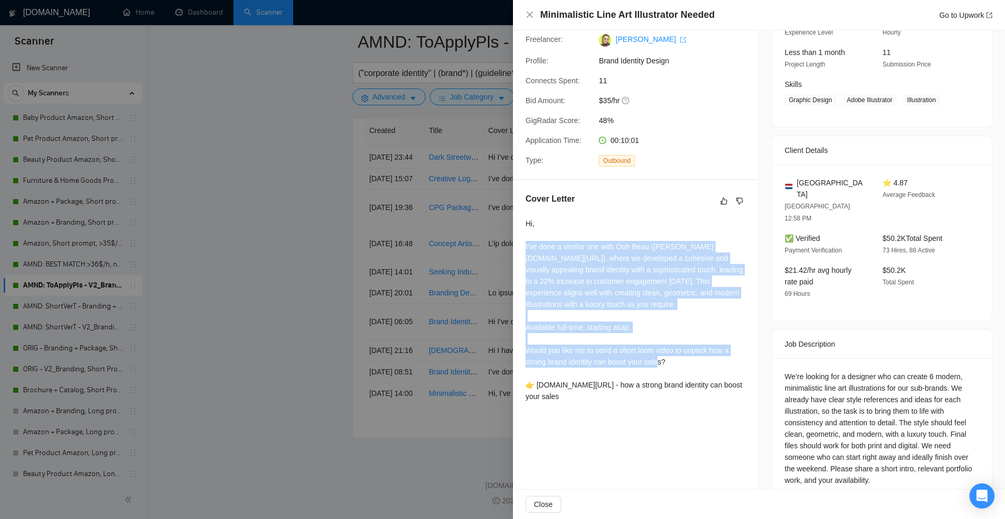
drag, startPoint x: 702, startPoint y: 291, endPoint x: 687, endPoint y: 368, distance: 78.9
click at [687, 368] on div "Hi, I’ve done a similar one with Ooh Beau (noto.li/Hk1Hjn), where we developed …" at bounding box center [635, 310] width 220 height 184
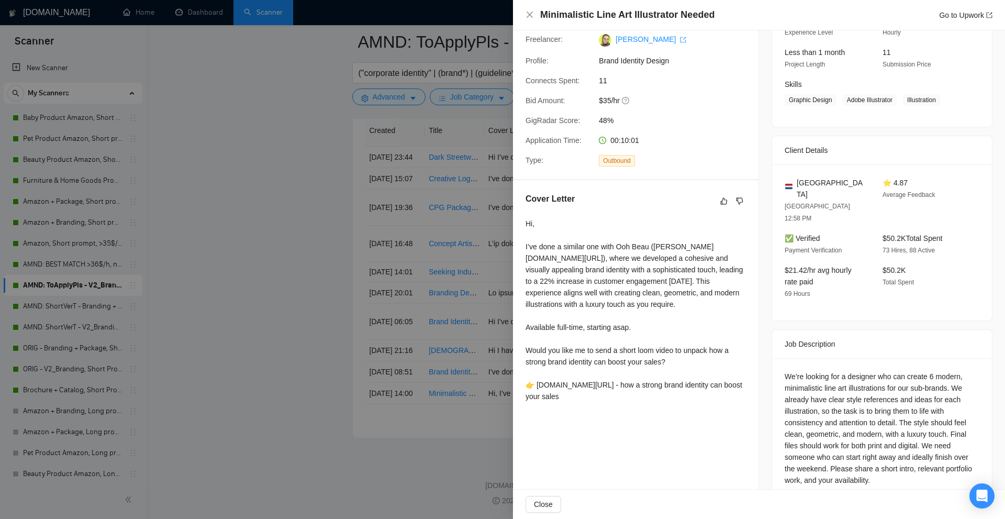
click at [645, 393] on div "Hi, I’ve done a similar one with Ooh Beau (noto.li/Hk1Hjn), where we developed …" at bounding box center [635, 310] width 220 height 184
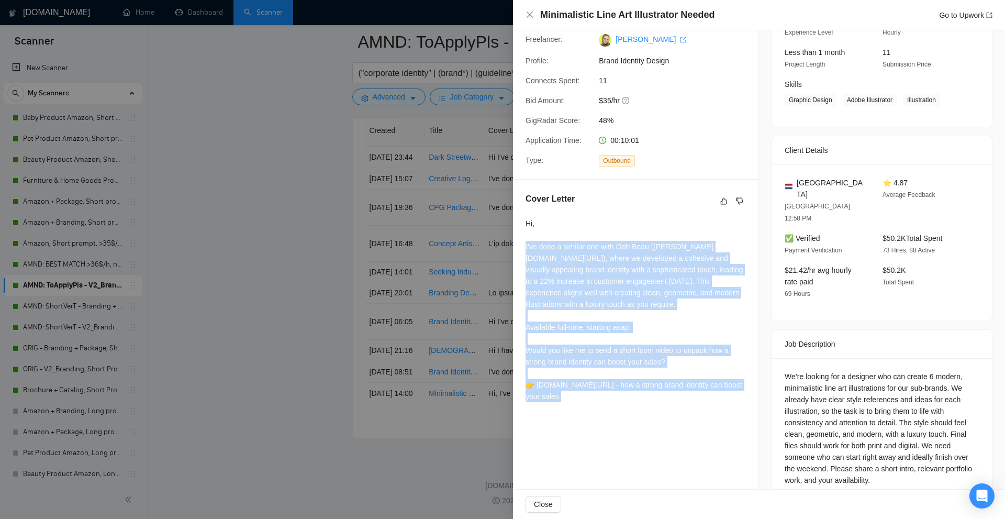
drag, startPoint x: 645, startPoint y: 393, endPoint x: 627, endPoint y: 261, distance: 133.1
click at [627, 261] on div "Hi, I’ve done a similar one with Ooh Beau (noto.li/Hk1Hjn), where we developed …" at bounding box center [635, 310] width 220 height 184
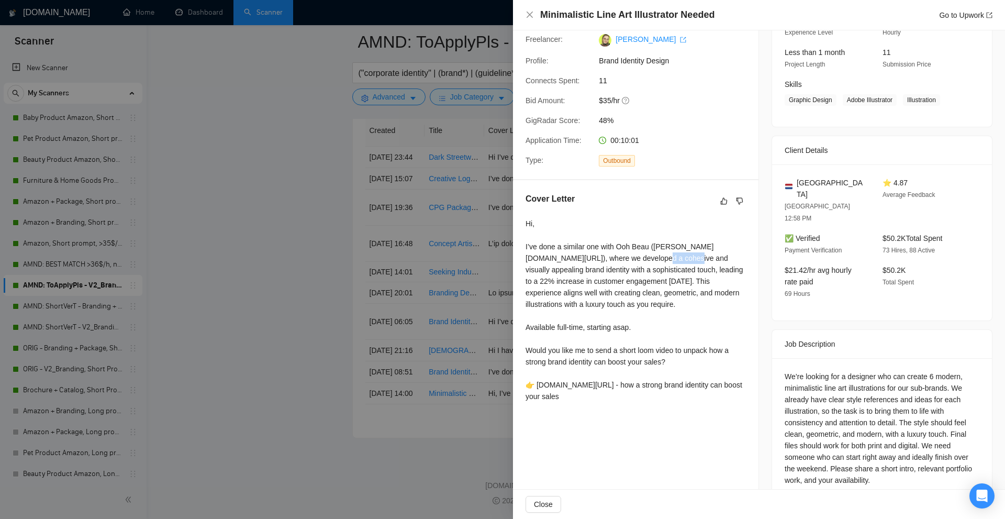
click at [627, 261] on div "Hi, I’ve done a similar one with Ooh Beau (noto.li/Hk1Hjn), where we developed …" at bounding box center [635, 310] width 220 height 184
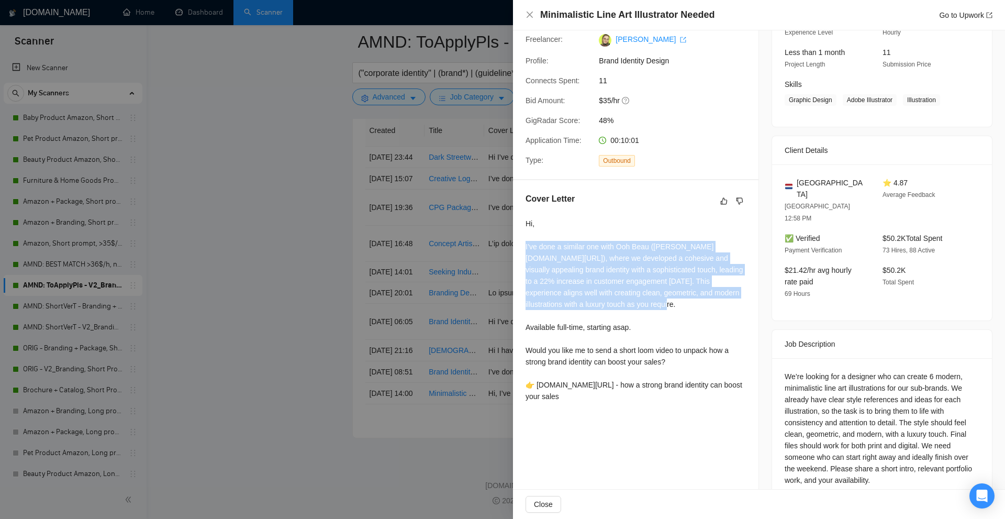
click at [627, 261] on div "Hi, I’ve done a similar one with Ooh Beau (noto.li/Hk1Hjn), where we developed …" at bounding box center [635, 310] width 220 height 184
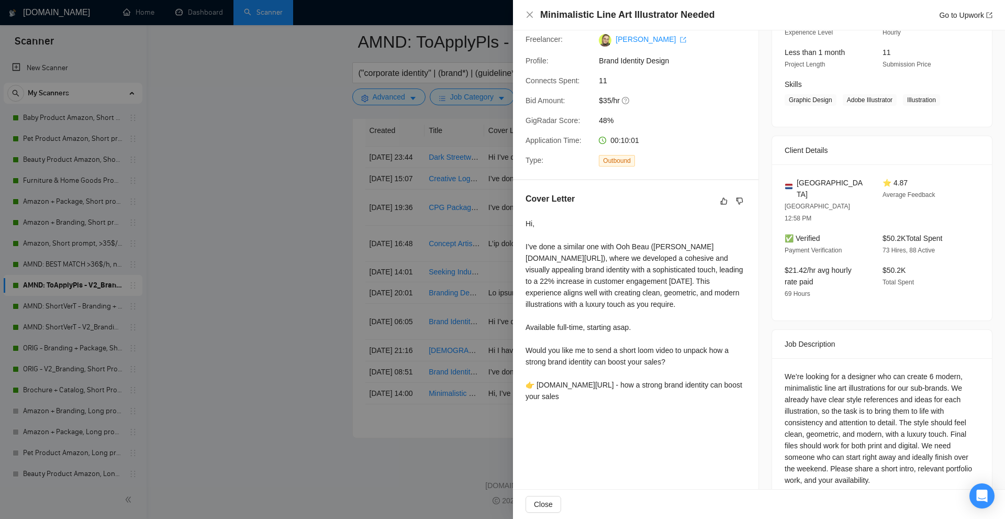
click at [369, 276] on div at bounding box center [502, 259] width 1005 height 519
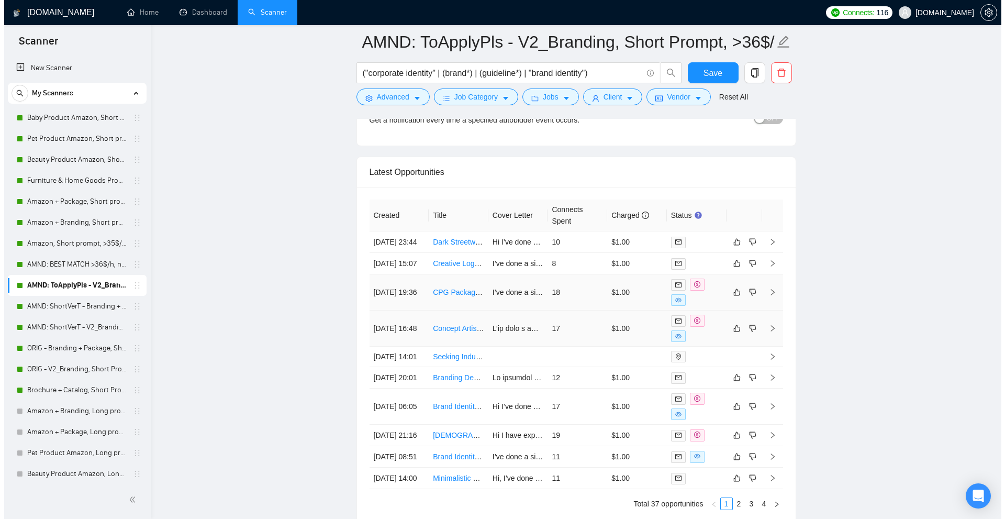
scroll to position [2757, 0]
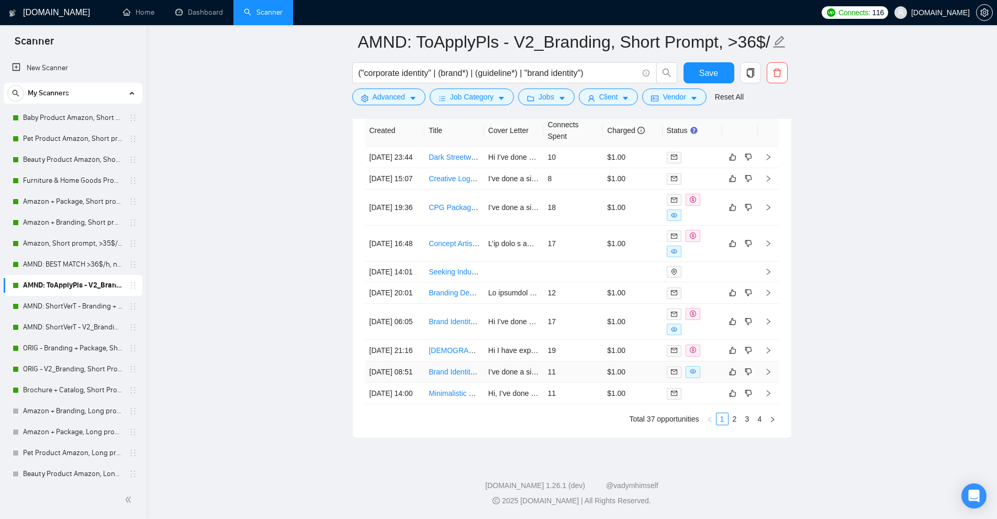
click at [565, 383] on td "11" at bounding box center [573, 371] width 60 height 21
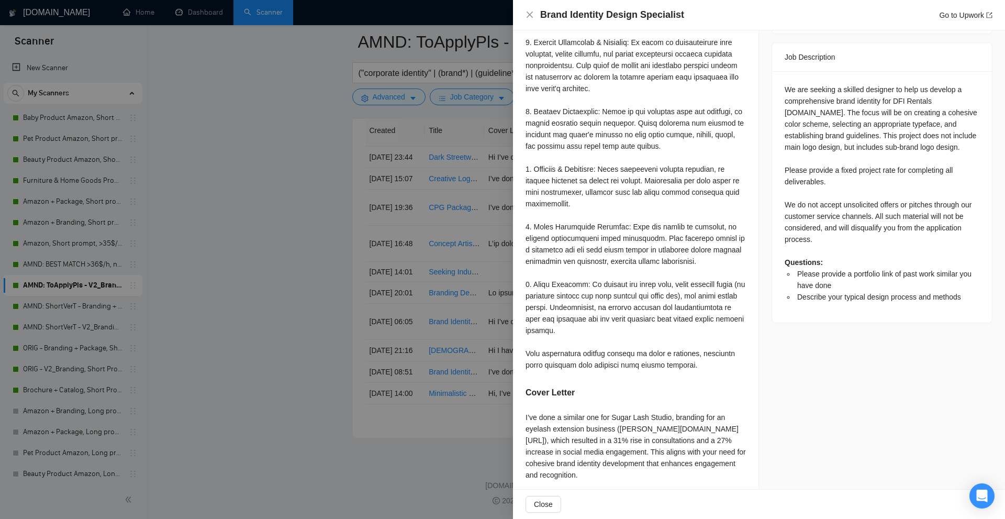
scroll to position [573, 0]
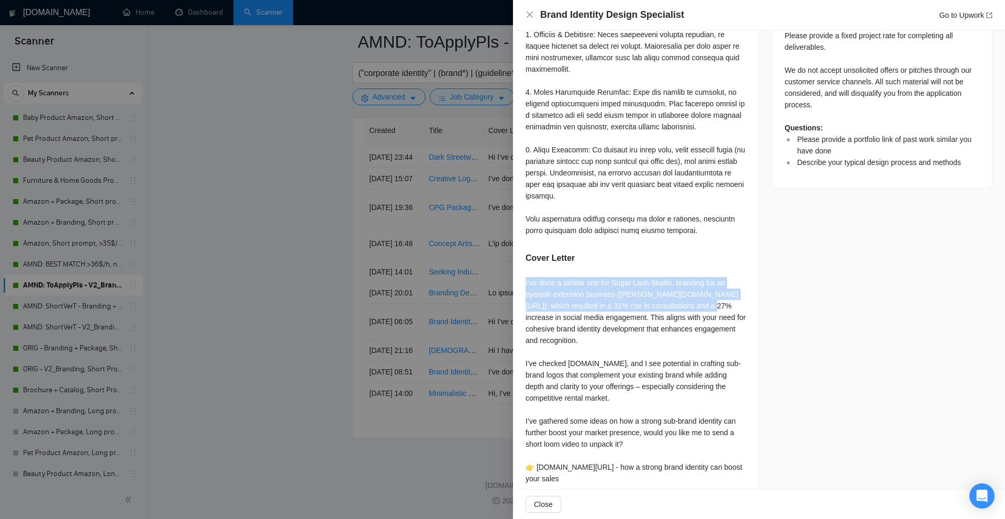
drag, startPoint x: 543, startPoint y: 285, endPoint x: 682, endPoint y: 310, distance: 141.5
click at [682, 310] on div "Please provide a portfolio link of past work similar you have done You can view…" at bounding box center [635, 116] width 245 height 769
click at [682, 310] on div "I’ve done a similar one for Sugar Lash Studio, branding for an eyelash extensio…" at bounding box center [635, 380] width 220 height 207
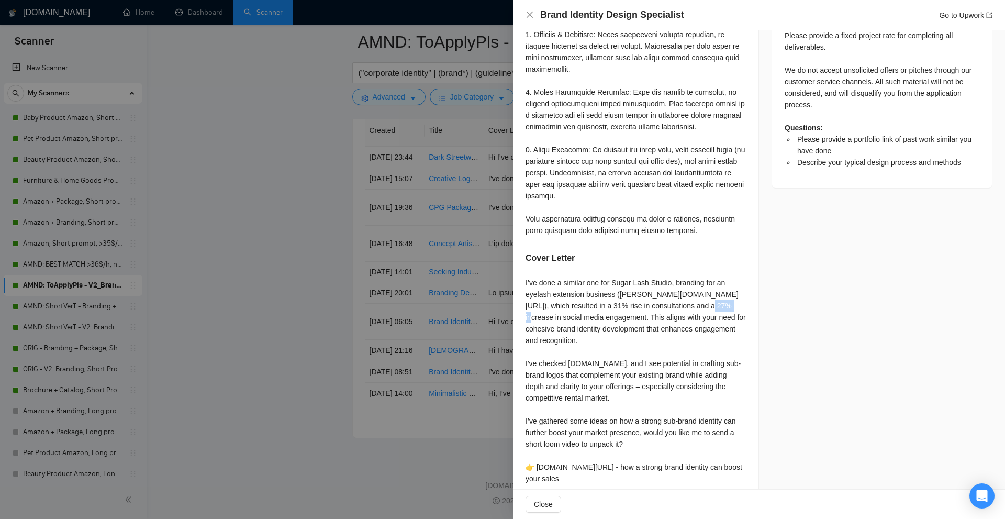
click at [682, 310] on div "I’ve done a similar one for Sugar Lash Studio, branding for an eyelash extensio…" at bounding box center [635, 380] width 220 height 207
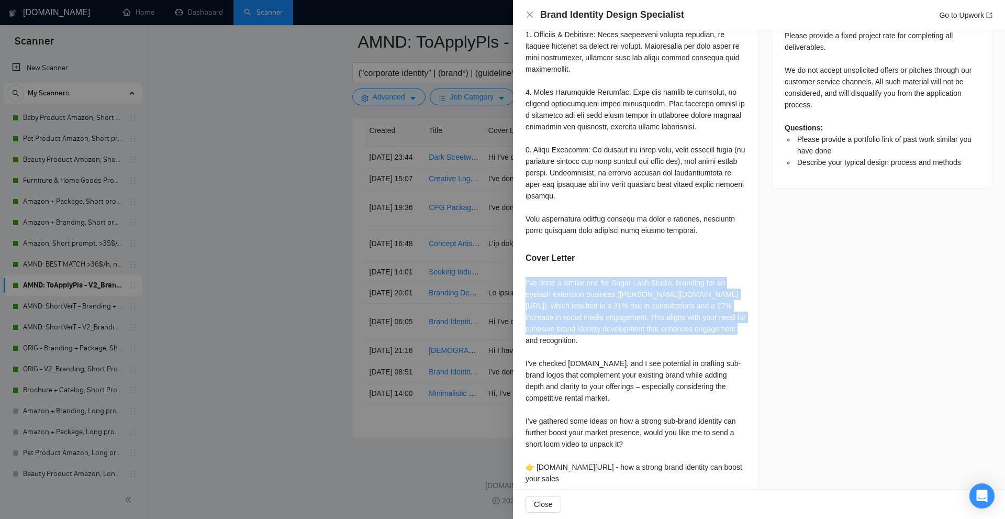
click at [682, 310] on div "I’ve done a similar one for Sugar Lash Studio, branding for an eyelash extensio…" at bounding box center [635, 380] width 220 height 207
click at [715, 311] on div "I’ve done a similar one for Sugar Lash Studio, branding for an eyelash extensio…" at bounding box center [635, 380] width 220 height 207
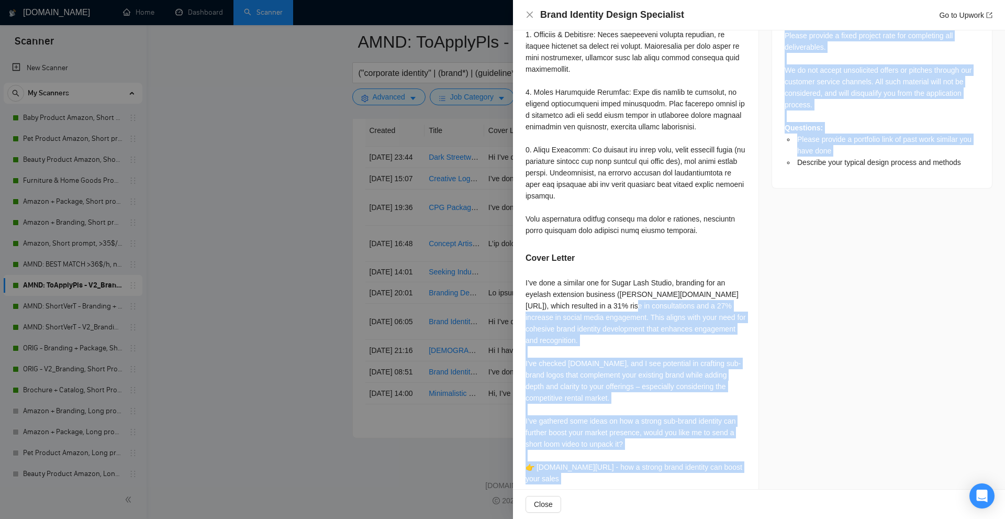
drag, startPoint x: 749, startPoint y: 330, endPoint x: 599, endPoint y: 300, distance: 153.0
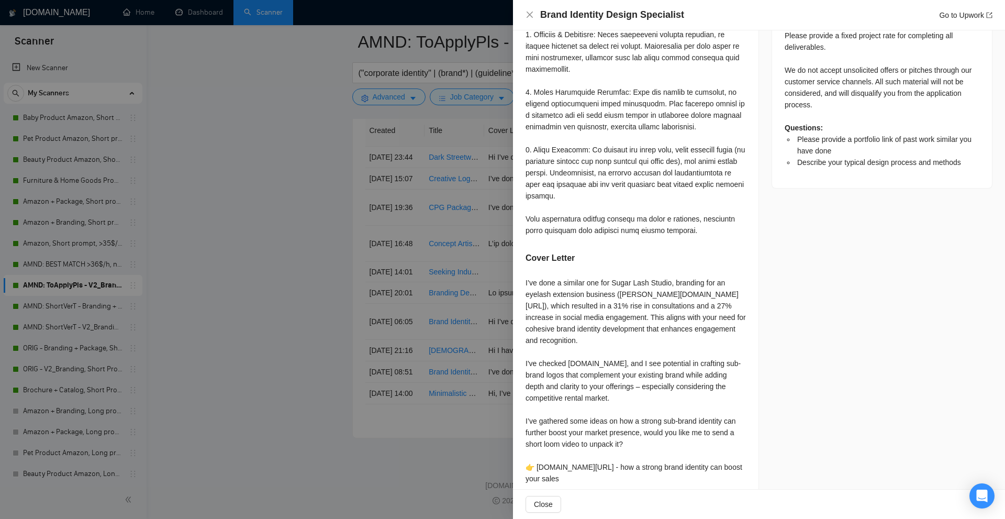
click at [597, 299] on div "I’ve done a similar one for Sugar Lash Studio, branding for an eyelash extensio…" at bounding box center [635, 380] width 220 height 207
drag, startPoint x: 747, startPoint y: 328, endPoint x: 568, endPoint y: 316, distance: 179.4
click at [568, 316] on div "Please provide a portfolio link of past work similar you have done You can view…" at bounding box center [635, 116] width 245 height 769
click at [609, 294] on div "I’ve done a similar one for Sugar Lash Studio, branding for an eyelash extensio…" at bounding box center [635, 380] width 220 height 207
click at [573, 314] on div "I’ve done a similar one for Sugar Lash Studio, branding for an eyelash extensio…" at bounding box center [635, 380] width 220 height 207
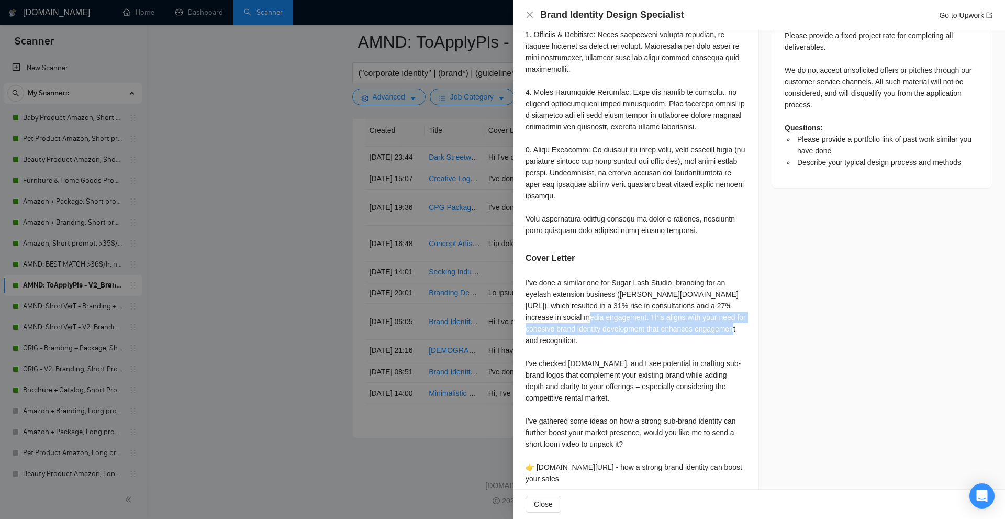
drag, startPoint x: 573, startPoint y: 314, endPoint x: 735, endPoint y: 323, distance: 161.9
click at [735, 323] on div "I’ve done a similar one for Sugar Lash Studio, branding for an eyelash extensio…" at bounding box center [635, 380] width 220 height 207
drag, startPoint x: 735, startPoint y: 323, endPoint x: 577, endPoint y: 316, distance: 158.7
click at [577, 316] on div "I’ve done a similar one for Sugar Lash Studio, branding for an eyelash extensio…" at bounding box center [635, 380] width 220 height 207
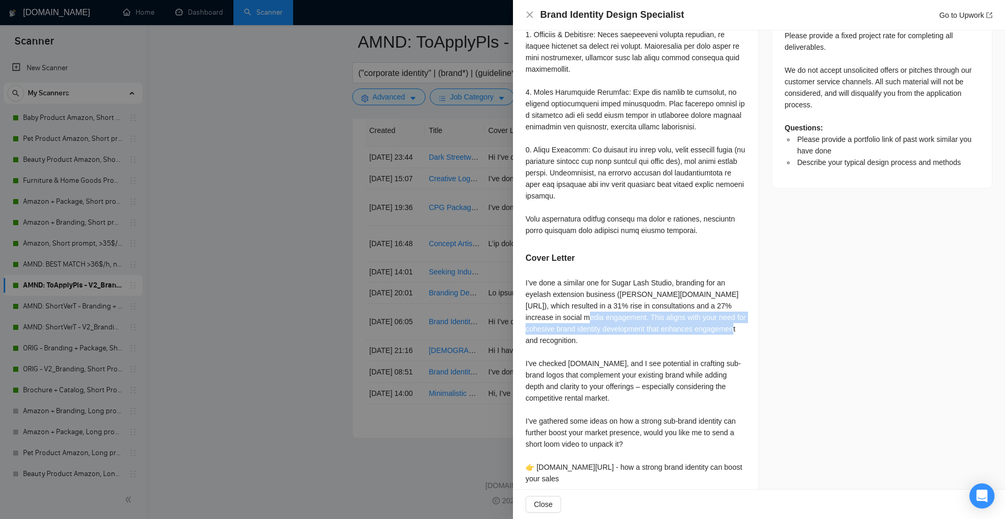
click at [577, 316] on div "I’ve done a similar one for Sugar Lash Studio, branding for an eyelash extensio…" at bounding box center [635, 380] width 220 height 207
drag, startPoint x: 577, startPoint y: 316, endPoint x: 724, endPoint y: 328, distance: 148.1
click at [724, 328] on div "I’ve done a similar one for Sugar Lash Studio, branding for an eyelash extensio…" at bounding box center [635, 380] width 220 height 207
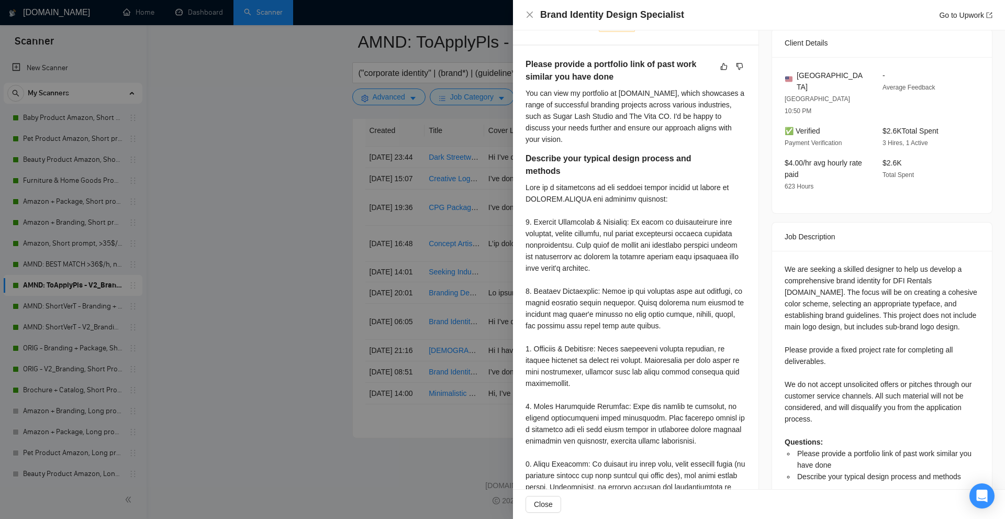
click at [837, 263] on div "We are seeking a skilled designer to help us develop a comprehensive brand iden…" at bounding box center [881, 372] width 195 height 219
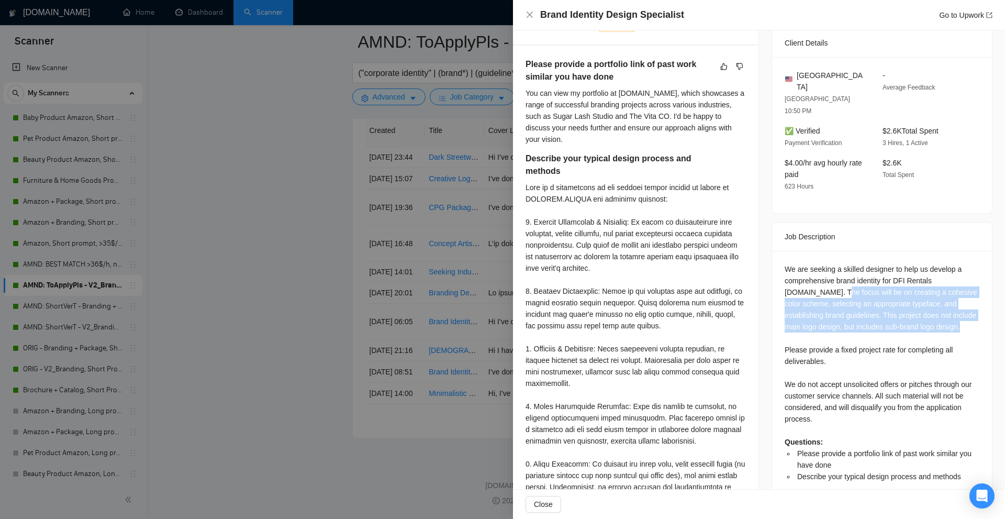
drag, startPoint x: 837, startPoint y: 249, endPoint x: 798, endPoint y: 295, distance: 59.4
click at [798, 295] on div "We are seeking a skilled designer to help us develop a comprehensive brand iden…" at bounding box center [881, 372] width 195 height 219
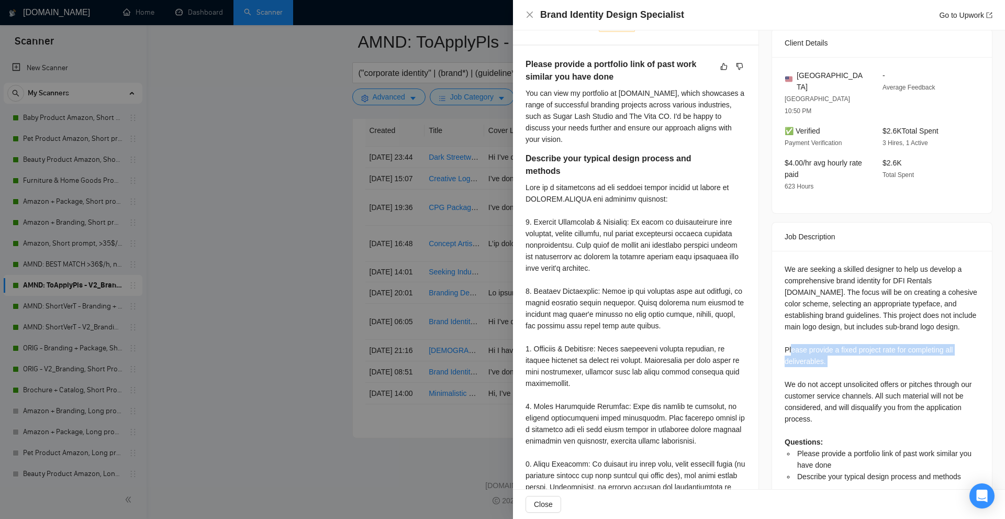
drag, startPoint x: 783, startPoint y: 321, endPoint x: 840, endPoint y: 331, distance: 58.5
click at [840, 331] on div "We are seeking a skilled designer to help us develop a comprehensive brand iden…" at bounding box center [881, 372] width 195 height 219
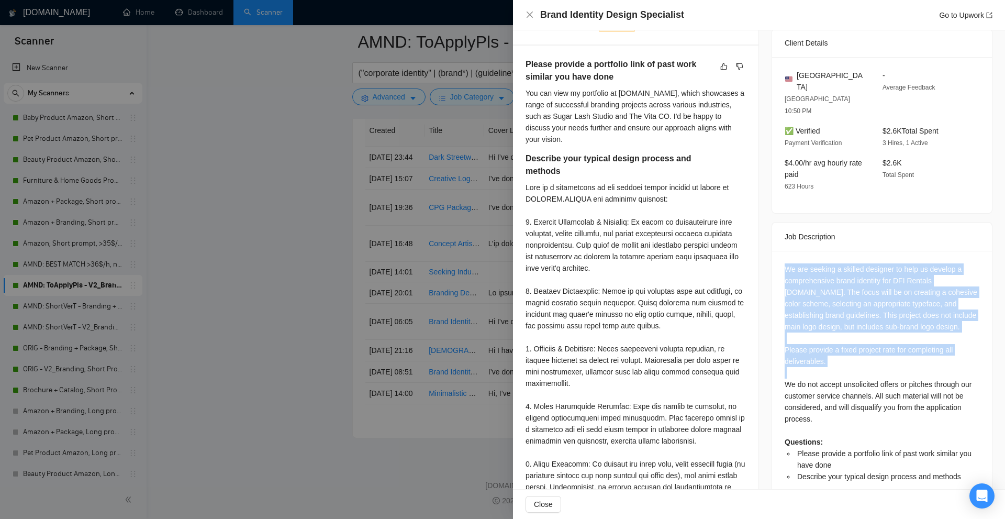
drag, startPoint x: 840, startPoint y: 331, endPoint x: 833, endPoint y: 251, distance: 80.4
click at [833, 263] on div "We are seeking a skilled designer to help us develop a comprehensive brand iden…" at bounding box center [881, 372] width 195 height 219
drag, startPoint x: 833, startPoint y: 251, endPoint x: 841, endPoint y: 328, distance: 76.8
click at [841, 328] on div "We are seeking a skilled designer to help us develop a comprehensive brand iden…" at bounding box center [881, 372] width 195 height 219
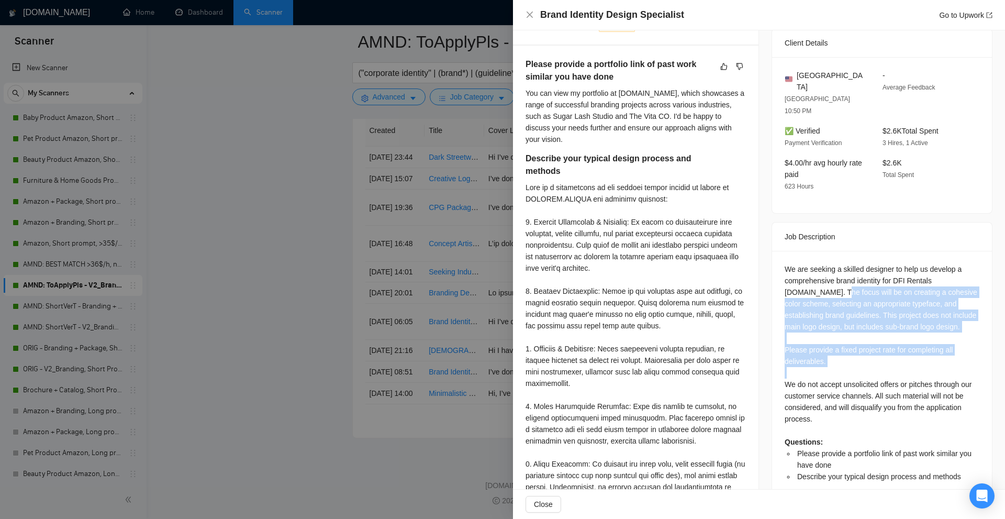
click at [841, 328] on div "We are seeking a skilled designer to help us develop a comprehensive brand iden…" at bounding box center [881, 372] width 195 height 219
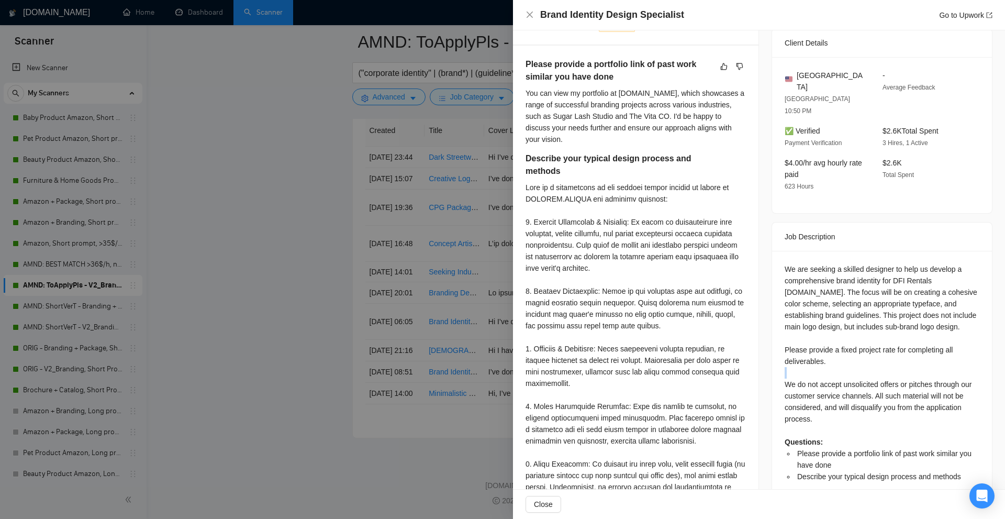
click at [841, 328] on div "We are seeking a skilled designer to help us develop a comprehensive brand iden…" at bounding box center [881, 372] width 195 height 219
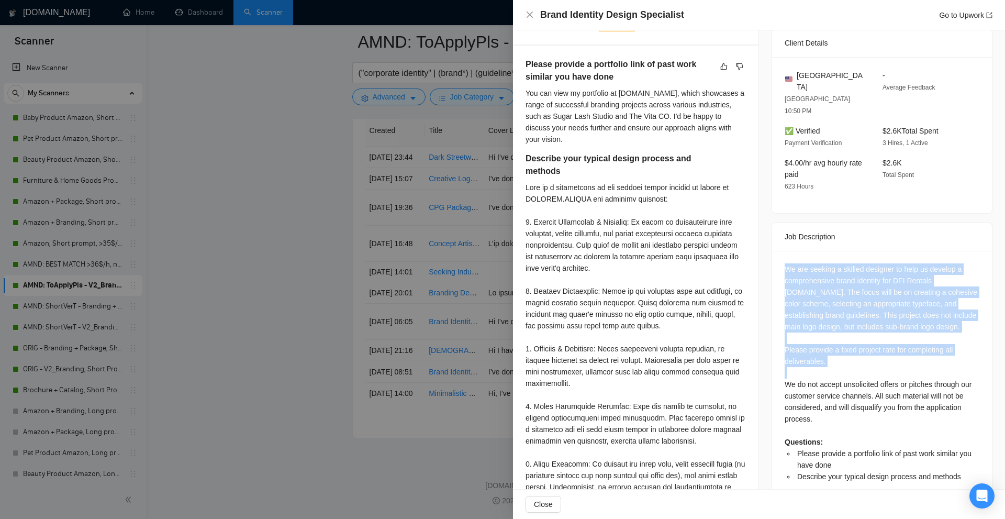
drag, startPoint x: 841, startPoint y: 328, endPoint x: 841, endPoint y: 282, distance: 45.5
click at [841, 282] on div "We are seeking a skilled designer to help us develop a comprehensive brand iden…" at bounding box center [881, 372] width 195 height 219
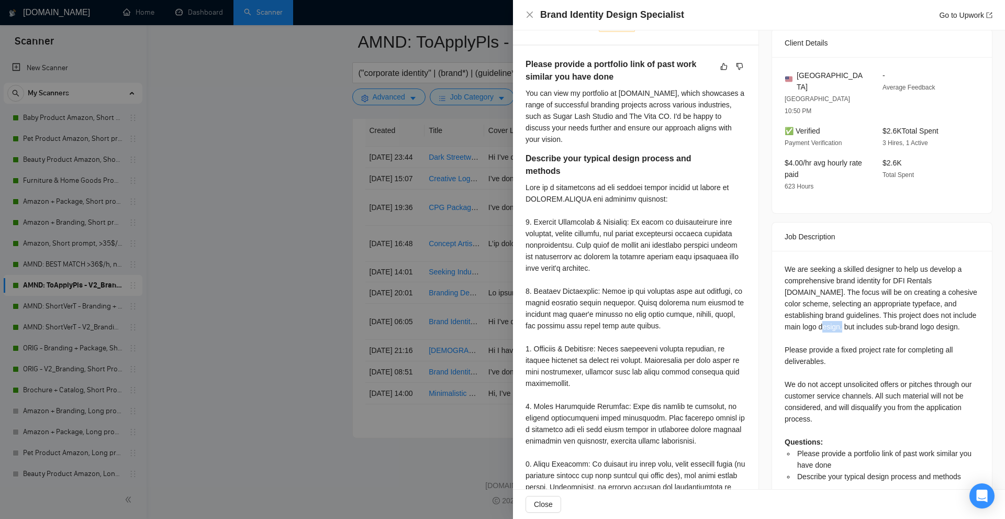
click at [841, 282] on div "We are seeking a skilled designer to help us develop a comprehensive brand iden…" at bounding box center [881, 372] width 195 height 219
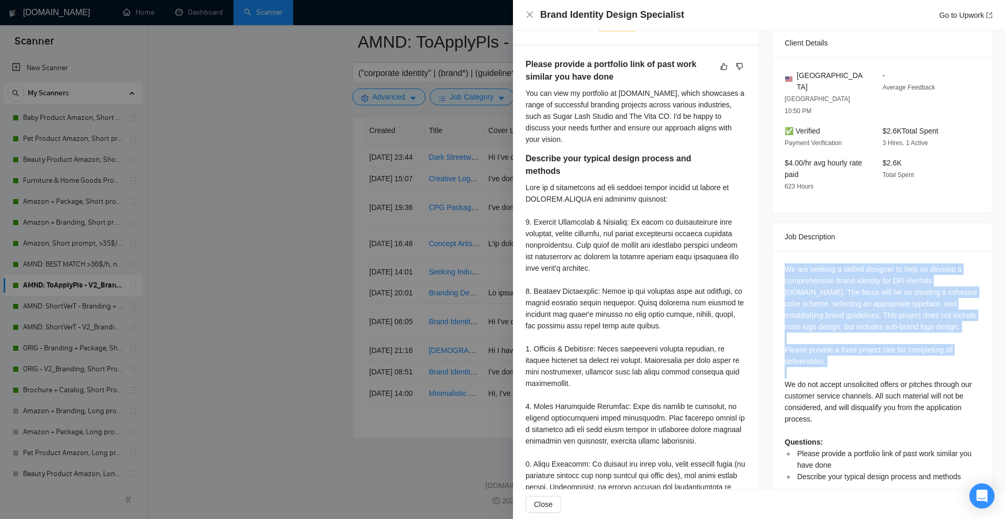
drag, startPoint x: 841, startPoint y: 282, endPoint x: 840, endPoint y: 329, distance: 47.1
click at [840, 329] on div "We are seeking a skilled designer to help us develop a comprehensive brand iden…" at bounding box center [881, 372] width 195 height 219
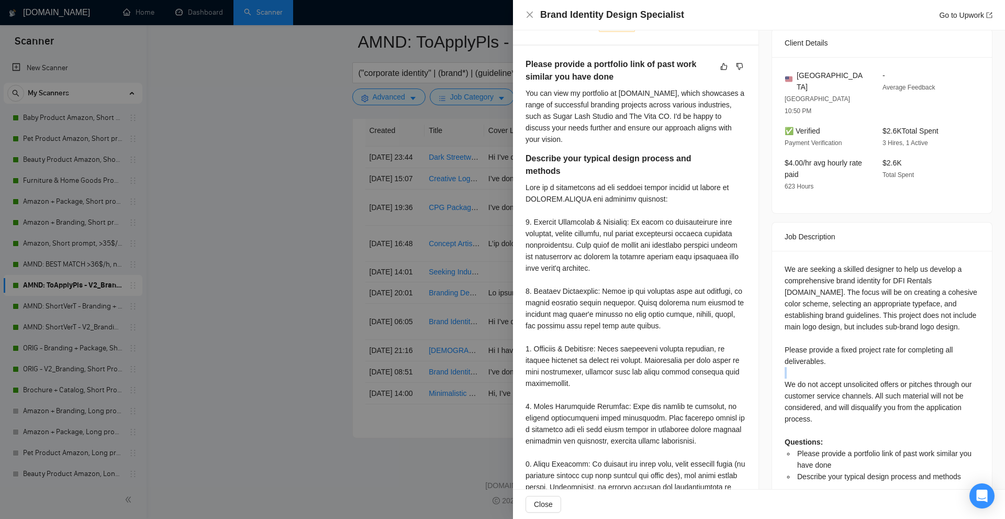
click at [840, 329] on div "We are seeking a skilled designer to help us develop a comprehensive brand iden…" at bounding box center [881, 372] width 195 height 219
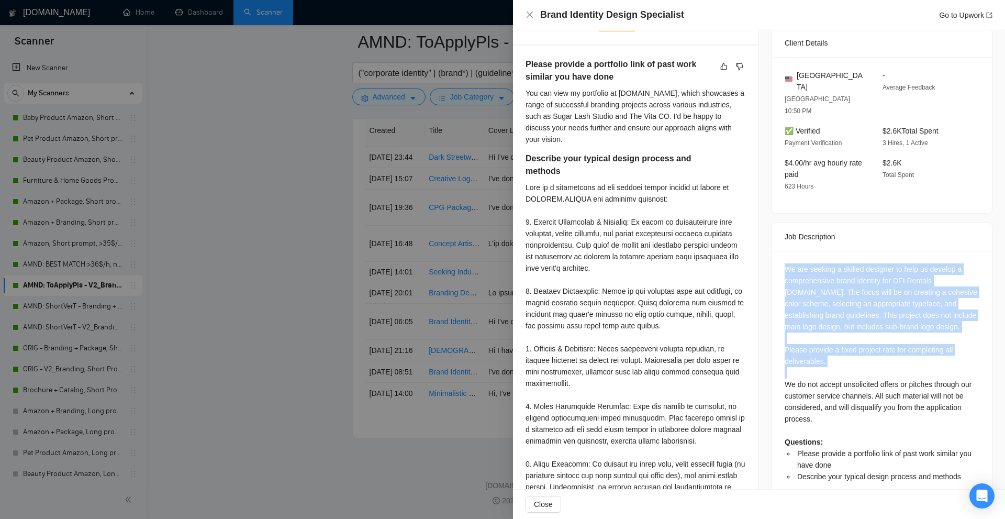
drag, startPoint x: 840, startPoint y: 329, endPoint x: 850, endPoint y: 287, distance: 43.7
click at [850, 287] on div "We are seeking a skilled designer to help us develop a comprehensive brand iden…" at bounding box center [881, 372] width 195 height 219
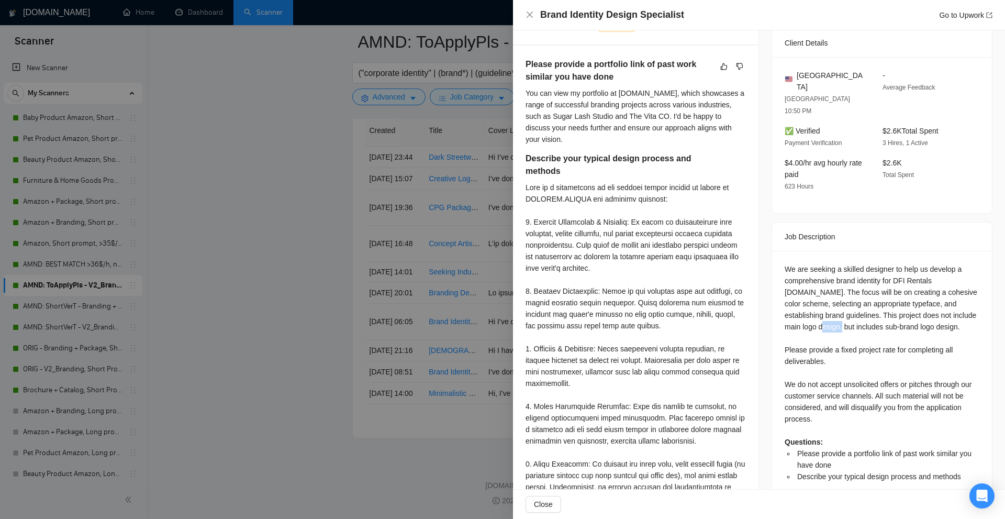
click at [850, 287] on div "We are seeking a skilled designer to help us develop a comprehensive brand iden…" at bounding box center [881, 372] width 195 height 219
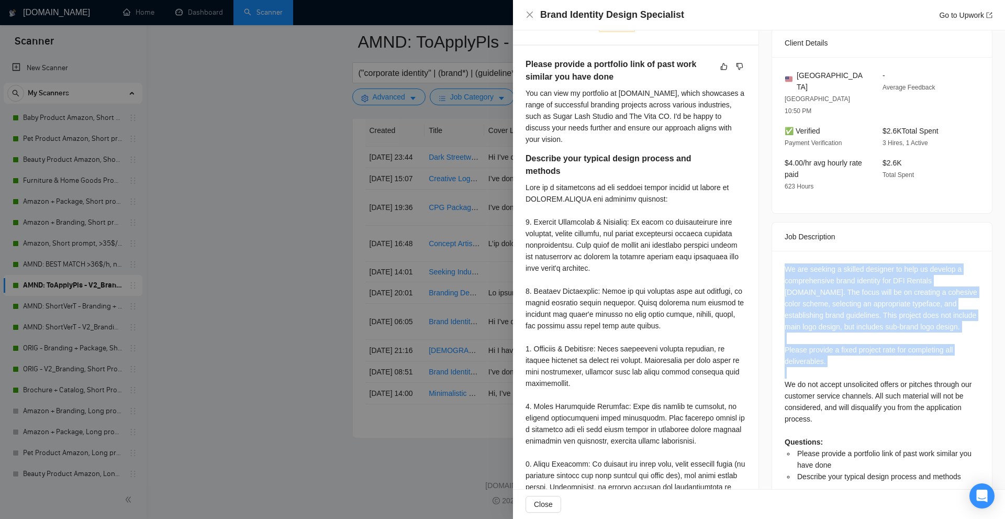
drag, startPoint x: 850, startPoint y: 287, endPoint x: 842, endPoint y: 323, distance: 37.6
click at [842, 323] on div "We are seeking a skilled designer to help us develop a comprehensive brand iden…" at bounding box center [881, 372] width 195 height 219
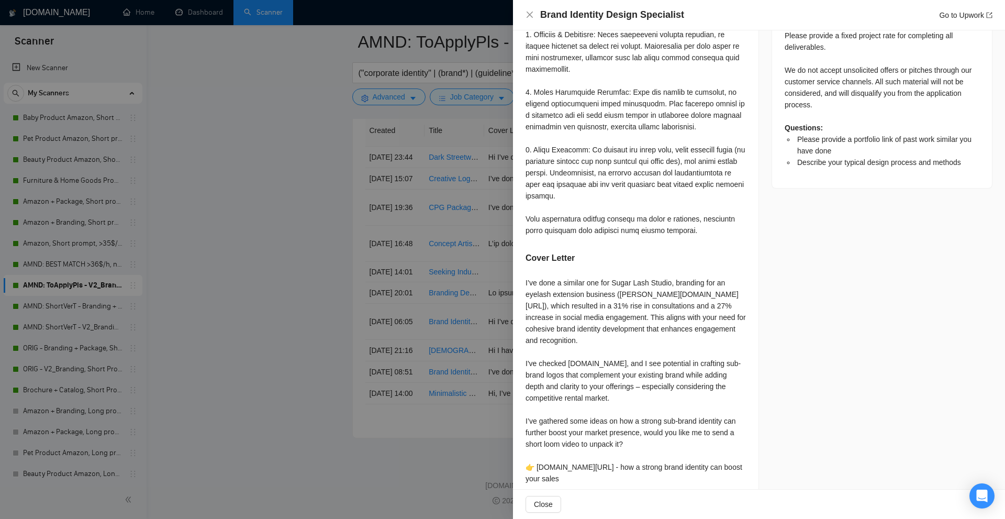
click at [632, 353] on div "I’ve done a similar one for Sugar Lash Studio, branding for an eyelash extensio…" at bounding box center [635, 380] width 220 height 207
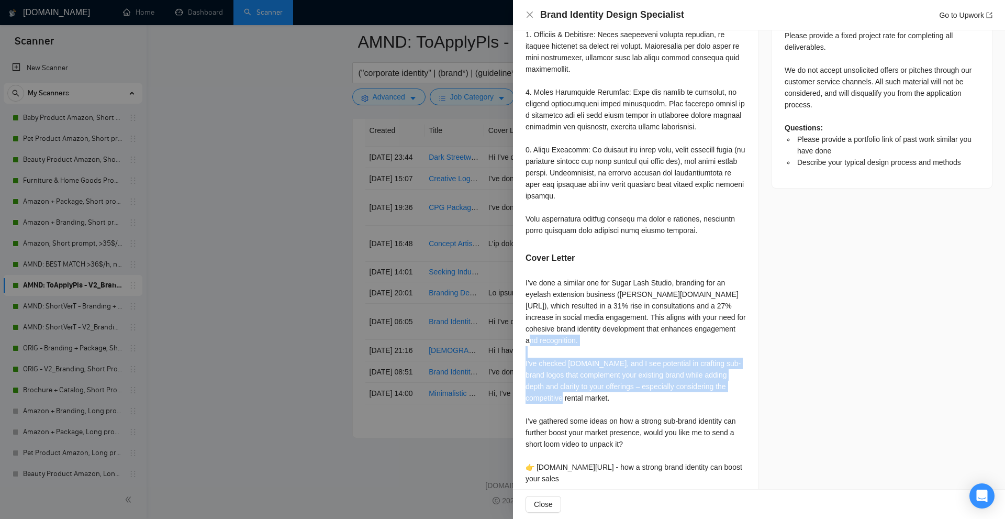
click at [632, 353] on div "I’ve done a similar one for Sugar Lash Studio, branding for an eyelash extensio…" at bounding box center [635, 380] width 220 height 207
click at [680, 377] on div "I’ve done a similar one for Sugar Lash Studio, branding for an eyelash extensio…" at bounding box center [635, 380] width 220 height 207
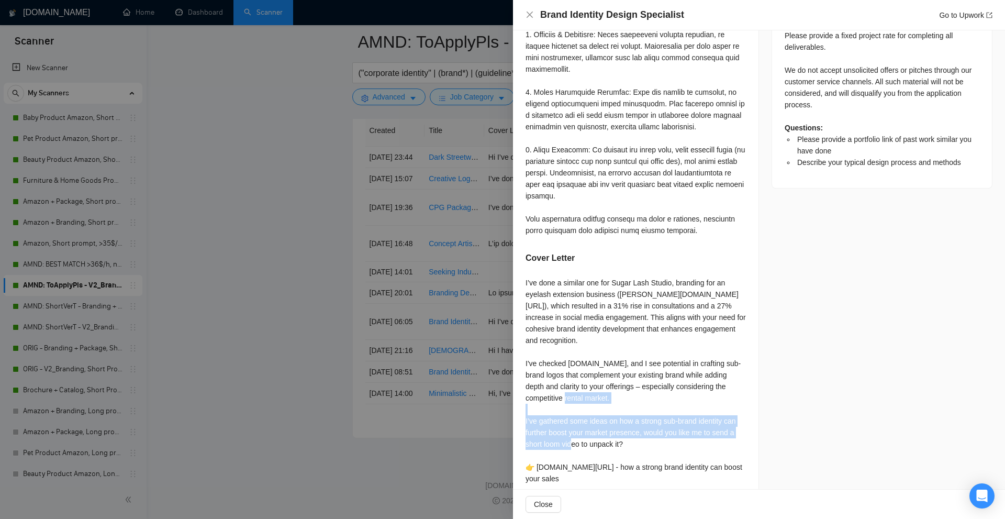
drag, startPoint x: 522, startPoint y: 413, endPoint x: 677, endPoint y: 432, distance: 155.5
click at [677, 432] on div "Please provide a portfolio link of past work similar you have done You can view…" at bounding box center [635, 116] width 245 height 769
click at [677, 432] on div "I’ve done a similar one for Sugar Lash Studio, branding for an eyelash extensio…" at bounding box center [635, 380] width 220 height 207
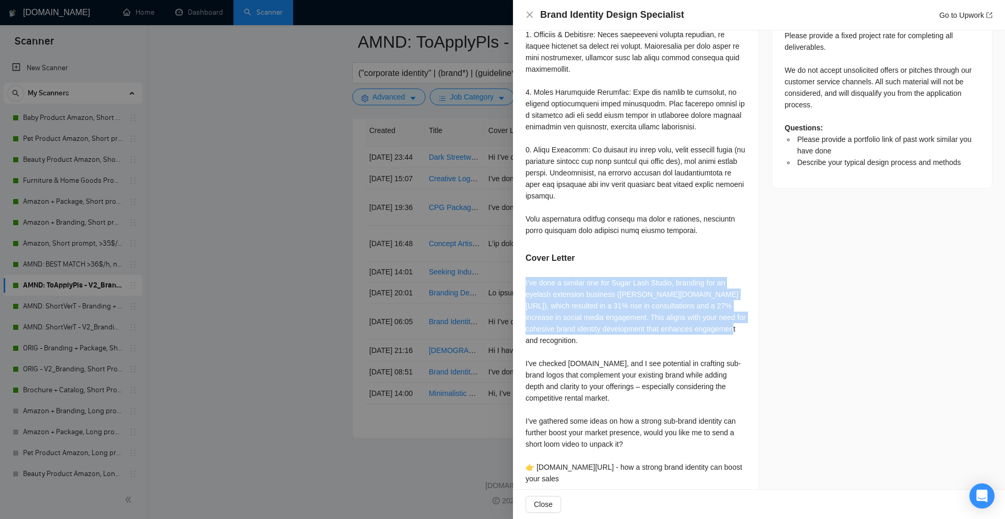
drag, startPoint x: 524, startPoint y: 279, endPoint x: 738, endPoint y: 327, distance: 219.1
click at [738, 327] on div "Please provide a portfolio link of past work similar you have done You can view…" at bounding box center [635, 116] width 245 height 769
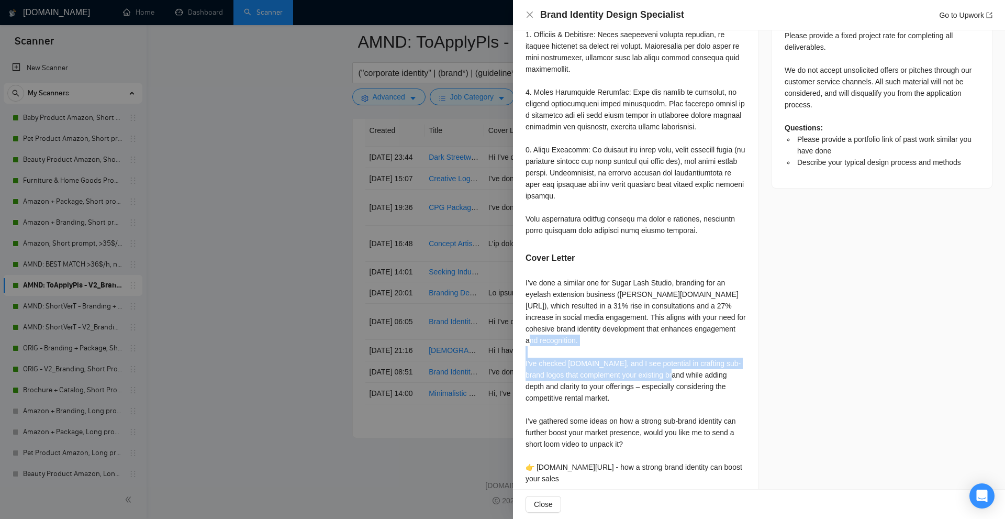
drag, startPoint x: 522, startPoint y: 347, endPoint x: 738, endPoint y: 371, distance: 216.9
click at [747, 364] on div "Please provide a portfolio link of past work similar you have done You can view…" at bounding box center [635, 116] width 245 height 769
click at [700, 385] on div "I’ve done a similar one for Sugar Lash Studio, branding for an eyelash extensio…" at bounding box center [635, 380] width 220 height 207
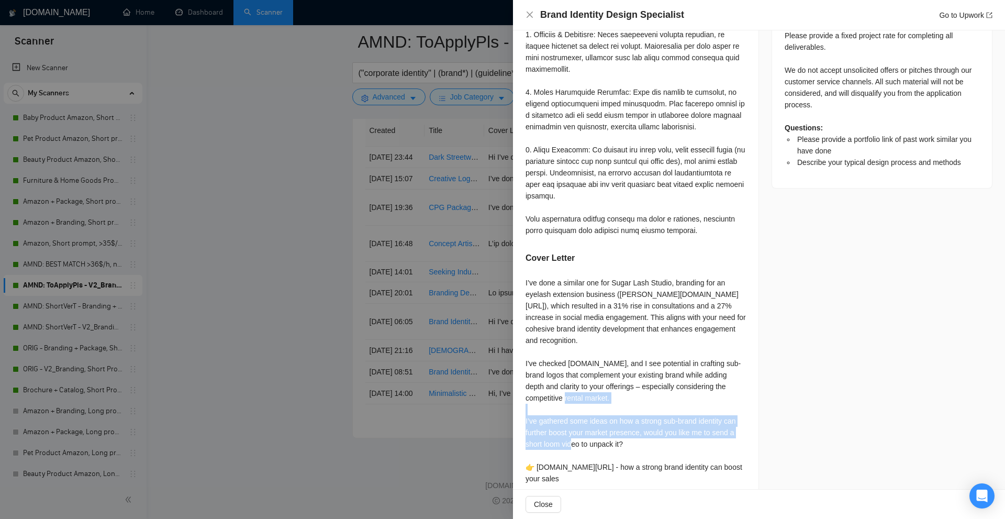
drag, startPoint x: 525, startPoint y: 410, endPoint x: 721, endPoint y: 433, distance: 197.0
click at [721, 433] on div "I’ve done a similar one for Sugar Lash Studio, branding for an eyelash extensio…" at bounding box center [635, 380] width 220 height 207
drag, startPoint x: 640, startPoint y: 436, endPoint x: 515, endPoint y: 410, distance: 127.1
click at [515, 410] on div "Please provide a portfolio link of past work similar you have done You can view…" at bounding box center [635, 116] width 245 height 769
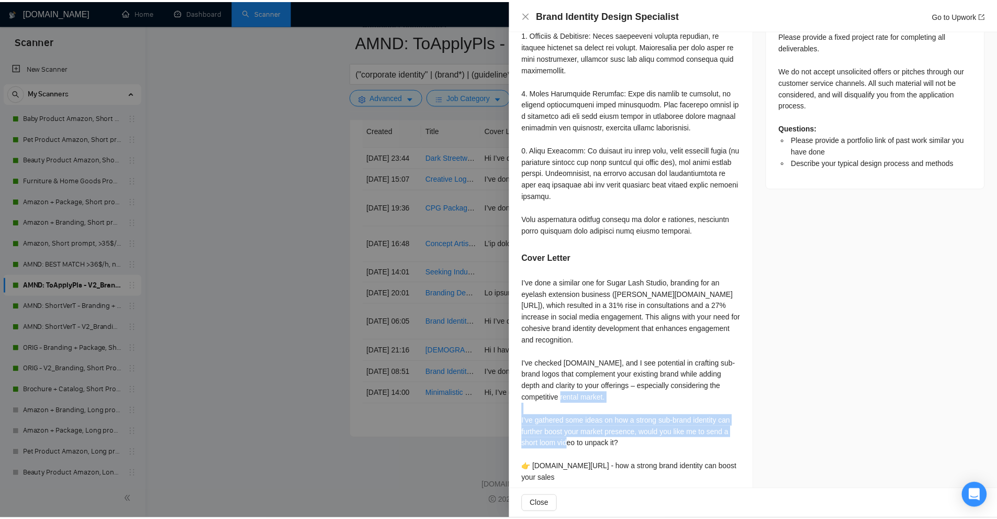
scroll to position [259, 0]
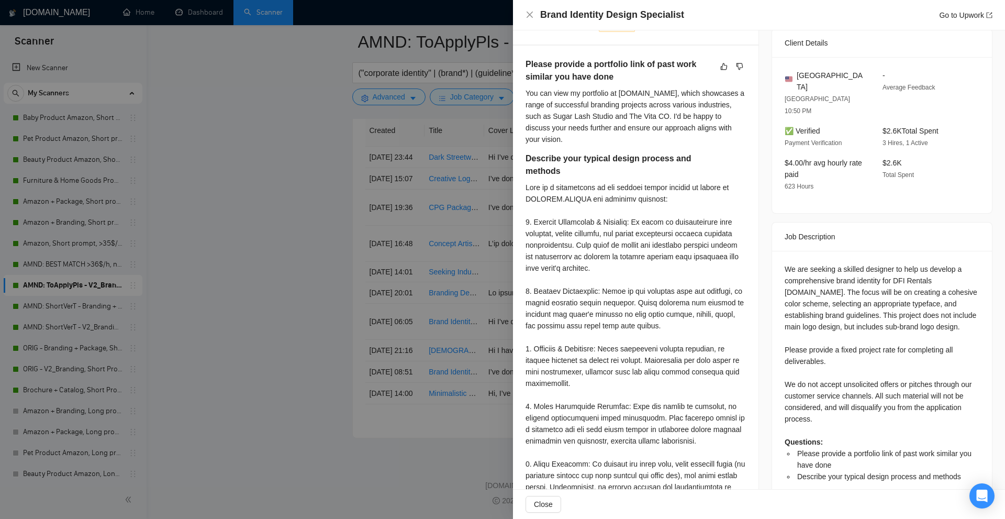
click at [398, 176] on div at bounding box center [502, 259] width 1005 height 519
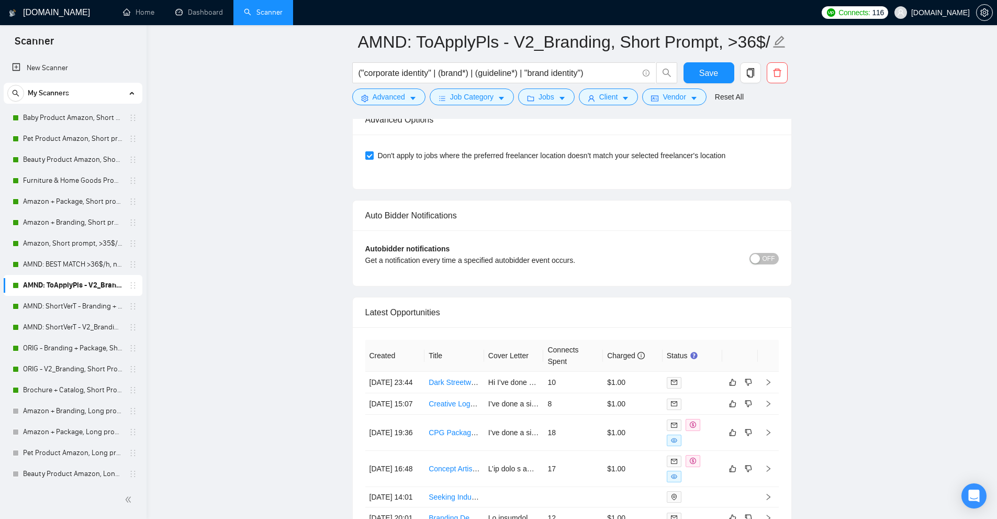
scroll to position [2809, 0]
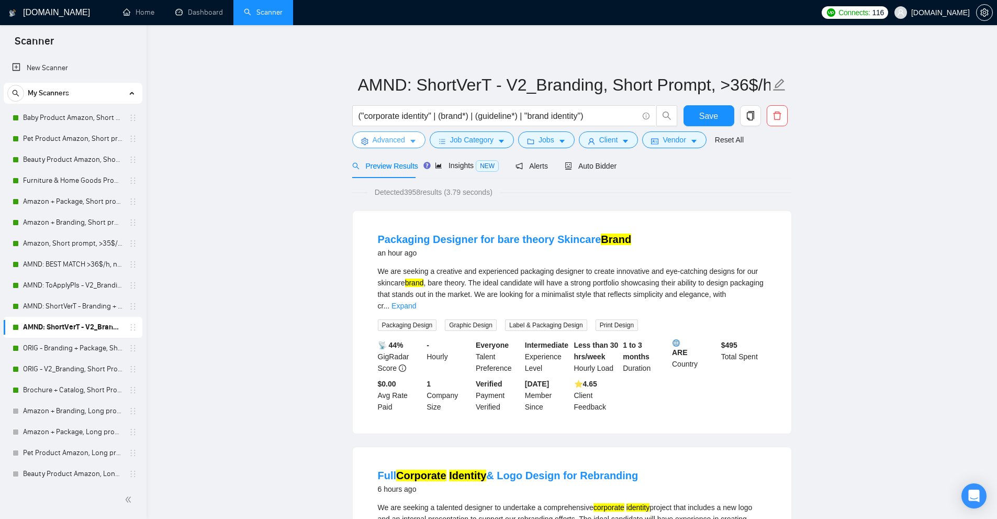
click at [384, 136] on span "Advanced" at bounding box center [389, 140] width 32 height 12
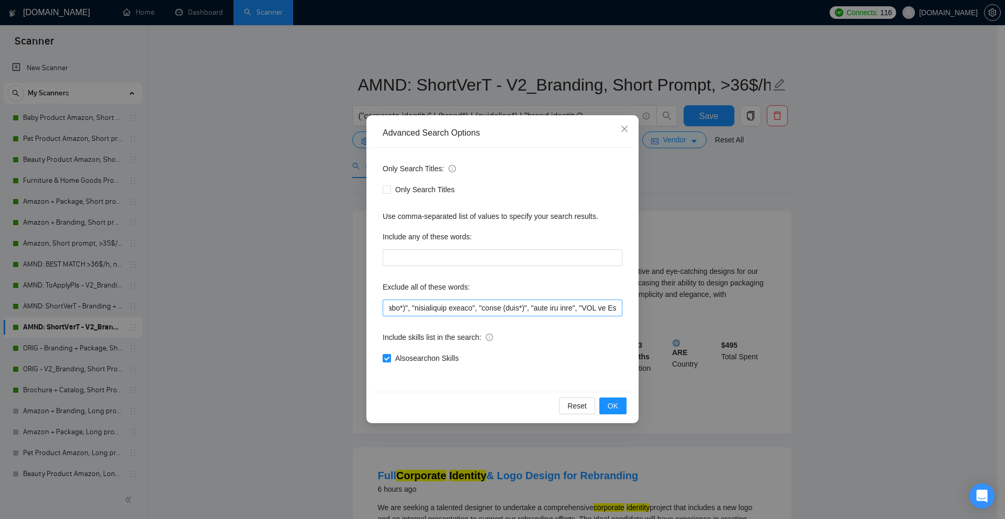
scroll to position [0, 8921]
click at [543, 313] on input "text" at bounding box center [503, 307] width 240 height 17
paste input ""to apply", "(to apply", "[to apply", ".to apply", "/to apply", "*to apply", "*…"
type input "salary, "ads", "maintaining brand identity", "maintain brand identity", "based …"
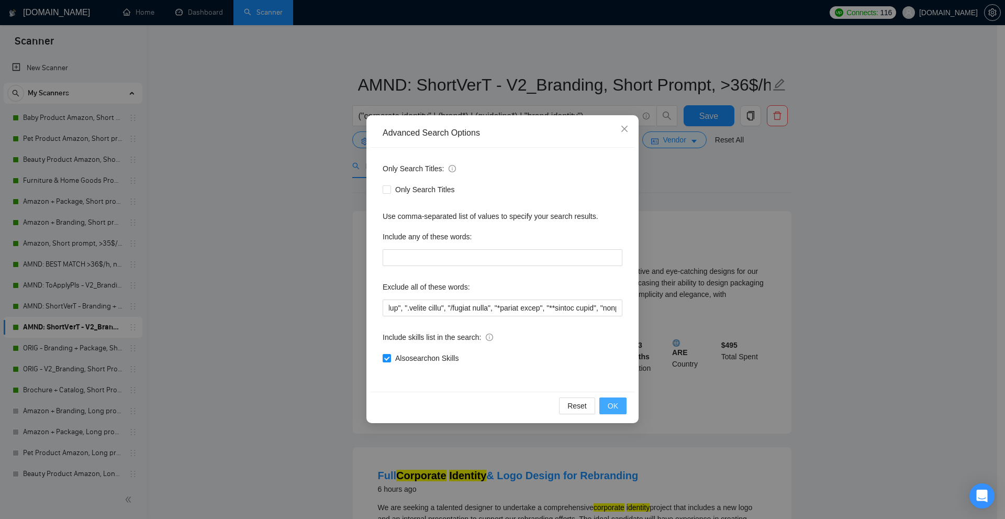
click at [620, 400] on button "OK" at bounding box center [612, 405] width 27 height 17
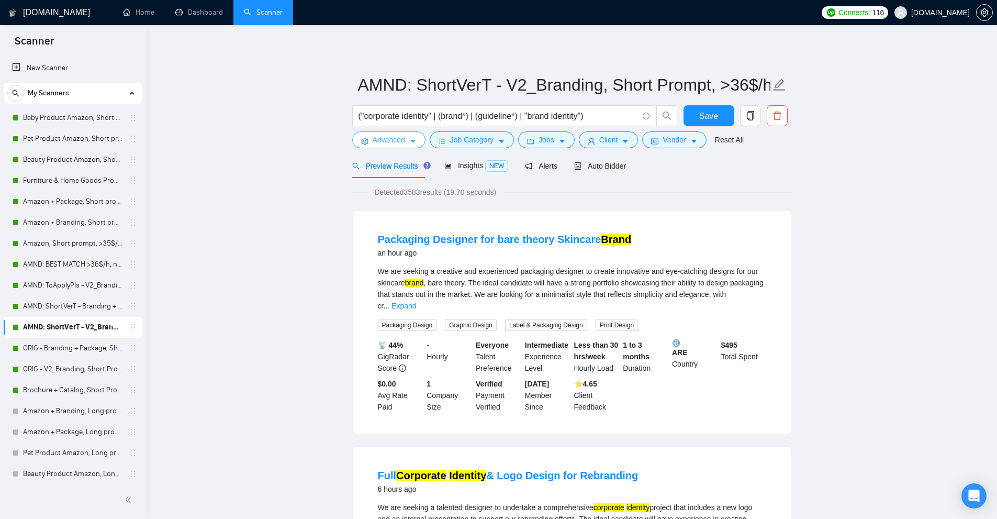
click at [381, 138] on span "Advanced" at bounding box center [389, 140] width 32 height 12
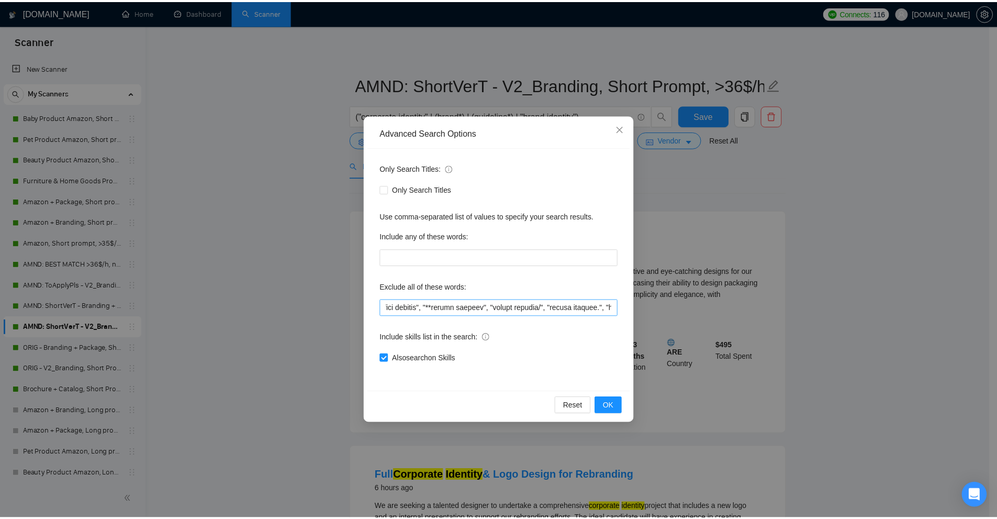
scroll to position [0, 13396]
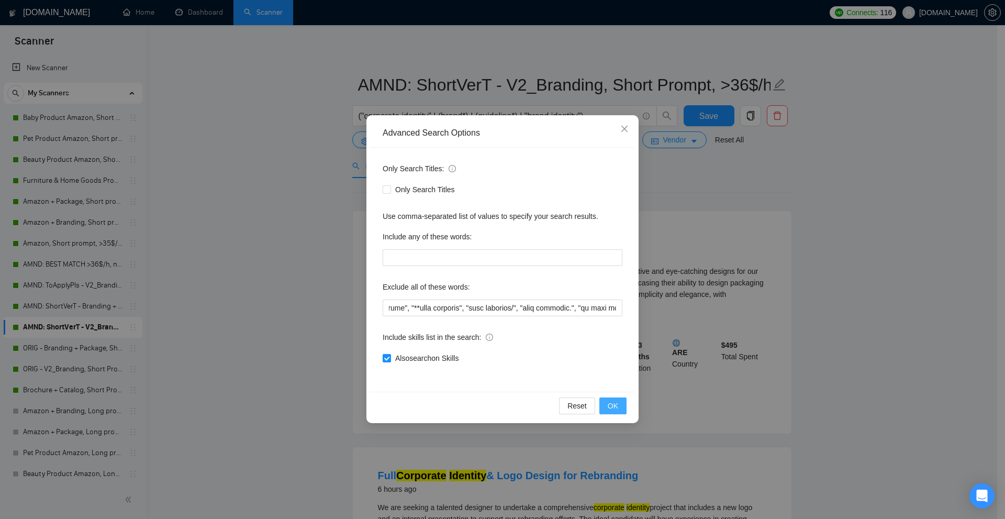
click at [602, 409] on button "OK" at bounding box center [612, 405] width 27 height 17
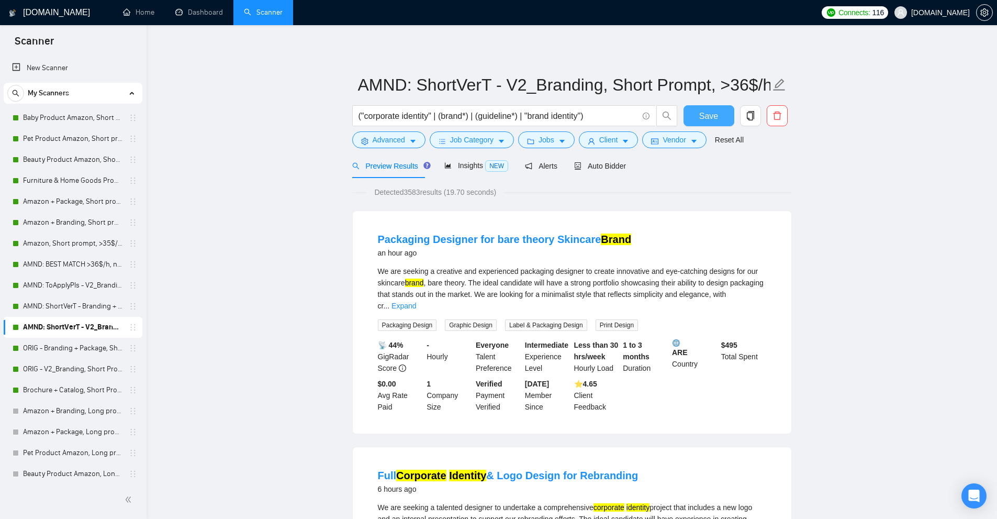
click at [715, 121] on span "Save" at bounding box center [708, 115] width 19 height 13
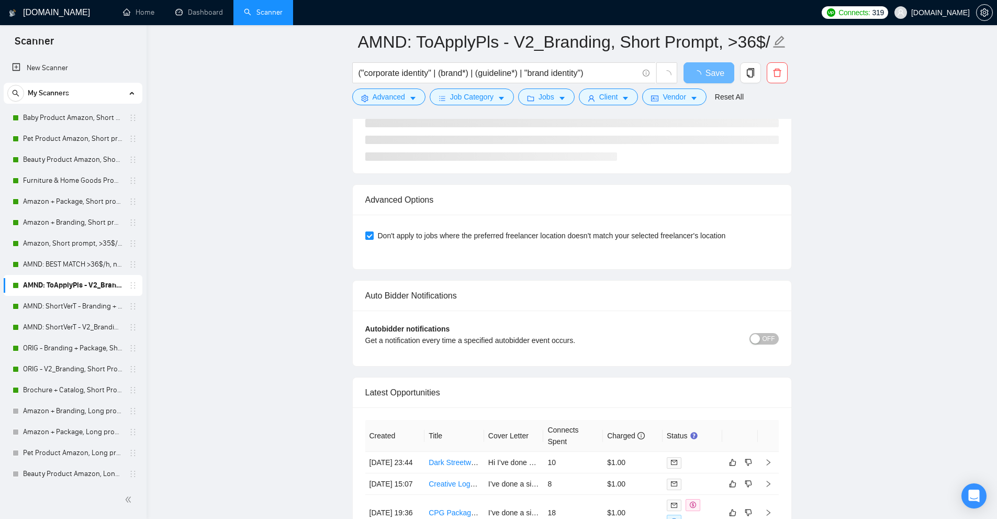
scroll to position [2678, 0]
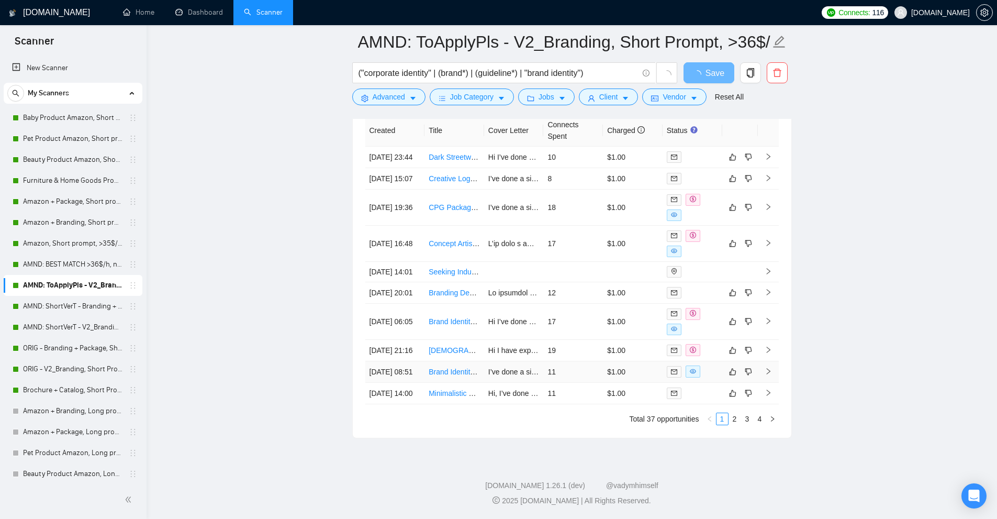
click at [602, 366] on td "11" at bounding box center [573, 371] width 60 height 21
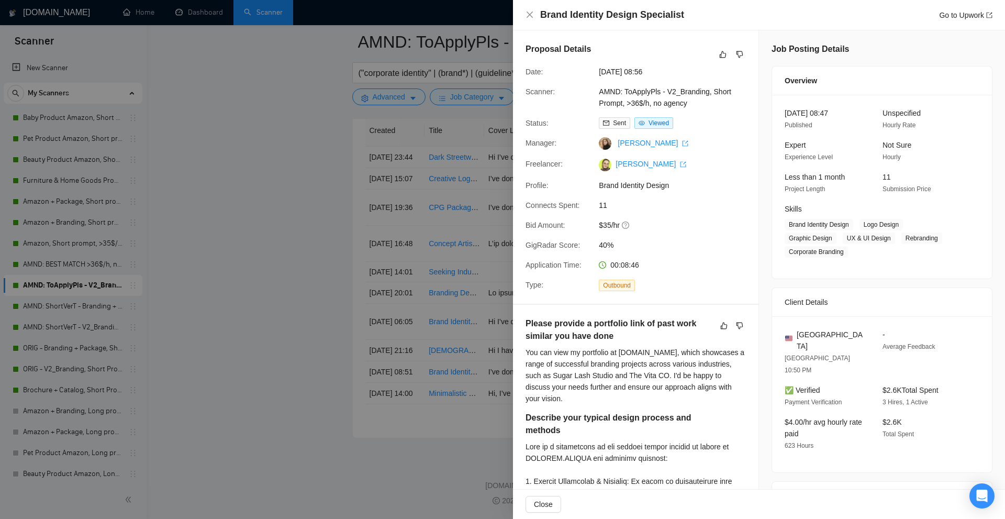
click at [482, 370] on div at bounding box center [502, 259] width 1005 height 519
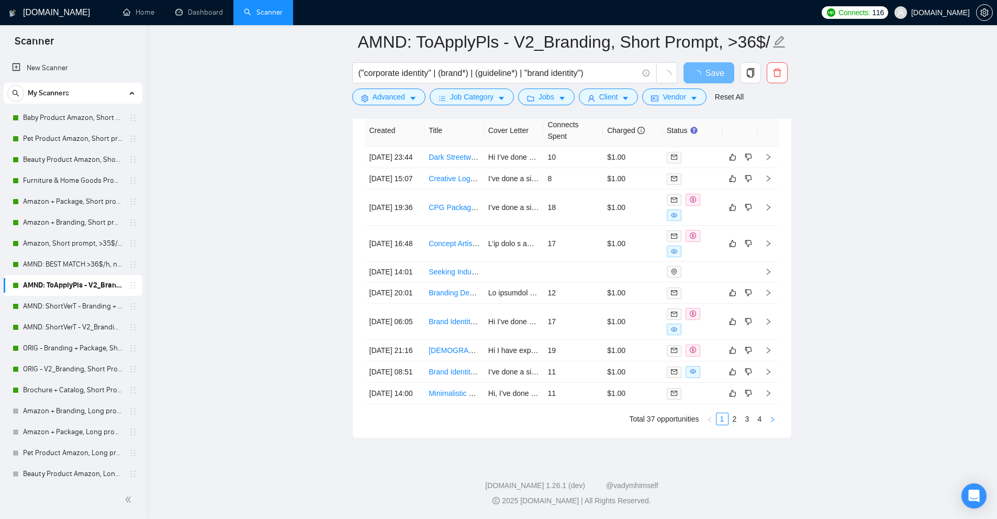
click at [778, 417] on button "button" at bounding box center [772, 418] width 13 height 13
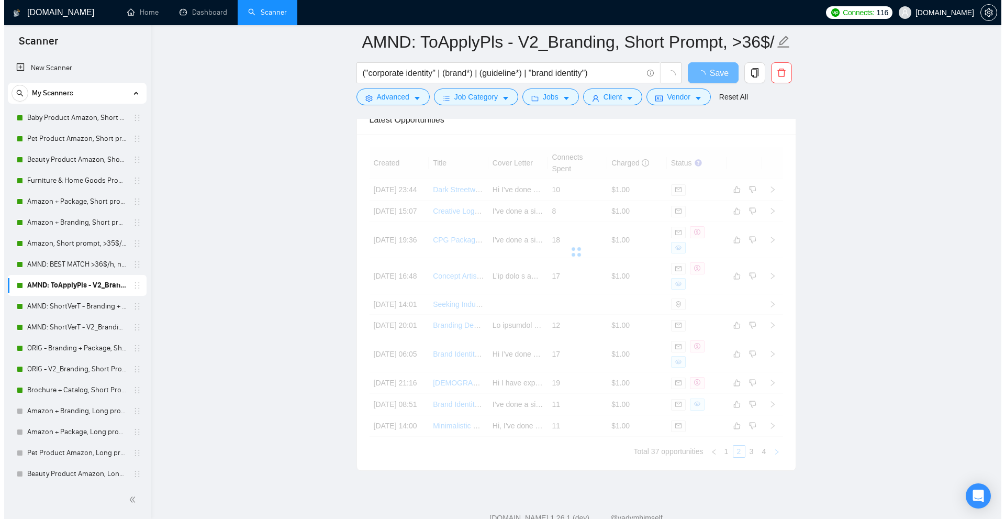
scroll to position [2521, 0]
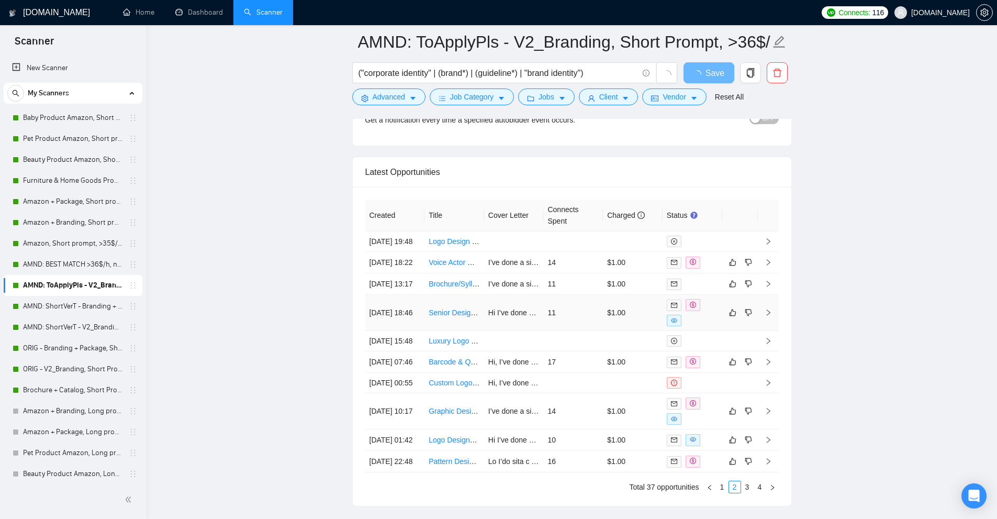
click at [582, 331] on td "11" at bounding box center [573, 313] width 60 height 36
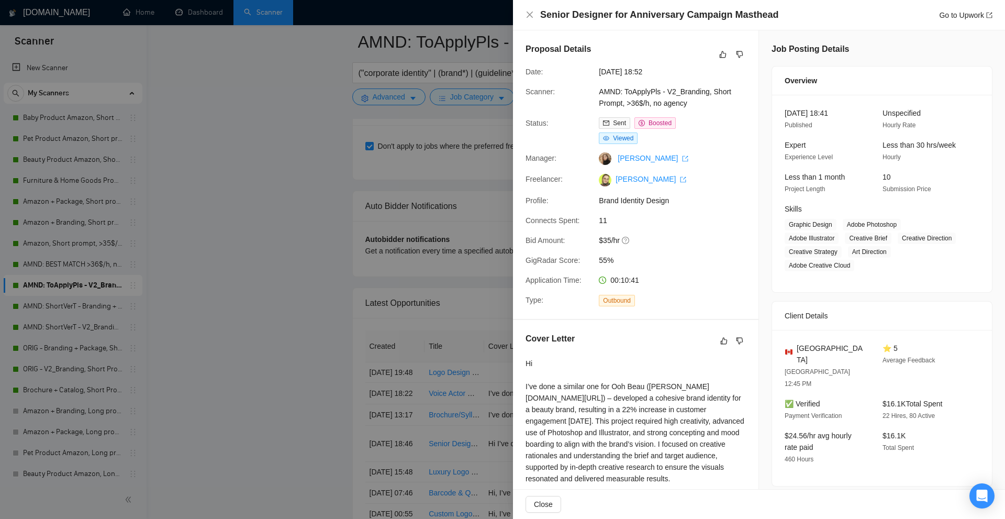
scroll to position [269, 0]
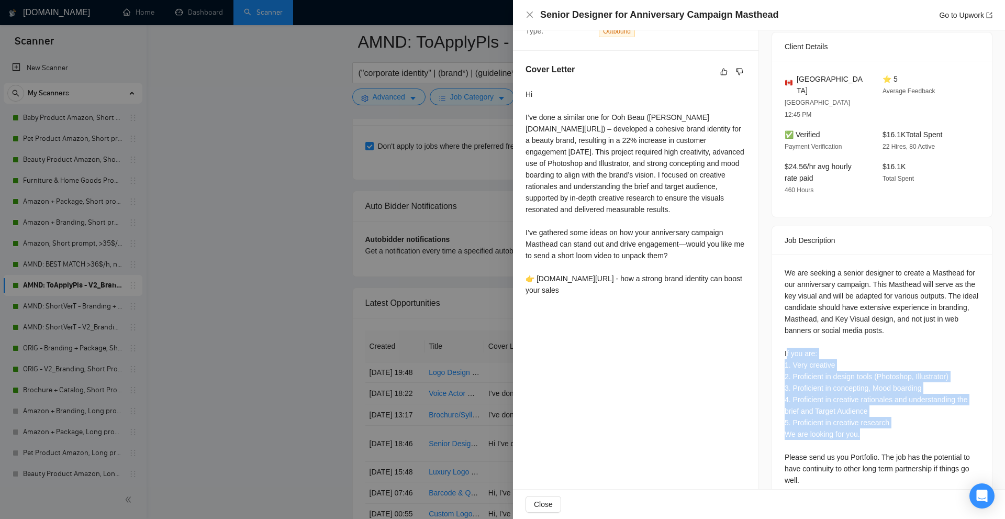
drag, startPoint x: 782, startPoint y: 327, endPoint x: 885, endPoint y: 406, distance: 130.2
click at [885, 406] on div "We are seeking a senior designer to create a Masthead for our anniversary campa…" at bounding box center [881, 376] width 195 height 219
drag, startPoint x: 897, startPoint y: 410, endPoint x: 777, endPoint y: 334, distance: 141.8
click at [777, 334] on div "We are seeking a senior designer to create a Masthead for our anniversary campa…" at bounding box center [882, 378] width 220 height 248
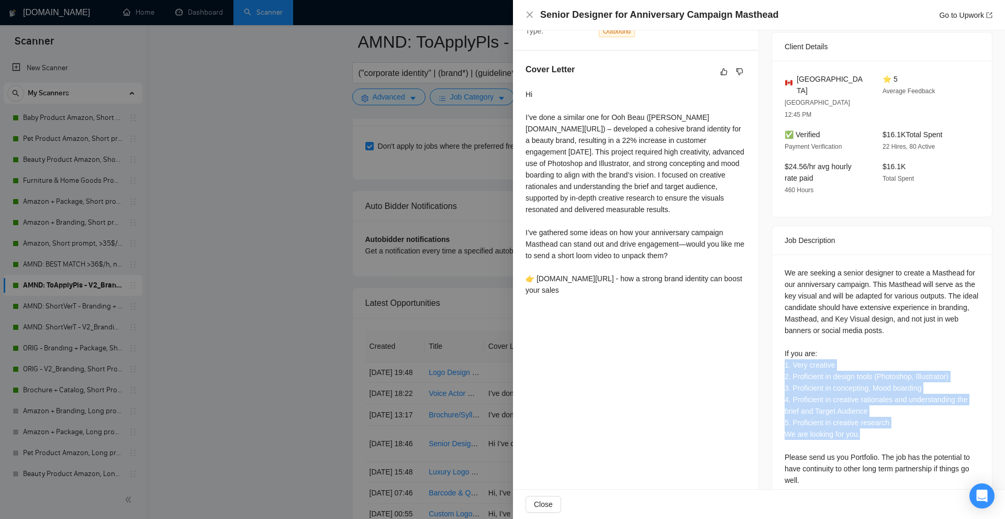
click at [826, 340] on div "We are seeking a senior designer to create a Masthead for our anniversary campa…" at bounding box center [881, 376] width 195 height 219
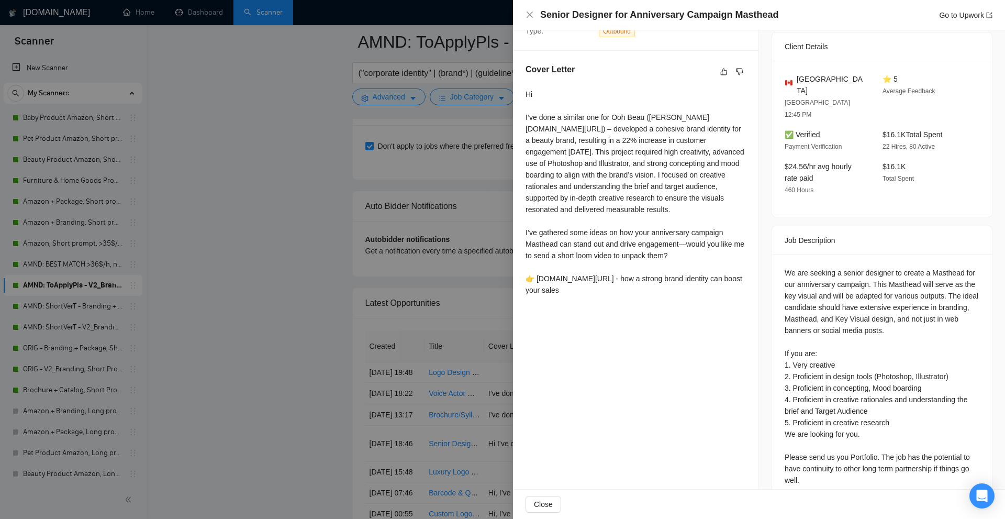
click at [780, 323] on div "We are seeking a senior designer to create a Masthead for our anniversary campa…" at bounding box center [882, 378] width 220 height 248
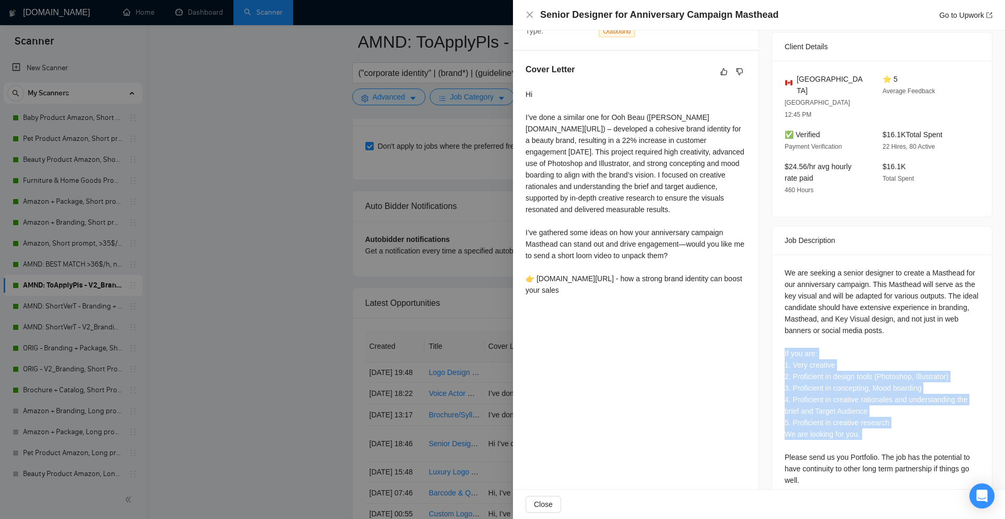
drag, startPoint x: 780, startPoint y: 323, endPoint x: 881, endPoint y: 404, distance: 129.9
click at [881, 404] on div "We are seeking a senior designer to create a Masthead for our anniversary campa…" at bounding box center [882, 378] width 220 height 248
click at [881, 404] on div "We are seeking a senior designer to create a Masthead for our anniversary campa…" at bounding box center [881, 376] width 195 height 219
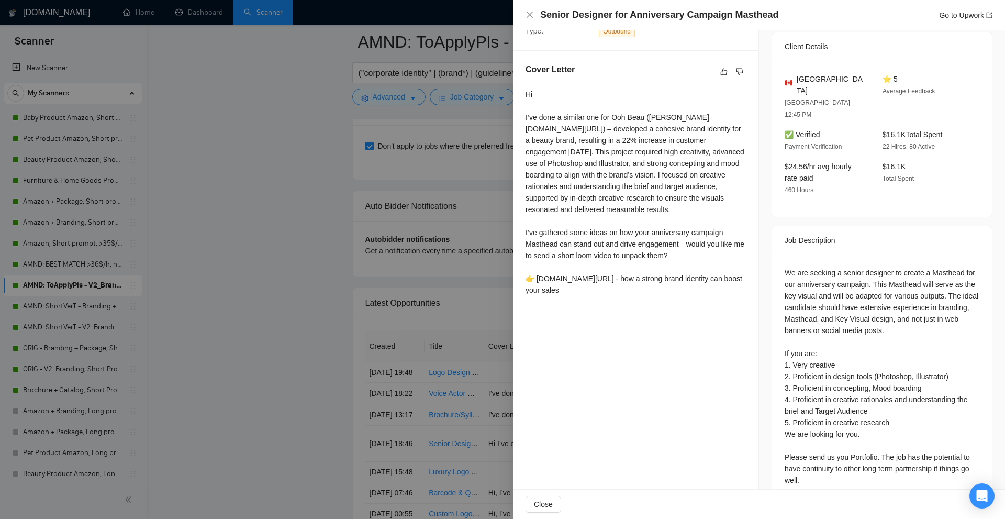
scroll to position [0, 0]
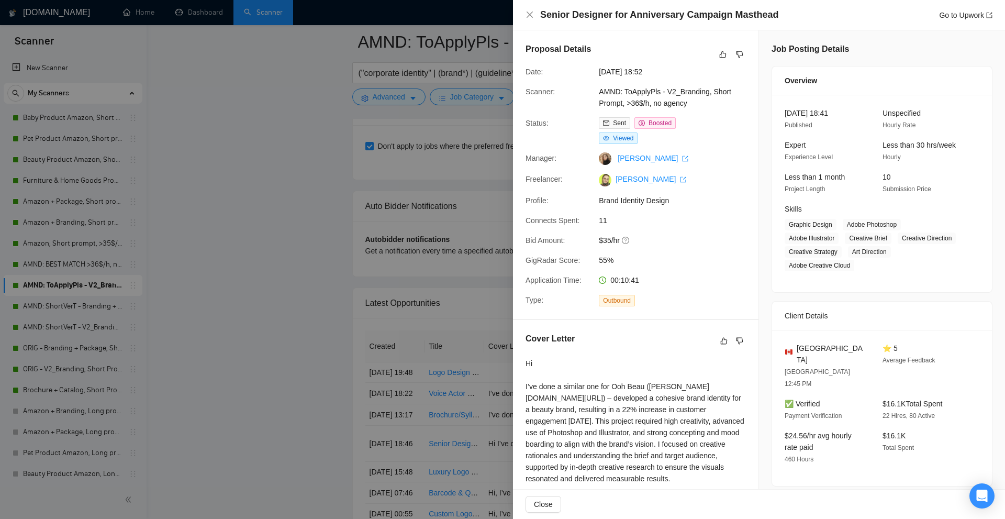
click at [387, 234] on div at bounding box center [502, 259] width 1005 height 519
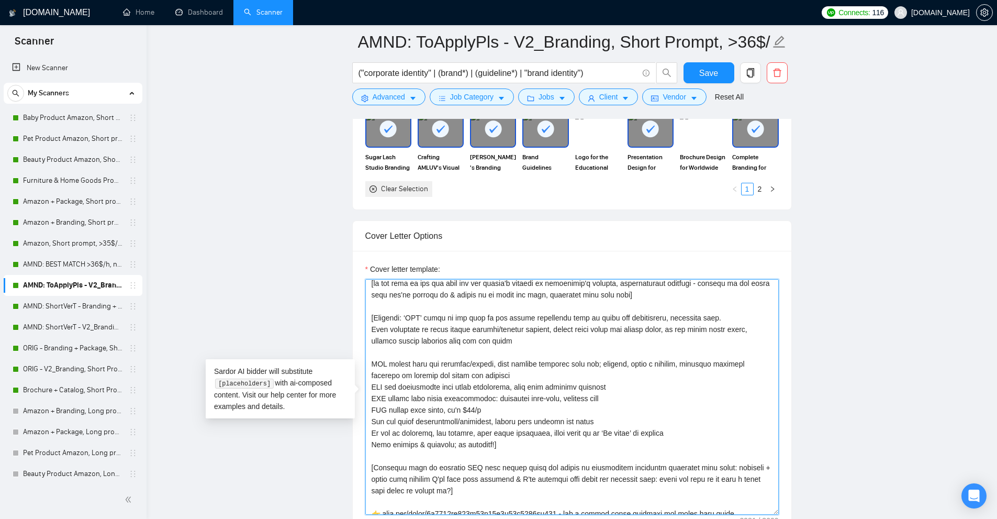
scroll to position [63, 0]
click at [511, 397] on textarea "Cover letter template:" at bounding box center [571, 396] width 413 height 235
drag, startPoint x: 511, startPoint y: 397, endPoint x: 525, endPoint y: 397, distance: 13.6
click at [525, 397] on textarea "Cover letter template:" at bounding box center [571, 396] width 413 height 235
click at [391, 431] on textarea "Cover letter template:" at bounding box center [571, 396] width 413 height 235
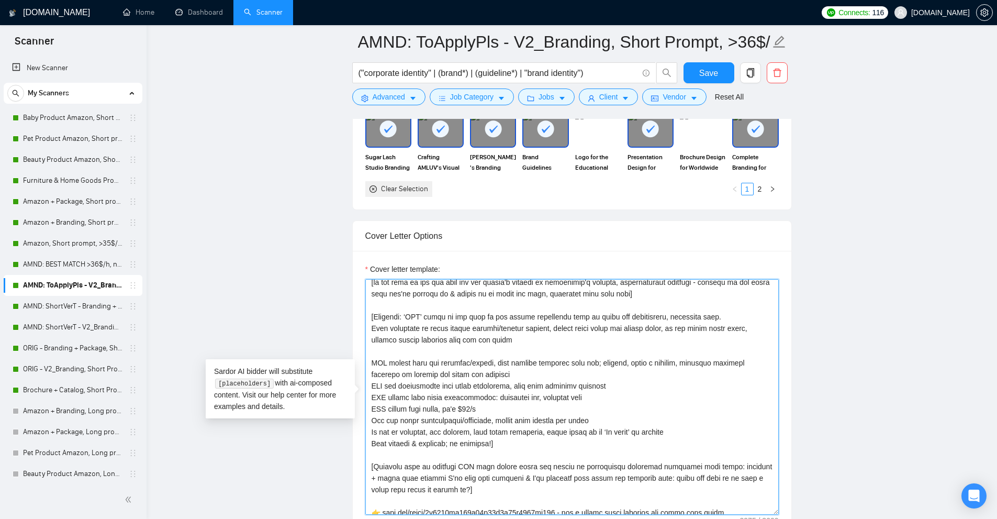
drag, startPoint x: 391, startPoint y: 431, endPoint x: 662, endPoint y: 439, distance: 270.7
click at [662, 439] on textarea "Cover letter template:" at bounding box center [571, 396] width 413 height 235
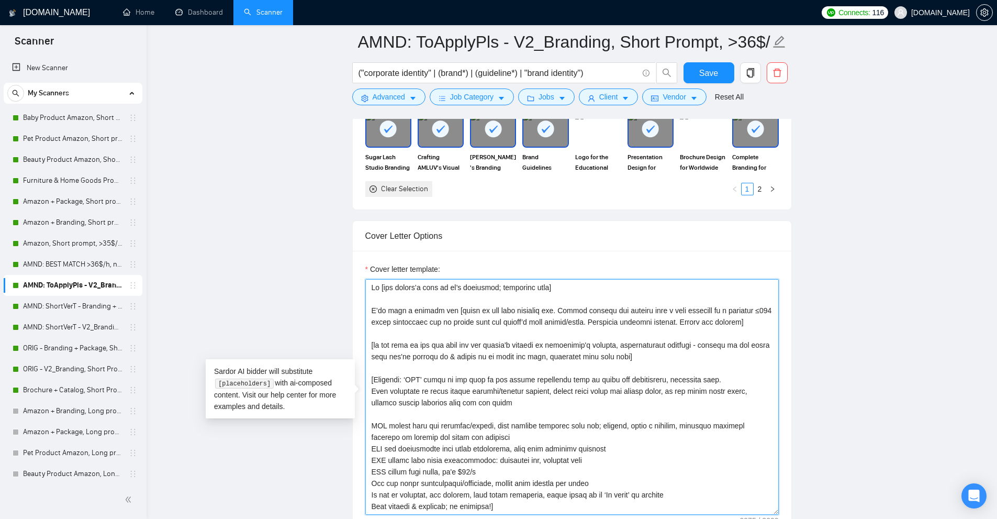
drag, startPoint x: 369, startPoint y: 307, endPoint x: 706, endPoint y: 327, distance: 338.1
click at [706, 327] on textarea "Cover letter template:" at bounding box center [571, 396] width 413 height 235
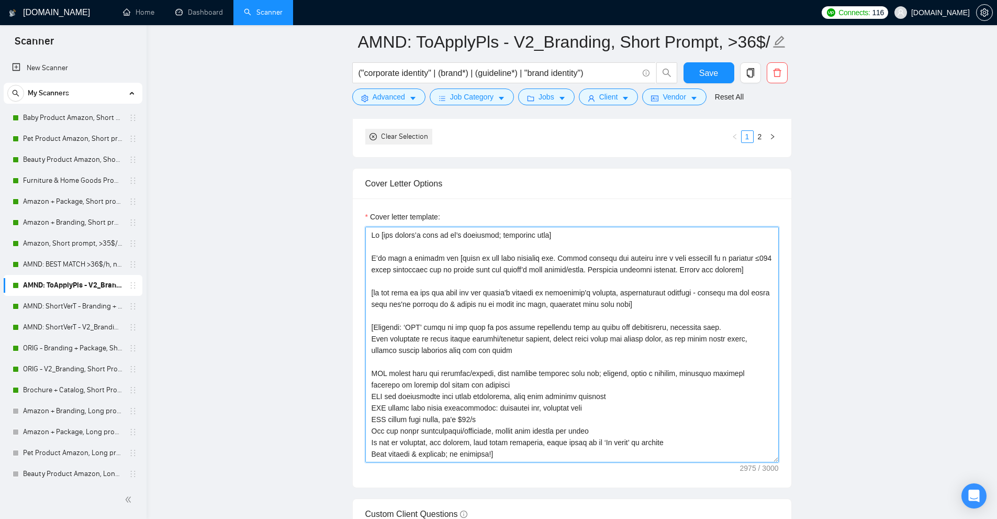
scroll to position [951, 0]
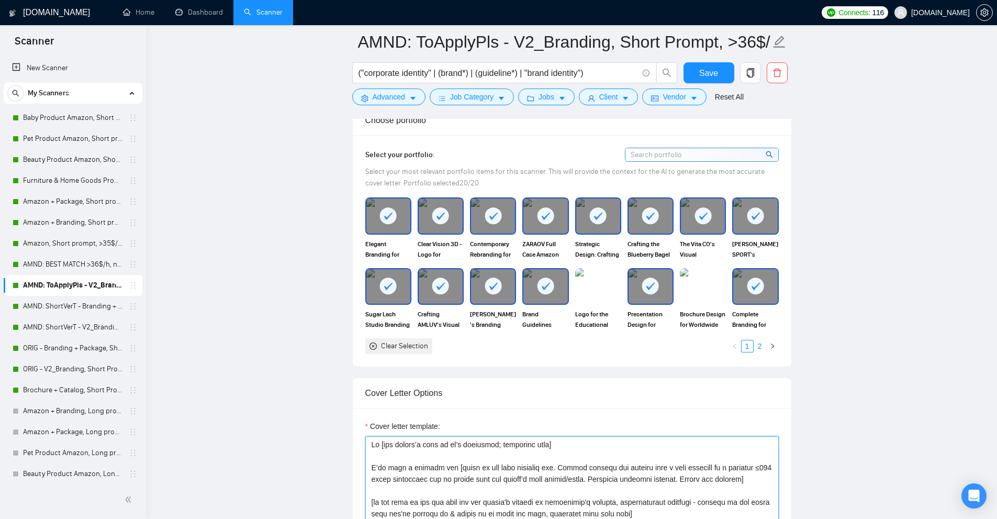
type textarea "Hi [use client’s name if it’s mentioned; otherwise skip] I’ve done a similar on…"
click at [760, 345] on link "2" at bounding box center [760, 346] width 12 height 12
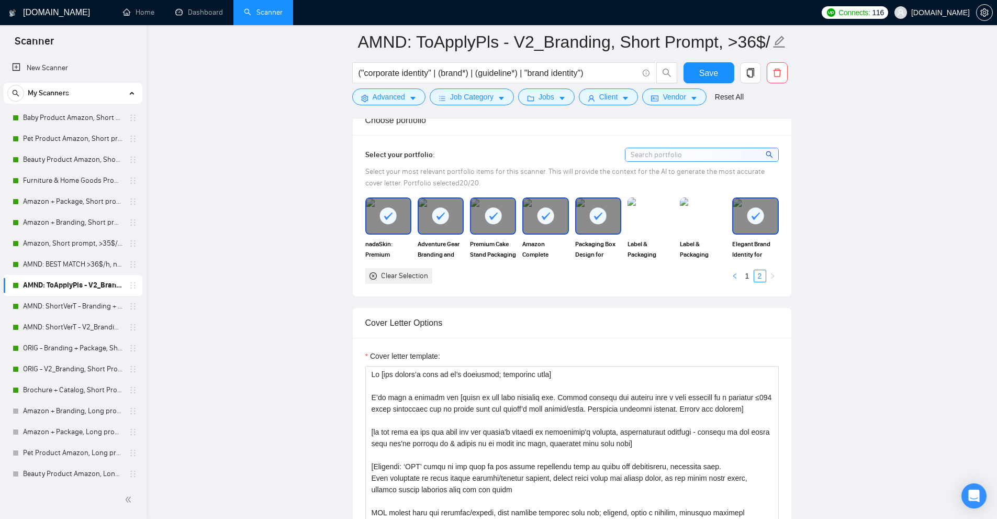
click at [740, 278] on button "button" at bounding box center [734, 275] width 13 height 13
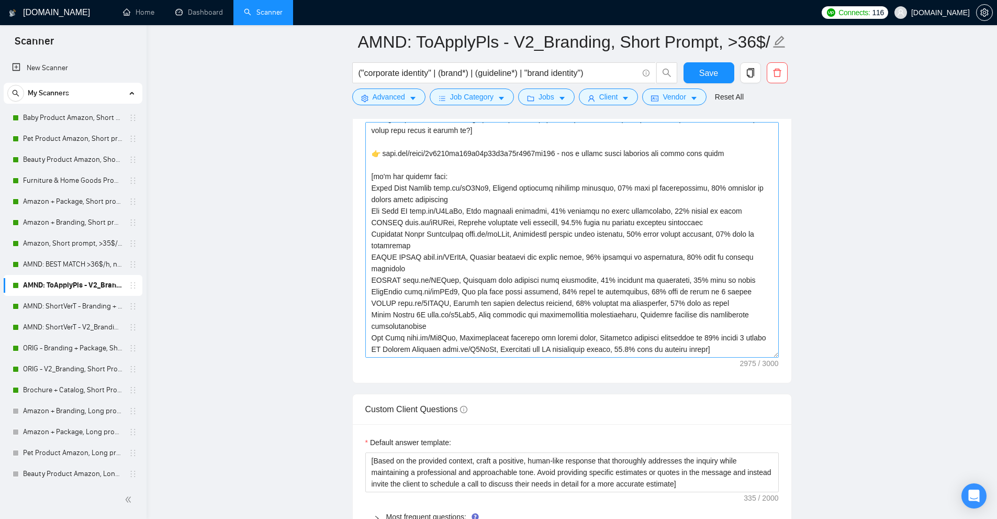
scroll to position [1527, 0]
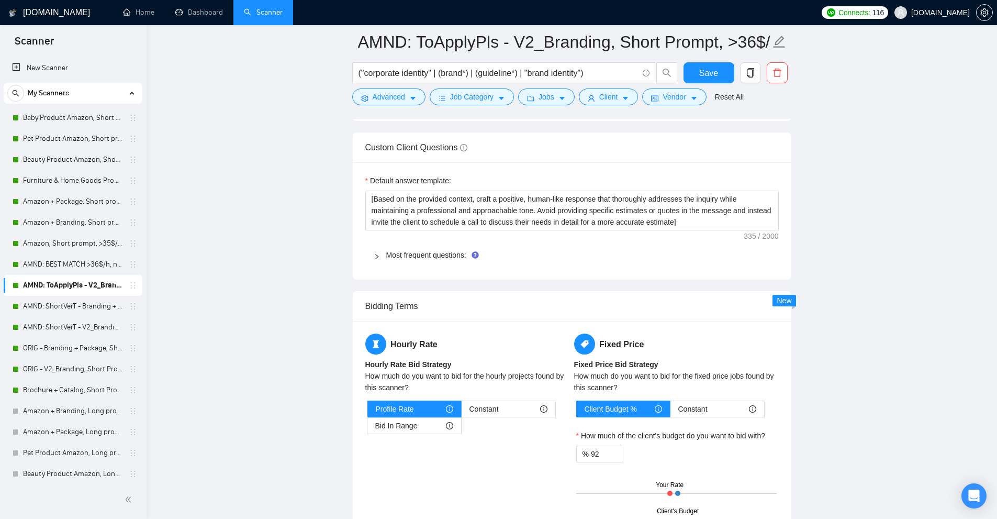
click at [423, 261] on div "Most frequent questions:" at bounding box center [571, 255] width 413 height 24
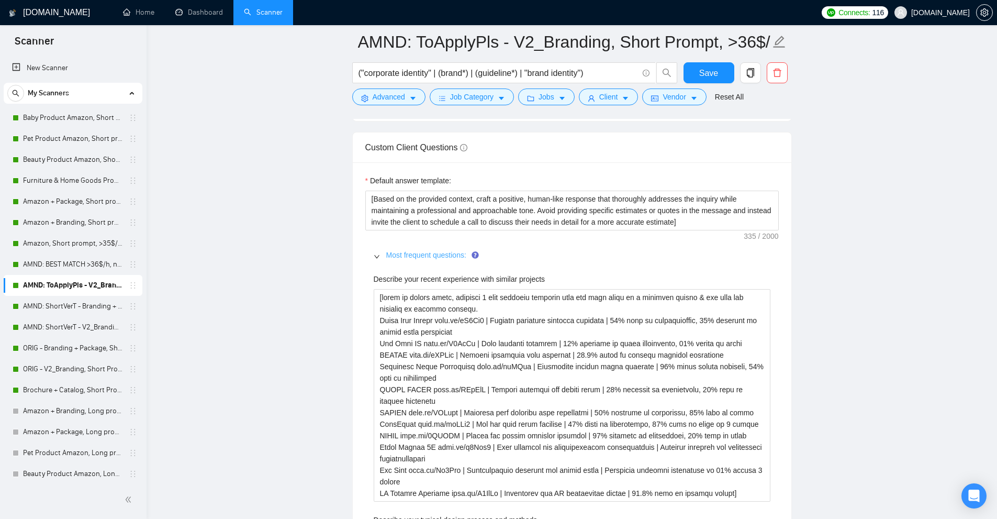
click at [424, 259] on link "Most frequent questions:" at bounding box center [426, 255] width 80 height 8
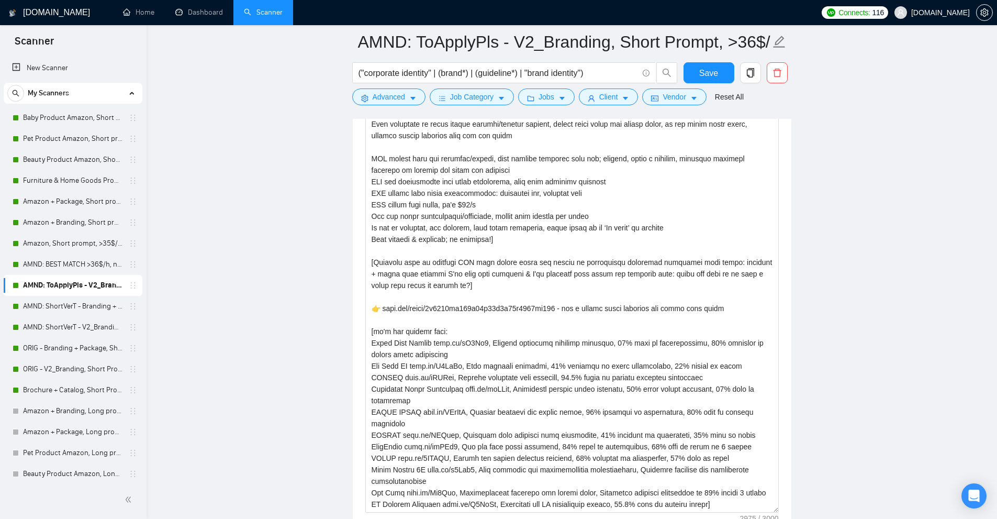
scroll to position [67, 0]
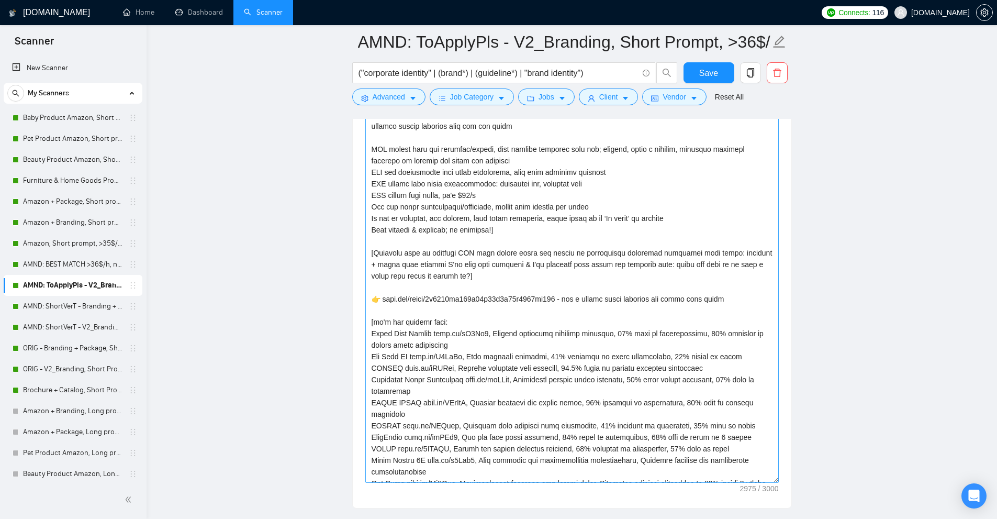
drag, startPoint x: 775, startPoint y: 300, endPoint x: 756, endPoint y: 488, distance: 188.8
click at [771, 482] on textarea "Cover letter template:" at bounding box center [571, 276] width 413 height 413
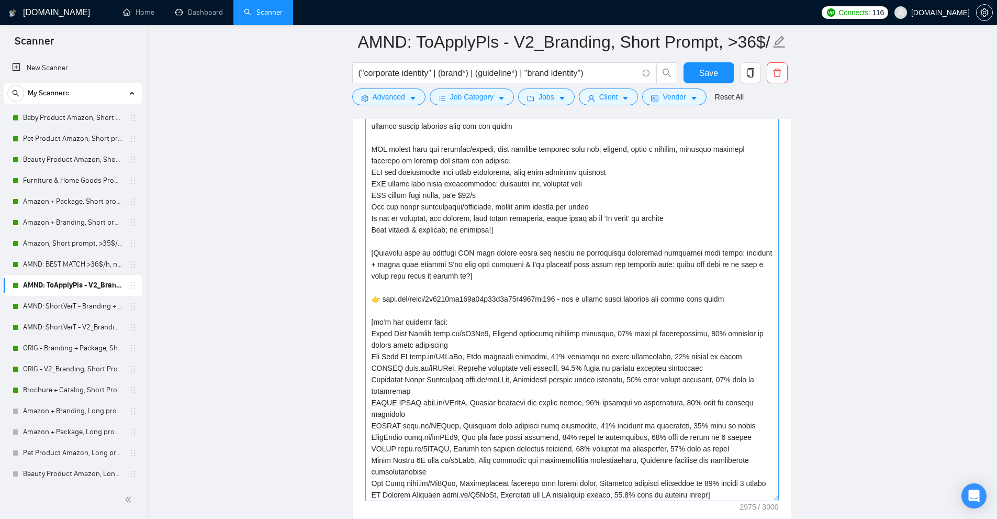
scroll to position [81, 0]
click at [404, 305] on textarea "Cover letter template:" at bounding box center [571, 285] width 413 height 431
click at [496, 304] on textarea "Cover letter template:" at bounding box center [571, 285] width 413 height 431
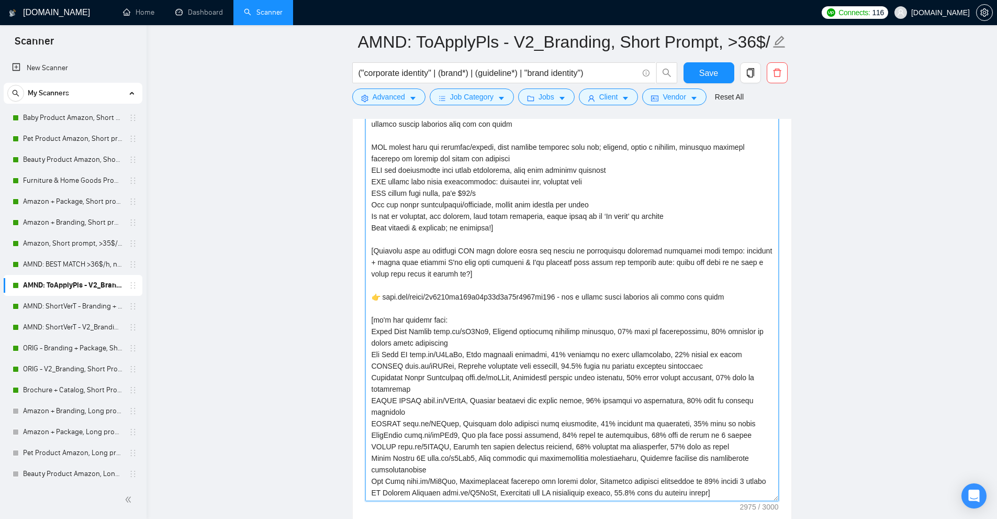
click at [524, 277] on textarea "Cover letter template:" at bounding box center [571, 285] width 413 height 431
click at [494, 283] on textarea "Cover letter template:" at bounding box center [571, 285] width 413 height 431
paste textarea "p.s. here's my nice portfolio: https://noto.li/UU3r8s"
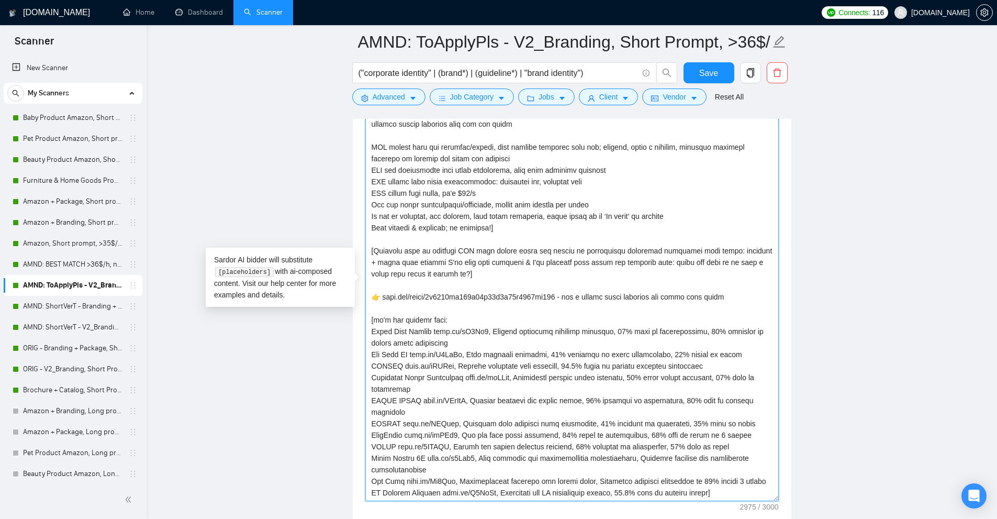
click at [447, 290] on textarea "Cover letter template:" at bounding box center [571, 285] width 413 height 431
drag, startPoint x: 383, startPoint y: 282, endPoint x: 730, endPoint y: 283, distance: 347.5
click at [730, 283] on textarea "Cover letter template:" at bounding box center [571, 285] width 413 height 431
paste textarea "p.s. here's my nice portfolio: https://noto.li/UU3r8"
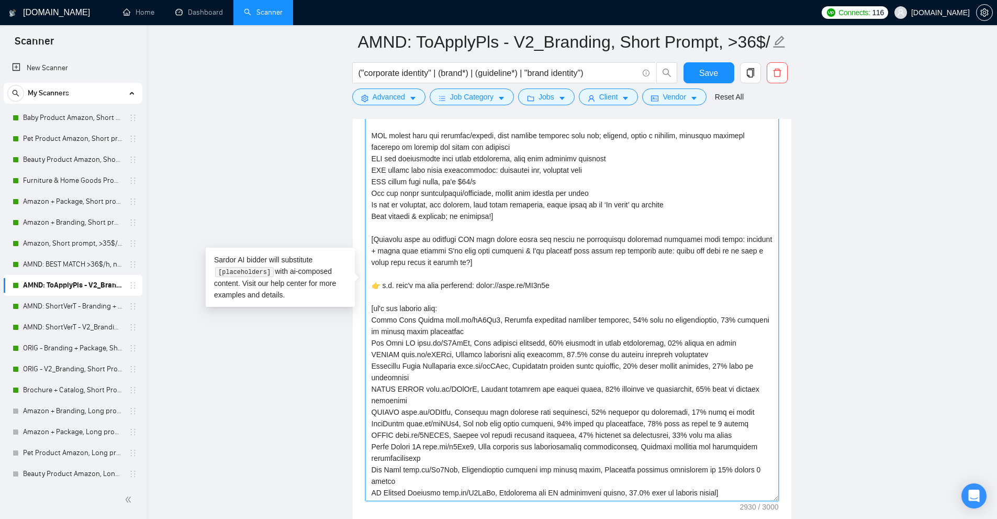
click at [540, 309] on textarea "Cover letter template:" at bounding box center [571, 285] width 413 height 431
click at [471, 300] on textarea "Cover letter template:" at bounding box center [571, 285] width 413 height 431
drag, startPoint x: 379, startPoint y: 284, endPoint x: 372, endPoint y: 284, distance: 6.8
click at [372, 284] on textarea "Cover letter template:" at bounding box center [571, 285] width 413 height 431
click at [465, 281] on textarea "Cover letter template:" at bounding box center [571, 285] width 413 height 431
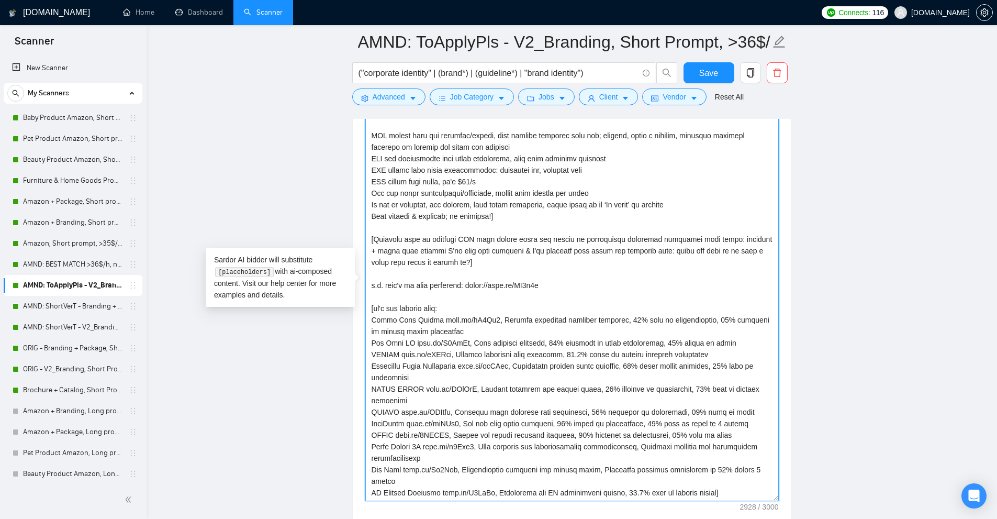
paste textarea "👉"
click at [587, 288] on textarea "Cover letter template:" at bounding box center [571, 285] width 413 height 431
type textarea "Hi [use client’s name if it’s mentioned; otherwise skip] I’ve done a similar on…"
click at [706, 73] on span "Save" at bounding box center [708, 72] width 19 height 13
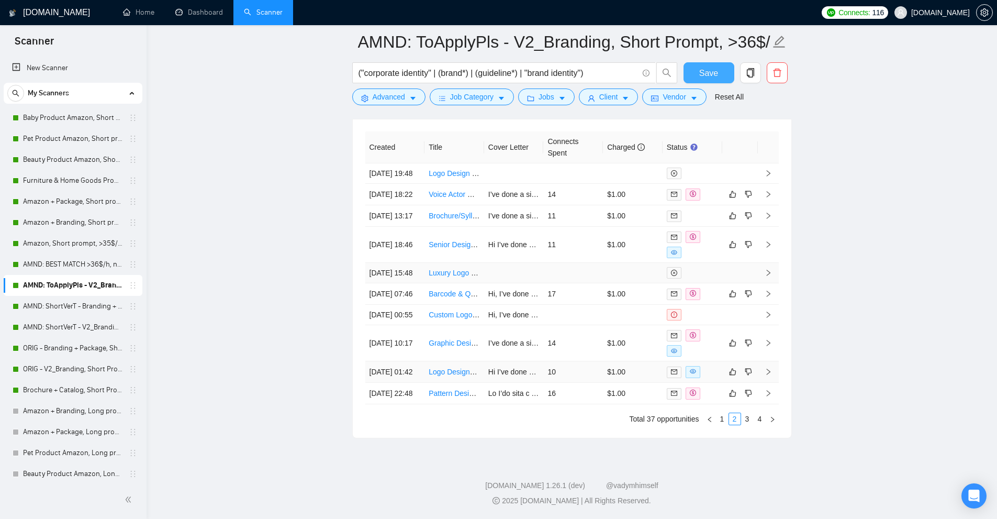
scroll to position [2805, 0]
click at [749, 418] on link "3" at bounding box center [747, 419] width 12 height 12
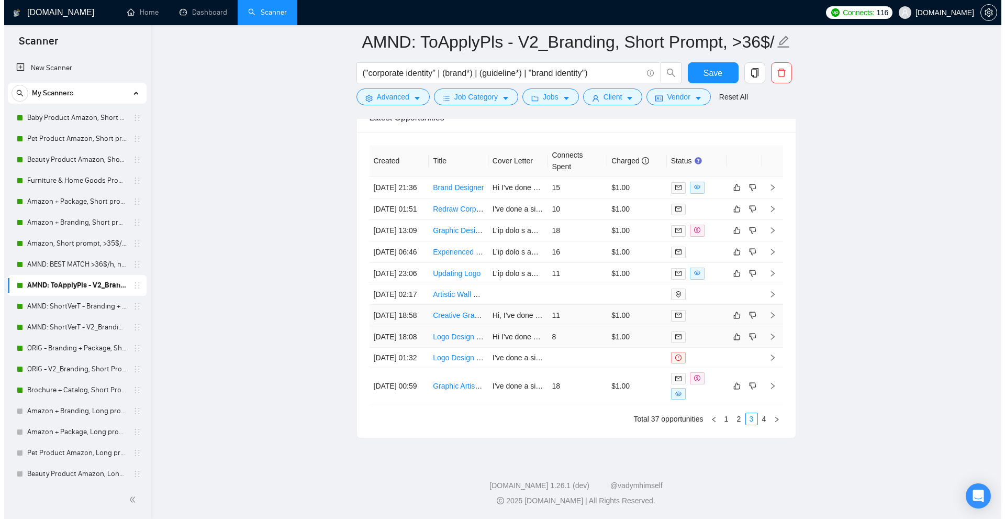
scroll to position [2645, 0]
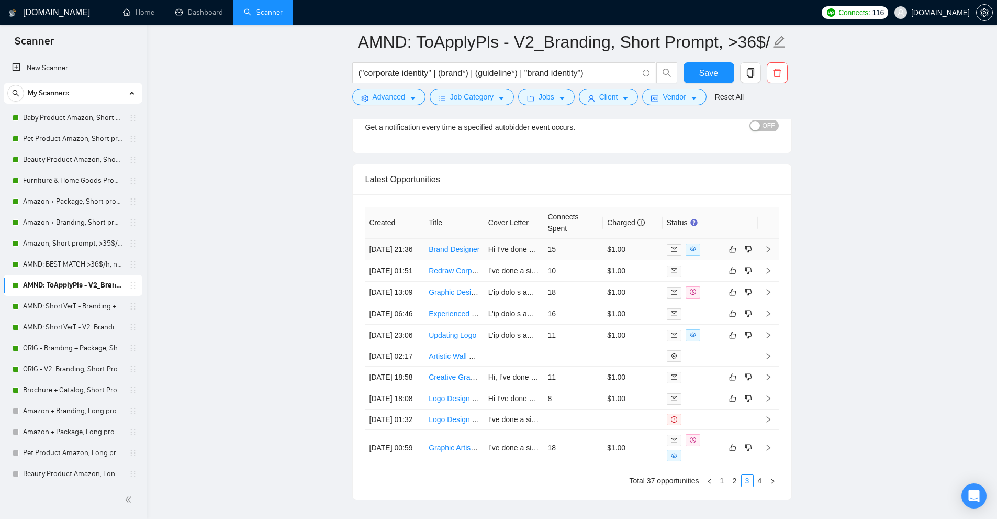
click at [578, 257] on td "15" at bounding box center [573, 249] width 60 height 21
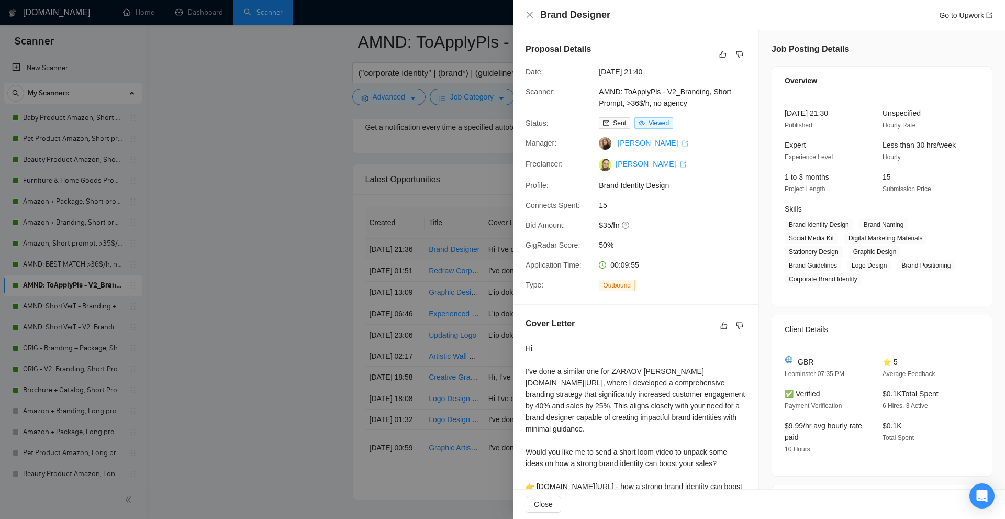
scroll to position [179, 0]
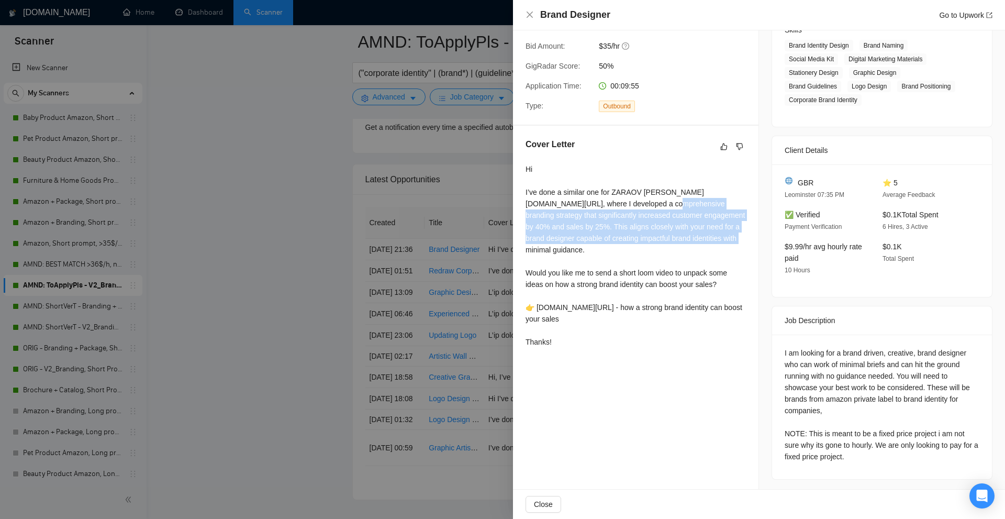
drag, startPoint x: 649, startPoint y: 199, endPoint x: 717, endPoint y: 238, distance: 78.3
click at [717, 238] on div "Hi I’ve done a similar one for ZARAOV noto.li/QFBniw, where I developed a compr…" at bounding box center [635, 255] width 220 height 184
drag, startPoint x: 562, startPoint y: 220, endPoint x: 699, endPoint y: 231, distance: 137.0
click at [699, 231] on div "Hi I’ve done a similar one for ZARAOV noto.li/QFBniw, where I developed a compr…" at bounding box center [635, 255] width 220 height 184
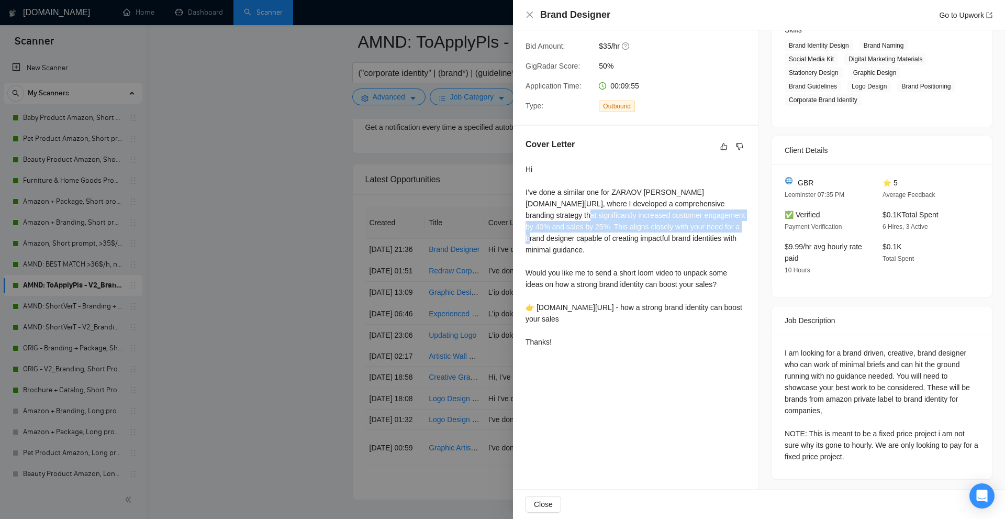
click at [699, 231] on div "Hi I’ve done a similar one for ZARAOV noto.li/QFBniw, where I developed a compr…" at bounding box center [635, 255] width 220 height 184
click at [414, 254] on div at bounding box center [502, 259] width 1005 height 519
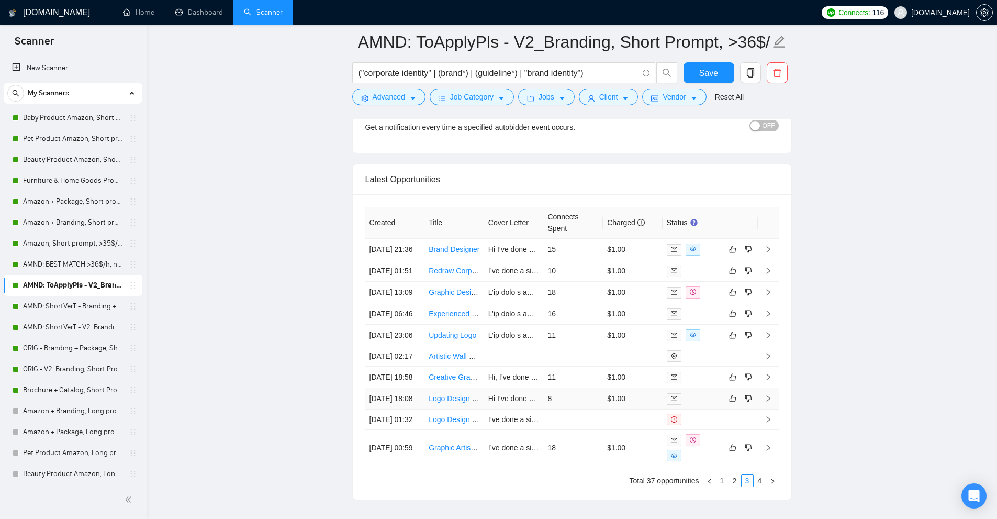
click at [567, 409] on td "8" at bounding box center [573, 398] width 60 height 21
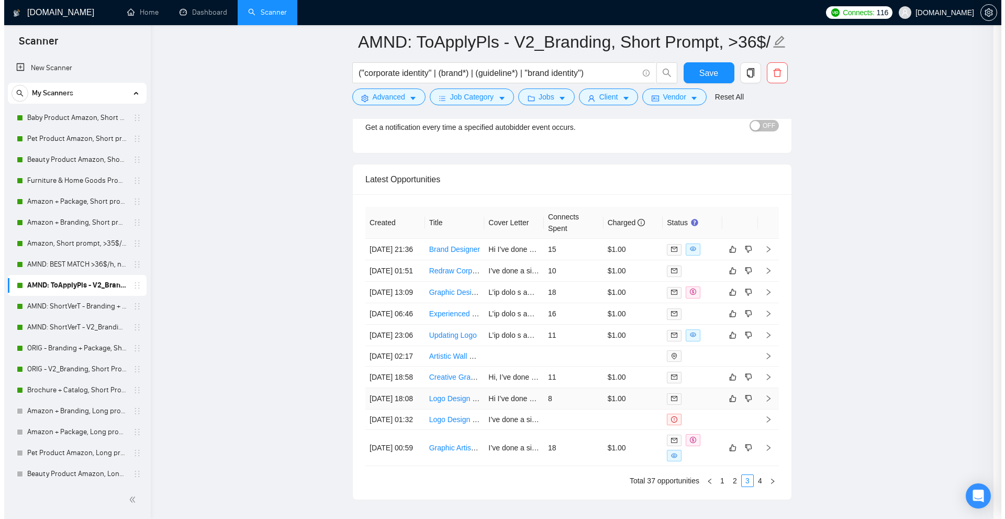
scroll to position [173, 0]
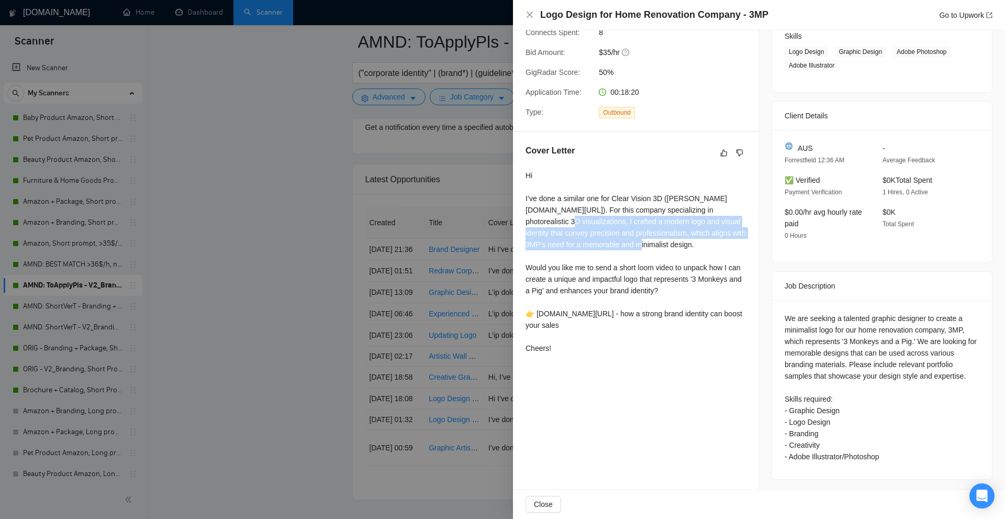
drag, startPoint x: 706, startPoint y: 208, endPoint x: 620, endPoint y: 244, distance: 93.1
click at [620, 244] on div "Hi I’ve done a similar one for Clear Vision 3D (noto.li/v1Jkd0). For this compa…" at bounding box center [635, 262] width 220 height 184
drag, startPoint x: 533, startPoint y: 206, endPoint x: 663, endPoint y: 245, distance: 136.1
click at [663, 245] on div "Hi I’ve done a similar one for Clear Vision 3D (noto.li/v1Jkd0). For this compa…" at bounding box center [635, 262] width 220 height 184
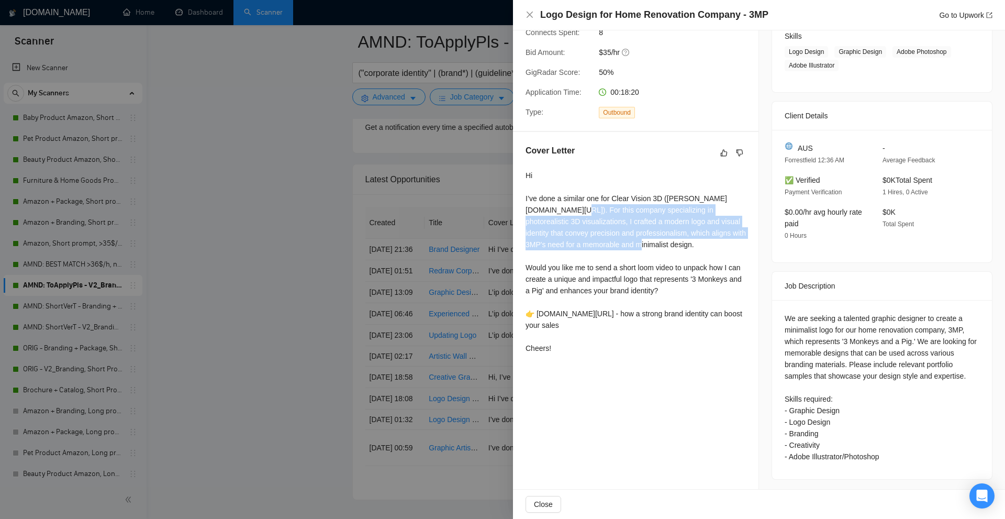
click at [663, 245] on div "Hi I’ve done a similar one for Clear Vision 3D (noto.li/v1Jkd0). For this compa…" at bounding box center [635, 262] width 220 height 184
drag, startPoint x: 629, startPoint y: 240, endPoint x: 521, endPoint y: 199, distance: 115.3
click at [521, 199] on div "Cover Letter Hi I’ve done a similar one for Clear Vision 3D (noto.li/v1Jkd0). F…" at bounding box center [635, 251] width 245 height 239
click at [572, 217] on div "Hi I’ve done a similar one for Clear Vision 3D (noto.li/v1Jkd0). For this compa…" at bounding box center [635, 262] width 220 height 184
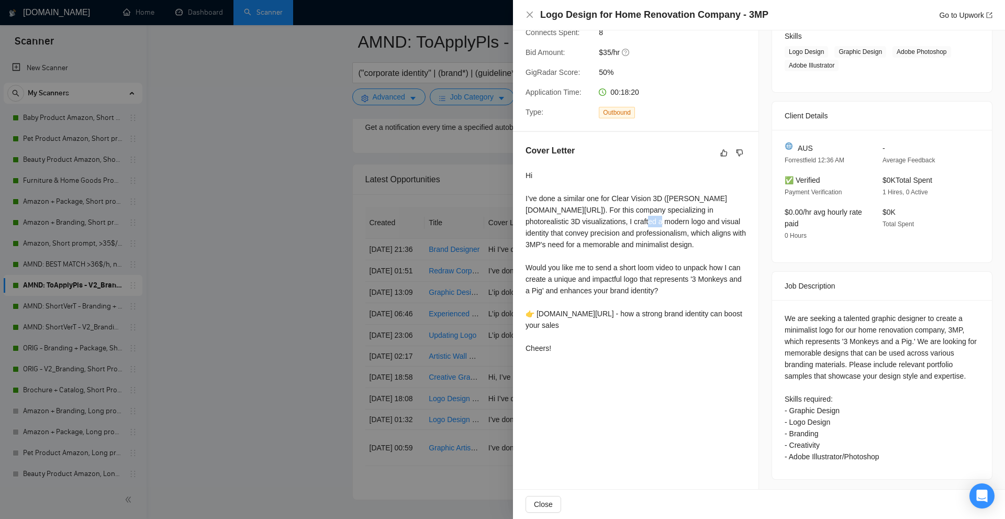
click at [572, 217] on div "Hi I’ve done a similar one for Clear Vision 3D (noto.li/v1Jkd0). For this compa…" at bounding box center [635, 262] width 220 height 184
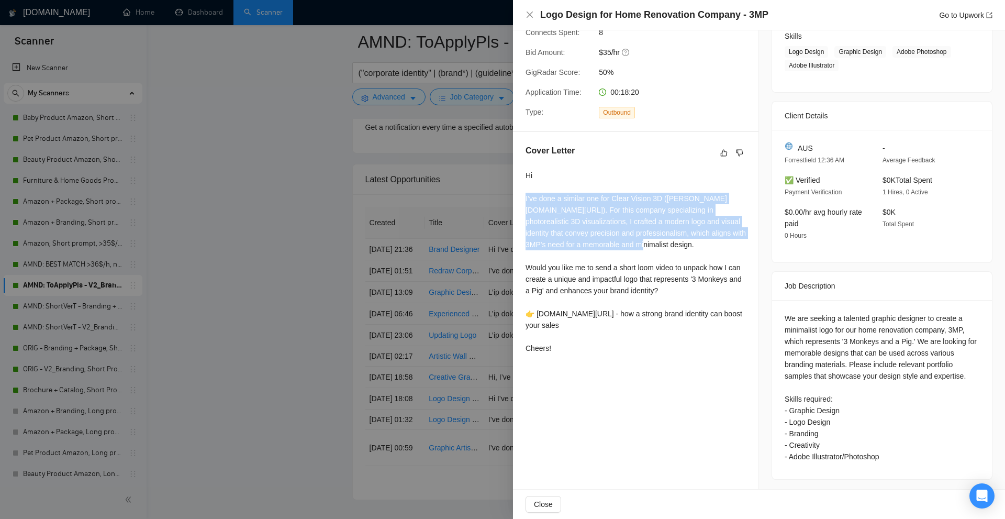
click at [572, 217] on div "Hi I’ve done a similar one for Clear Vision 3D (noto.li/v1Jkd0). For this compa…" at bounding box center [635, 262] width 220 height 184
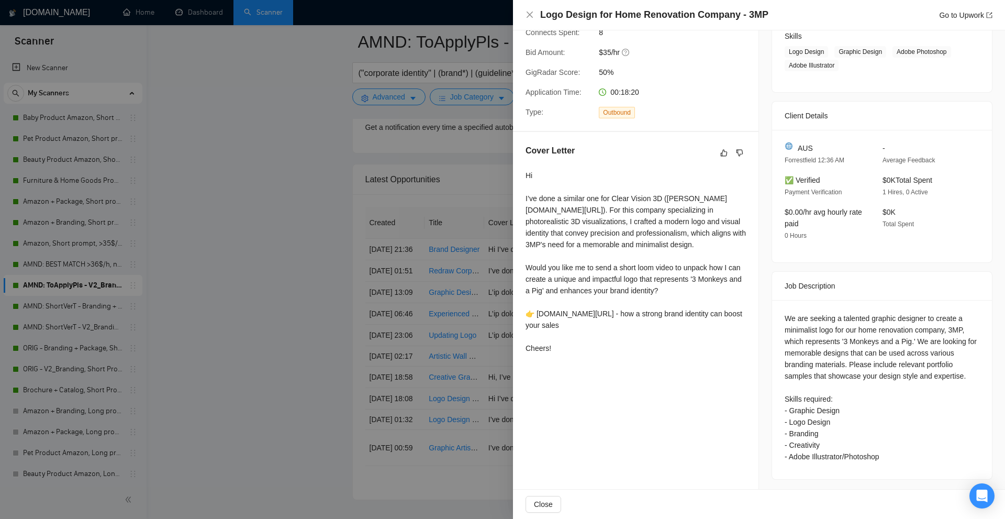
click at [530, 268] on div "Hi I’ve done a similar one for Clear Vision 3D (noto.li/v1Jkd0). For this compa…" at bounding box center [635, 262] width 220 height 184
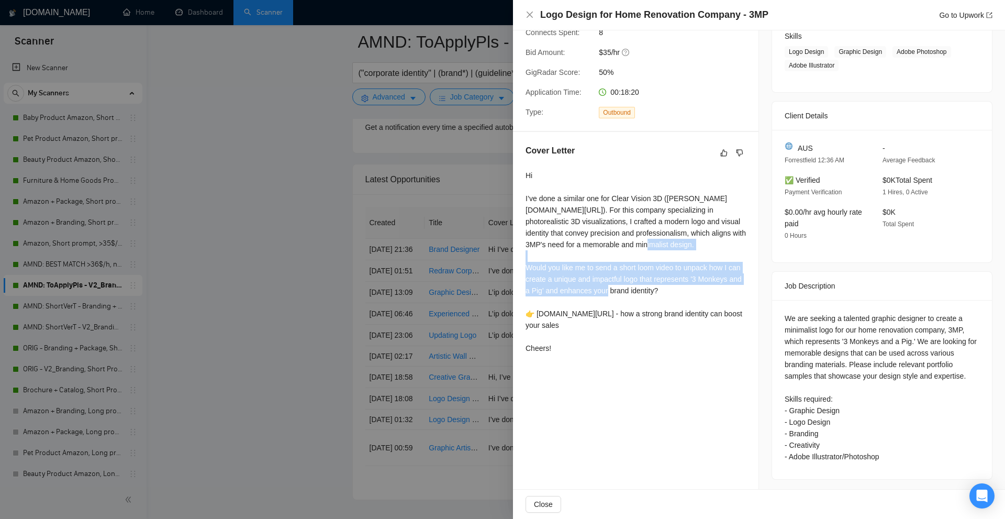
drag, startPoint x: 530, startPoint y: 268, endPoint x: 680, endPoint y: 295, distance: 153.0
click at [680, 295] on div "Hi I’ve done a similar one for Clear Vision 3D (noto.li/v1Jkd0). For this compa…" at bounding box center [635, 262] width 220 height 184
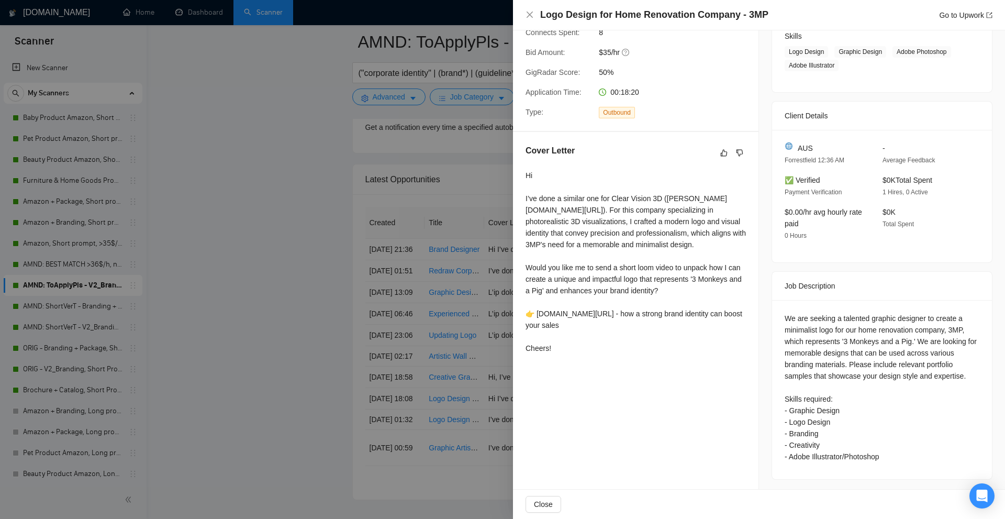
click at [657, 287] on div "Hi I’ve done a similar one for Clear Vision 3D (noto.li/v1Jkd0). For this compa…" at bounding box center [635, 262] width 220 height 184
drag, startPoint x: 657, startPoint y: 287, endPoint x: 577, endPoint y: 287, distance: 80.1
click at [577, 287] on div "Hi I’ve done a similar one for Clear Vision 3D (noto.li/v1Jkd0). For this compa…" at bounding box center [635, 262] width 220 height 184
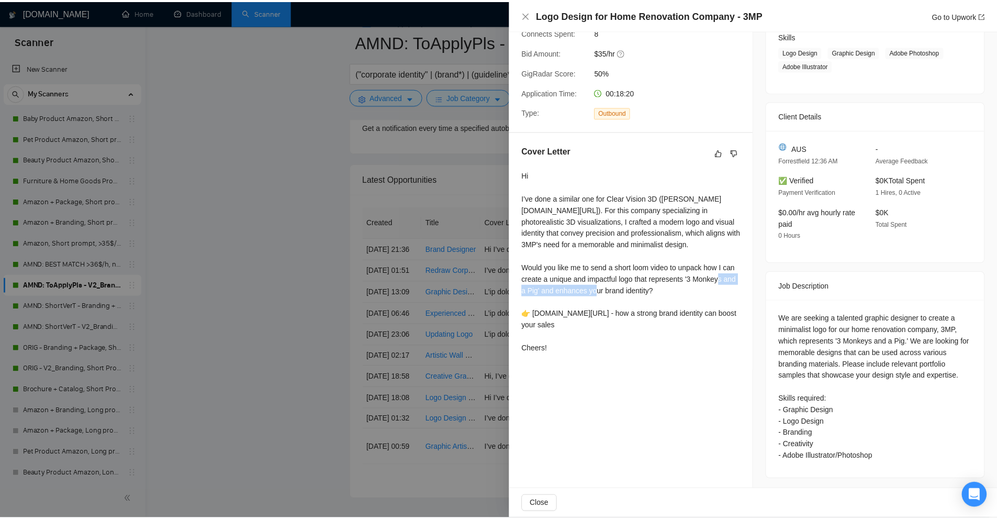
scroll to position [0, 0]
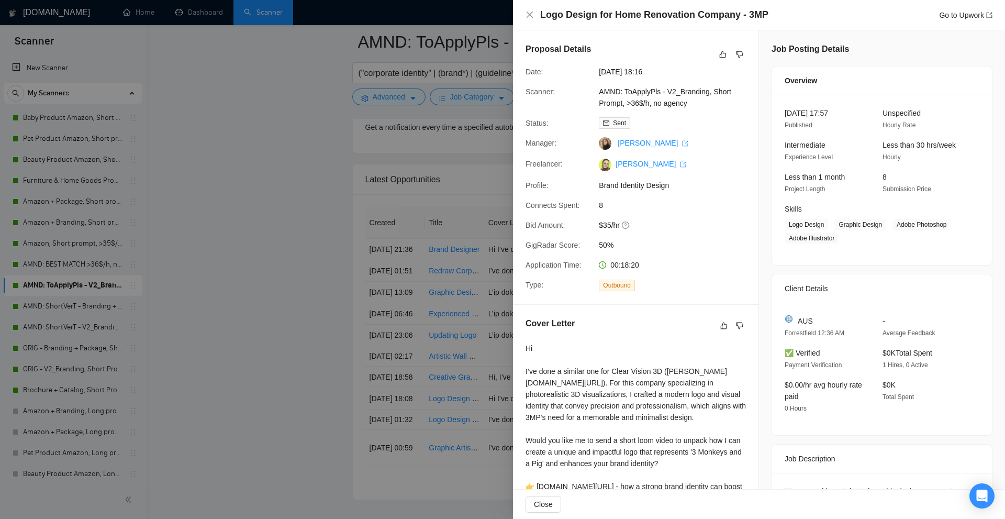
click at [254, 128] on div at bounding box center [502, 259] width 1005 height 519
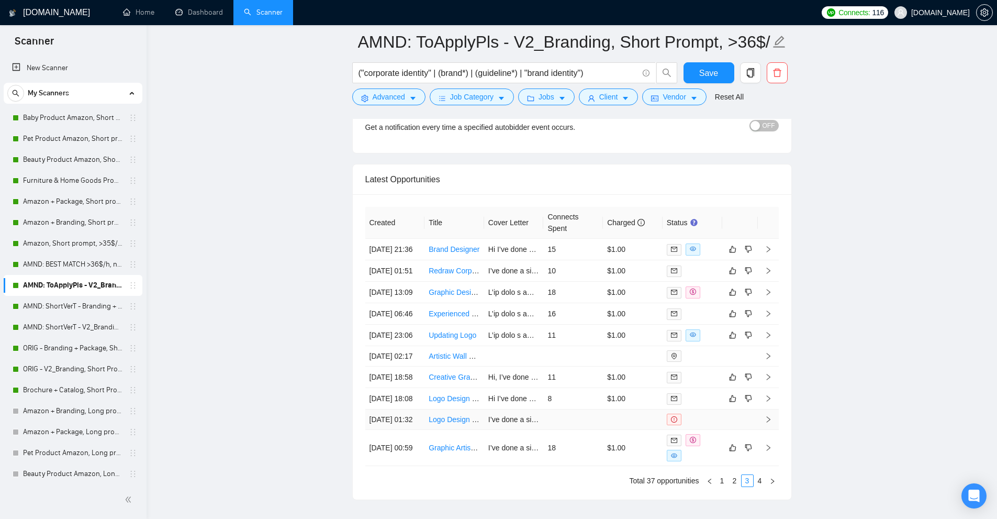
scroll to position [2802, 0]
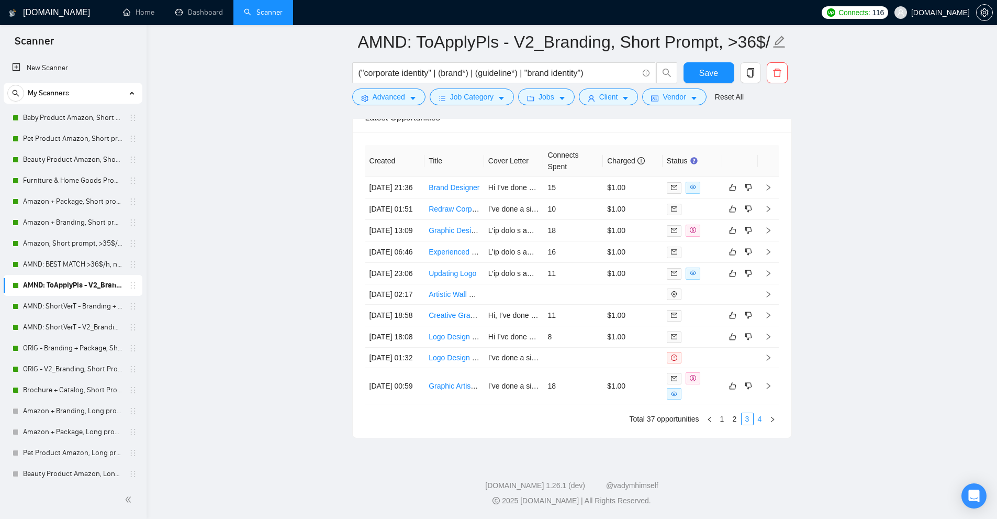
click at [756, 416] on link "4" at bounding box center [760, 419] width 12 height 12
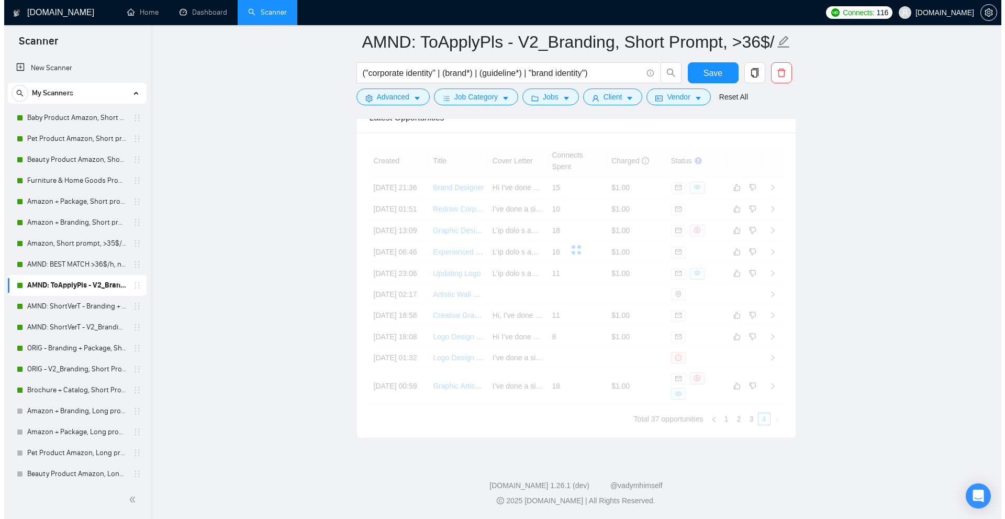
scroll to position [2702, 0]
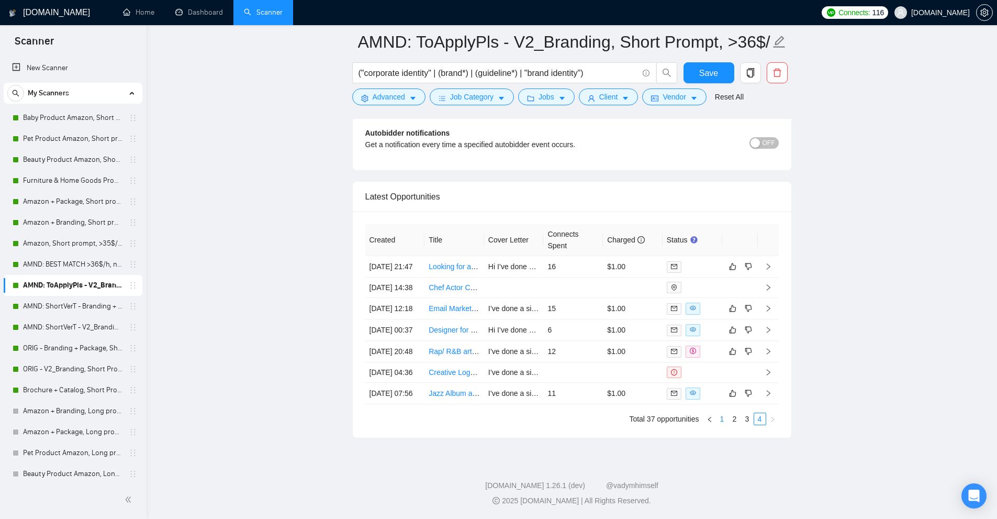
click at [723, 418] on link "1" at bounding box center [722, 419] width 12 height 12
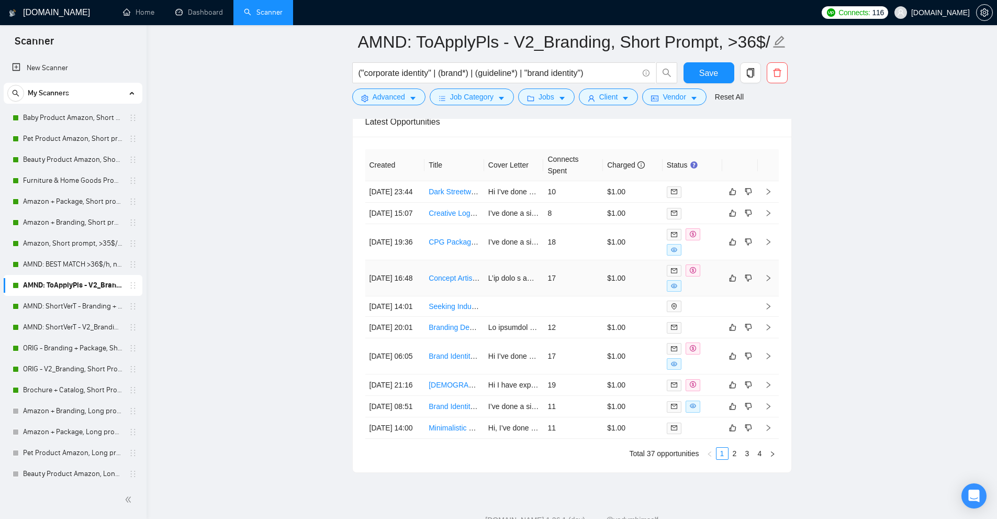
click at [580, 295] on td "17" at bounding box center [573, 278] width 60 height 36
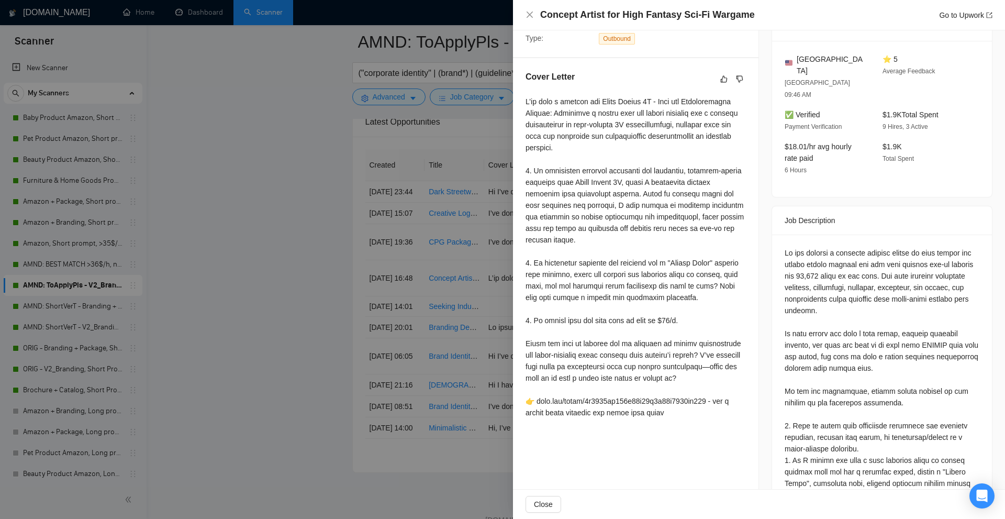
scroll to position [299, 0]
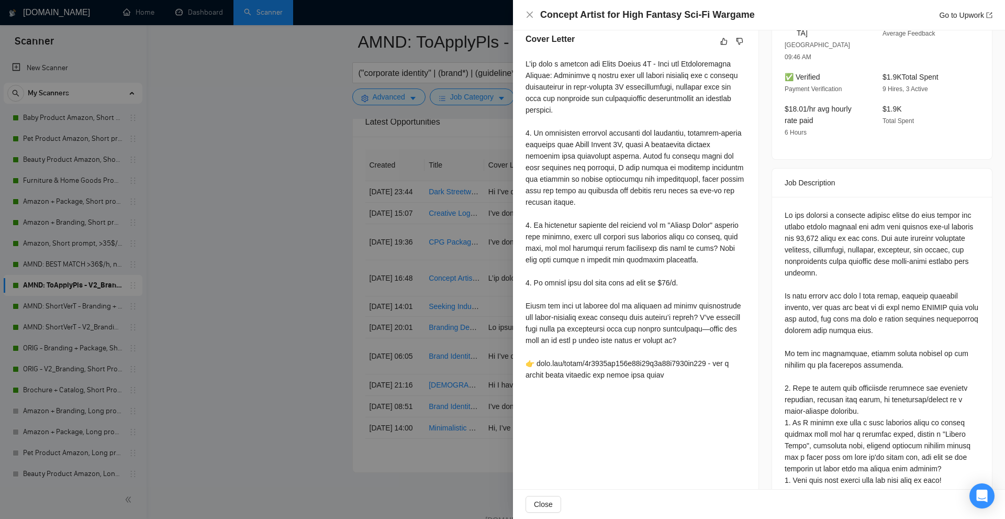
click at [557, 267] on div at bounding box center [635, 219] width 220 height 322
drag, startPoint x: 557, startPoint y: 267, endPoint x: 564, endPoint y: 287, distance: 21.2
click at [564, 287] on div at bounding box center [635, 219] width 220 height 322
click at [597, 308] on div at bounding box center [635, 219] width 220 height 322
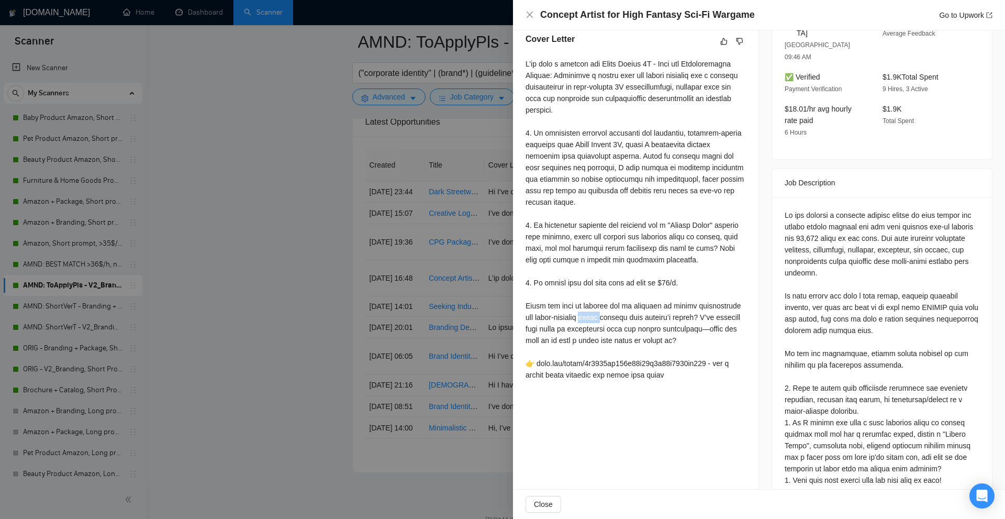
click at [597, 308] on div at bounding box center [635, 219] width 220 height 322
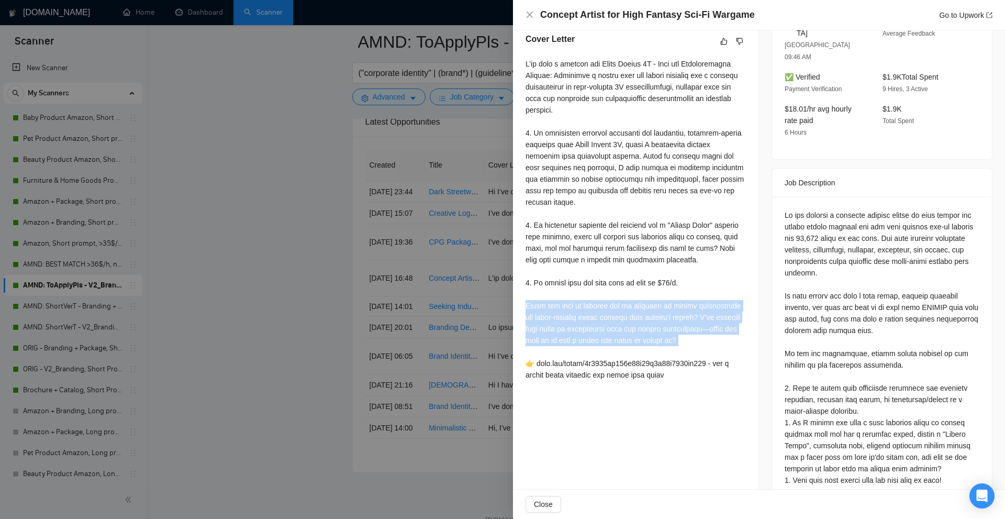
click at [597, 308] on div at bounding box center [635, 219] width 220 height 322
click at [662, 307] on div at bounding box center [635, 219] width 220 height 322
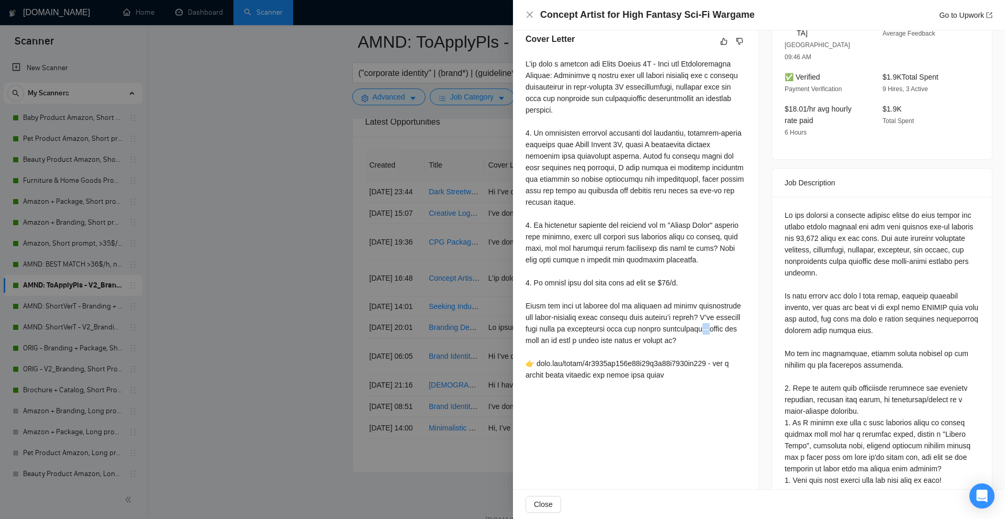
click at [732, 318] on div at bounding box center [635, 219] width 220 height 322
click at [464, 285] on div at bounding box center [502, 259] width 1005 height 519
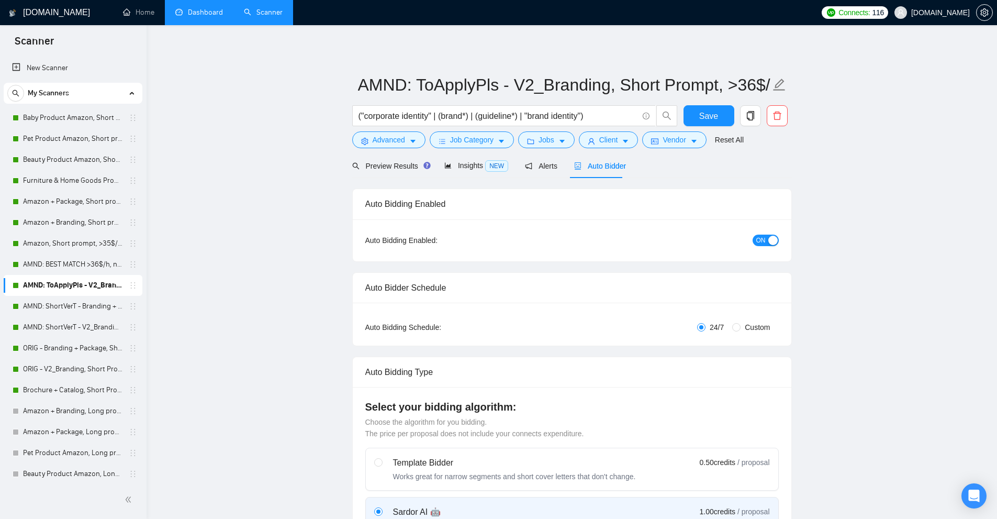
click at [208, 15] on link "Dashboard" at bounding box center [199, 12] width 48 height 9
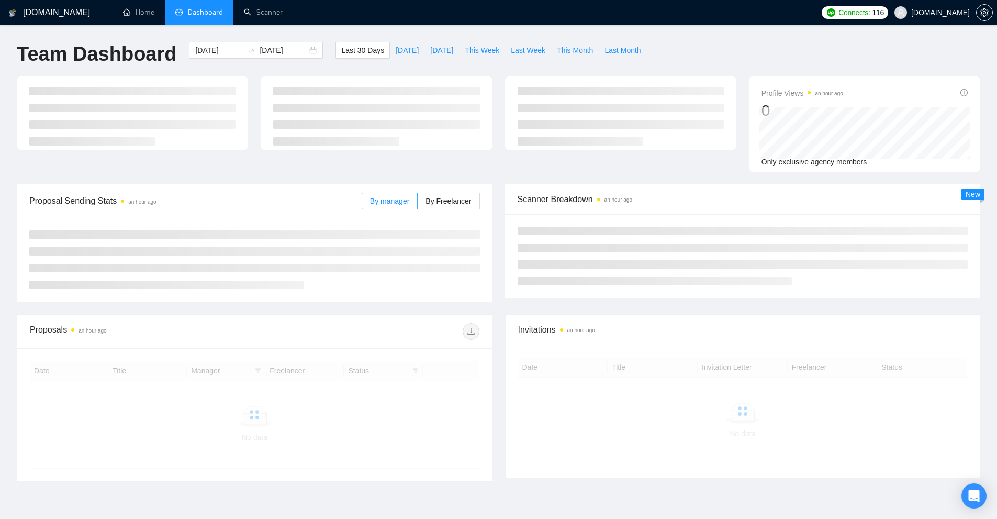
drag, startPoint x: 597, startPoint y: 177, endPoint x: 689, endPoint y: 177, distance: 92.1
click at [689, 177] on div "Profile Views an hour ago 0 Only exclusive agency members" at bounding box center [498, 130] width 976 height 108
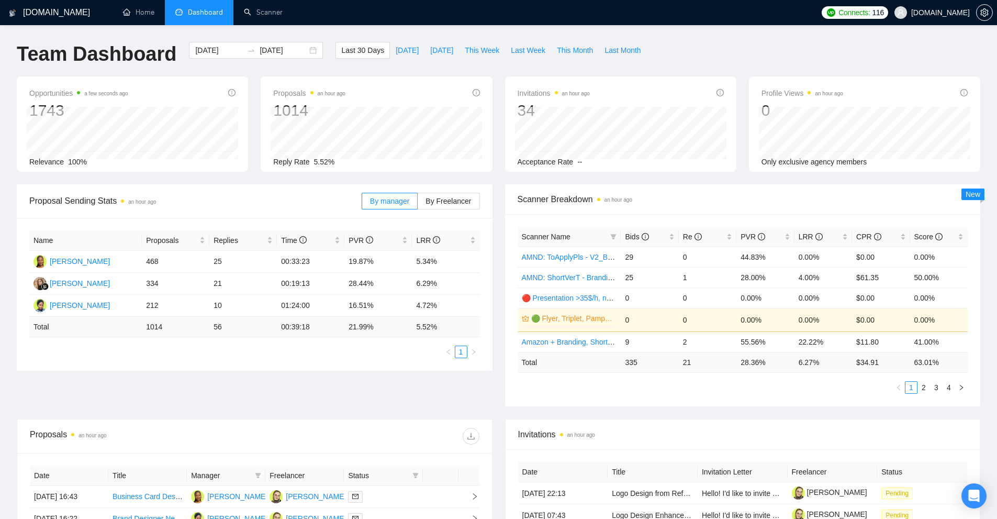
click at [680, 189] on div "Scanner Breakdown an hour ago" at bounding box center [743, 199] width 451 height 30
click at [611, 232] on span at bounding box center [613, 237] width 10 height 16
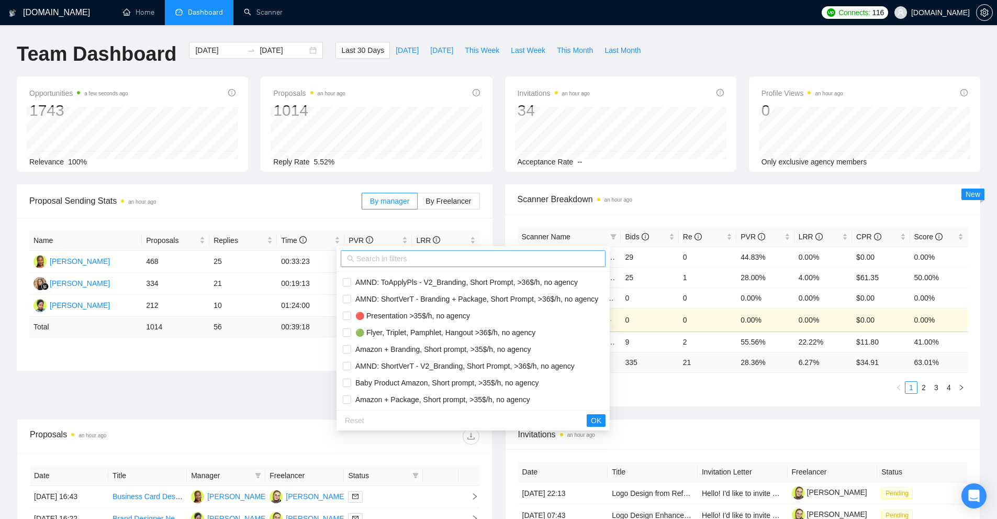
click at [407, 258] on input "text" at bounding box center [477, 259] width 243 height 12
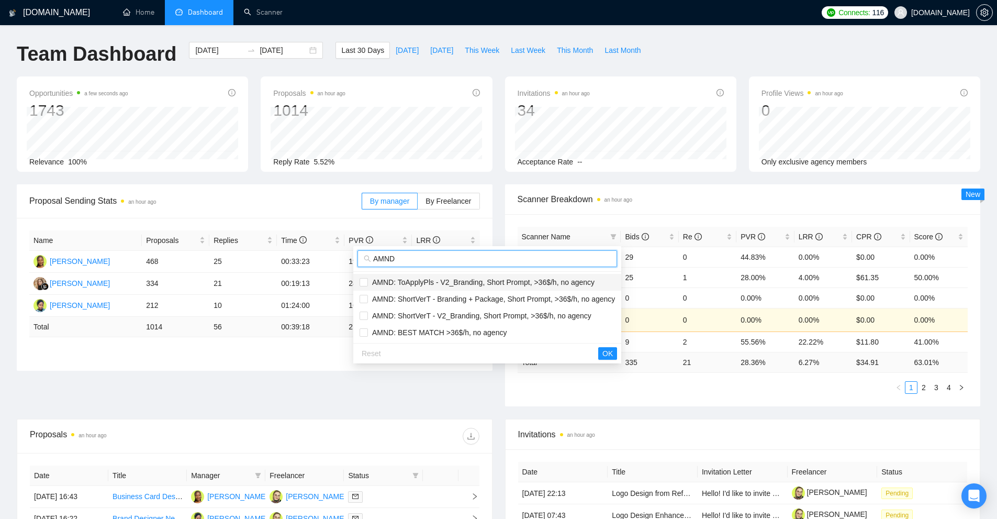
type input "AMND"
click at [453, 282] on span "AMND: ToApplyPls - V2_Branding, Short Prompt, >36$/h, no agency" at bounding box center [481, 282] width 227 height 8
checkbox input "true"
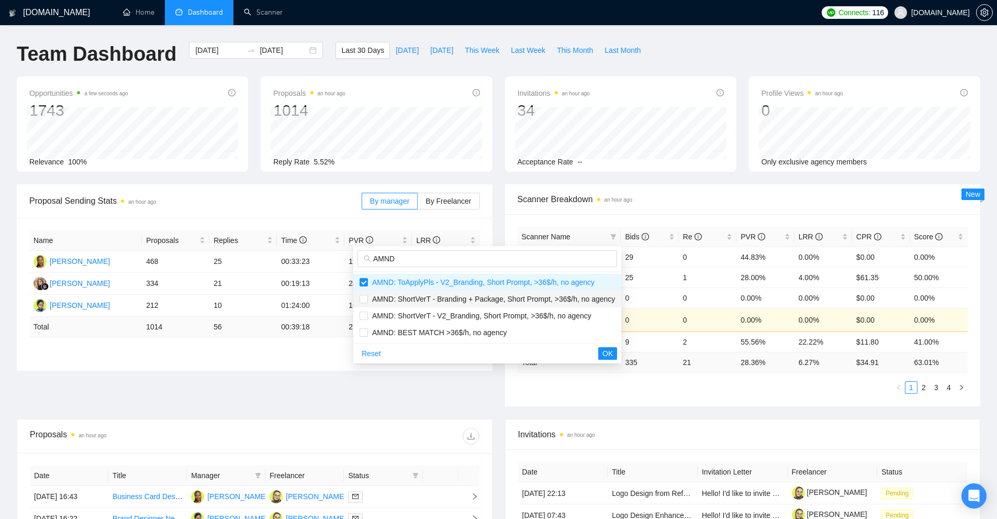
click at [447, 296] on span "AMND: ShortVerT - Branding + Package, Short Prompt, >36$/h, no agency" at bounding box center [491, 299] width 247 height 8
checkbox input "true"
click at [447, 313] on span "AMND: ShortVerT - V2_Branding, Short Prompt, >36$/h, no agency" at bounding box center [479, 315] width 223 height 8
checkbox input "true"
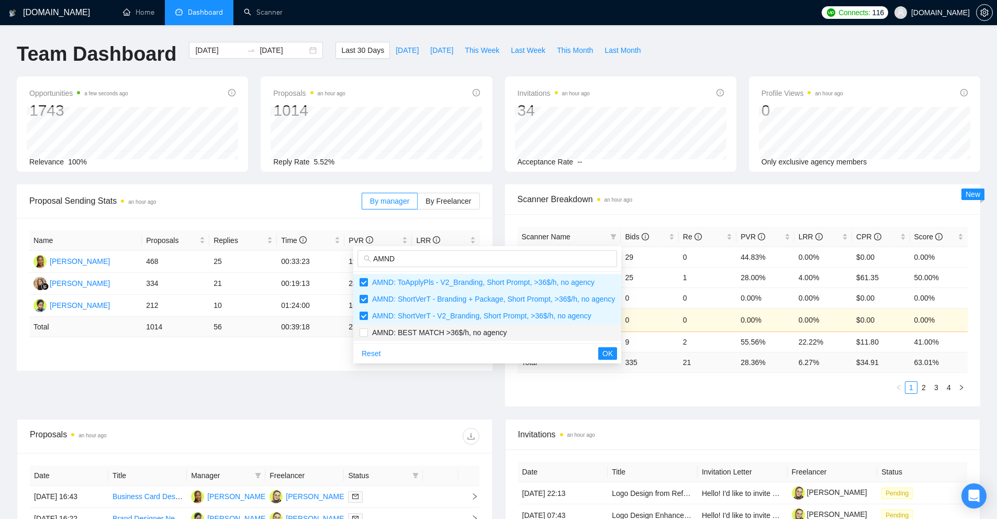
click at [447, 325] on li "AMND: BEST MATCH >36$/h, no agency" at bounding box center [487, 332] width 268 height 17
checkbox input "true"
click at [604, 353] on span "OK" at bounding box center [607, 353] width 10 height 12
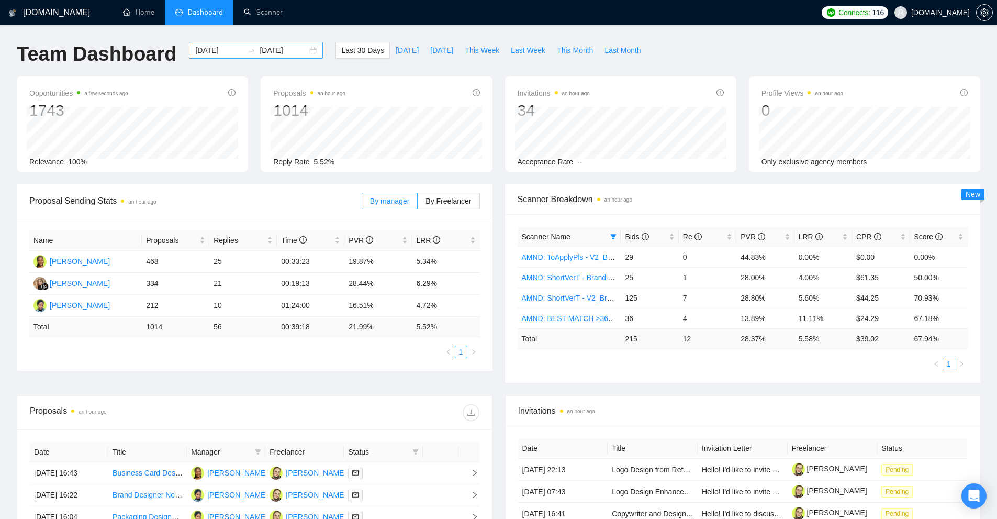
click at [211, 51] on input "2025-09-03" at bounding box center [219, 50] width 48 height 12
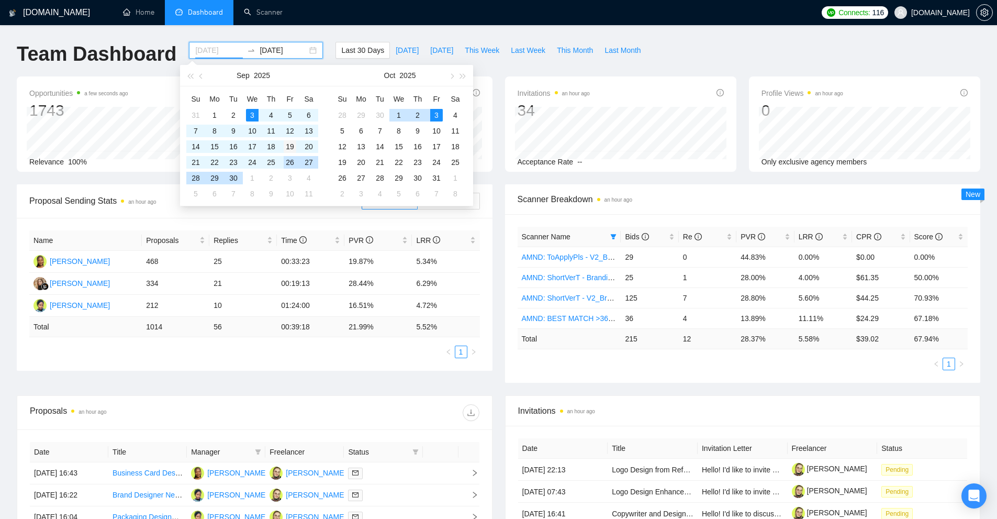
type input "2025-09-19"
click at [287, 150] on div "19" at bounding box center [290, 146] width 13 height 13
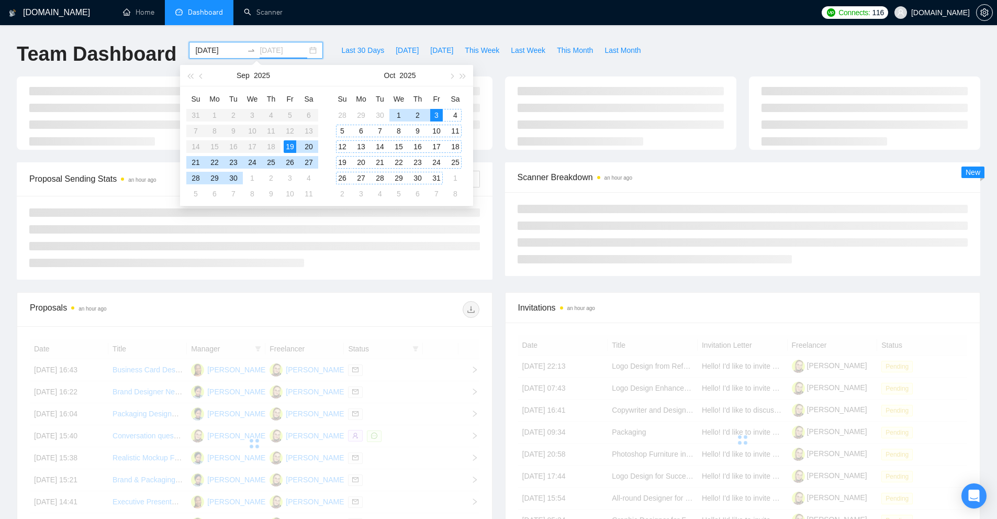
type input "2025-10-03"
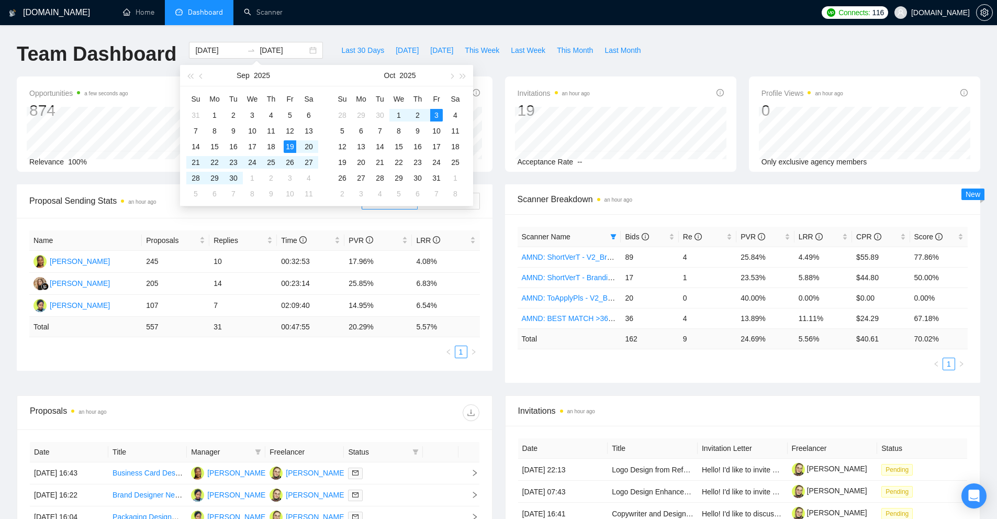
click at [732, 57] on div "Team Dashboard 2025-09-19 2025-10-03 Last 30 Days Today Yesterday This Week Las…" at bounding box center [498, 59] width 976 height 35
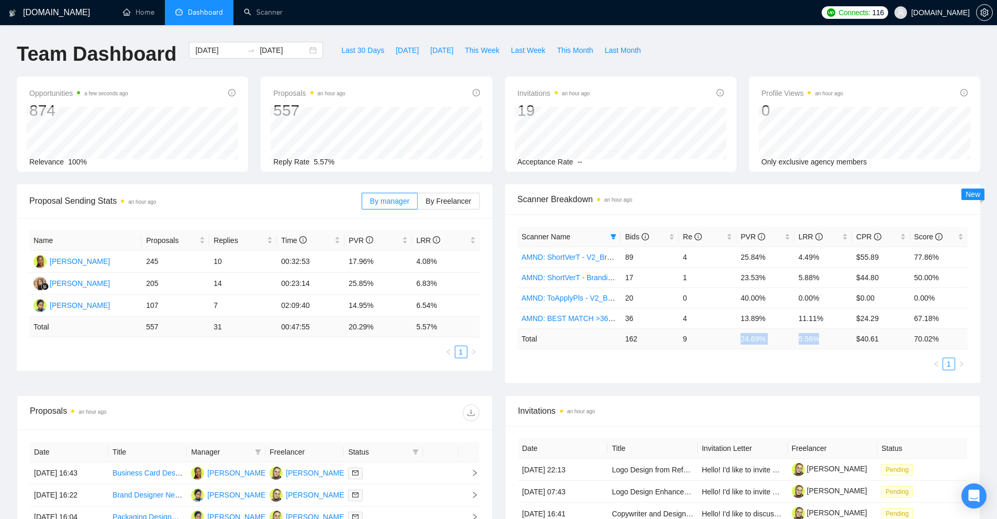
drag, startPoint x: 789, startPoint y: 344, endPoint x: 690, endPoint y: 341, distance: 98.4
click at [690, 341] on tr "Total 162 9 24.69 % 5.56 % $ 40.61 70.02 %" at bounding box center [743, 338] width 451 height 20
click at [675, 356] on div "Scanner Name Bids Re PVR LRR CPR Score AMND: ShortVerT - V2_Branding, Short Pro…" at bounding box center [743, 298] width 451 height 143
drag, startPoint x: 655, startPoint y: 339, endPoint x: 851, endPoint y: 341, distance: 196.8
click at [851, 341] on tr "Total 162 9 24.69 % 5.56 % $ 40.61 70.02 %" at bounding box center [743, 338] width 451 height 20
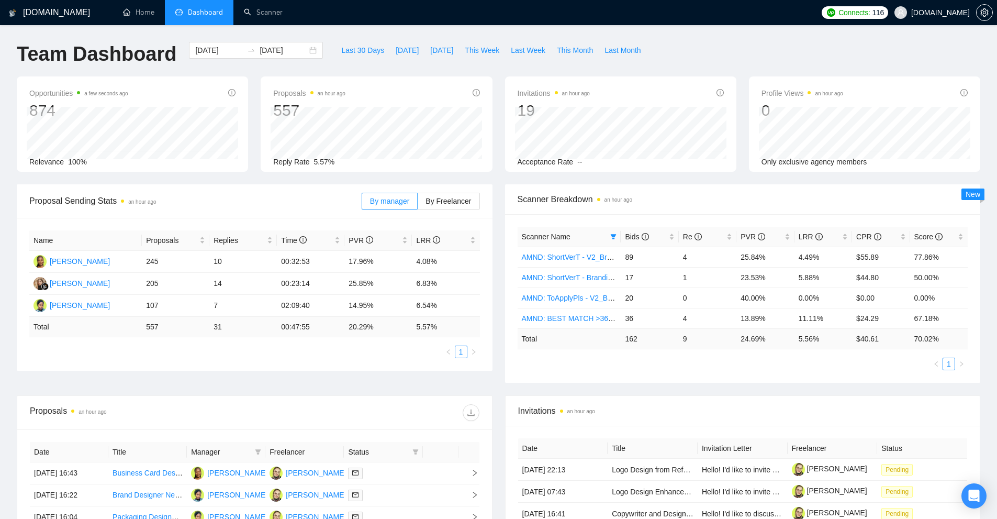
click at [852, 341] on td "$ 40.61" at bounding box center [881, 338] width 58 height 20
drag, startPoint x: 958, startPoint y: 338, endPoint x: 615, endPoint y: 340, distance: 342.2
click at [615, 340] on tr "Total 162 9 24.69 % 5.56 % $ 40.61 70.02 %" at bounding box center [743, 338] width 451 height 20
click at [615, 340] on td "Total" at bounding box center [570, 338] width 104 height 20
drag, startPoint x: 615, startPoint y: 340, endPoint x: 958, endPoint y: 346, distance: 342.3
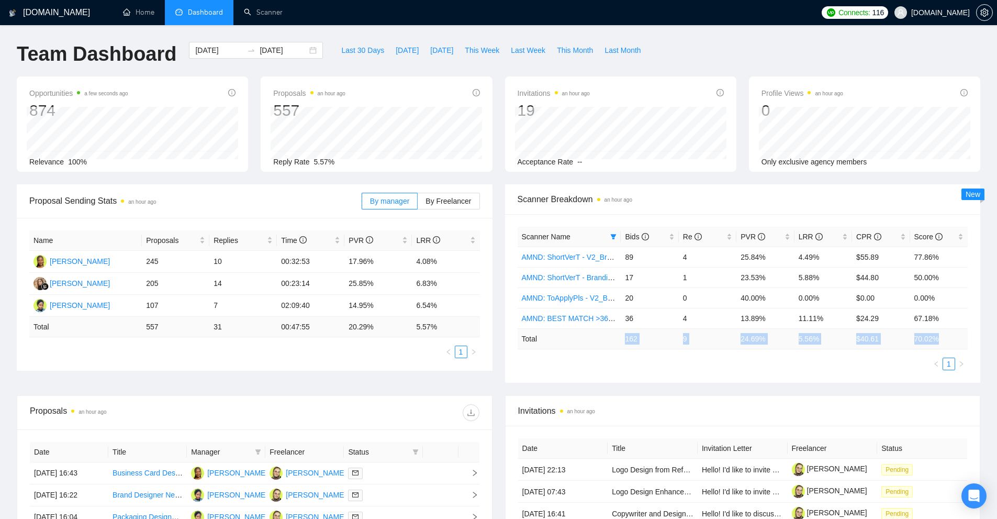
click at [958, 346] on tr "Total 162 9 24.69 % 5.56 % $ 40.61 70.02 %" at bounding box center [743, 338] width 451 height 20
click at [947, 337] on td "70.02 %" at bounding box center [939, 338] width 58 height 20
drag, startPoint x: 625, startPoint y: 300, endPoint x: 804, endPoint y: 300, distance: 179.0
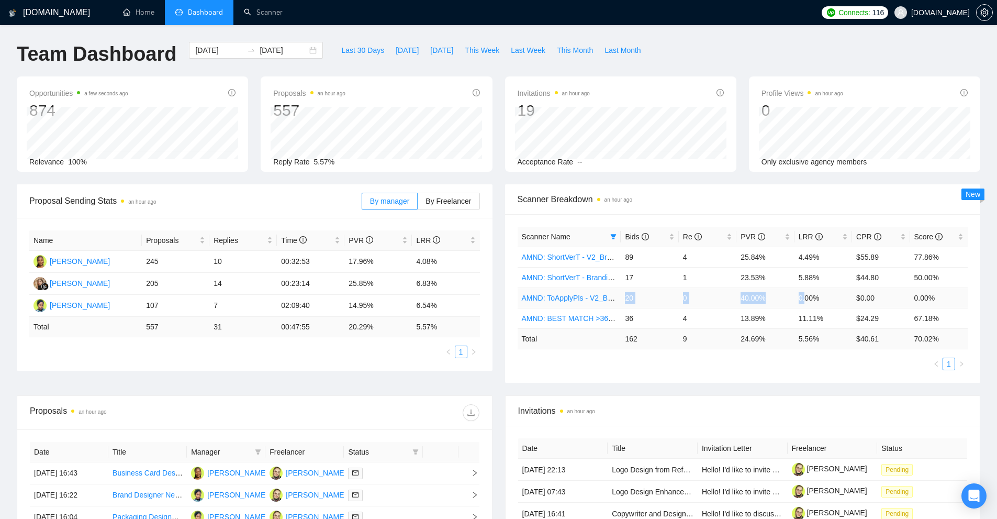
click at [804, 300] on tr "AMND: ToApplyPls - V2_Branding, Short Prompt, >36$/h, no agency 20 0 40.00% 0.0…" at bounding box center [743, 297] width 451 height 20
click at [804, 300] on td "0.00%" at bounding box center [823, 297] width 58 height 20
click at [732, 329] on td "9" at bounding box center [708, 338] width 58 height 20
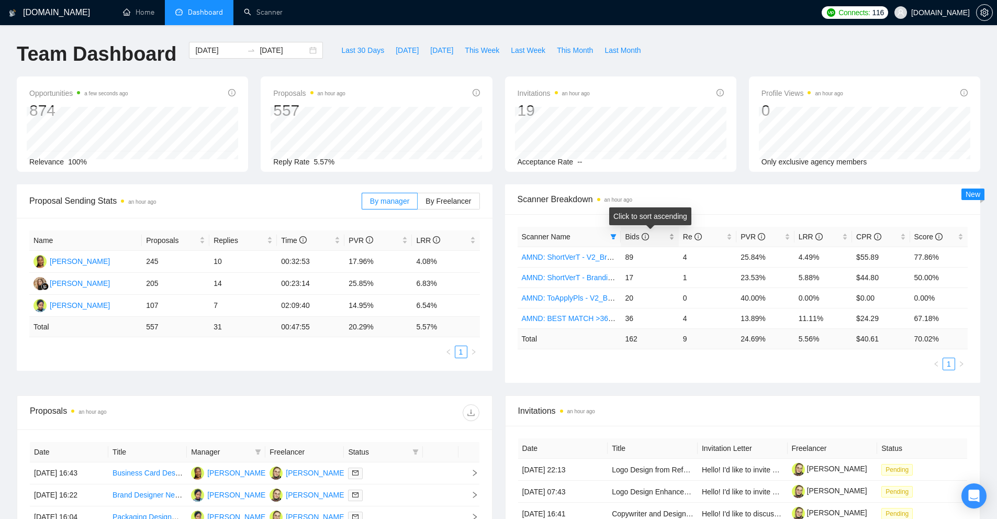
click at [673, 237] on div "Bids" at bounding box center [649, 237] width 49 height 12
drag, startPoint x: 676, startPoint y: 259, endPoint x: 831, endPoint y: 254, distance: 155.5
click at [831, 254] on tr "AMND: ShortVerT - V2_Branding, Short Prompt, >36$/h, no agency 89 4 25.84% 4.49…" at bounding box center [743, 256] width 451 height 20
click at [810, 297] on td "0.00%" at bounding box center [823, 297] width 58 height 20
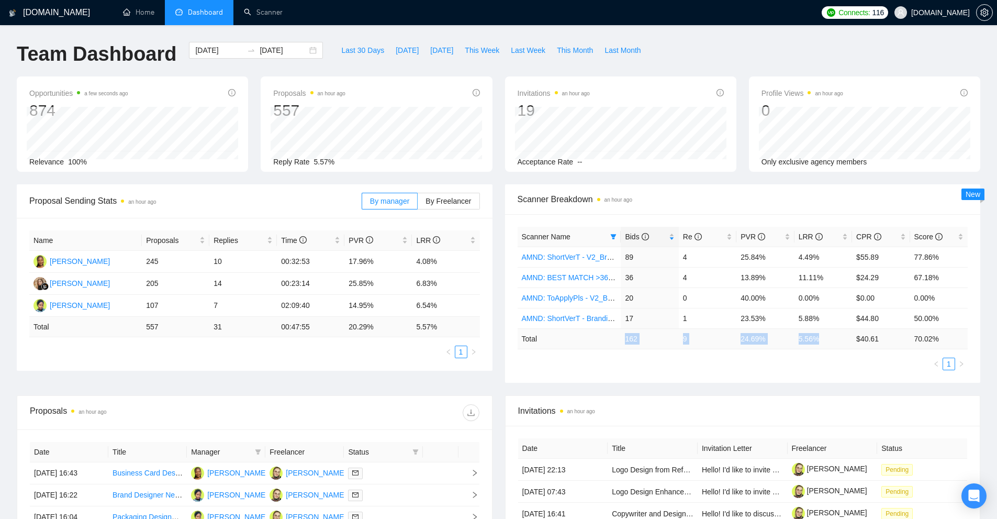
drag, startPoint x: 826, startPoint y: 340, endPoint x: 625, endPoint y: 339, distance: 200.9
click at [625, 339] on tr "Total 162 9 24.69 % 5.56 % $ 40.61 70.02 %" at bounding box center [743, 338] width 451 height 20
click at [625, 339] on td "162" at bounding box center [650, 338] width 58 height 20
drag, startPoint x: 625, startPoint y: 339, endPoint x: 825, endPoint y: 336, distance: 199.9
click at [825, 336] on tr "Total 162 9 24.69 % 5.56 % $ 40.61 70.02 %" at bounding box center [743, 338] width 451 height 20
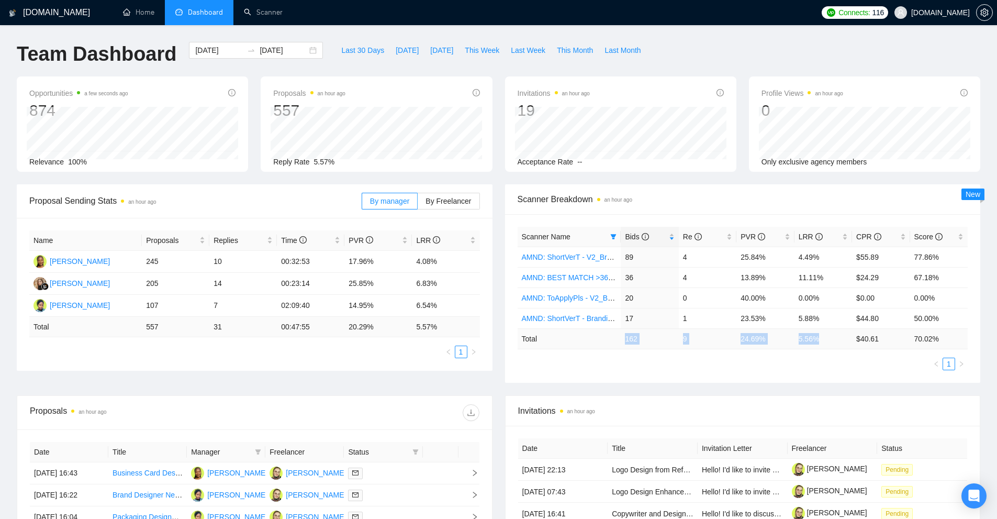
click at [825, 336] on td "5.56 %" at bounding box center [823, 338] width 58 height 20
drag, startPoint x: 825, startPoint y: 336, endPoint x: 629, endPoint y: 344, distance: 195.4
click at [629, 344] on tr "Total 162 9 24.69 % 5.56 % $ 40.61 70.02 %" at bounding box center [743, 338] width 451 height 20
click at [629, 344] on td "162" at bounding box center [650, 338] width 58 height 20
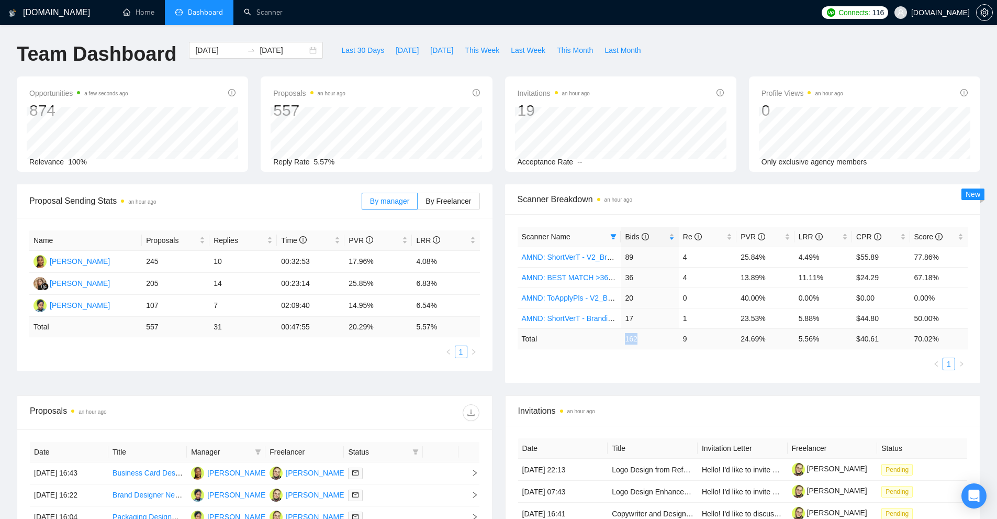
click at [629, 344] on td "162" at bounding box center [650, 338] width 58 height 20
drag, startPoint x: 624, startPoint y: 317, endPoint x: 713, endPoint y: 318, distance: 88.4
click at [713, 318] on tr "AMND: ShortVerT - Branding + Package, Short Prompt, >36$/h, no agency 17 1 23.5…" at bounding box center [743, 318] width 451 height 20
click at [695, 319] on td "1" at bounding box center [708, 318] width 58 height 20
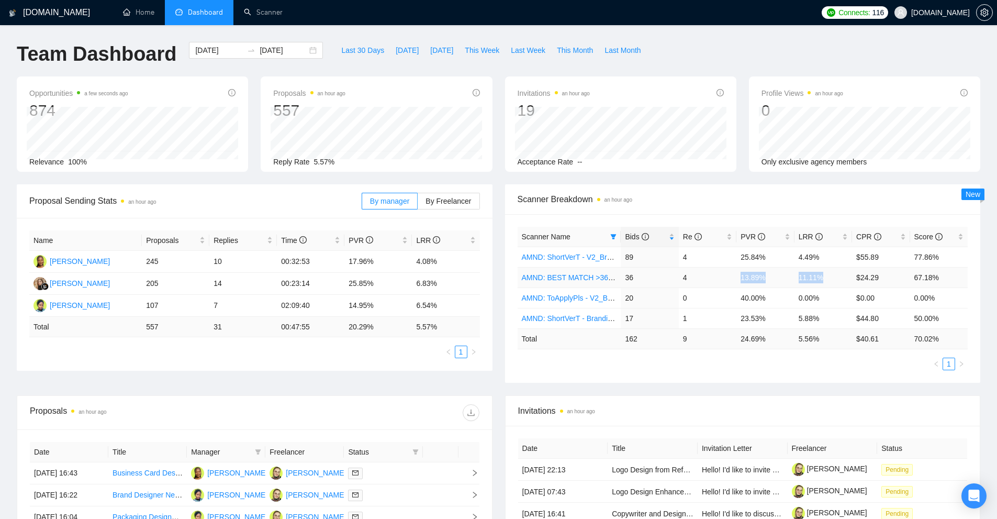
drag, startPoint x: 738, startPoint y: 278, endPoint x: 823, endPoint y: 275, distance: 84.8
click at [823, 275] on tr "AMND: BEST MATCH >36$/h, no agency 36 4 13.89% 11.11% $24.29 67.18%" at bounding box center [743, 277] width 451 height 20
click at [823, 275] on td "11.11%" at bounding box center [823, 277] width 58 height 20
drag, startPoint x: 823, startPoint y: 275, endPoint x: 713, endPoint y: 279, distance: 109.9
click at [713, 279] on tr "AMND: BEST MATCH >36$/h, no agency 36 4 13.89% 11.11% $24.29 67.18%" at bounding box center [743, 277] width 451 height 20
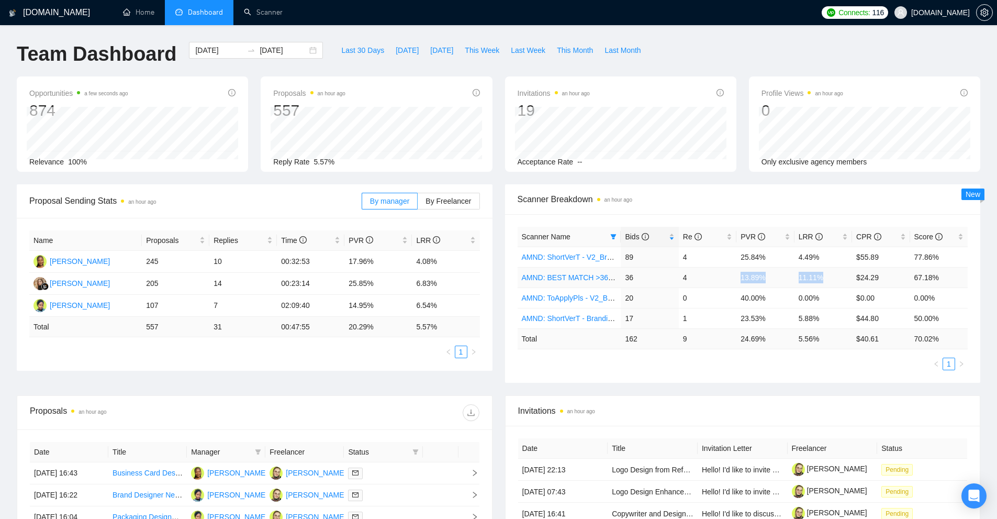
click at [703, 279] on td "4" at bounding box center [708, 277] width 58 height 20
click at [623, 255] on td "89" at bounding box center [650, 256] width 58 height 20
drag, startPoint x: 623, startPoint y: 255, endPoint x: 939, endPoint y: 251, distance: 316.1
click at [939, 251] on tr "AMND: ShortVerT - V2_Branding, Short Prompt, >36$/h, no agency 89 4 25.84% 4.49…" at bounding box center [743, 256] width 451 height 20
click at [939, 251] on td "77.86%" at bounding box center [939, 256] width 58 height 20
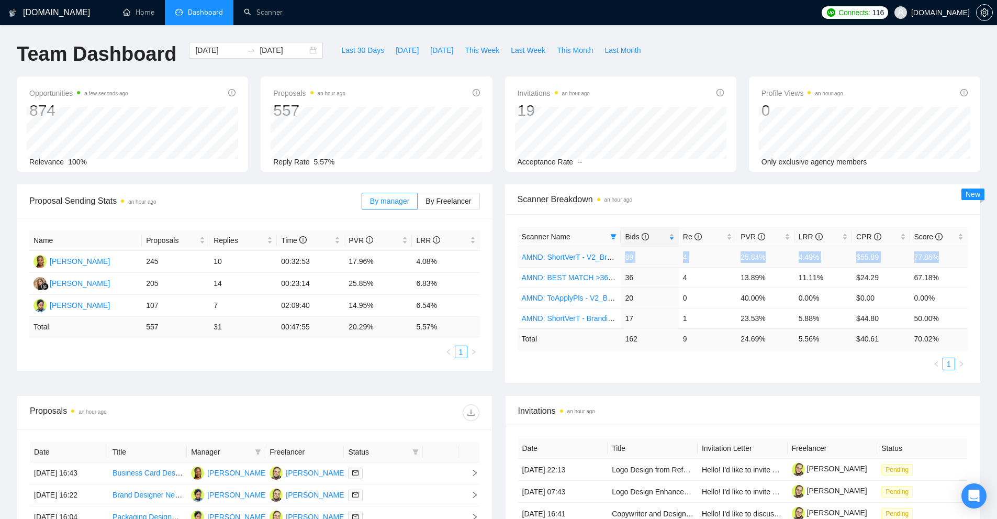
drag, startPoint x: 939, startPoint y: 251, endPoint x: 625, endPoint y: 254, distance: 314.5
click at [625, 254] on tr "AMND: ShortVerT - V2_Branding, Short Prompt, >36$/h, no agency 89 4 25.84% 4.49…" at bounding box center [743, 256] width 451 height 20
click at [625, 254] on td "89" at bounding box center [650, 256] width 58 height 20
drag, startPoint x: 625, startPoint y: 254, endPoint x: 911, endPoint y: 251, distance: 286.2
click at [905, 252] on tr "AMND: ShortVerT - V2_Branding, Short Prompt, >36$/h, no agency 89 4 25.84% 4.49…" at bounding box center [743, 256] width 451 height 20
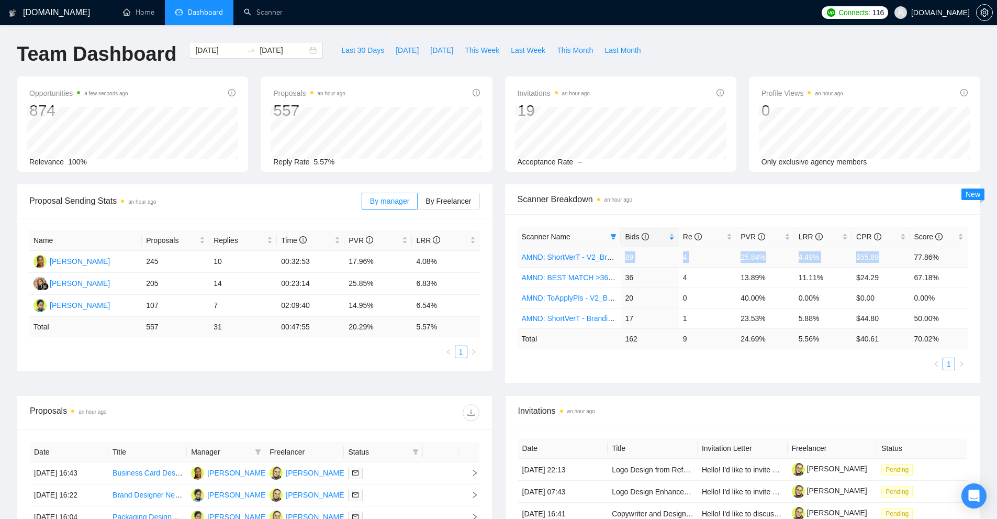
click at [906, 255] on td "$55.89" at bounding box center [881, 256] width 58 height 20
drag, startPoint x: 875, startPoint y: 340, endPoint x: 714, endPoint y: 340, distance: 160.6
click at [714, 340] on tr "Total 162 9 24.69 % 5.56 % $ 40.61 70.02 %" at bounding box center [743, 338] width 451 height 20
click at [714, 340] on td "9" at bounding box center [708, 338] width 58 height 20
drag, startPoint x: 790, startPoint y: 337, endPoint x: 829, endPoint y: 338, distance: 38.7
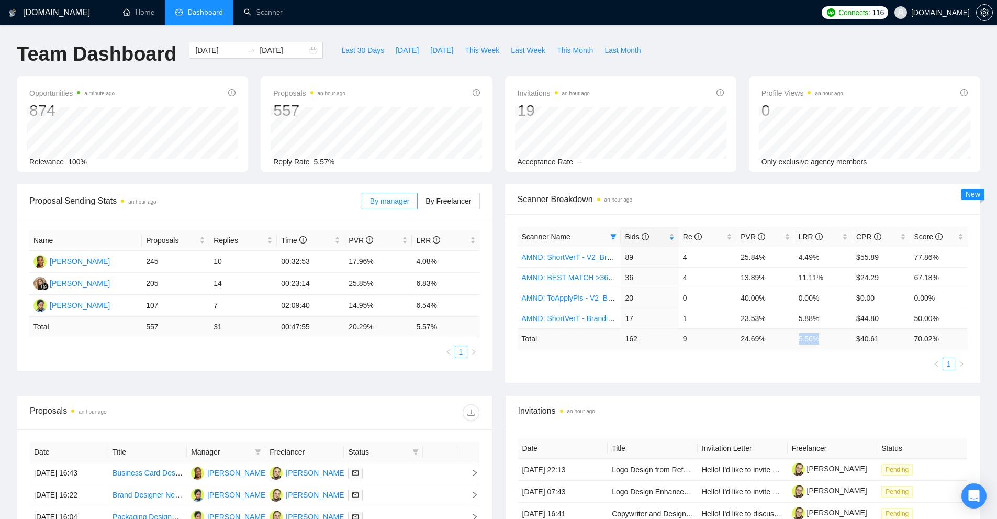
click at [829, 338] on tr "Total 162 9 24.69 % 5.56 % $ 40.61 70.02 %" at bounding box center [743, 338] width 451 height 20
drag, startPoint x: 821, startPoint y: 315, endPoint x: 788, endPoint y: 316, distance: 33.5
click at [788, 316] on tr "AMND: ShortVerT - Branding + Package, Short Prompt, >36$/h, no agency 17 1 23.5…" at bounding box center [743, 318] width 451 height 20
click at [775, 333] on td "24.69 %" at bounding box center [765, 338] width 58 height 20
drag, startPoint x: 629, startPoint y: 318, endPoint x: 815, endPoint y: 316, distance: 185.8
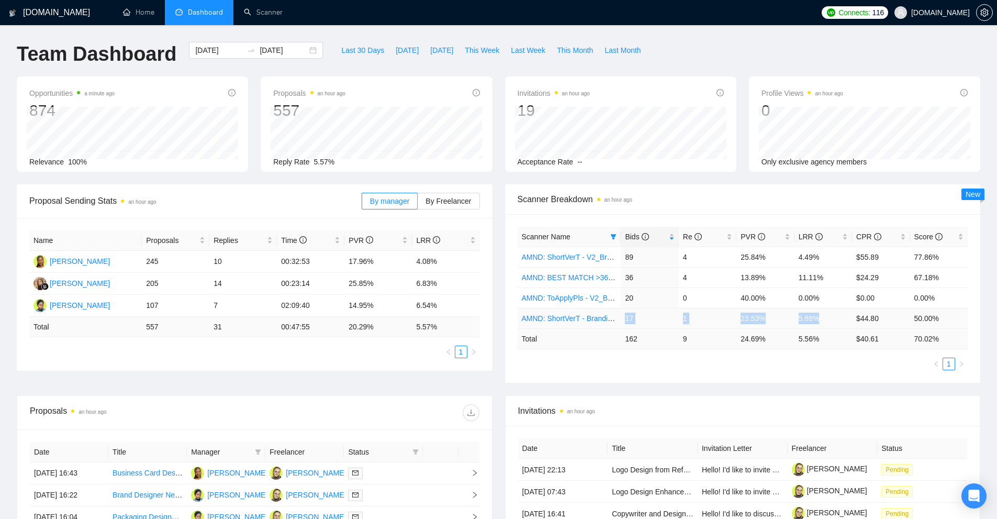
click at [830, 315] on tr "AMND: ShortVerT - Branding + Package, Short Prompt, >36$/h, no agency 17 1 23.5…" at bounding box center [743, 318] width 451 height 20
click at [651, 293] on td "20" at bounding box center [650, 297] width 58 height 20
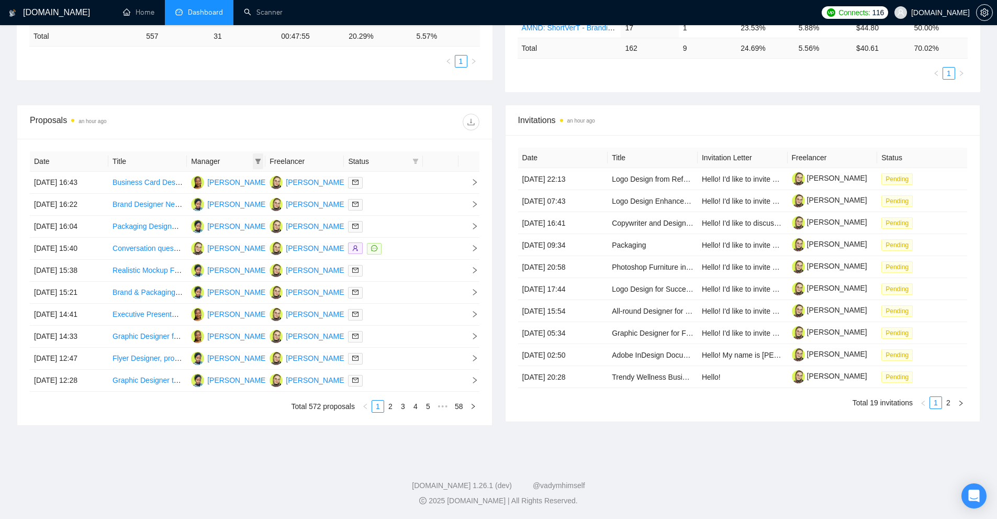
click at [257, 160] on icon "filter" at bounding box center [258, 161] width 6 height 5
click at [223, 182] on span "Kateryna Yakubova" at bounding box center [226, 181] width 60 height 8
click at [224, 181] on span "Kateryna Yakubova" at bounding box center [226, 181] width 60 height 8
click at [230, 177] on span "Kateryna Yakubova" at bounding box center [226, 181] width 60 height 8
checkbox input "true"
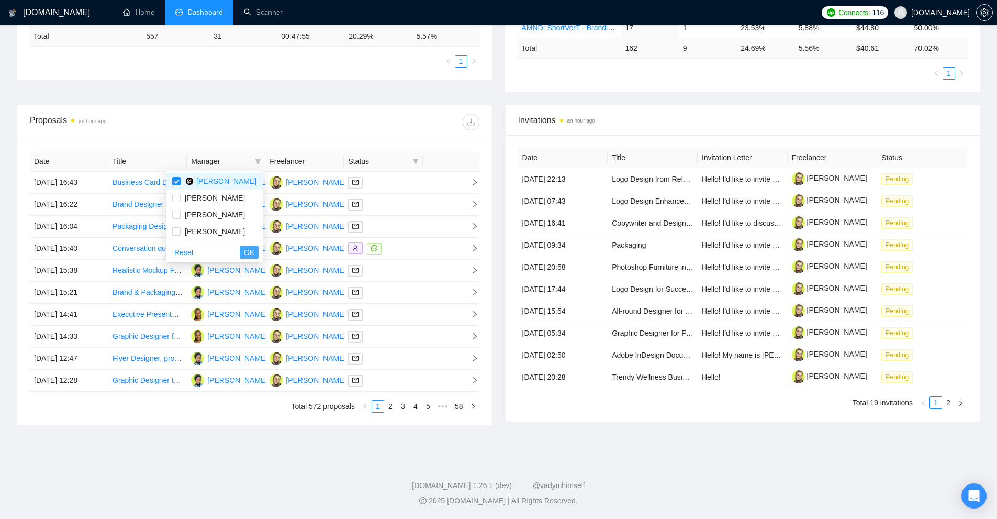
click at [250, 247] on span "OK" at bounding box center [249, 252] width 10 height 12
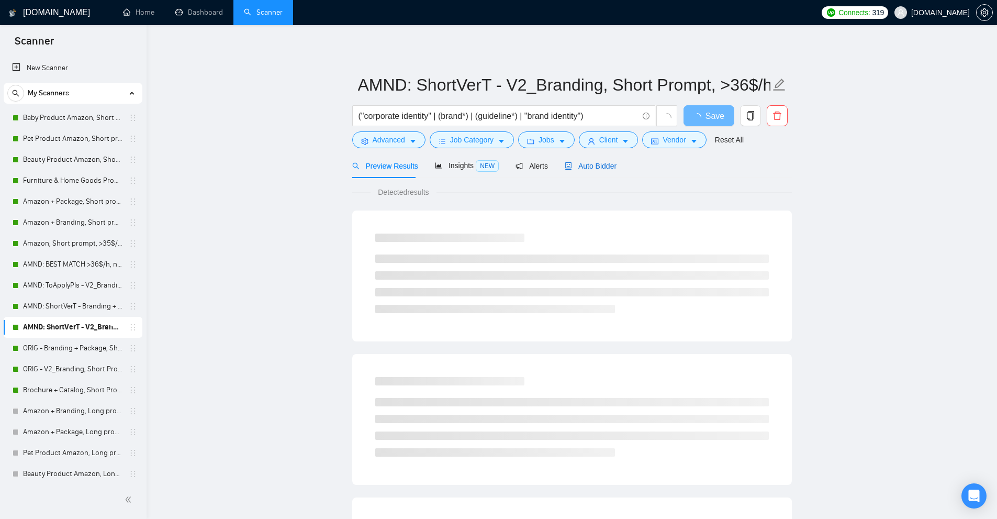
click at [588, 168] on span "Auto Bidder" at bounding box center [591, 166] width 52 height 8
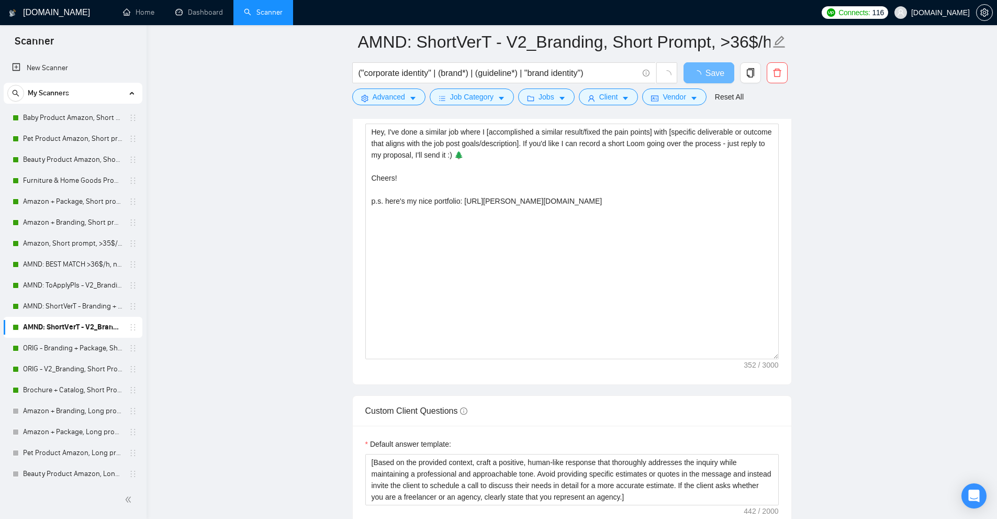
scroll to position [1109, 0]
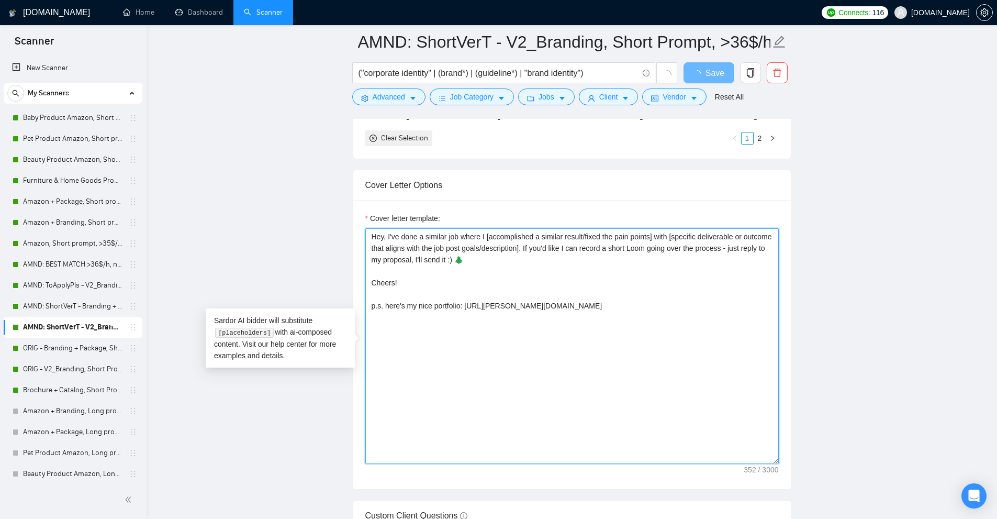
drag, startPoint x: 558, startPoint y: 302, endPoint x: 329, endPoint y: 305, distance: 229.2
click at [329, 305] on main "AMND: ShortVerT - V2_Branding, Short Prompt, >36$/h, no agency ("corporate iden…" at bounding box center [571, 431] width 817 height 2996
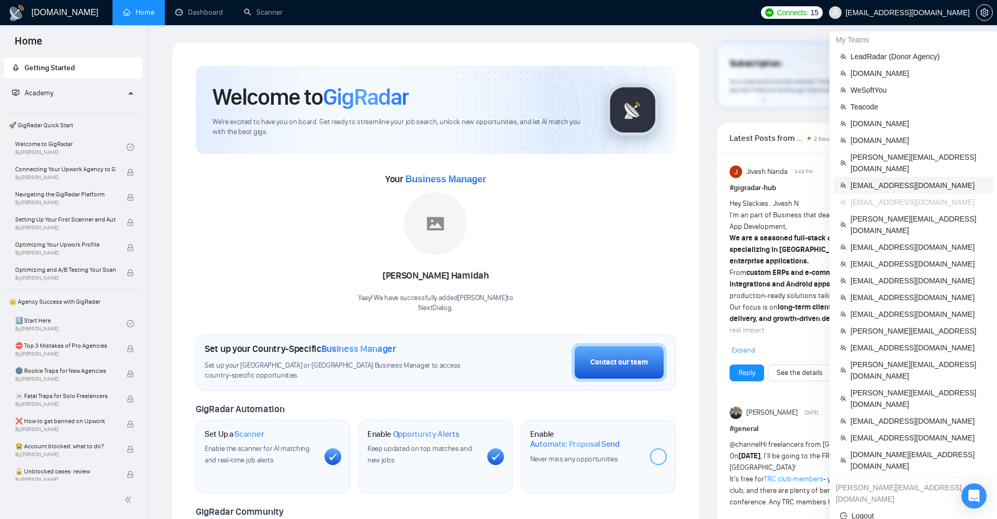
click at [879, 179] on span "[EMAIL_ADDRESS][DOMAIN_NAME]" at bounding box center [918, 185] width 136 height 12
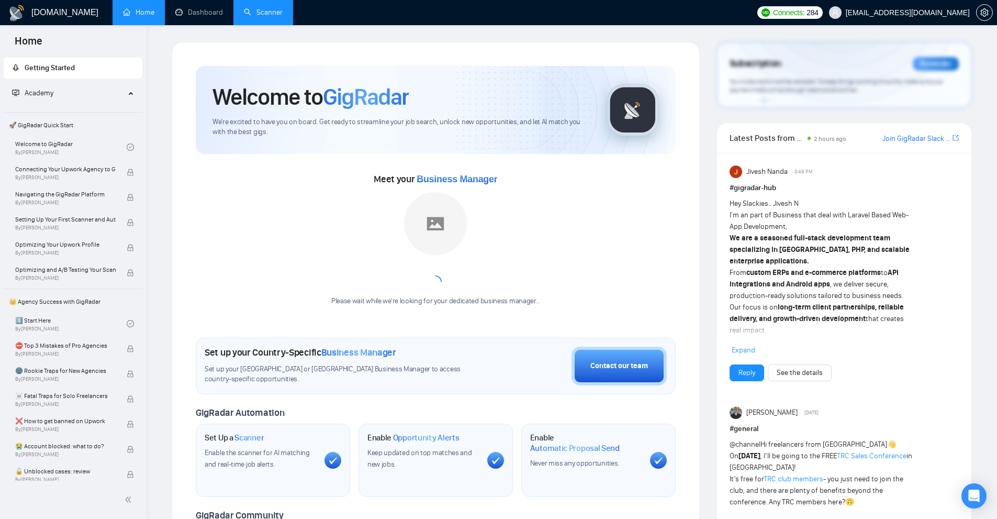
click at [282, 8] on link "Scanner" at bounding box center [263, 12] width 39 height 9
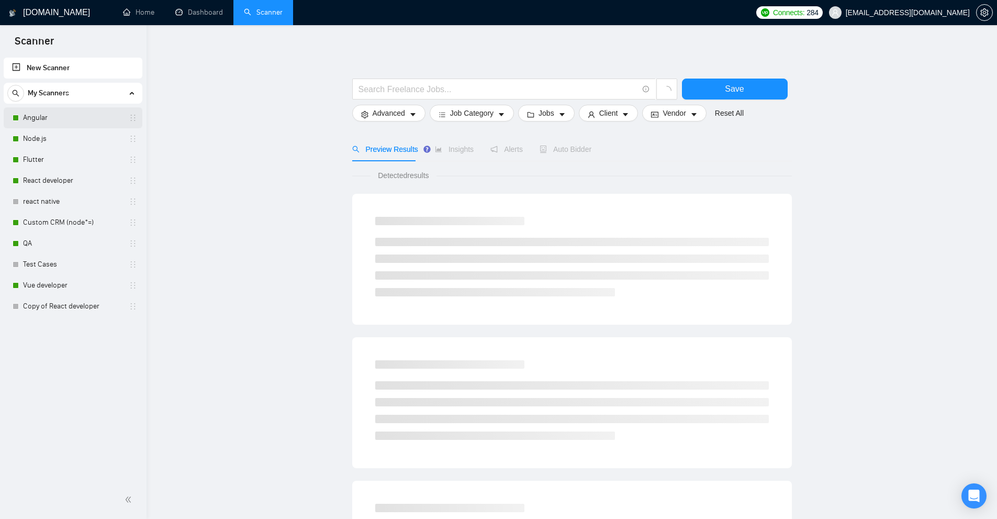
click at [64, 125] on link "Angular" at bounding box center [72, 117] width 99 height 21
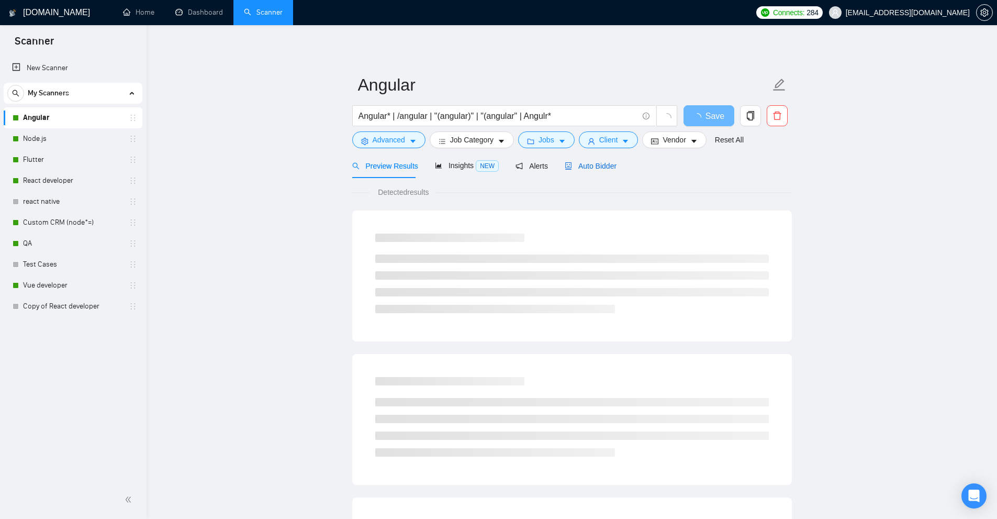
click at [595, 165] on span "Auto Bidder" at bounding box center [591, 166] width 52 height 8
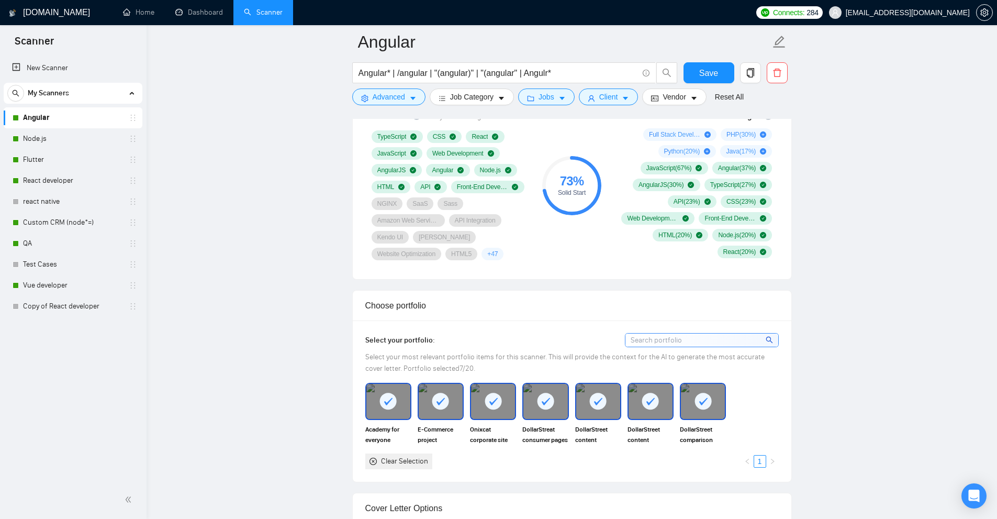
scroll to position [1047, 0]
